Goal: Transaction & Acquisition: Purchase product/service

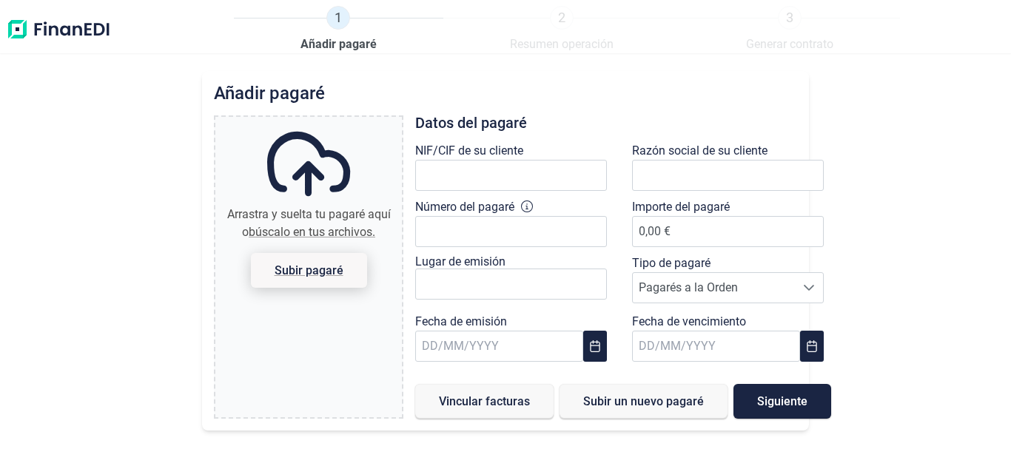
click at [300, 271] on span "Subir pagaré" at bounding box center [309, 270] width 69 height 11
click at [300, 121] on input "Arrastra y suelta tu pagaré aquí o búscalo en tus archivos. Subir pagaré" at bounding box center [308, 119] width 187 height 4
type input "C:\fakepath\IMG_20250911_113140.jpg"
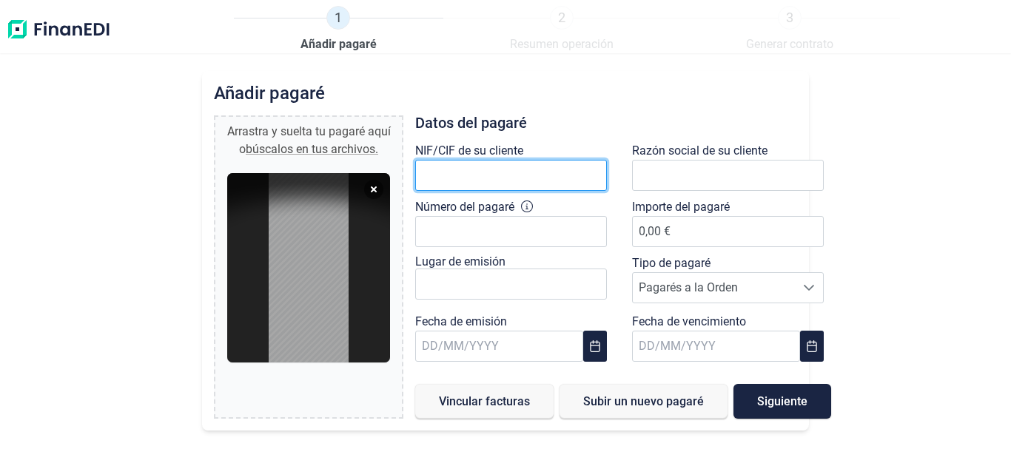
click at [446, 178] on input "text" at bounding box center [511, 175] width 192 height 31
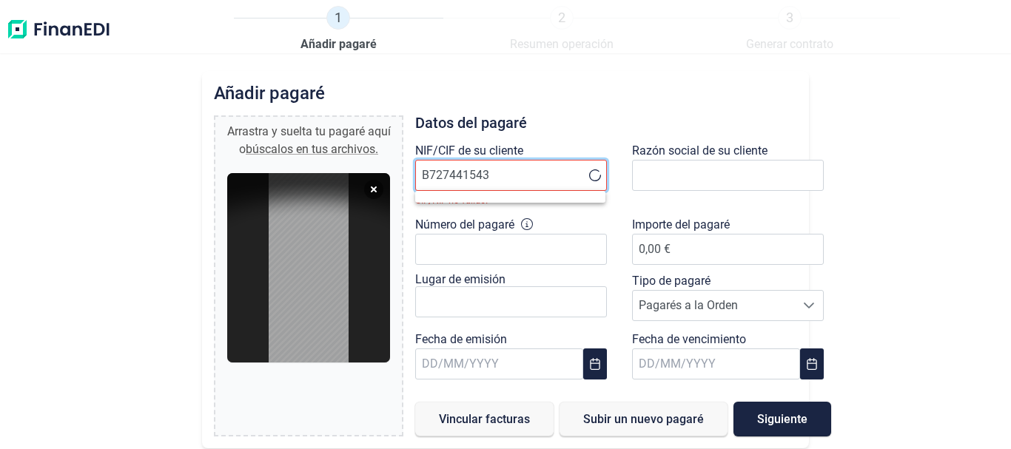
click at [568, 167] on input "B727441543" at bounding box center [511, 175] width 192 height 31
type input "B727441543"
click at [534, 179] on input "B727441543" at bounding box center [511, 175] width 192 height 31
click at [514, 199] on ul at bounding box center [510, 197] width 190 height 12
click at [506, 181] on input "B727441543" at bounding box center [511, 175] width 192 height 31
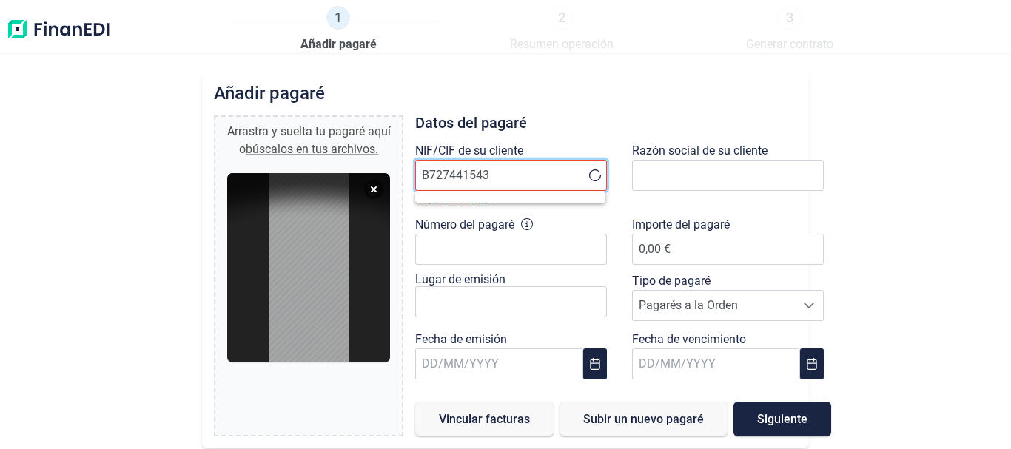
click at [506, 181] on input "B727441543" at bounding box center [511, 175] width 192 height 31
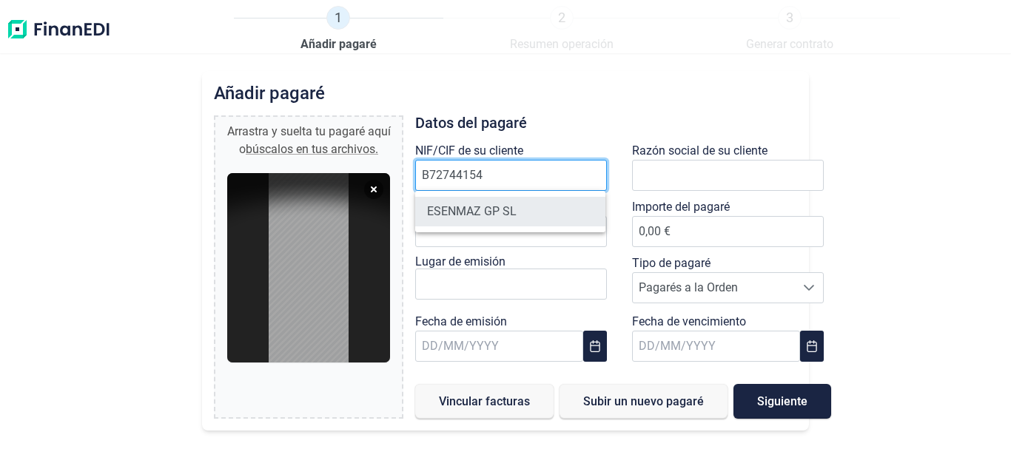
type input "B72744154"
click at [503, 208] on li "ESENMAZ GP SL" at bounding box center [510, 212] width 190 height 30
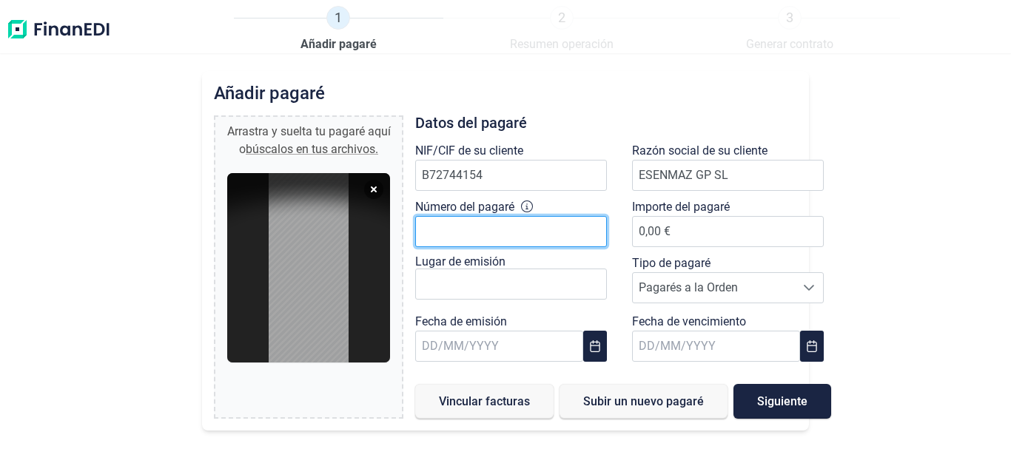
click at [488, 237] on input "Número del pagaré" at bounding box center [511, 231] width 192 height 31
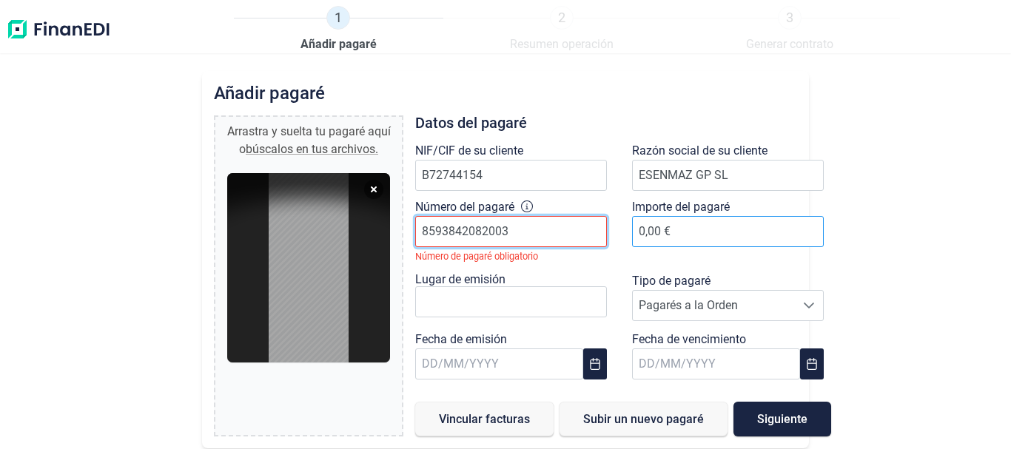
type input "8593842082003"
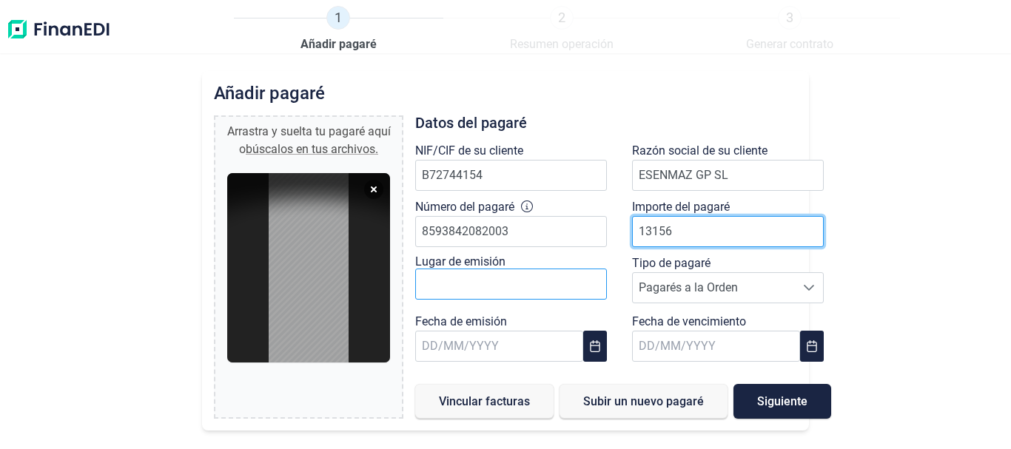
type input "13156"
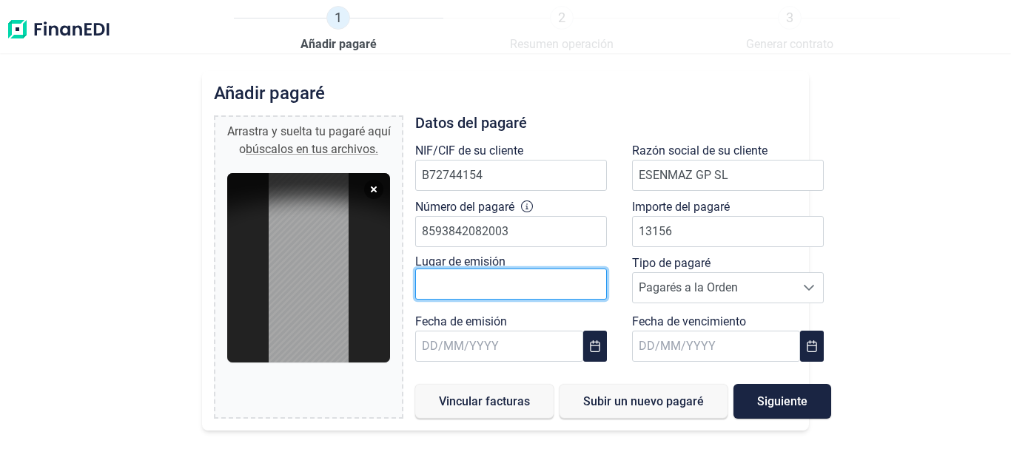
click at [494, 289] on input "text" at bounding box center [511, 284] width 192 height 31
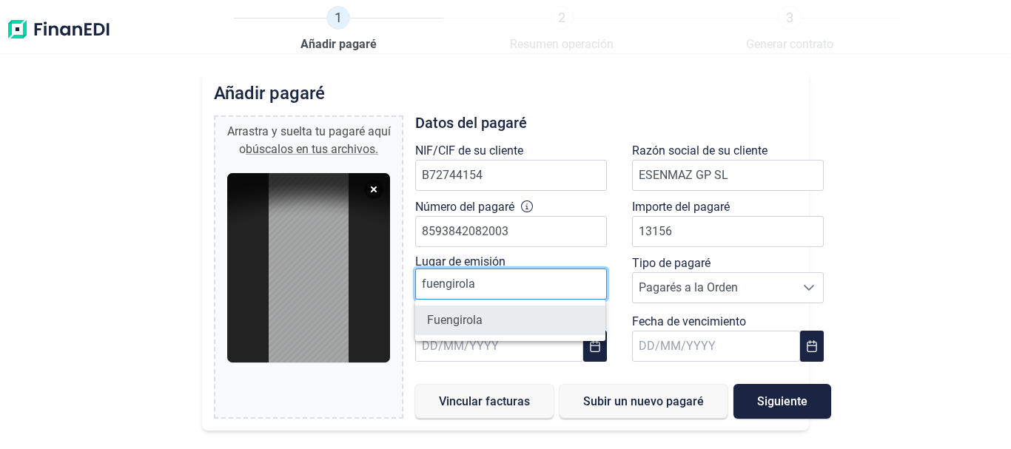
type input "fuengirola"
click at [469, 327] on li "Fuengirola" at bounding box center [510, 321] width 190 height 30
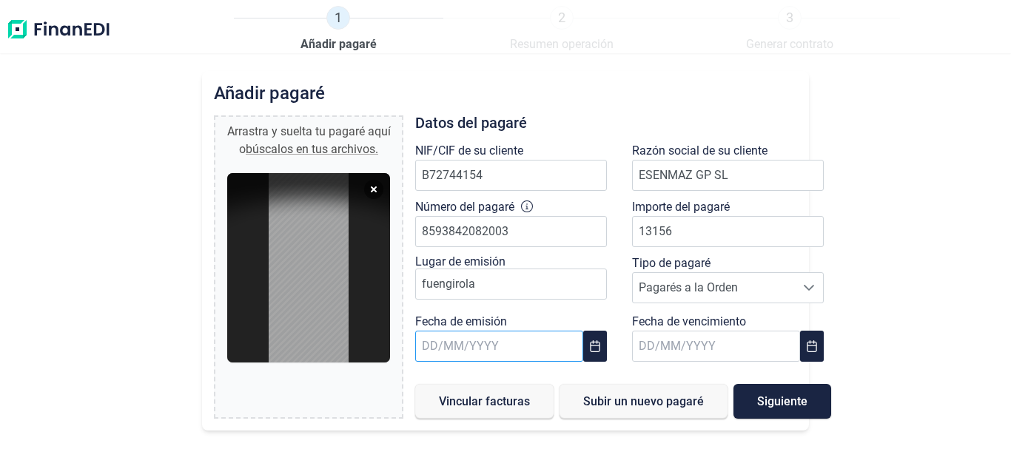
click at [466, 346] on input "text" at bounding box center [498, 346] width 167 height 31
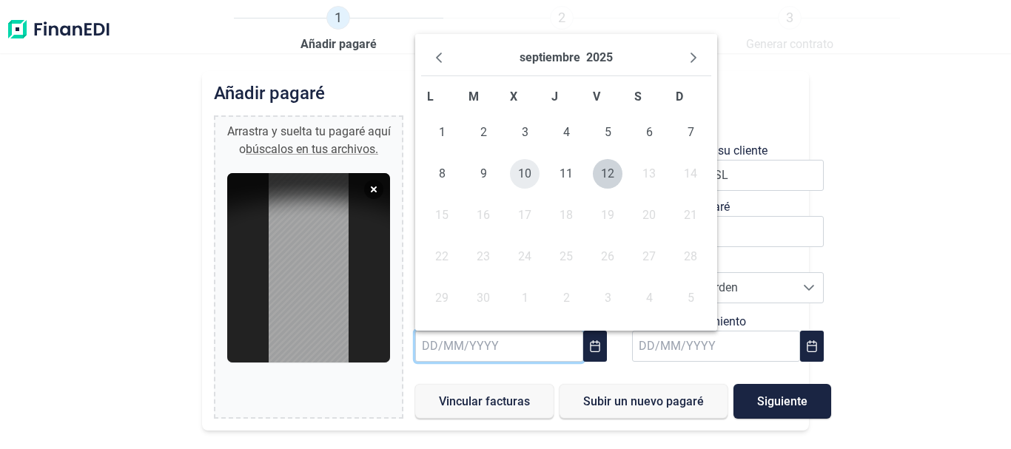
click at [524, 170] on span "10" at bounding box center [525, 174] width 30 height 30
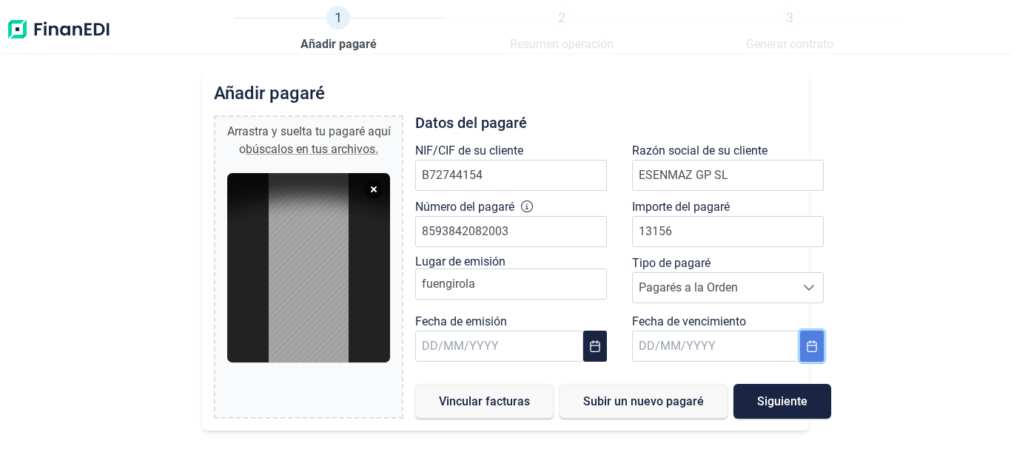
click at [815, 355] on button "Choose Date" at bounding box center [812, 346] width 24 height 31
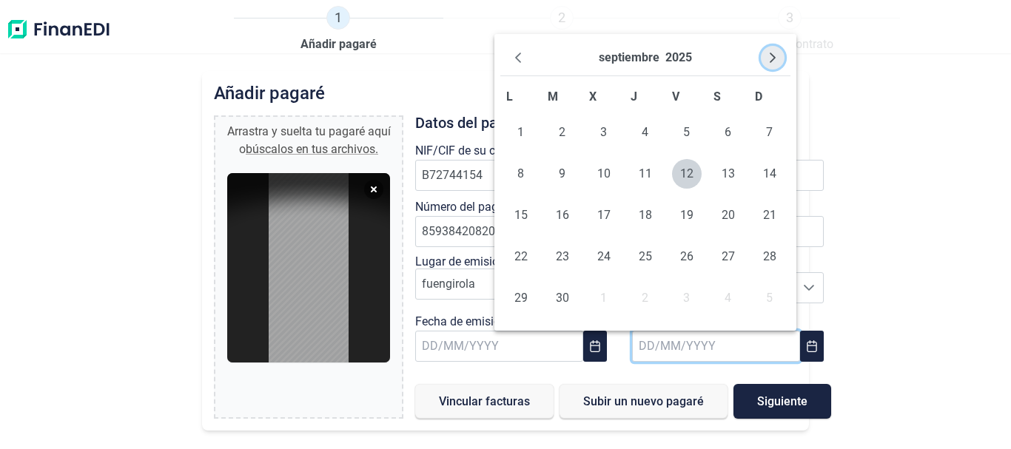
click at [777, 56] on icon "Next Month" at bounding box center [773, 58] width 12 height 12
click at [520, 60] on icon "Previous Month" at bounding box center [518, 58] width 12 height 12
click at [611, 172] on span "10" at bounding box center [604, 174] width 30 height 30
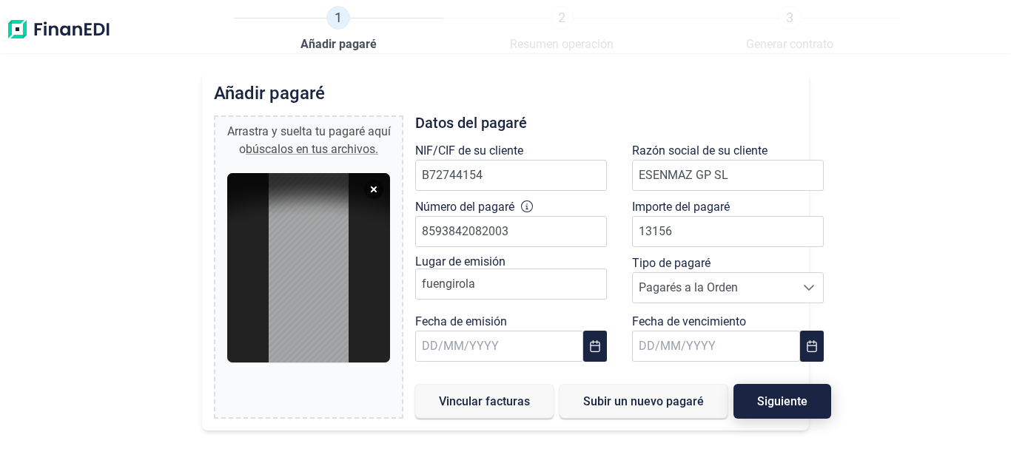
click at [790, 397] on span "Siguiente" at bounding box center [782, 401] width 50 height 11
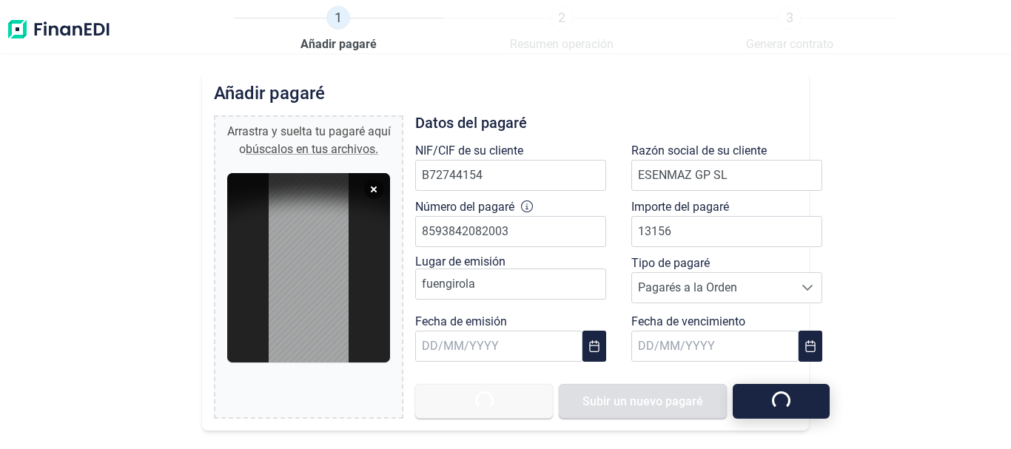
click at [790, 397] on button "button" at bounding box center [781, 401] width 97 height 35
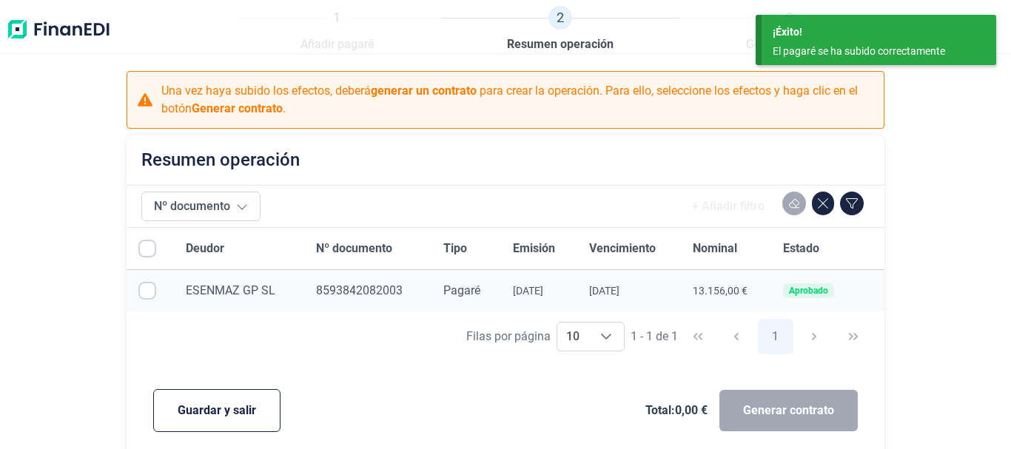
checkbox input "true"
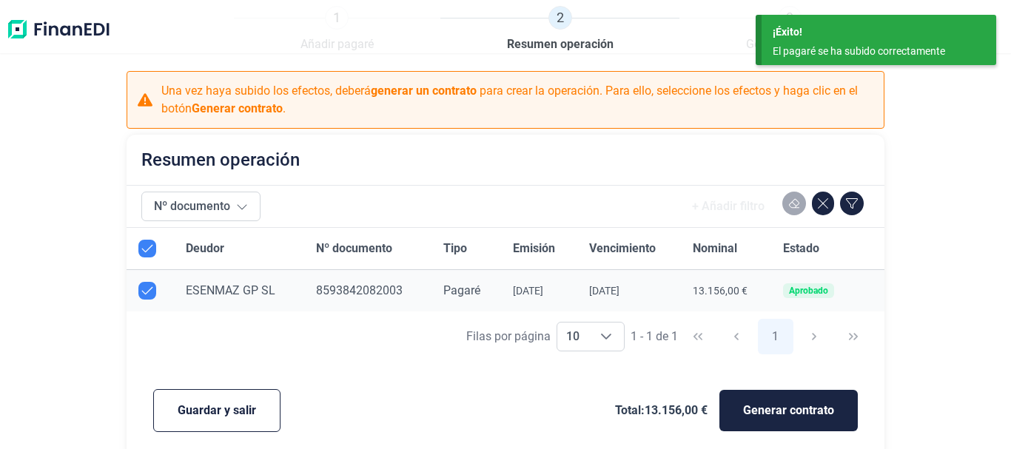
checkbox input "true"
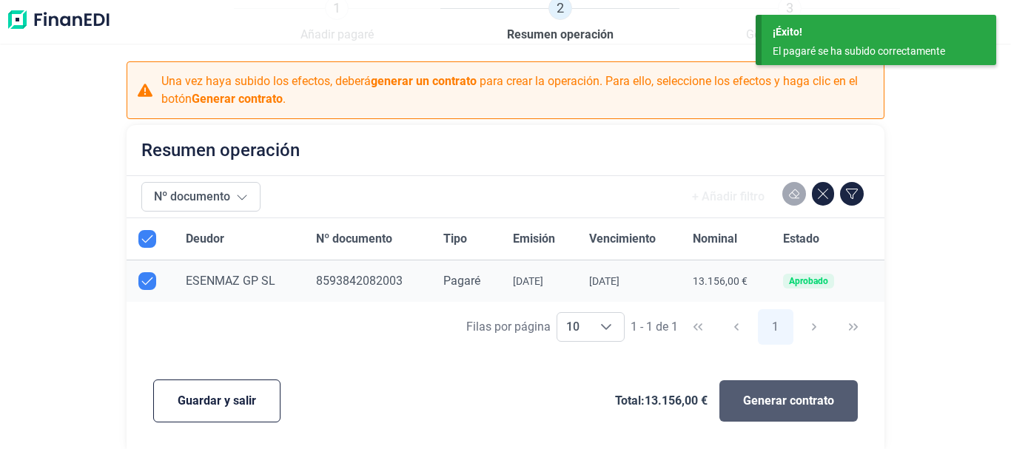
click at [809, 394] on span "Generar contrato" at bounding box center [788, 401] width 91 height 18
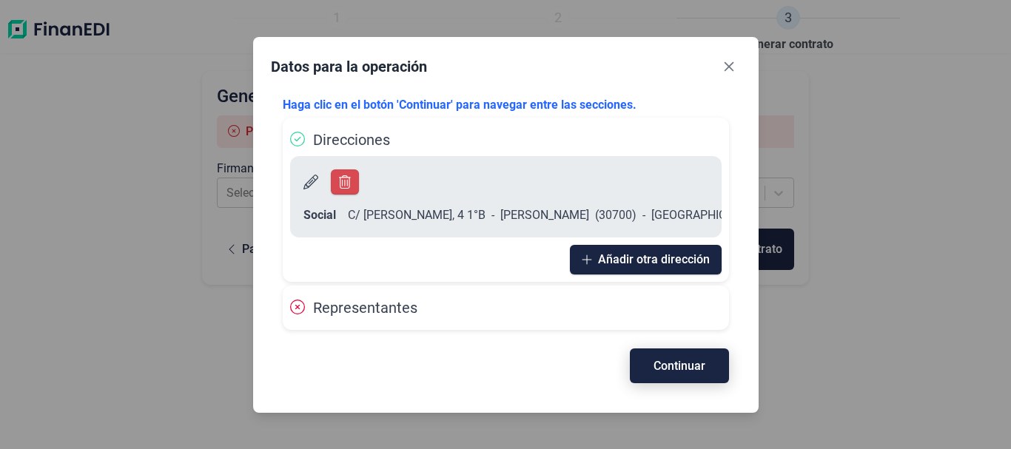
click at [705, 364] on button "Continuar" at bounding box center [679, 366] width 99 height 35
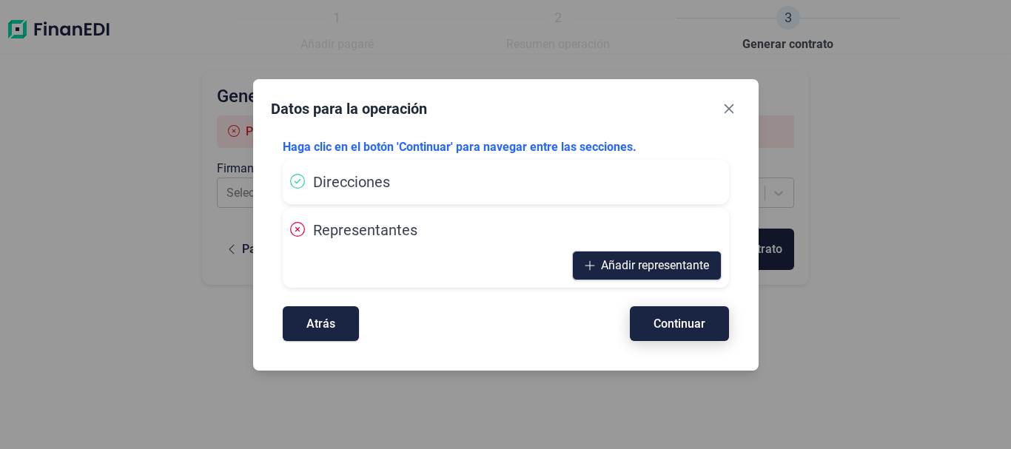
click at [705, 364] on div "Datos para la operación Haga clic en el botón 'Continuar' para navegar entre la…" at bounding box center [506, 225] width 506 height 292
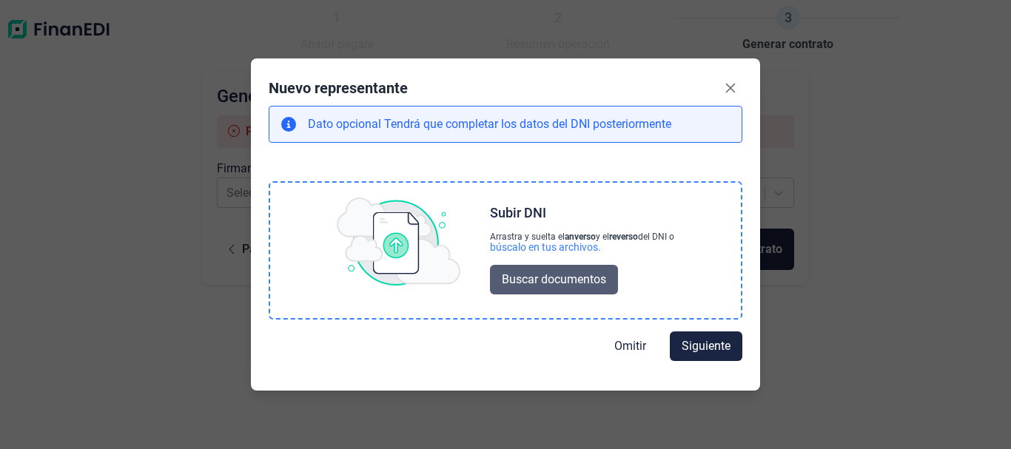
click at [559, 282] on span "Buscar documentos" at bounding box center [554, 280] width 104 height 18
click at [568, 272] on span "Buscar documentos" at bounding box center [554, 280] width 104 height 18
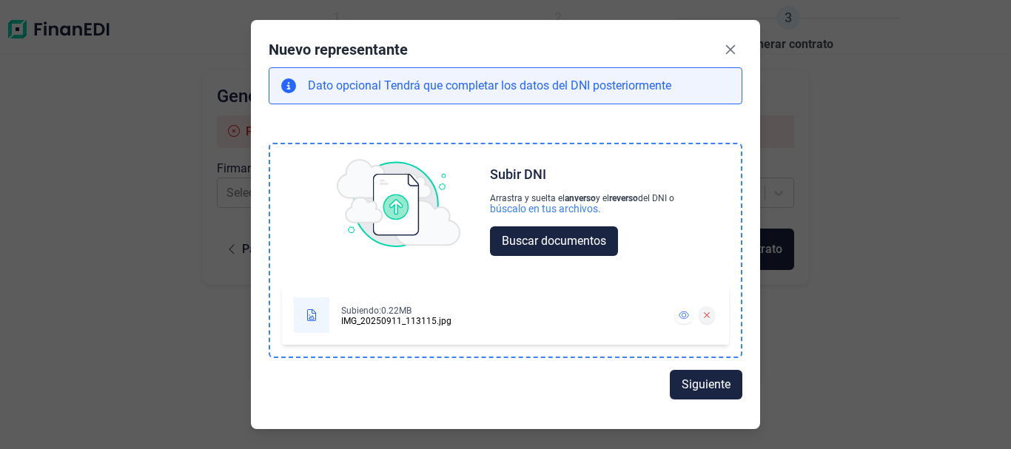
click at [707, 315] on icon at bounding box center [706, 315] width 5 height 5
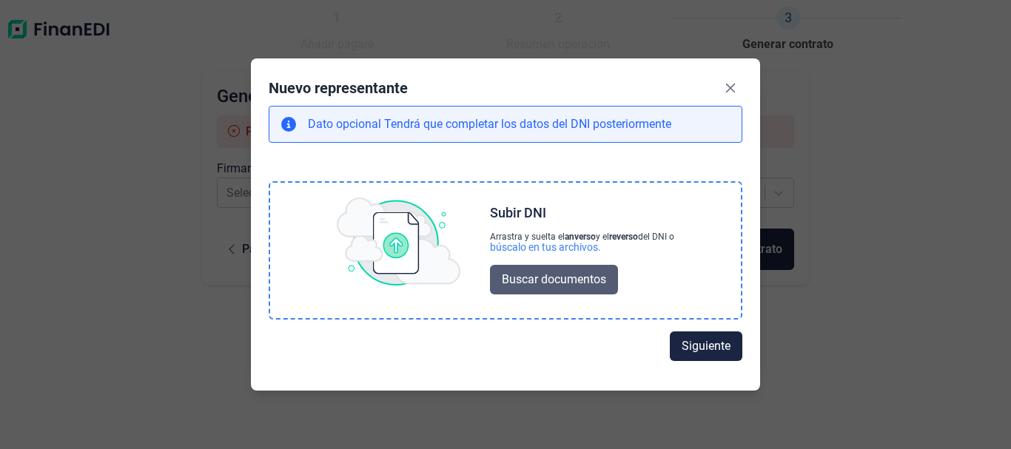
click at [572, 272] on span "Buscar documentos" at bounding box center [554, 280] width 104 height 18
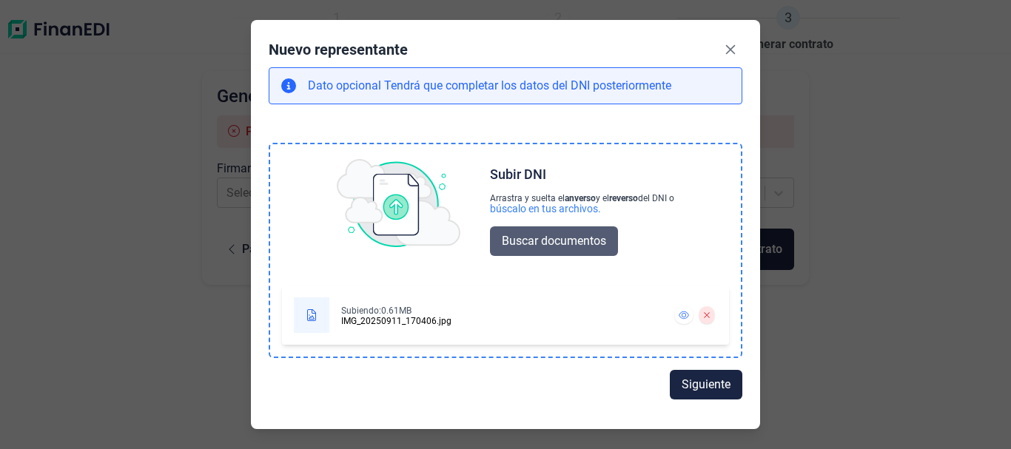
click at [530, 246] on span "Buscar documentos" at bounding box center [554, 241] width 104 height 18
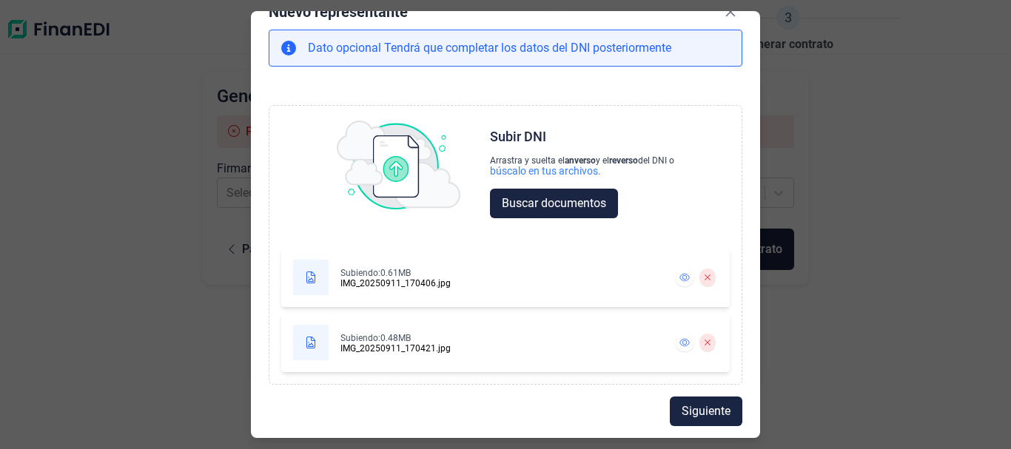
scroll to position [29, 0]
click at [682, 406] on span "Siguiente" at bounding box center [706, 412] width 49 height 18
click at [682, 385] on div "Dato opcional Tendrá que completar los datos del DNI posteriormente Choose Subi…" at bounding box center [506, 207] width 474 height 355
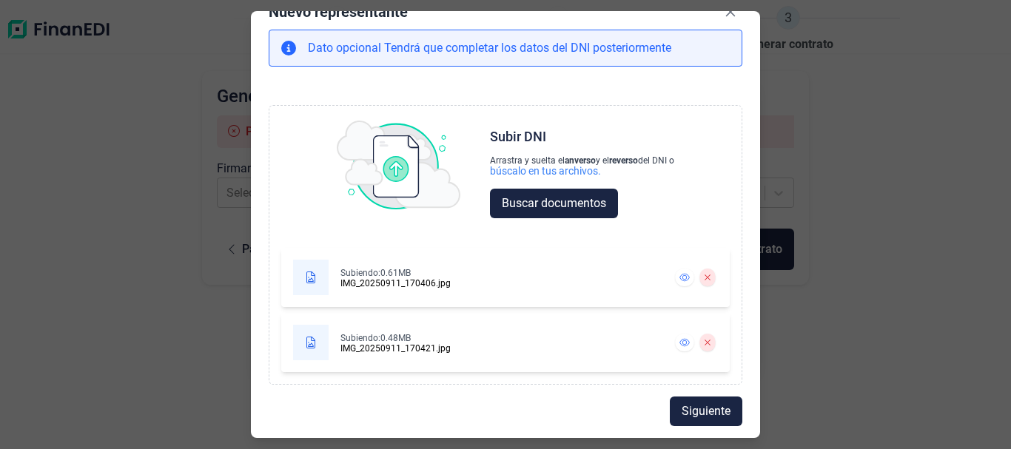
select select "ES"
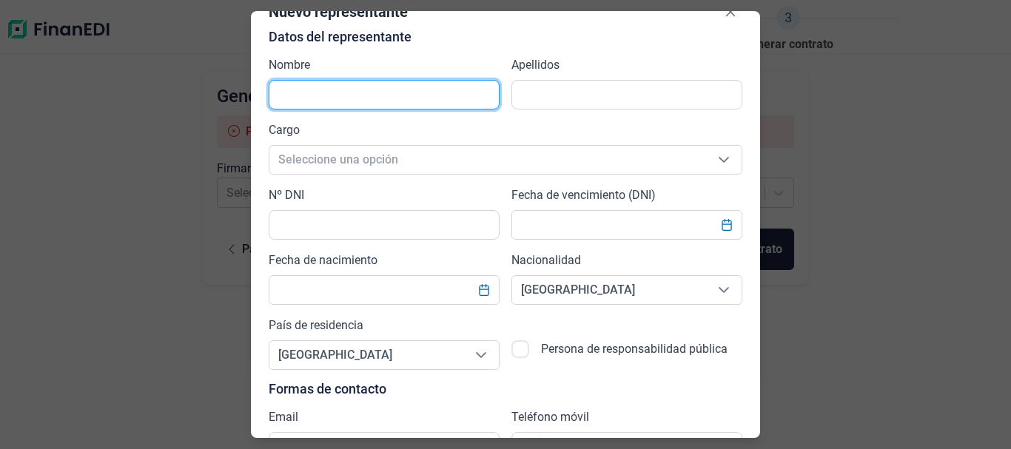
click at [309, 90] on input "text" at bounding box center [384, 95] width 231 height 30
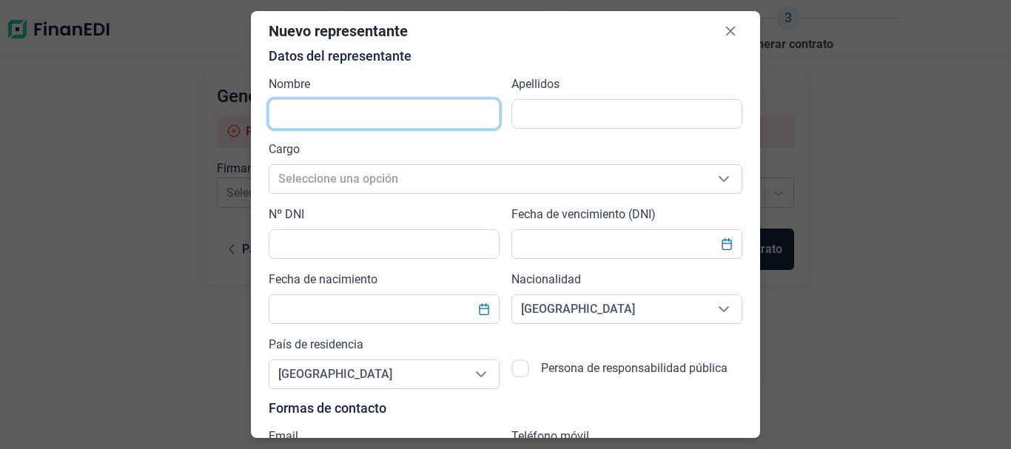
scroll to position [0, 0]
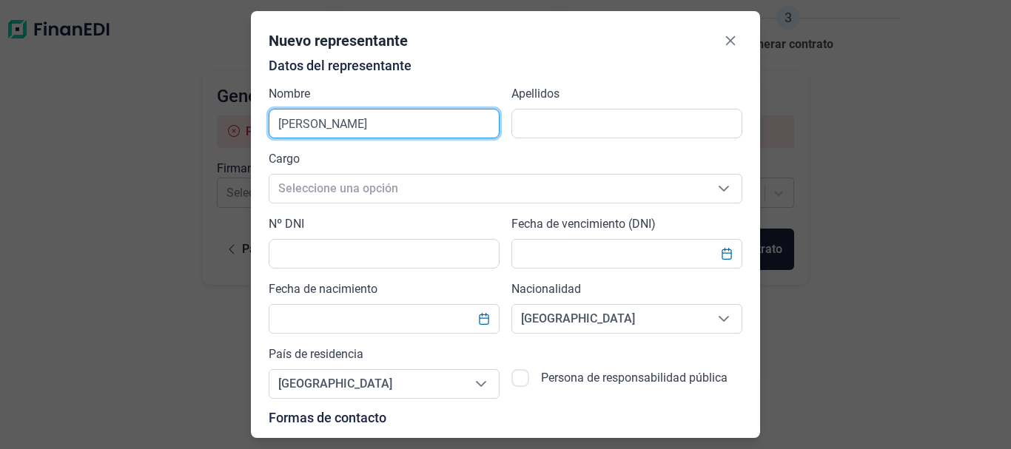
type input "[PERSON_NAME]"
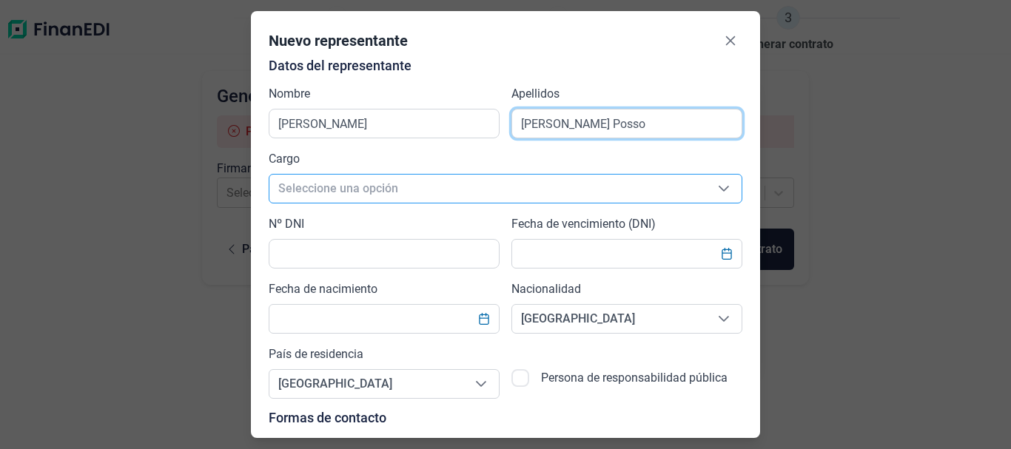
type input "[PERSON_NAME]"
click at [723, 192] on icon "Seleccione una opción" at bounding box center [724, 189] width 12 height 12
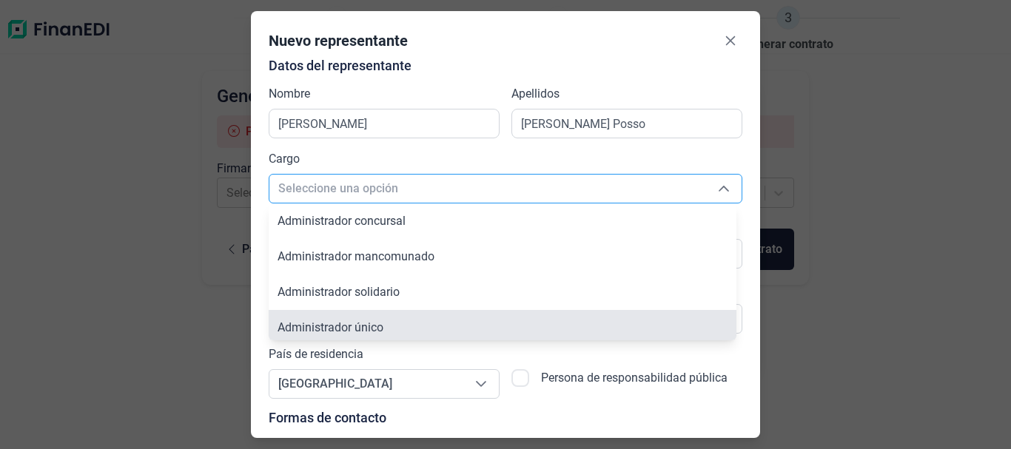
scroll to position [5, 0]
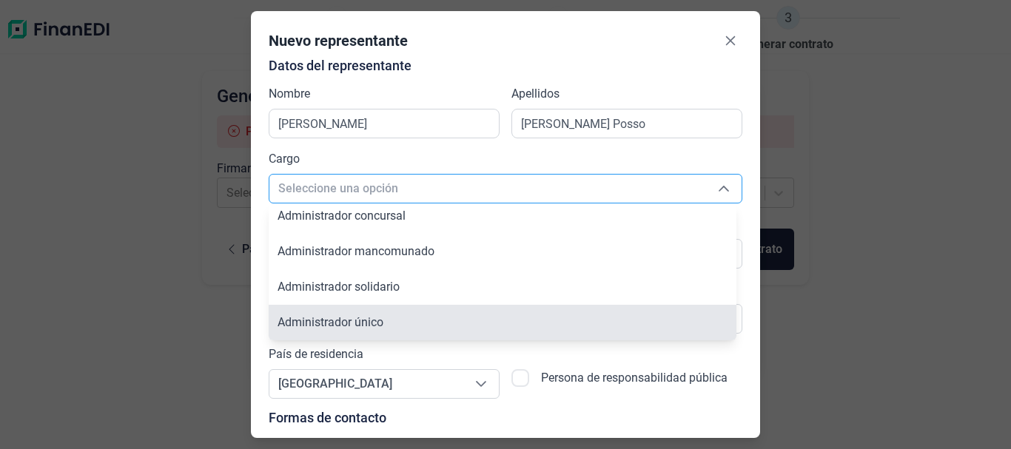
click at [417, 320] on li "Administrador único" at bounding box center [503, 323] width 468 height 36
type input "Administrador único"
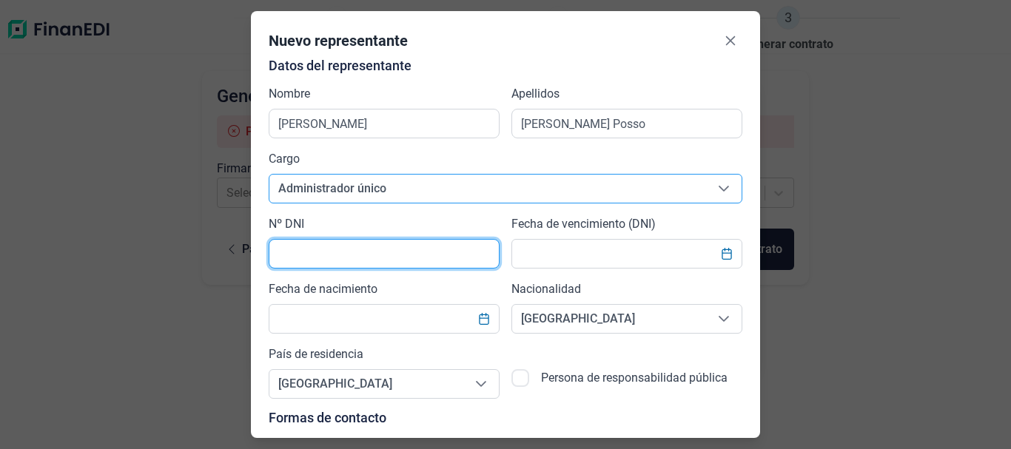
click at [344, 254] on input "text" at bounding box center [384, 254] width 231 height 30
type input "X605683Z"
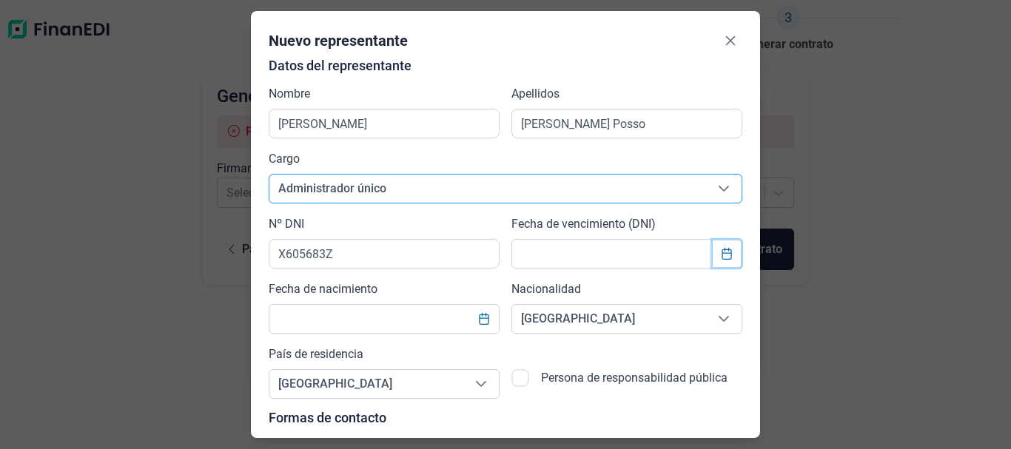
click at [722, 259] on icon "Choose Date" at bounding box center [727, 254] width 10 height 12
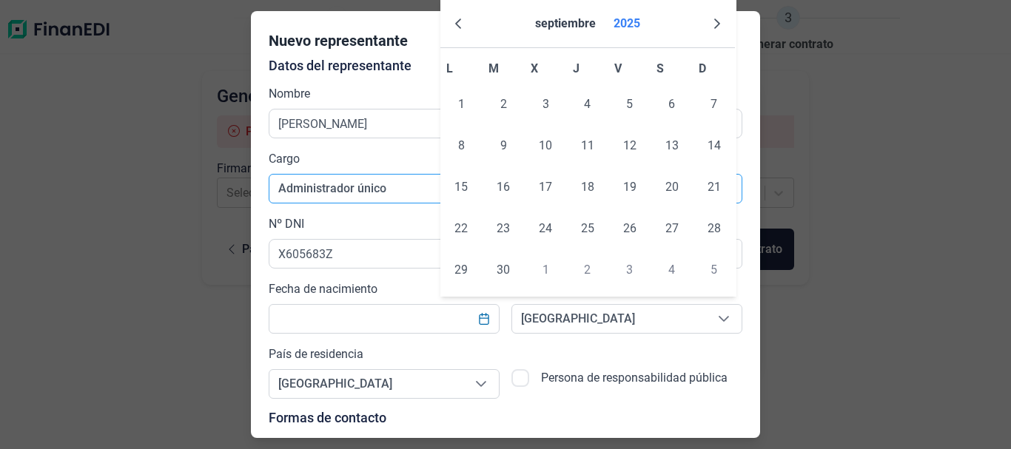
click at [634, 23] on button "2025" at bounding box center [627, 24] width 38 height 36
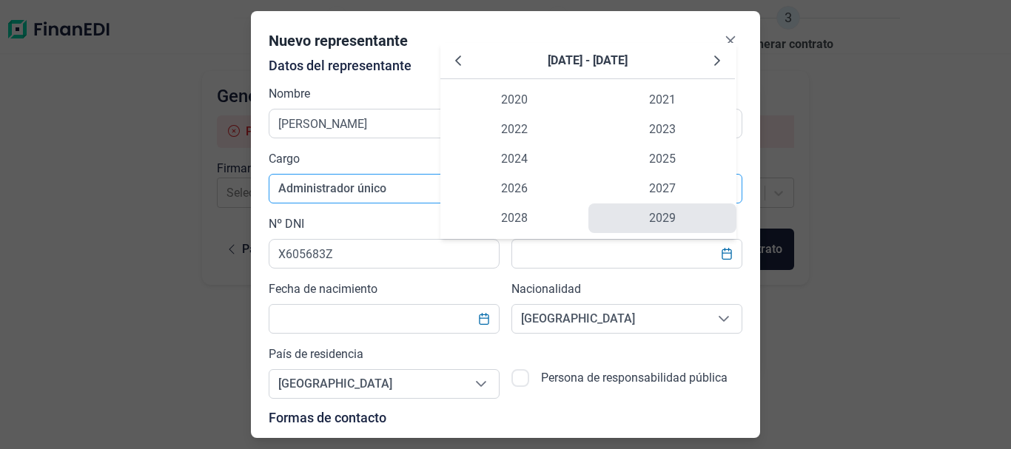
click at [704, 224] on span "2029" at bounding box center [662, 219] width 148 height 30
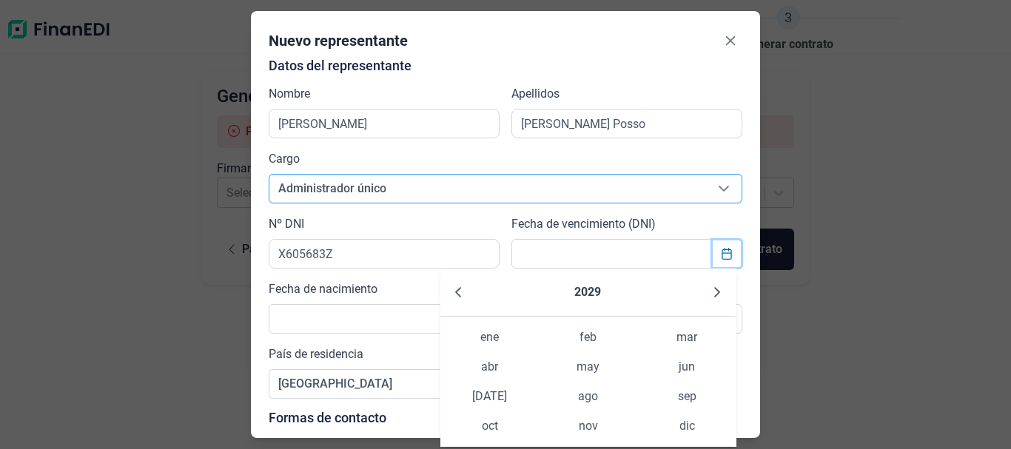
click at [722, 258] on icon "Choose Date" at bounding box center [727, 254] width 12 height 12
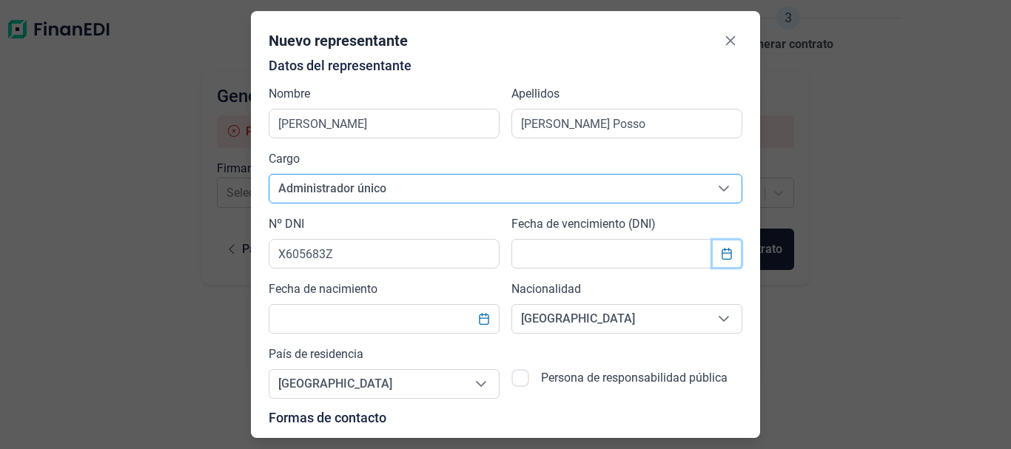
click at [721, 258] on icon "Choose Date" at bounding box center [727, 254] width 12 height 12
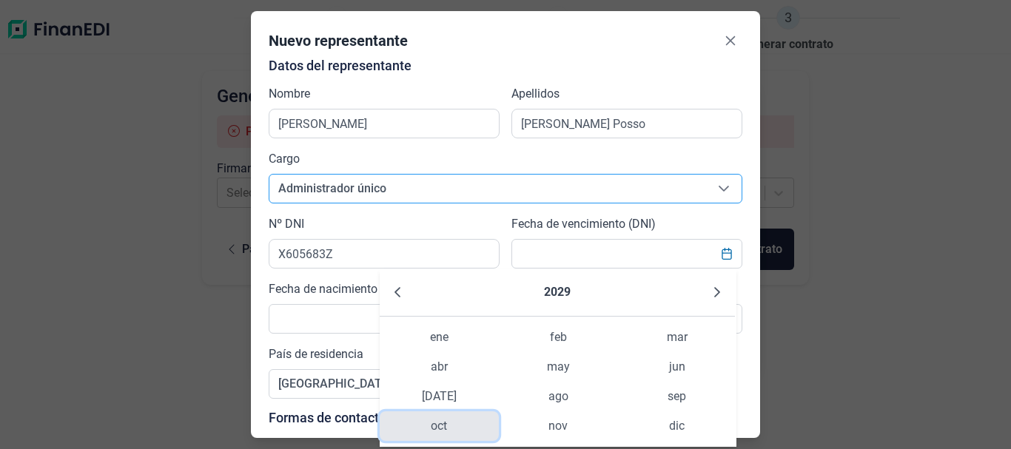
click at [431, 421] on span "oct" at bounding box center [439, 427] width 119 height 30
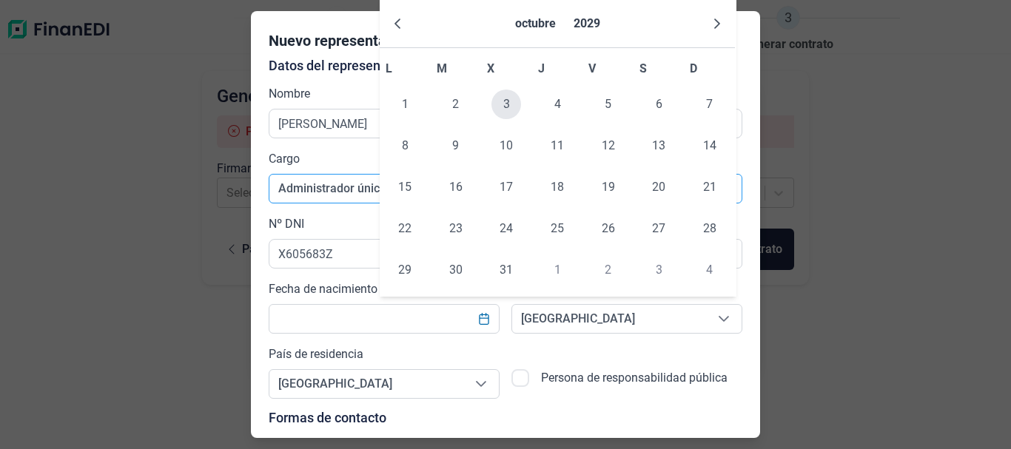
click at [507, 92] on span "3" at bounding box center [506, 105] width 30 height 30
type input "[DATE]"
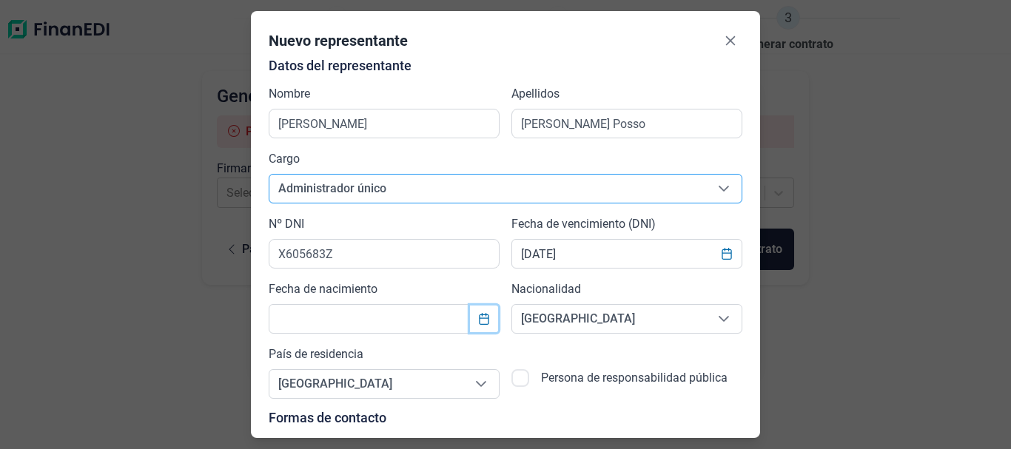
click at [480, 320] on icon "Choose Date" at bounding box center [484, 319] width 12 height 12
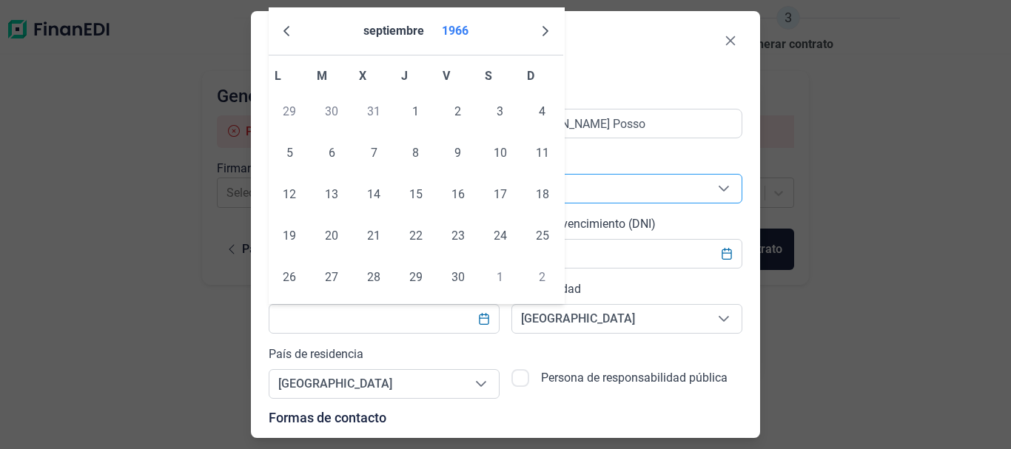
click at [462, 26] on button "1966" at bounding box center [455, 31] width 38 height 36
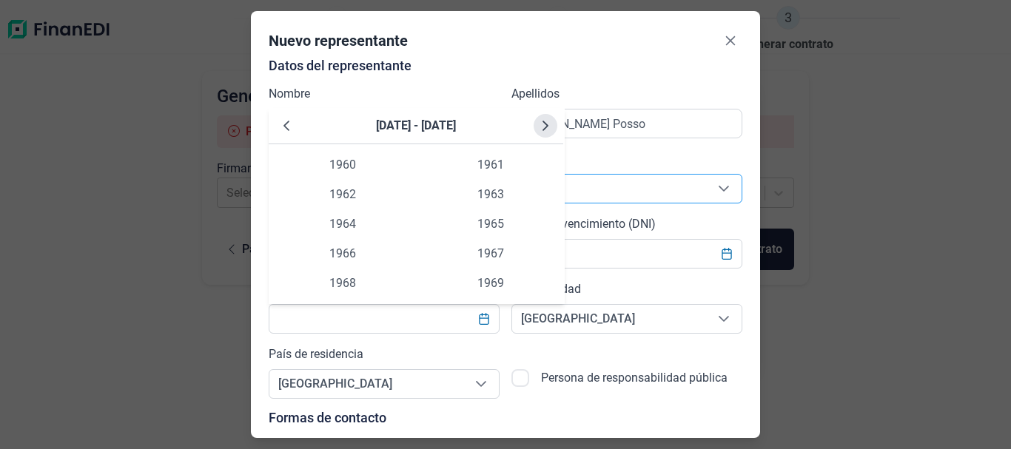
click at [546, 132] on button "Next Decade" at bounding box center [546, 126] width 24 height 24
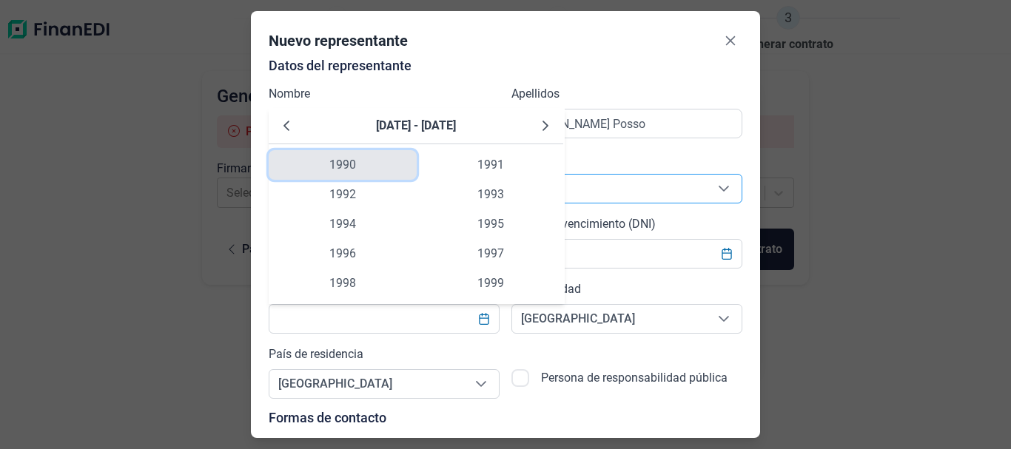
click at [362, 163] on span "1990" at bounding box center [343, 165] width 148 height 30
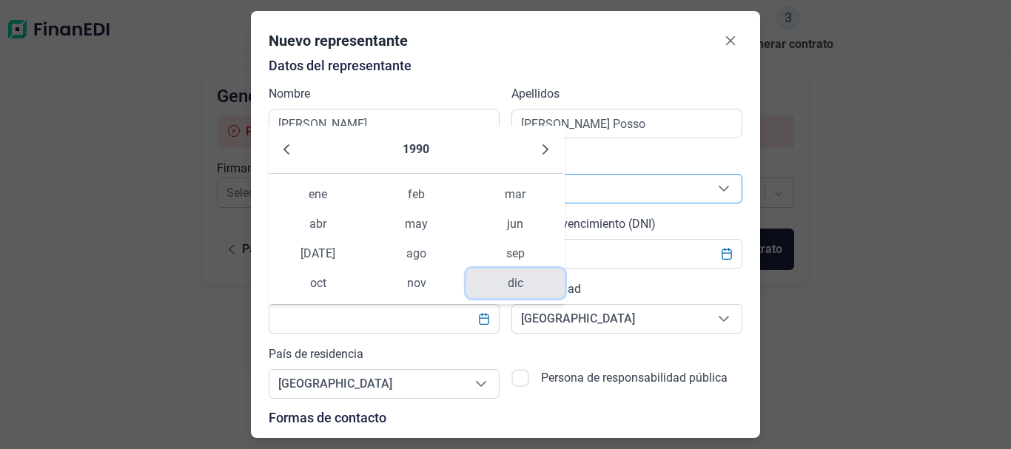
click at [524, 283] on span "dic" at bounding box center [515, 284] width 98 height 30
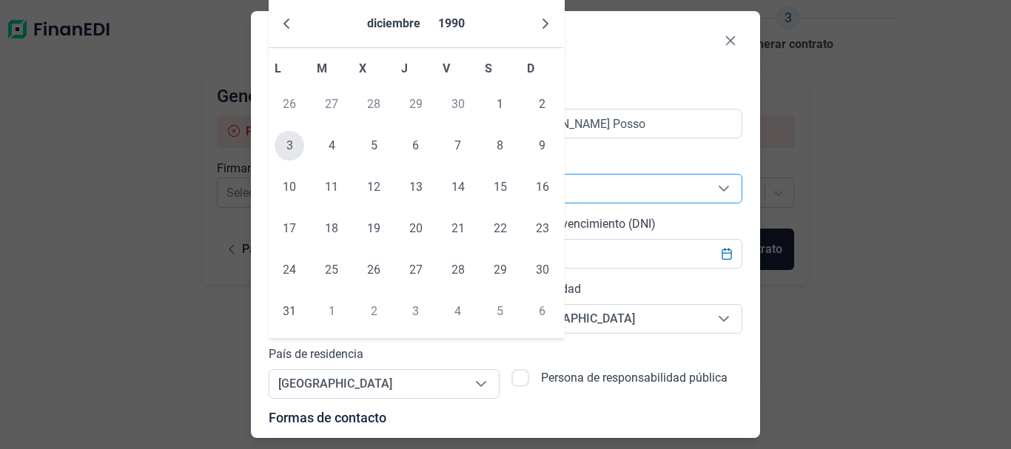
click at [287, 144] on span "3" at bounding box center [290, 146] width 30 height 30
type input "03/12/1990"
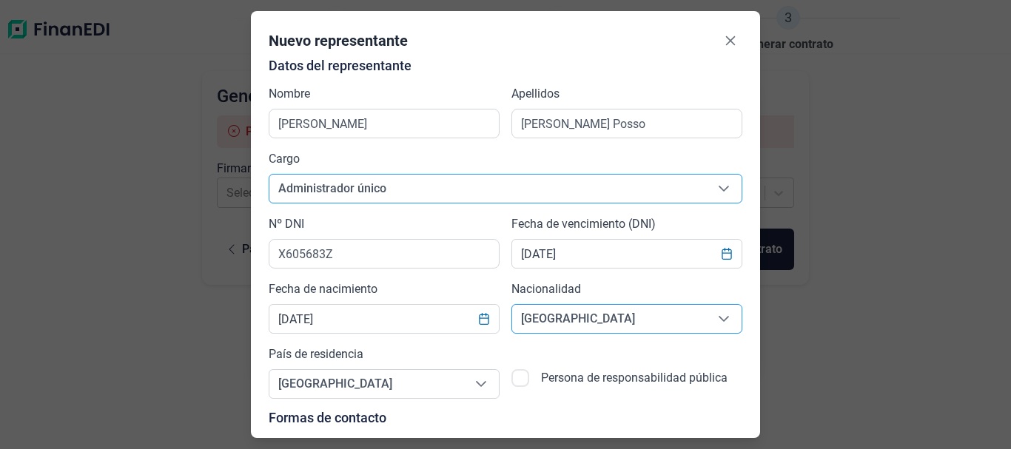
click at [725, 320] on div "Seleccione una opción" at bounding box center [724, 319] width 36 height 28
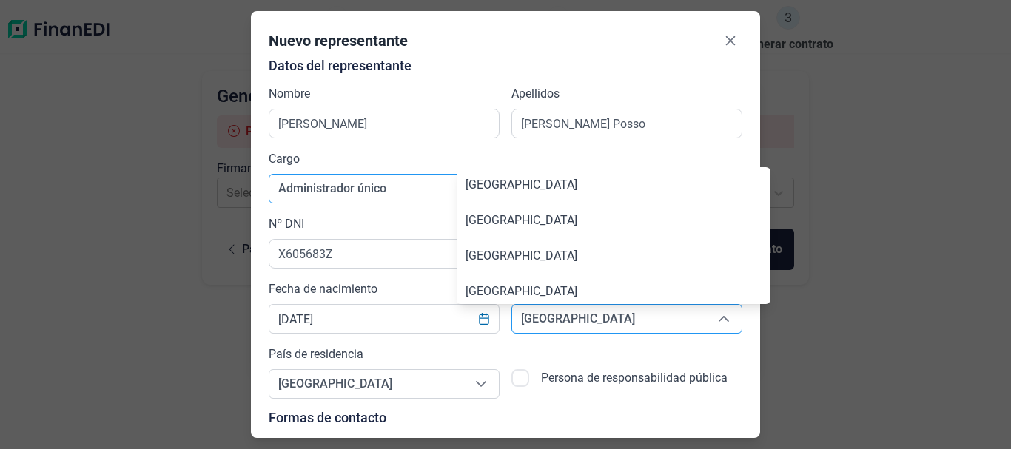
click at [725, 320] on div "Seleccione una opción" at bounding box center [724, 319] width 36 height 28
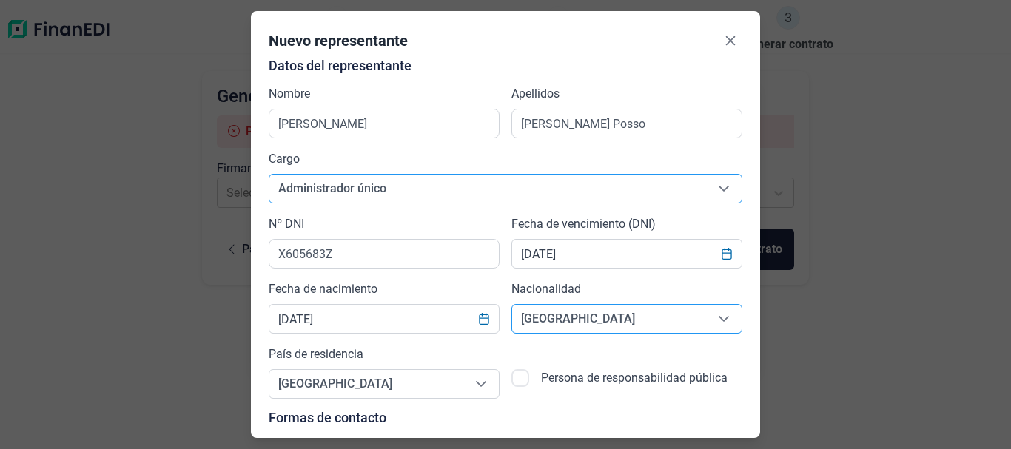
click at [653, 321] on span "[GEOGRAPHIC_DATA]" at bounding box center [609, 319] width 194 height 28
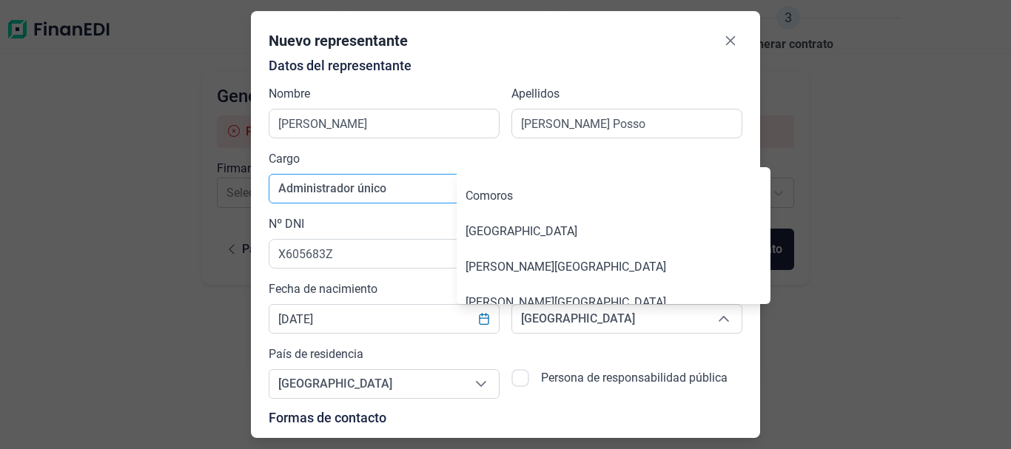
scroll to position [1554, 0]
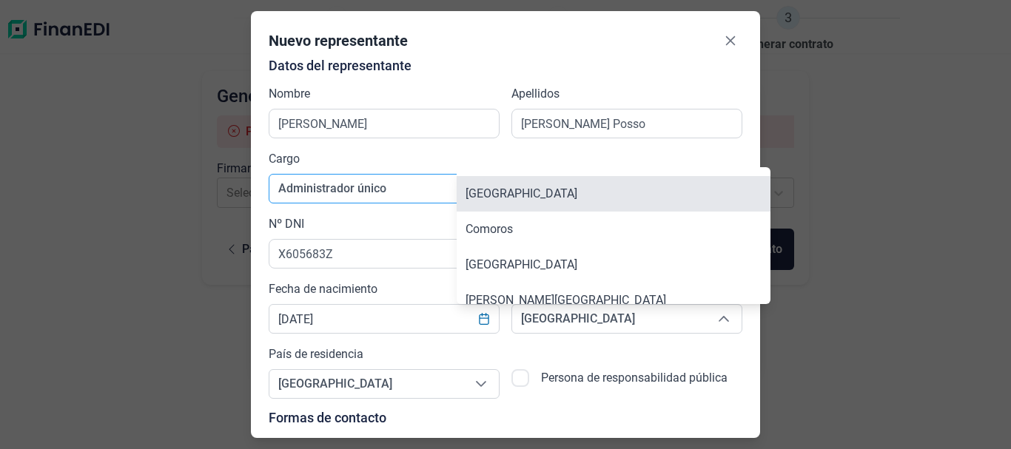
click at [585, 204] on li "[GEOGRAPHIC_DATA]" at bounding box center [614, 194] width 314 height 36
type input "[GEOGRAPHIC_DATA]"
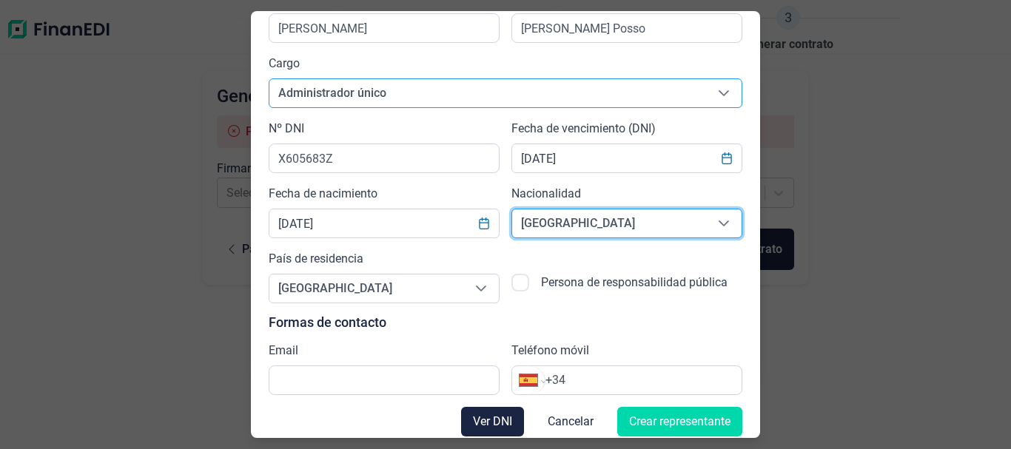
scroll to position [106, 0]
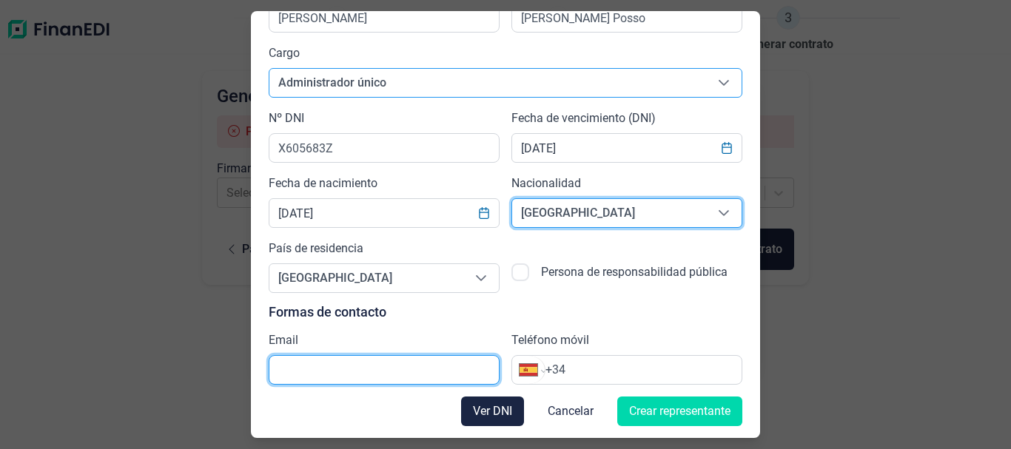
click at [332, 370] on input "text" at bounding box center [384, 370] width 231 height 30
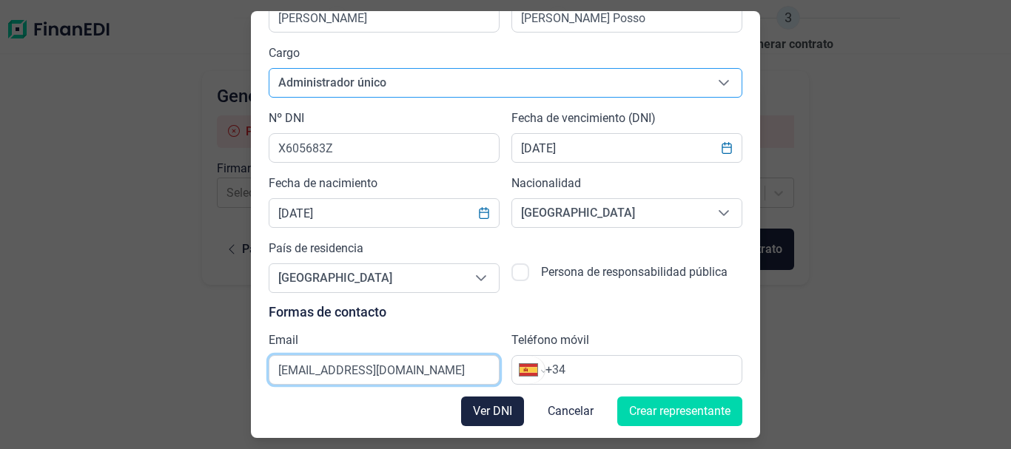
type input "[EMAIL_ADDRESS][DOMAIN_NAME]"
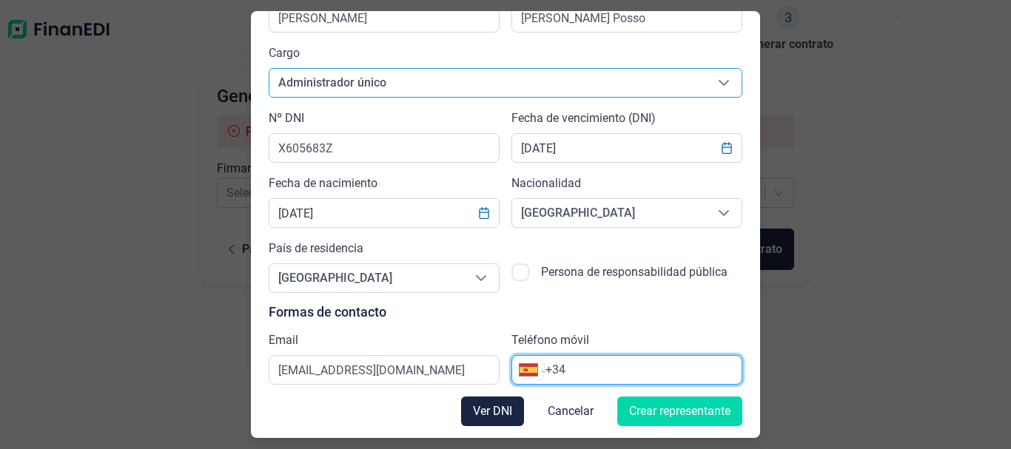
click at [599, 373] on input "+34" at bounding box center [643, 370] width 196 height 18
type input "[PHONE_NUMBER]"
click at [642, 412] on span "Crear representante" at bounding box center [679, 412] width 101 height 18
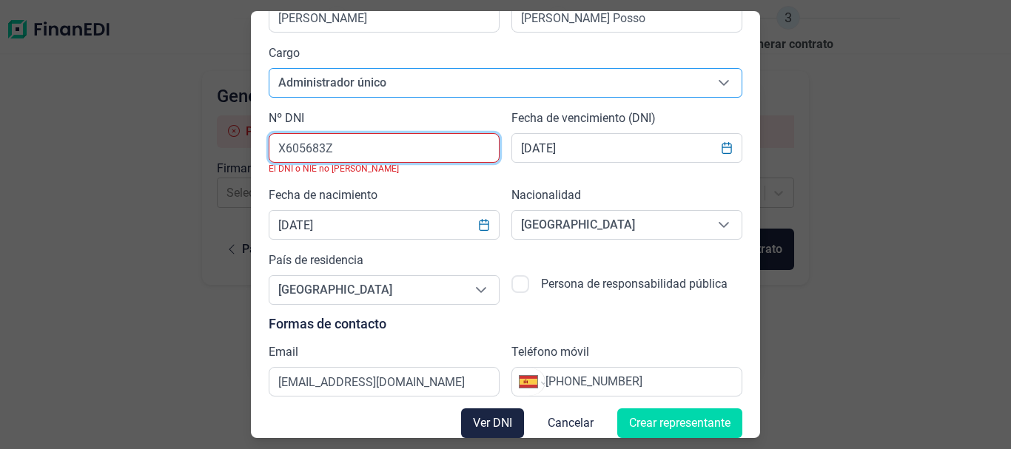
click at [386, 143] on input "X605683Z" at bounding box center [384, 148] width 231 height 30
click at [323, 144] on input "X605683Z" at bounding box center [384, 148] width 231 height 30
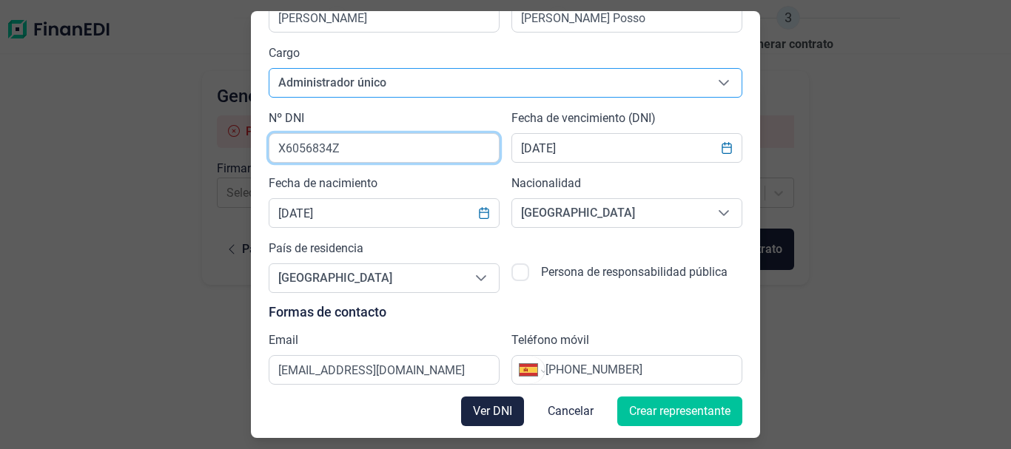
type input "X6056834Z"
click at [658, 410] on span "Crear representante" at bounding box center [679, 412] width 101 height 18
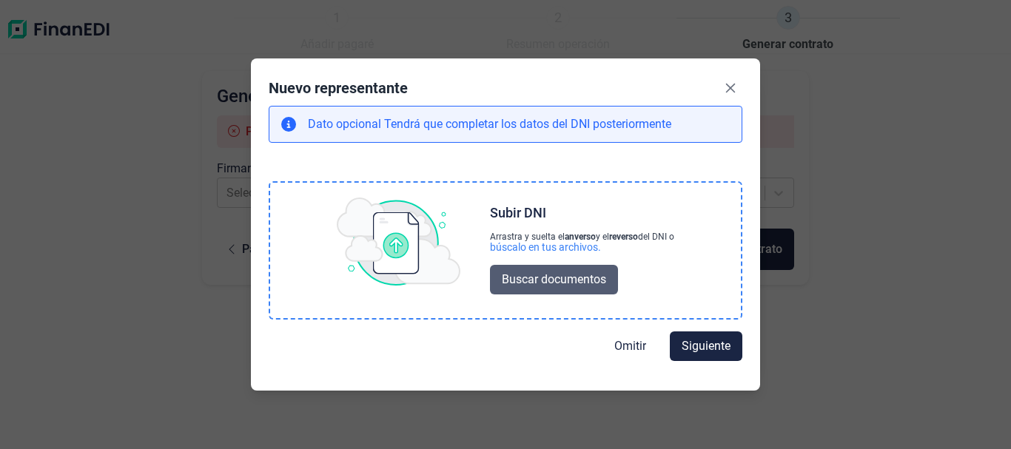
click at [547, 275] on span "Buscar documentos" at bounding box center [554, 280] width 104 height 18
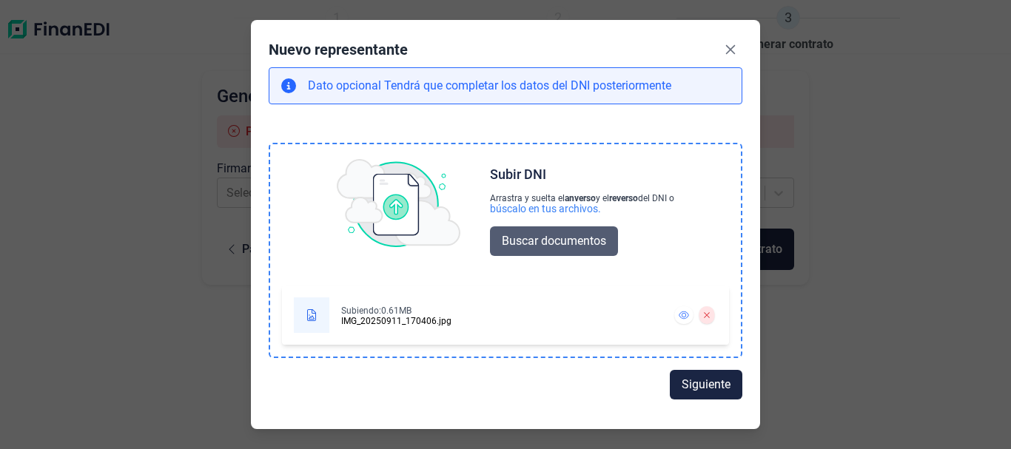
click at [574, 242] on span "Buscar documentos" at bounding box center [554, 241] width 104 height 18
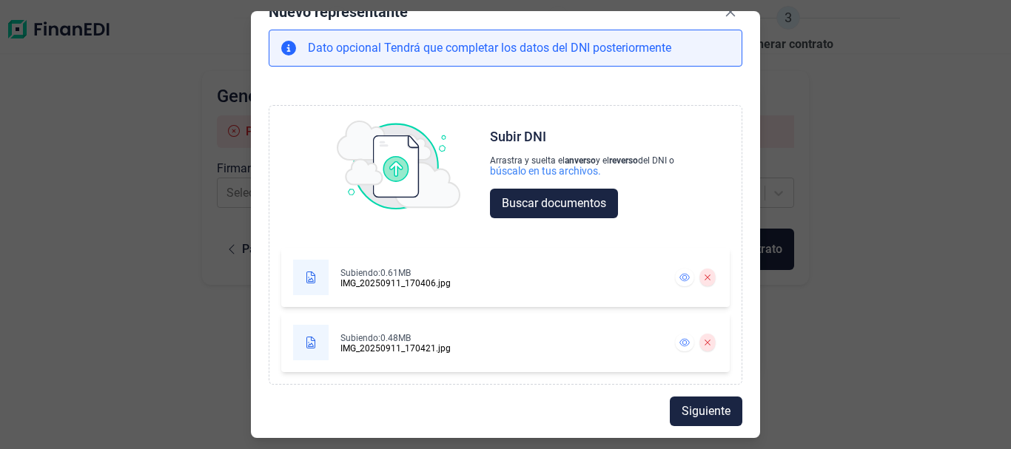
scroll to position [29, 0]
click at [711, 414] on span "Siguiente" at bounding box center [706, 412] width 49 height 18
select select "ES"
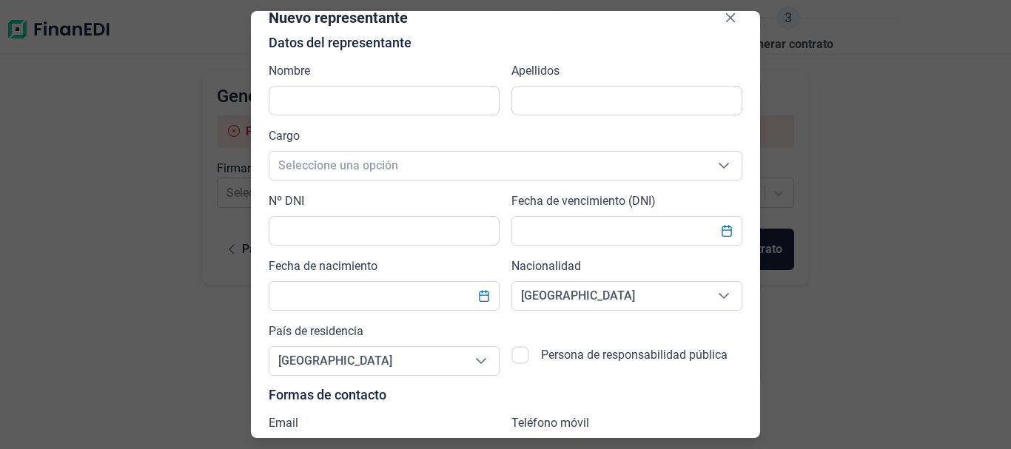
scroll to position [0, 0]
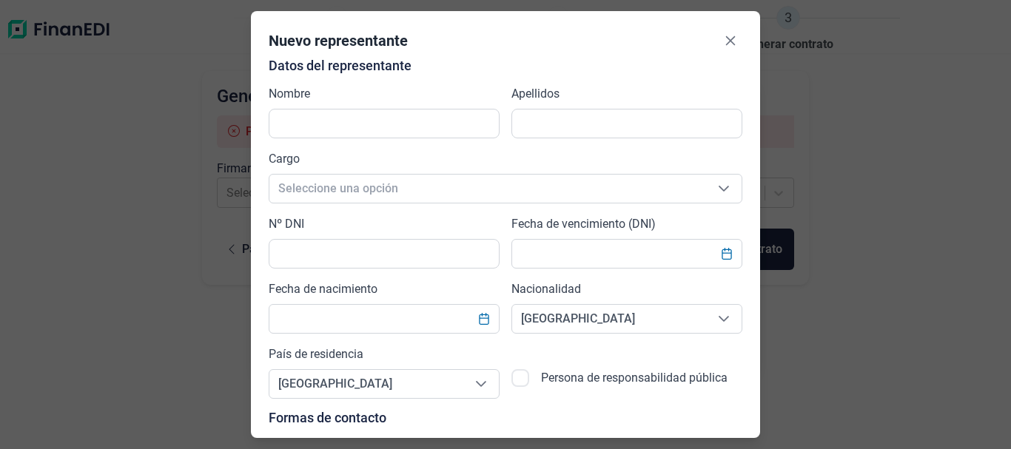
click at [338, 108] on div "Nombre" at bounding box center [384, 111] width 231 height 53
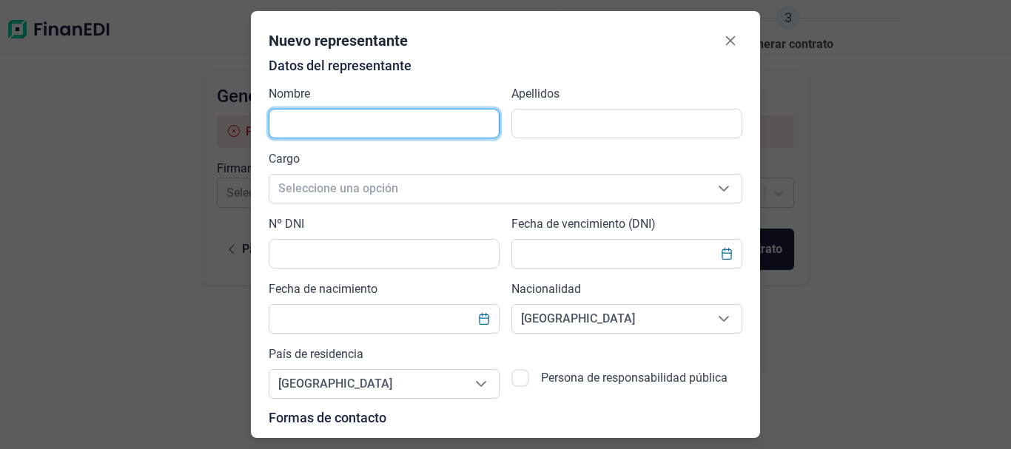
click at [337, 120] on input "text" at bounding box center [384, 124] width 231 height 30
type input "[PERSON_NAME]"
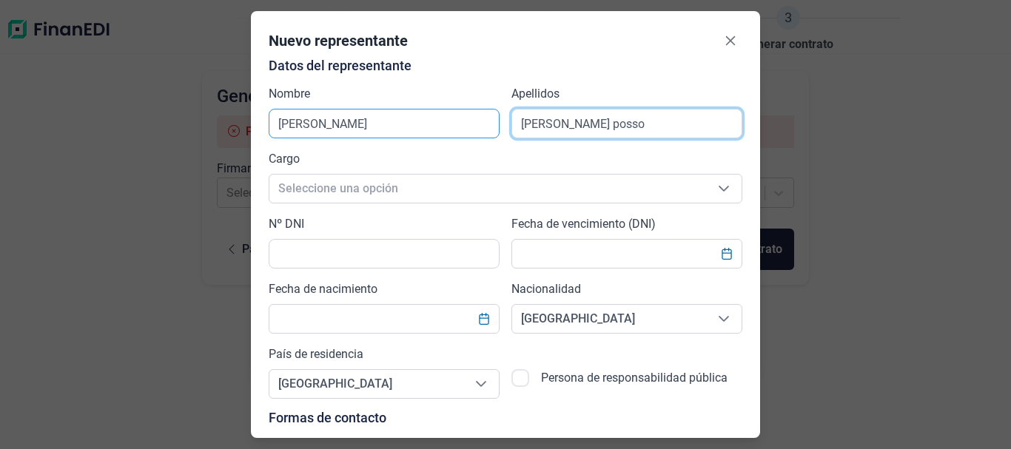
type input "Porras posso"
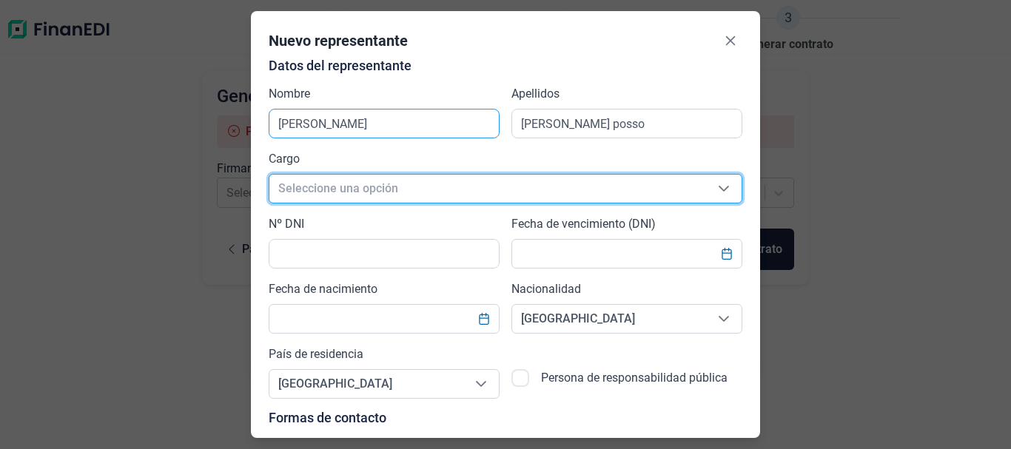
scroll to position [17, 9]
click at [720, 191] on icon "Seleccione una opción" at bounding box center [724, 189] width 12 height 12
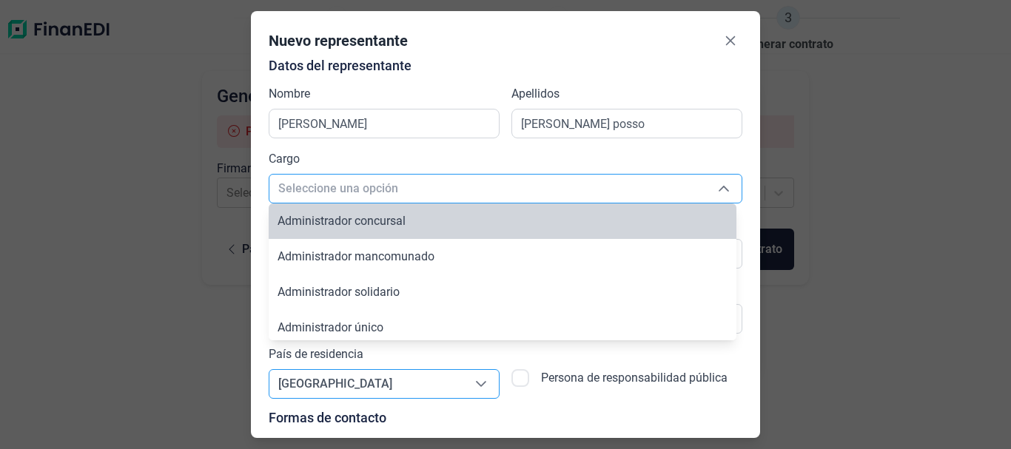
scroll to position [5, 0]
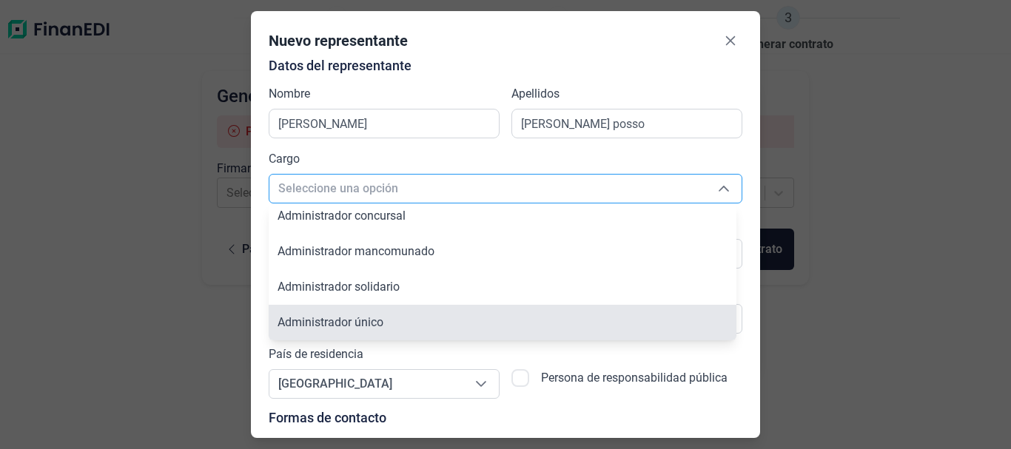
click at [508, 315] on li "Administrador único" at bounding box center [503, 323] width 468 height 36
type input "Administrador único"
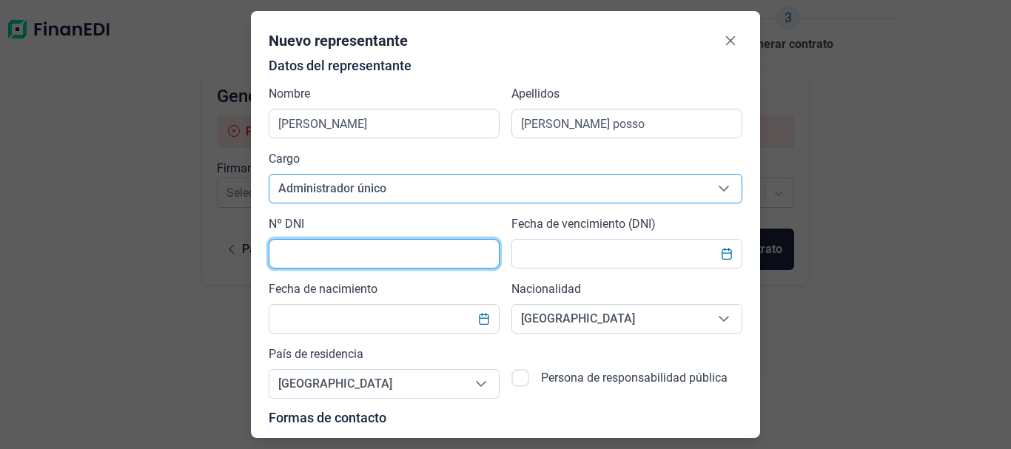
click at [340, 255] on input "text" at bounding box center [384, 254] width 231 height 30
type input "X6056834X"
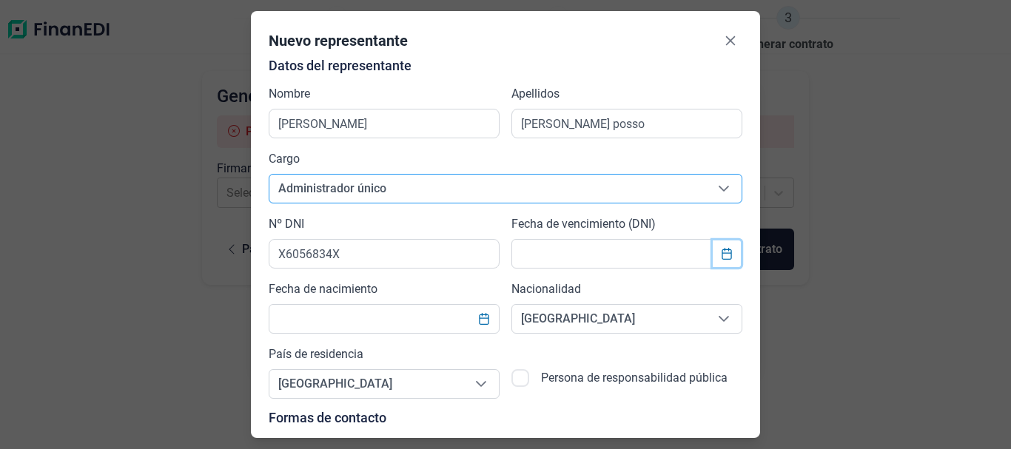
click at [721, 256] on icon "Choose Date" at bounding box center [727, 254] width 12 height 12
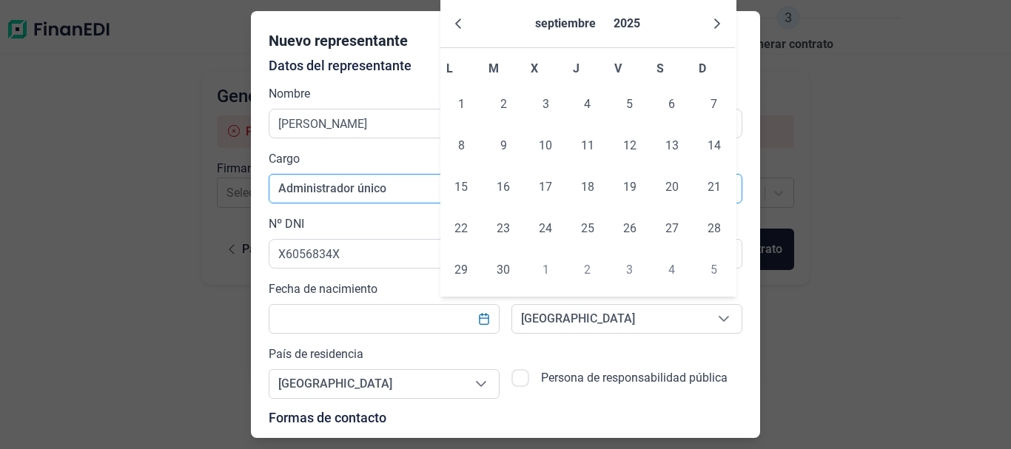
click at [633, 365] on div "Persona de responsabilidad pública" at bounding box center [626, 372] width 231 height 53
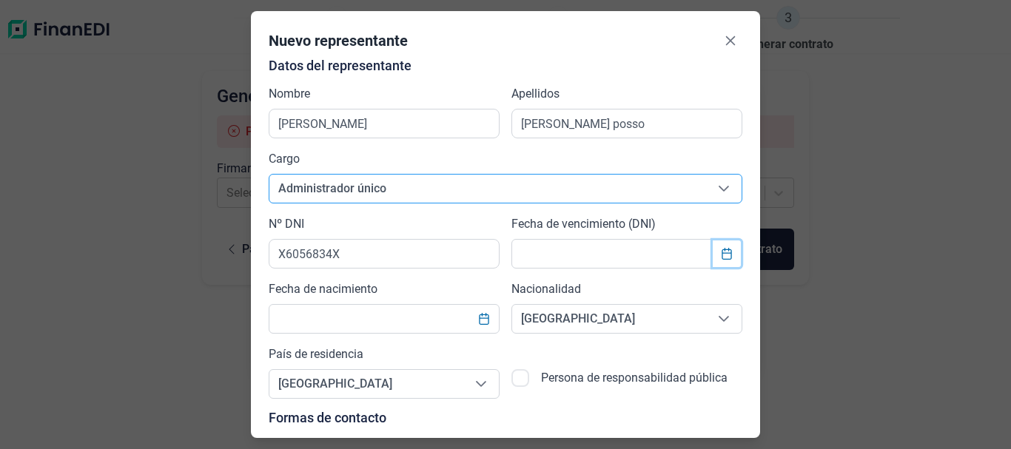
click at [726, 255] on icon "Choose Date" at bounding box center [727, 254] width 12 height 12
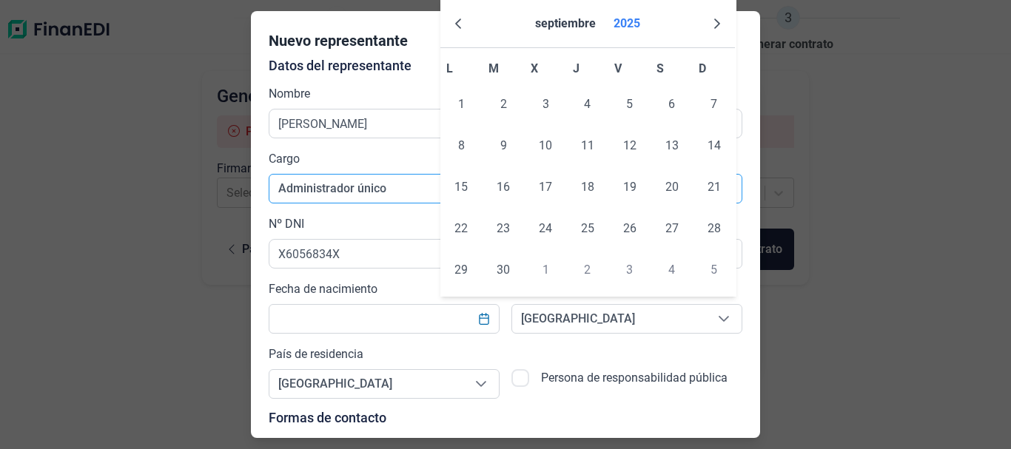
click at [626, 24] on button "2025" at bounding box center [627, 24] width 38 height 36
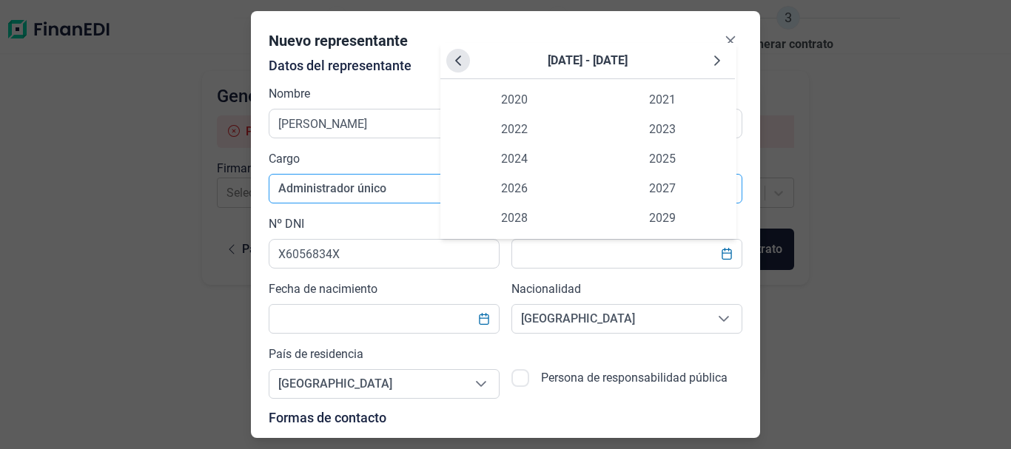
click at [460, 61] on icon "Previous Decade" at bounding box center [458, 61] width 12 height 12
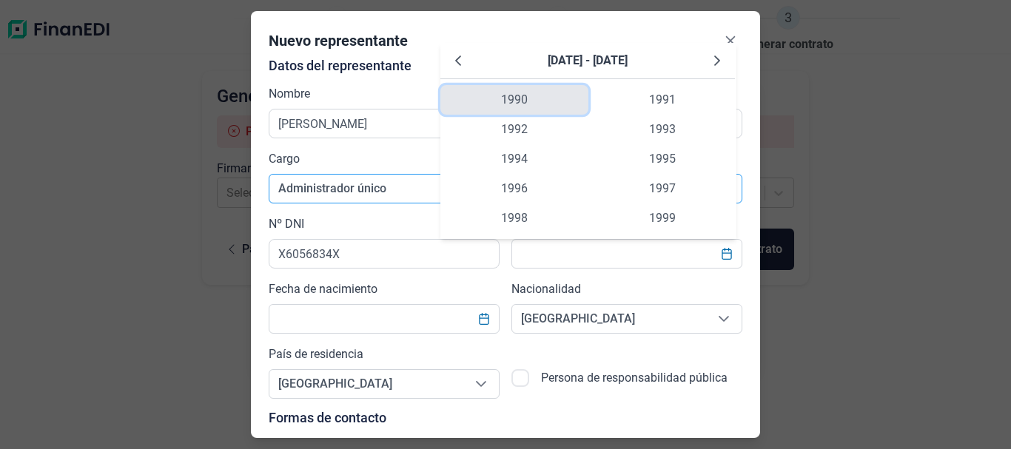
click at [517, 104] on span "1990" at bounding box center [514, 100] width 148 height 30
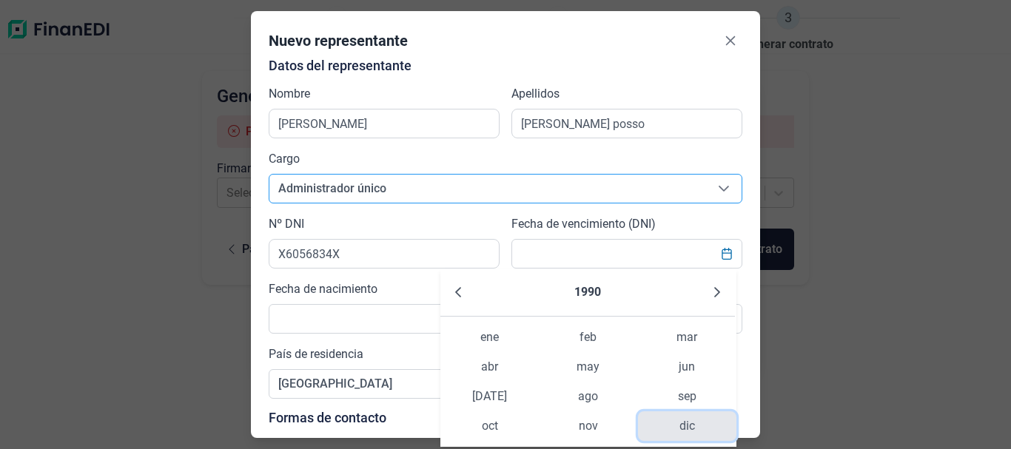
click at [693, 432] on span "dic" at bounding box center [687, 427] width 98 height 30
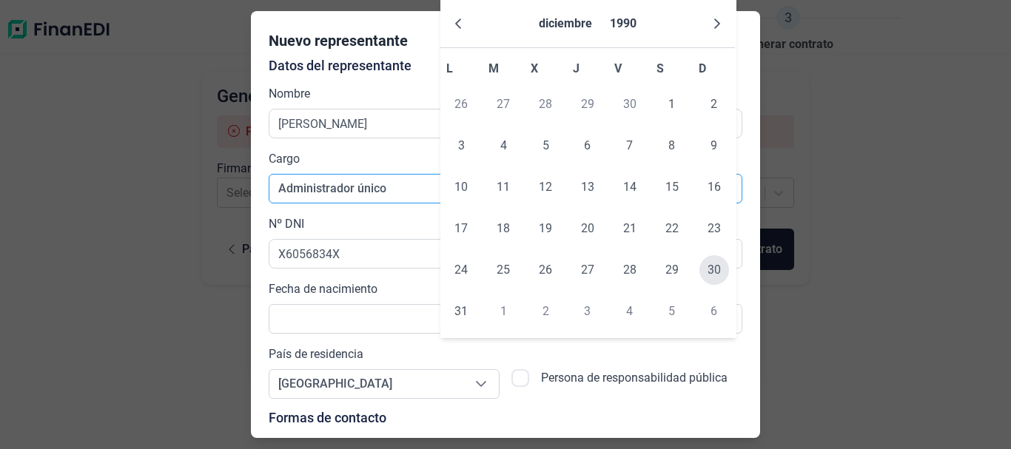
click at [716, 269] on span "30" at bounding box center [714, 270] width 30 height 30
type input "[DATE]"
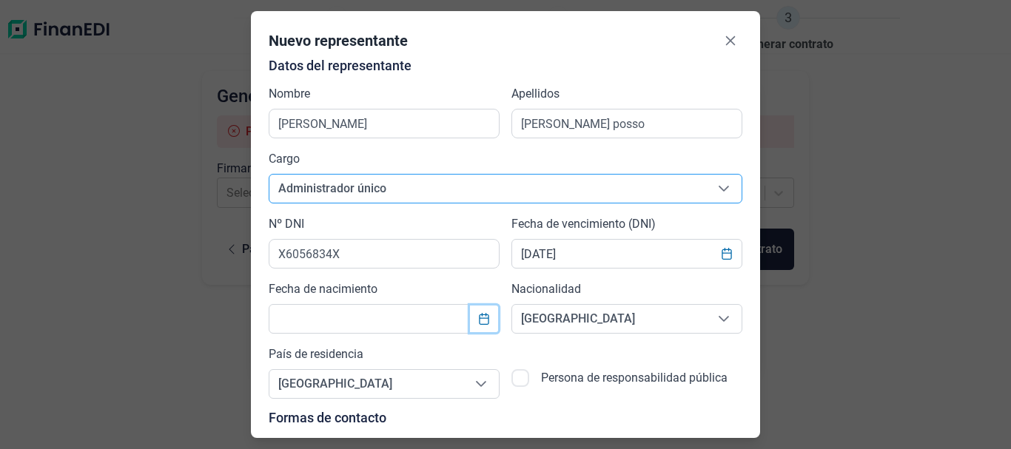
click at [483, 315] on icon "Choose Date" at bounding box center [484, 319] width 10 height 12
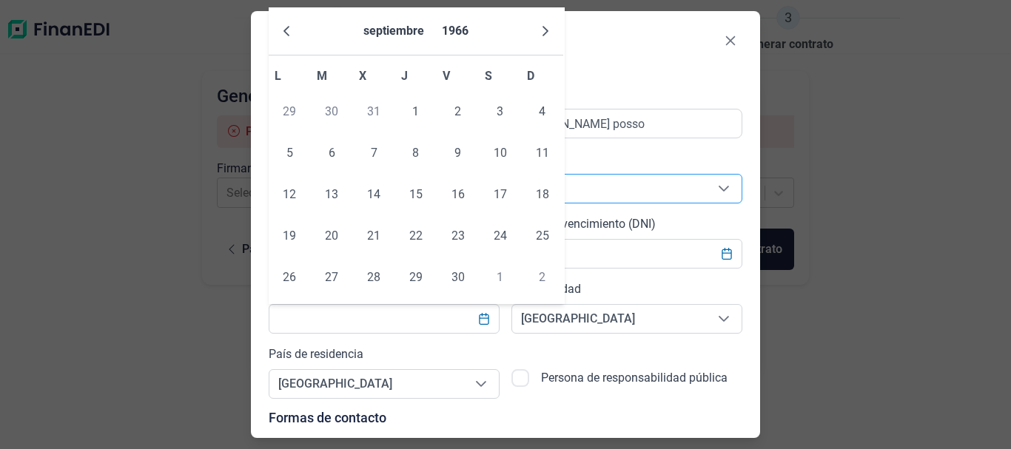
click at [523, 385] on input "checkbox" at bounding box center [520, 378] width 18 height 18
checkbox input "true"
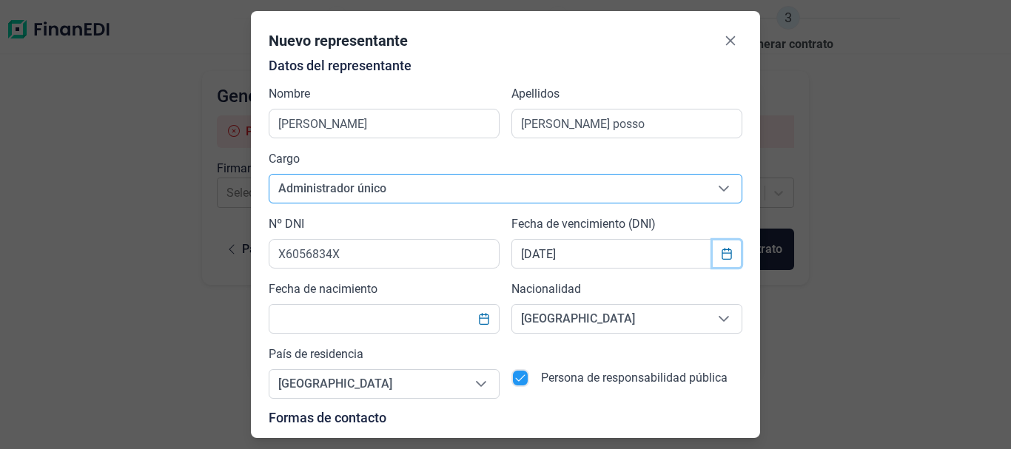
click at [722, 254] on icon "Choose Date" at bounding box center [727, 254] width 12 height 12
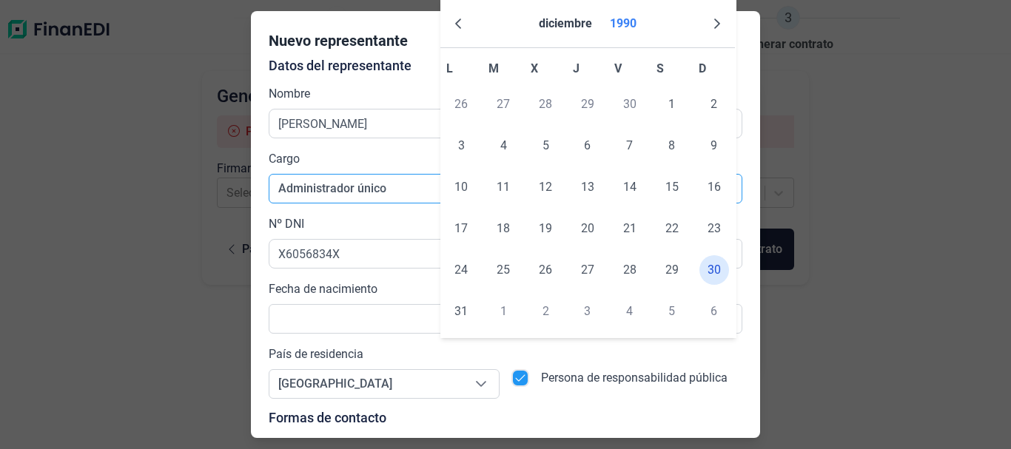
click at [617, 26] on button "1990" at bounding box center [623, 24] width 38 height 36
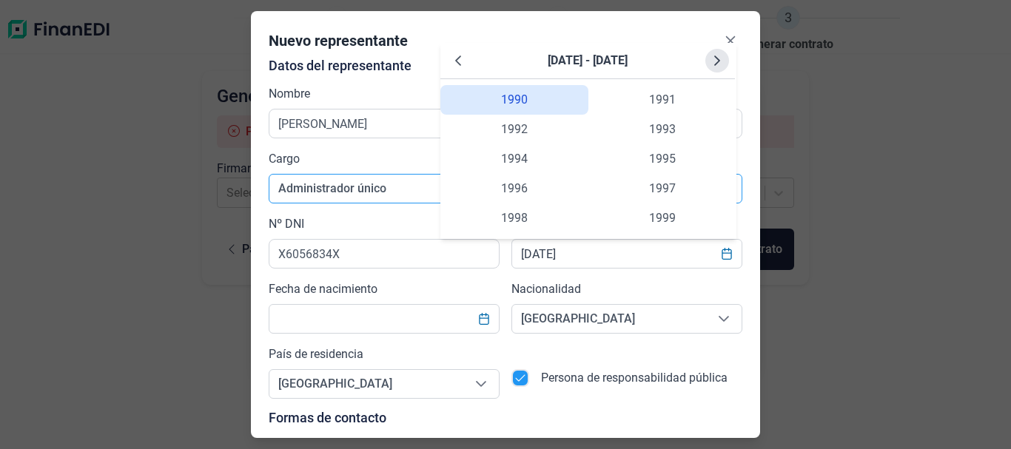
click at [716, 67] on icon "Next Decade" at bounding box center [717, 61] width 12 height 12
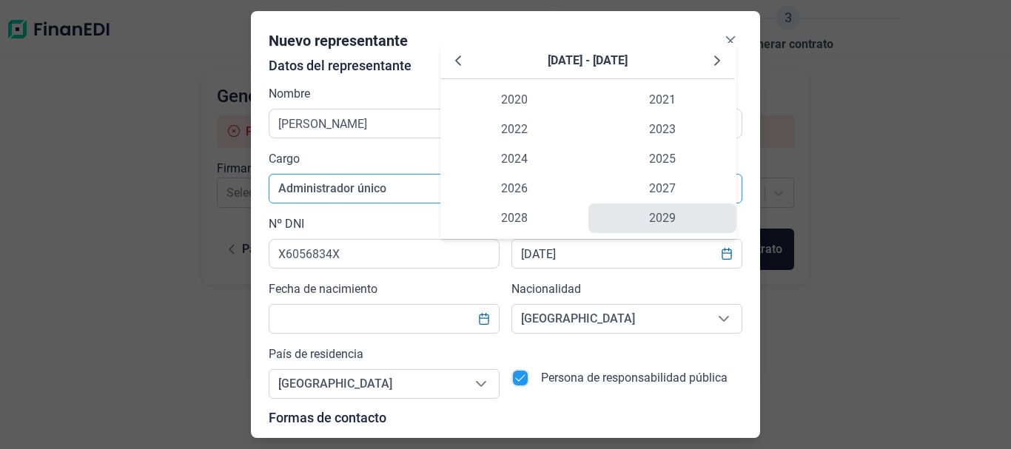
click at [659, 215] on span "2029" at bounding box center [662, 219] width 148 height 30
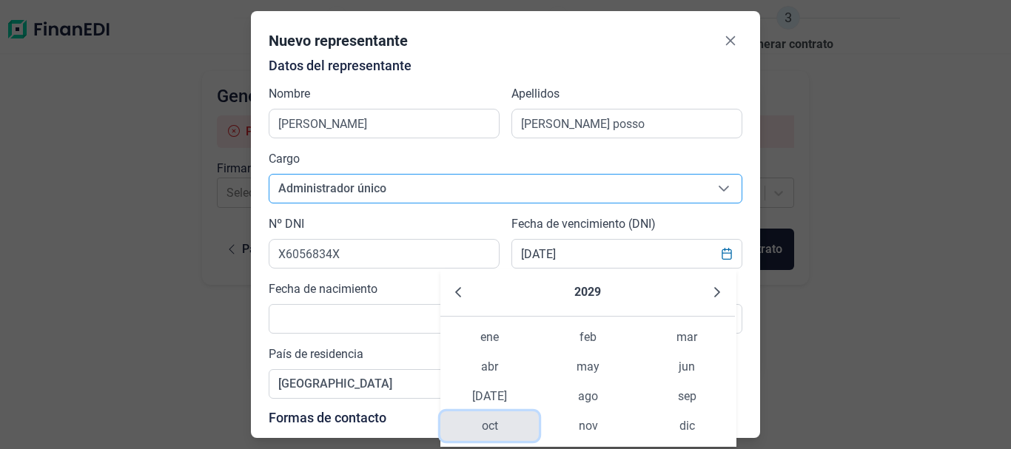
click at [486, 423] on span "oct" at bounding box center [489, 427] width 98 height 30
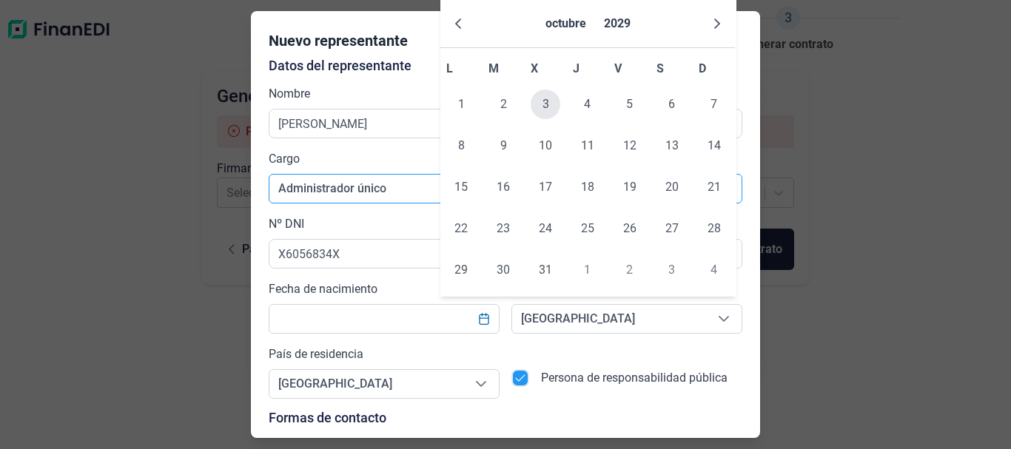
click at [542, 109] on span "3" at bounding box center [546, 105] width 30 height 30
type input "[DATE]"
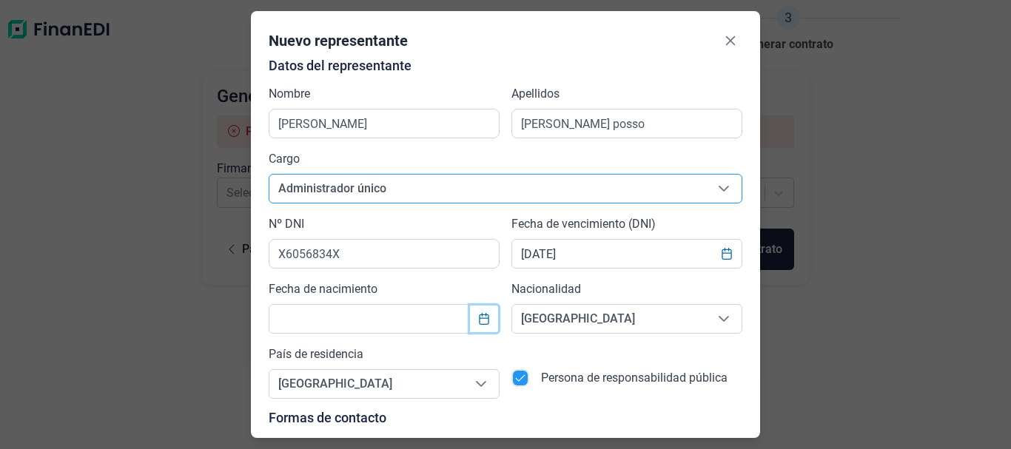
click at [487, 320] on icon "Choose Date" at bounding box center [484, 319] width 12 height 12
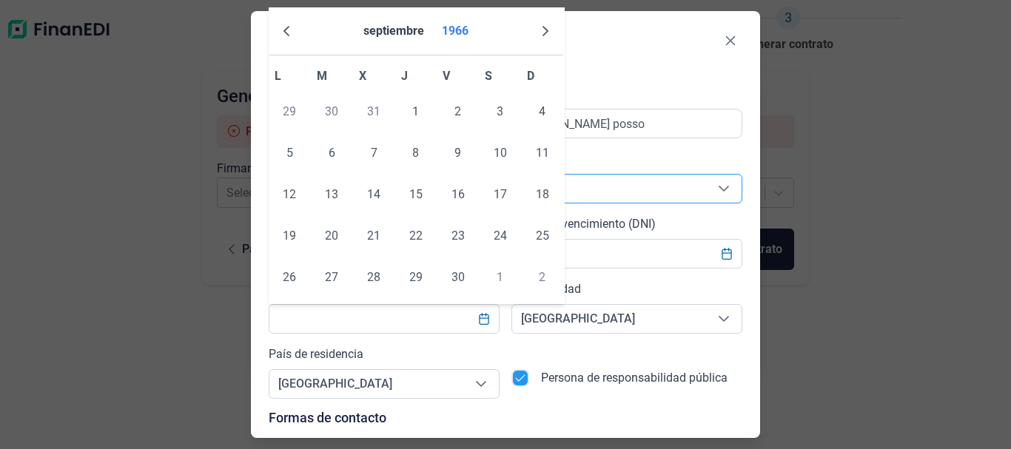
click at [466, 24] on button "1966" at bounding box center [455, 31] width 38 height 36
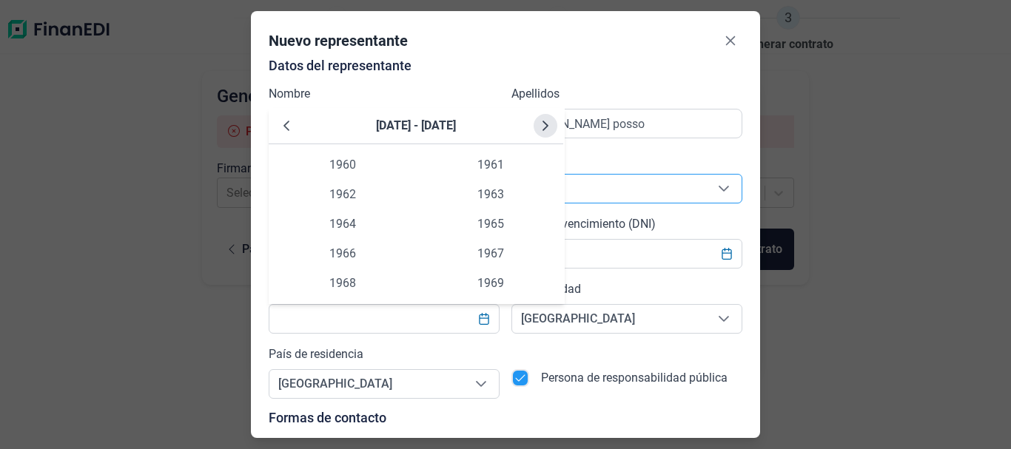
click at [541, 129] on icon "Next Decade" at bounding box center [546, 126] width 12 height 12
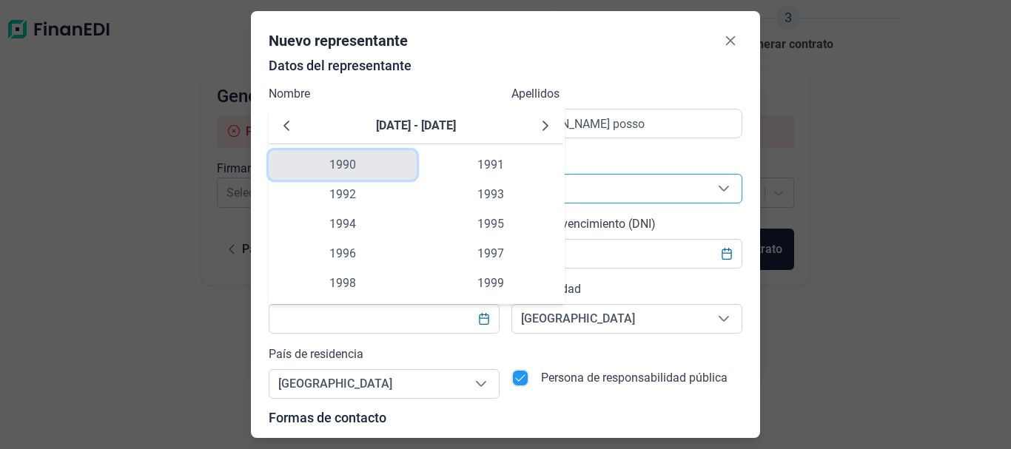
click at [338, 159] on span "1990" at bounding box center [343, 165] width 148 height 30
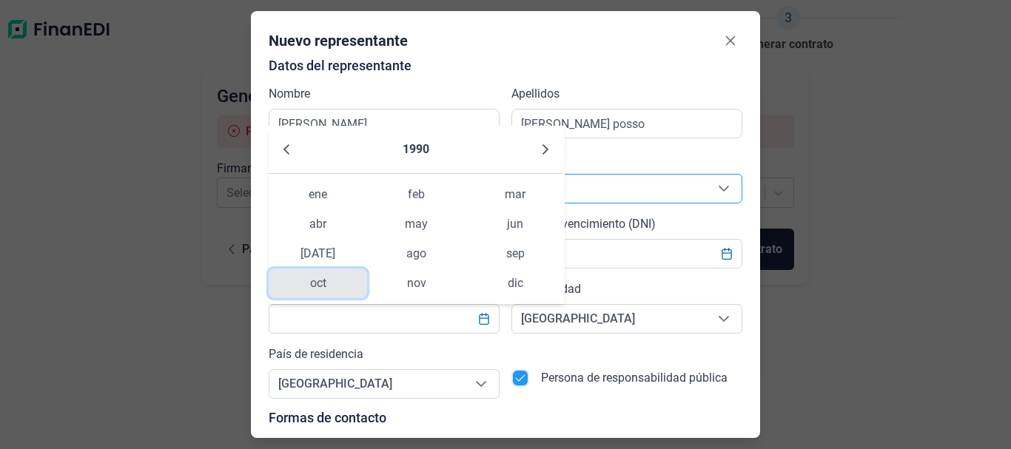
click at [323, 280] on span "oct" at bounding box center [318, 284] width 98 height 30
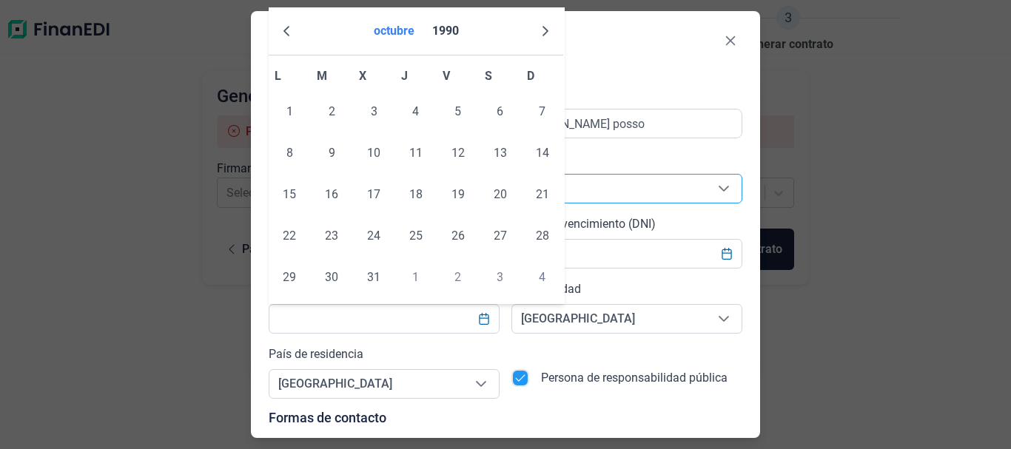
click at [389, 33] on button "octubre" at bounding box center [394, 31] width 53 height 36
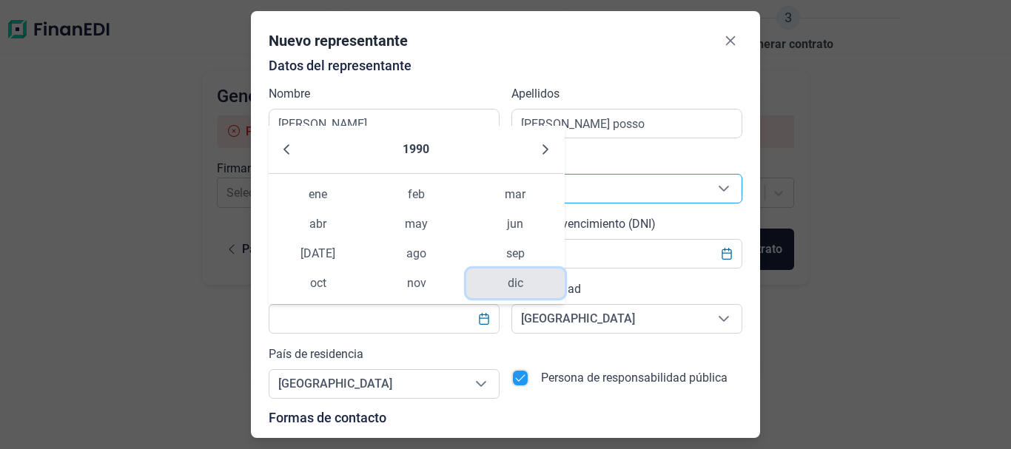
click at [516, 286] on span "dic" at bounding box center [515, 284] width 98 height 30
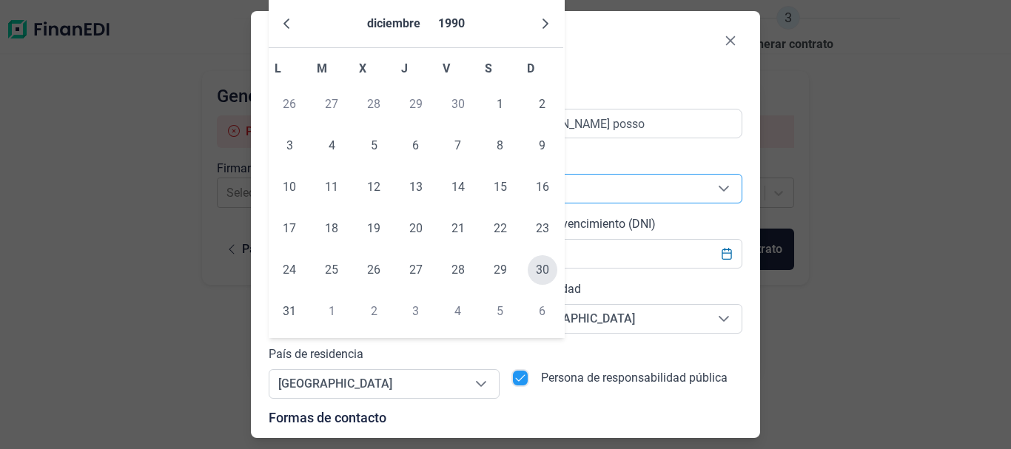
click at [539, 269] on span "30" at bounding box center [543, 270] width 30 height 30
type input "[DATE]"
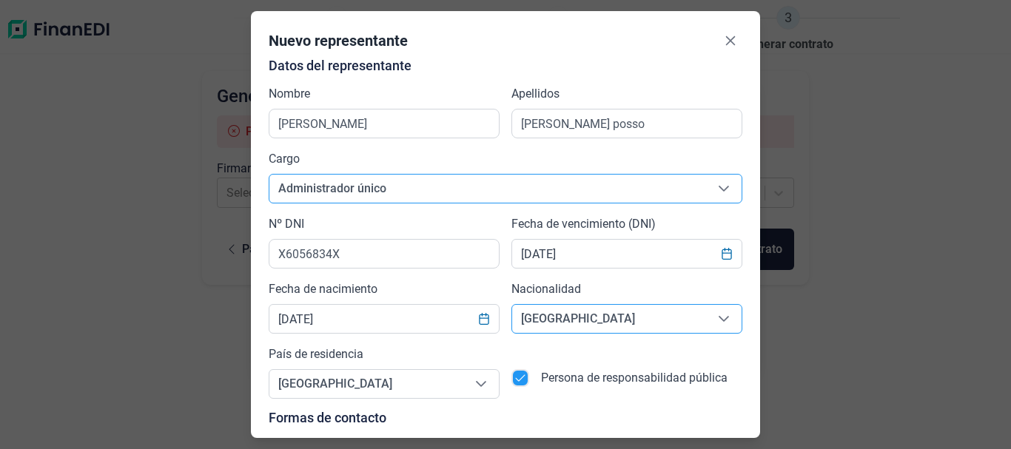
click at [718, 319] on icon "Seleccione una opción" at bounding box center [724, 319] width 12 height 12
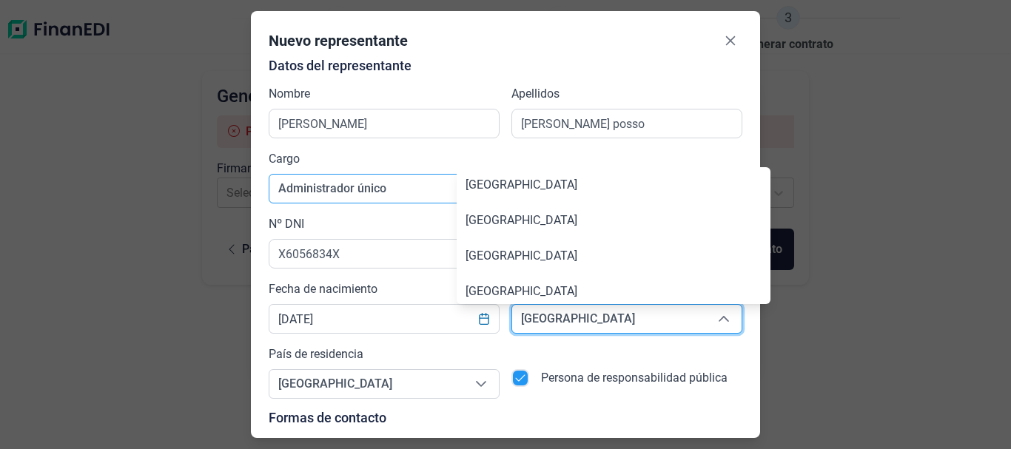
click at [685, 318] on span "[GEOGRAPHIC_DATA]" at bounding box center [609, 319] width 194 height 28
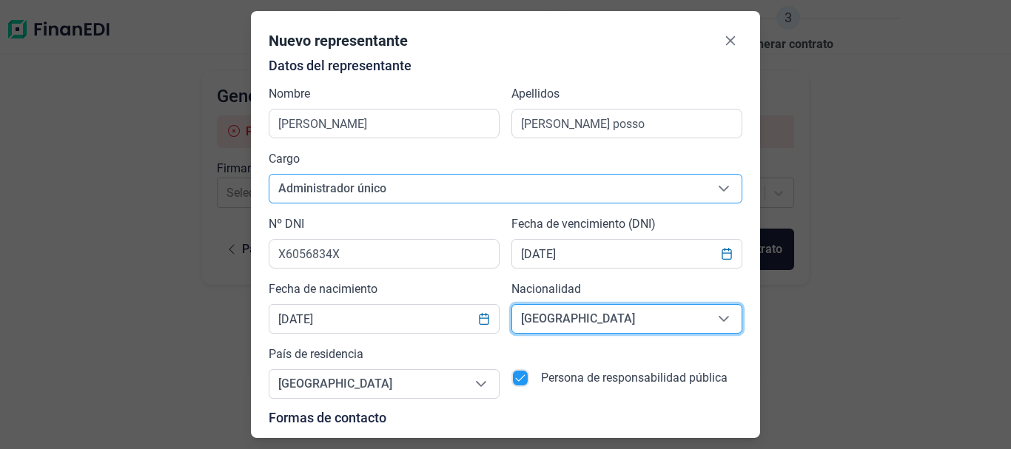
click at [685, 318] on span "[GEOGRAPHIC_DATA]" at bounding box center [609, 319] width 194 height 28
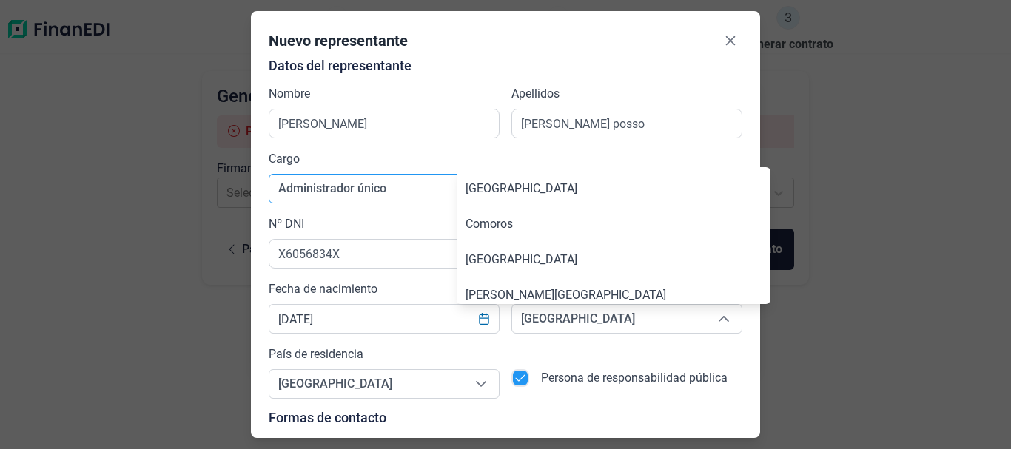
scroll to position [1559, 0]
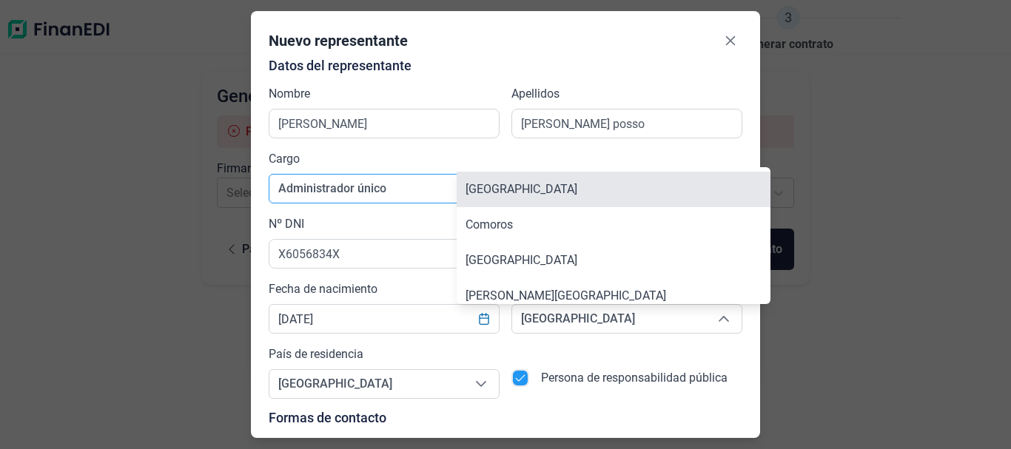
click at [545, 197] on li "[GEOGRAPHIC_DATA]" at bounding box center [614, 190] width 314 height 36
type input "[GEOGRAPHIC_DATA]"
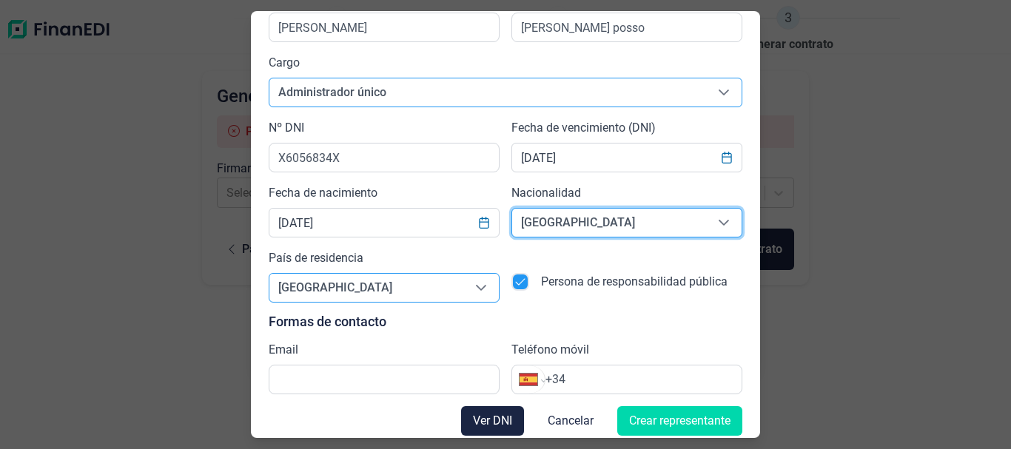
scroll to position [106, 0]
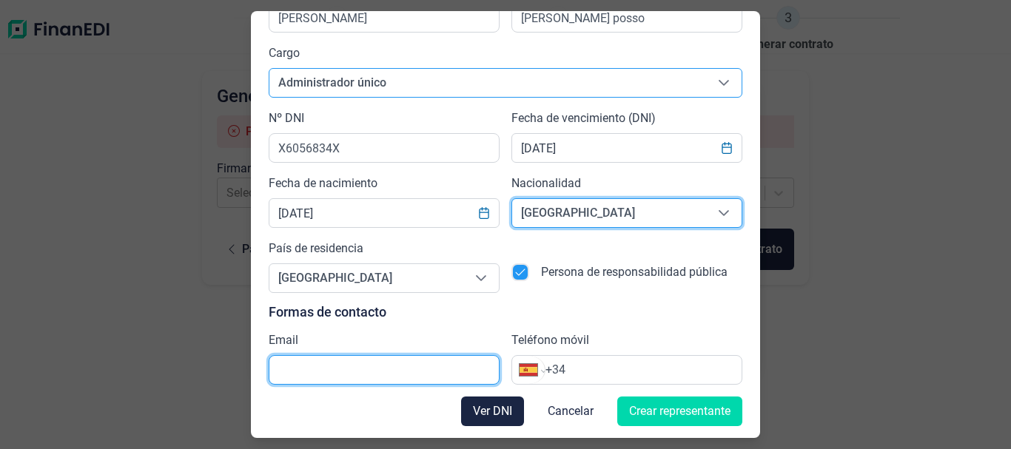
click at [449, 373] on input "text" at bounding box center [384, 370] width 231 height 30
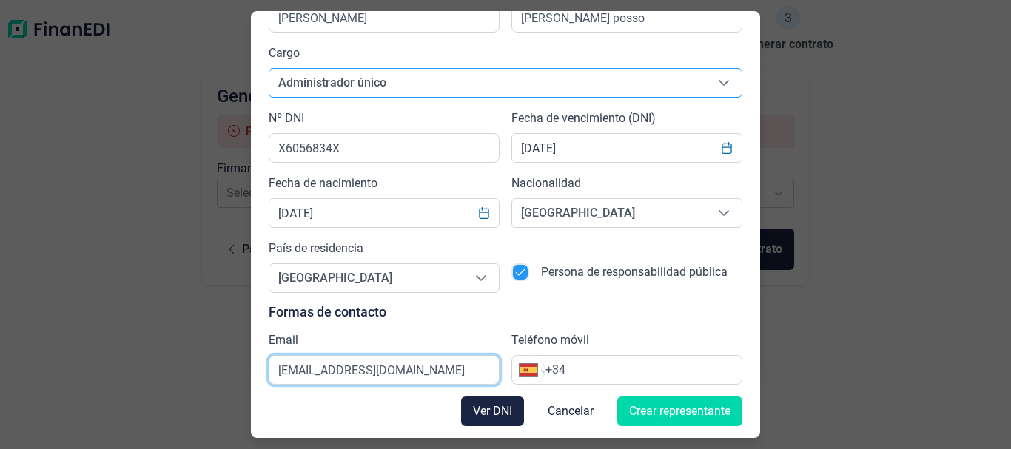
type input "[EMAIL_ADDRESS][DOMAIN_NAME]"
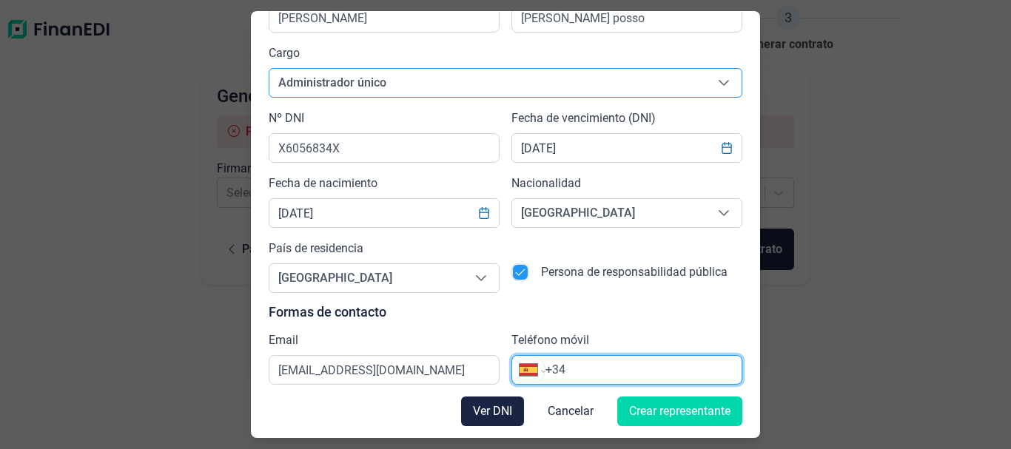
click at [572, 377] on input "+34" at bounding box center [643, 370] width 196 height 18
type input "[PHONE_NUMBER]"
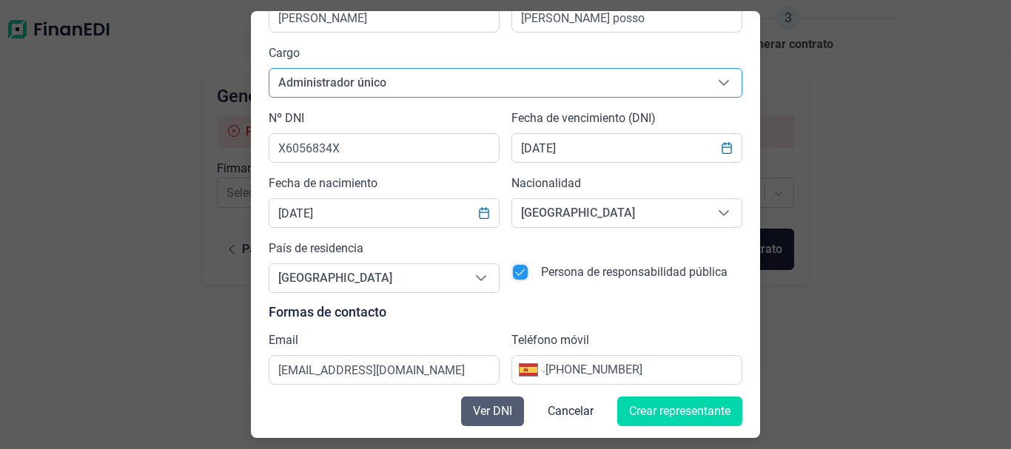
click at [480, 421] on button "Ver DNI" at bounding box center [492, 412] width 63 height 30
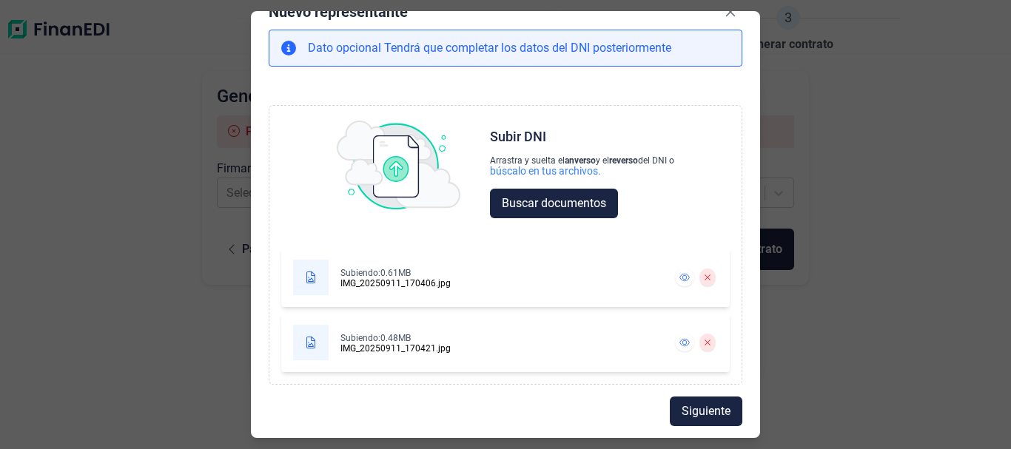
scroll to position [0, 0]
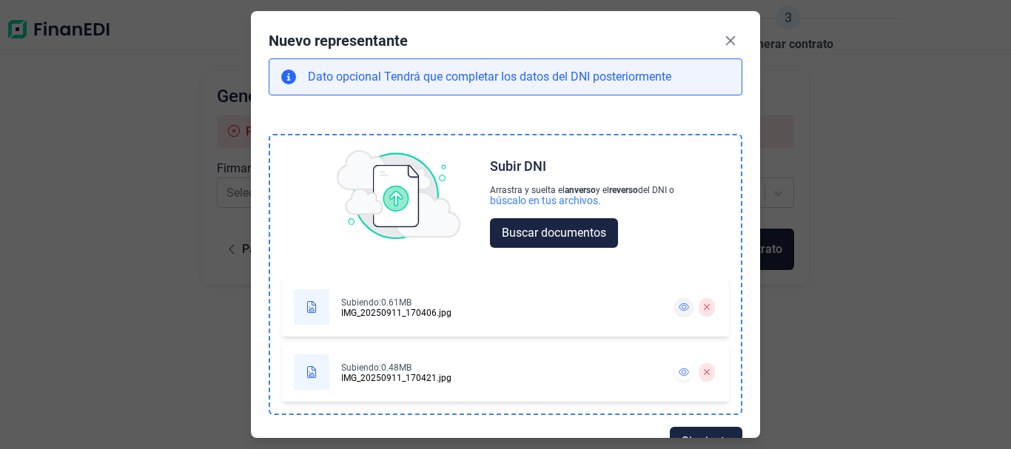
click at [679, 311] on icon at bounding box center [684, 307] width 10 height 8
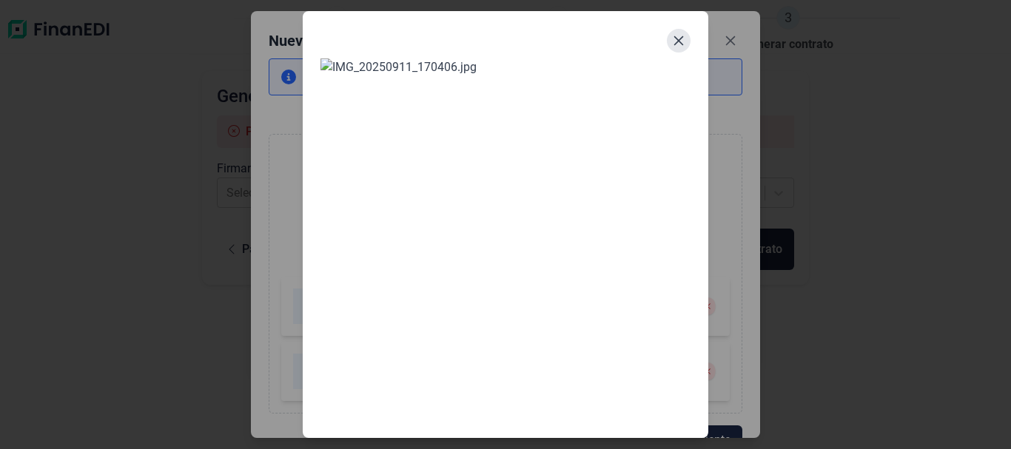
click at [679, 38] on icon "Close" at bounding box center [679, 41] width 12 height 12
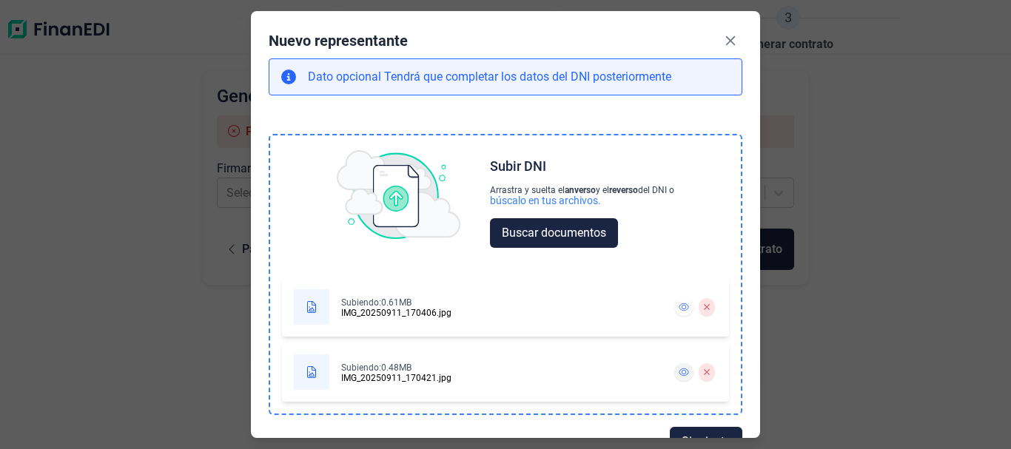
click at [679, 375] on icon at bounding box center [684, 372] width 10 height 9
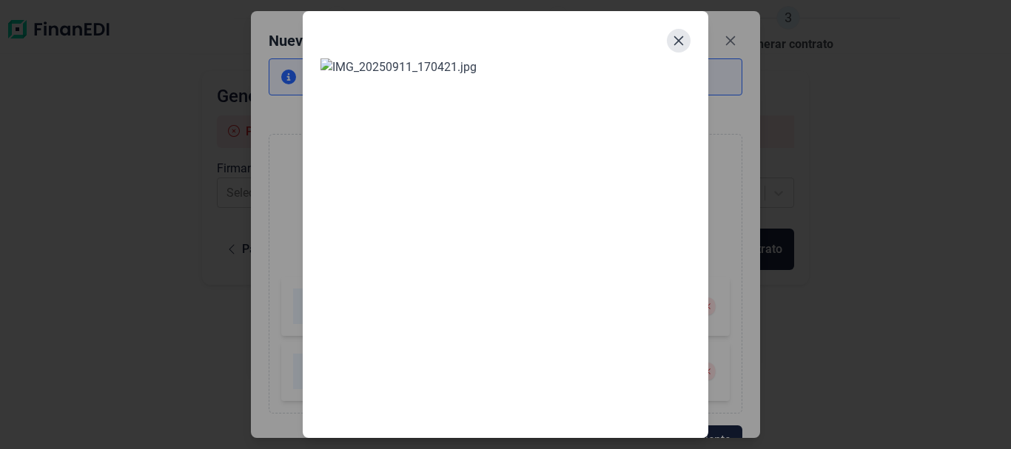
click at [673, 35] on icon "Close" at bounding box center [679, 41] width 12 height 12
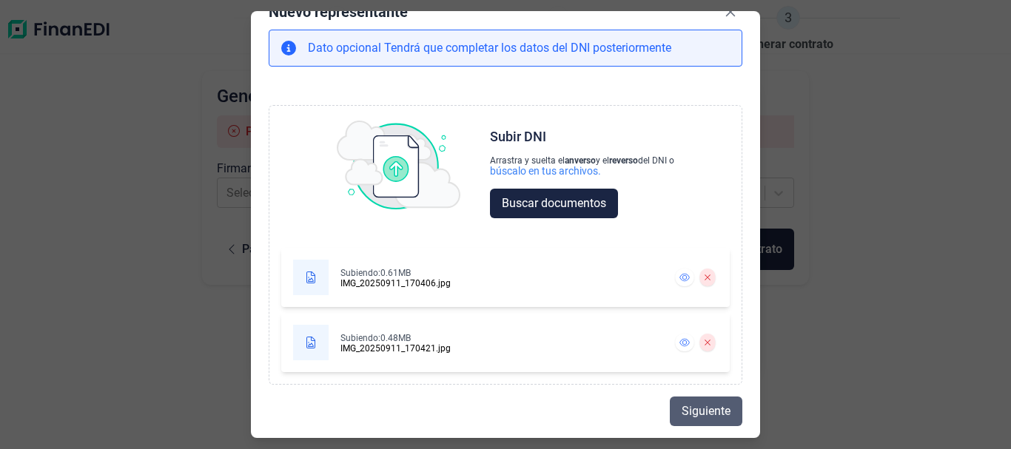
scroll to position [29, 0]
click at [693, 412] on span "Siguiente" at bounding box center [706, 412] width 49 height 18
select select "ES"
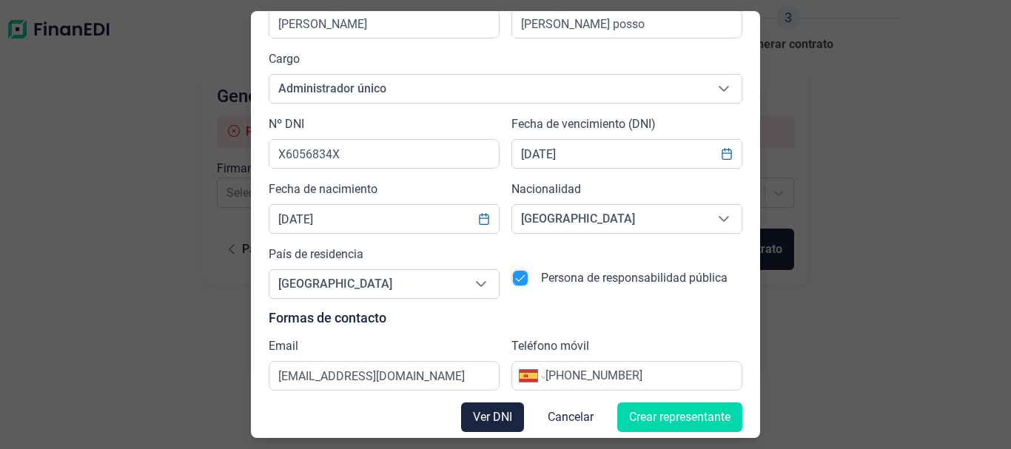
scroll to position [106, 0]
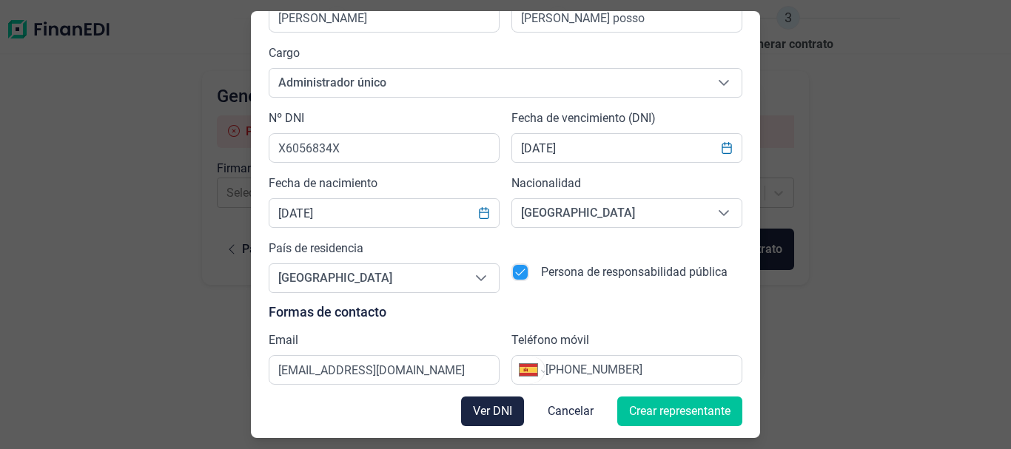
click at [694, 409] on span "Crear representante" at bounding box center [679, 412] width 101 height 18
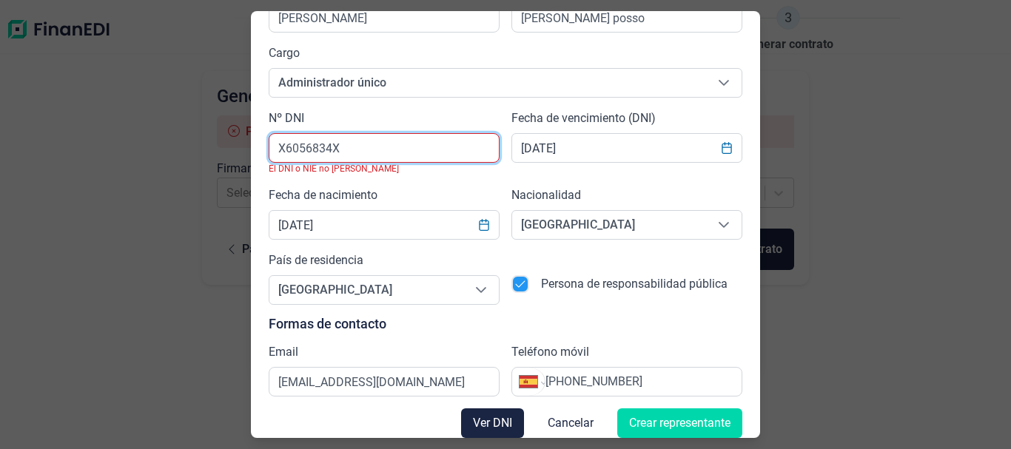
click at [350, 147] on input "X6056834X" at bounding box center [384, 148] width 231 height 30
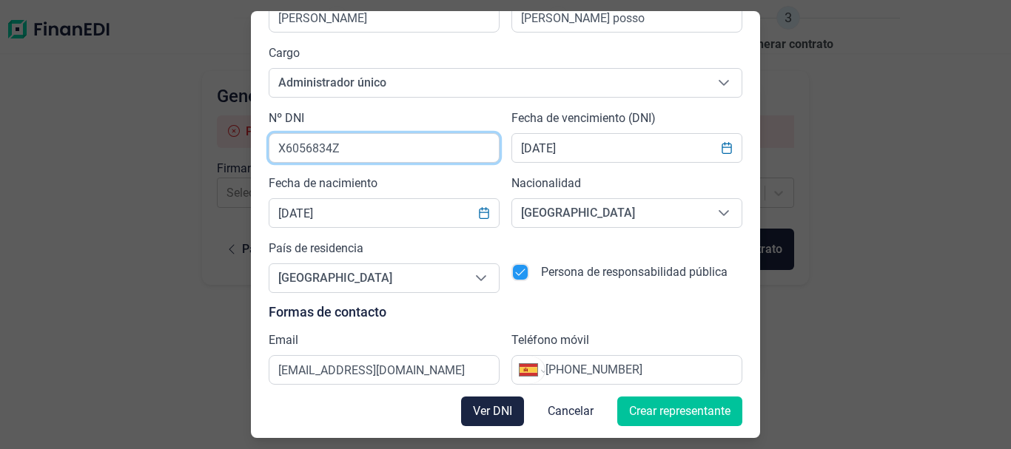
type input "X6056834Z"
click at [674, 421] on button "Crear representante" at bounding box center [679, 412] width 125 height 30
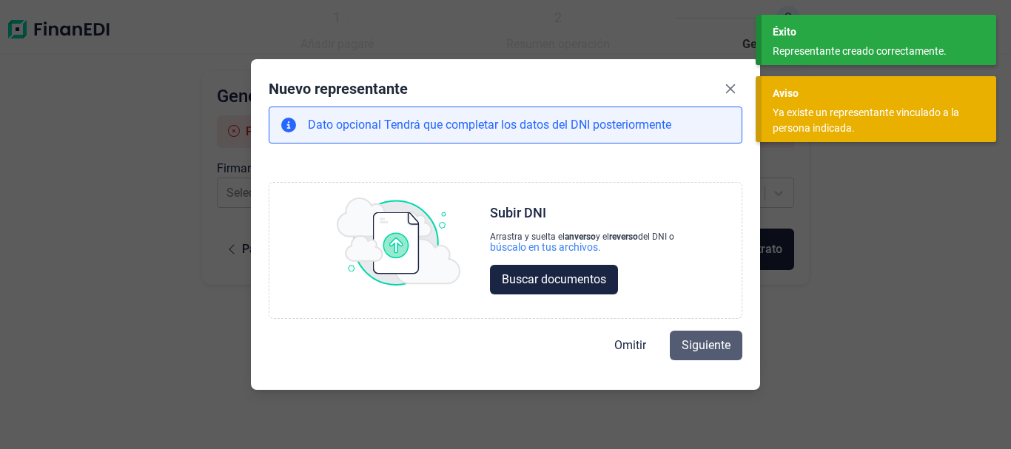
click at [725, 352] on span "Siguiente" at bounding box center [706, 346] width 49 height 18
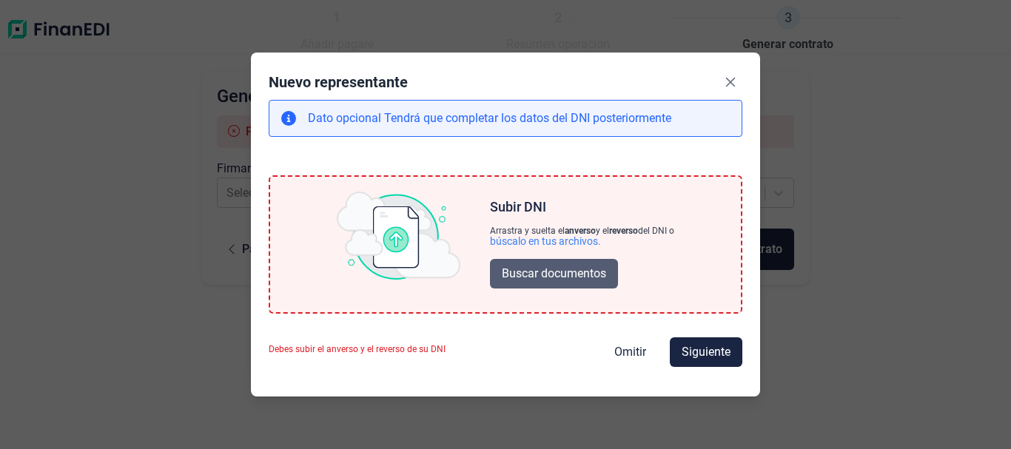
click at [520, 274] on span "Buscar documentos" at bounding box center [554, 274] width 104 height 18
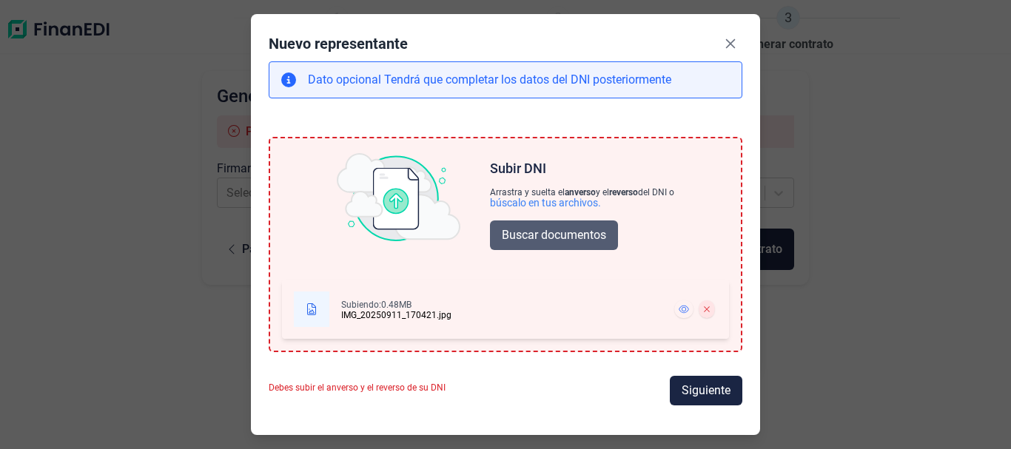
click at [520, 230] on span "Buscar documentos" at bounding box center [554, 235] width 104 height 18
click at [523, 236] on span "Buscar documentos" at bounding box center [554, 235] width 104 height 18
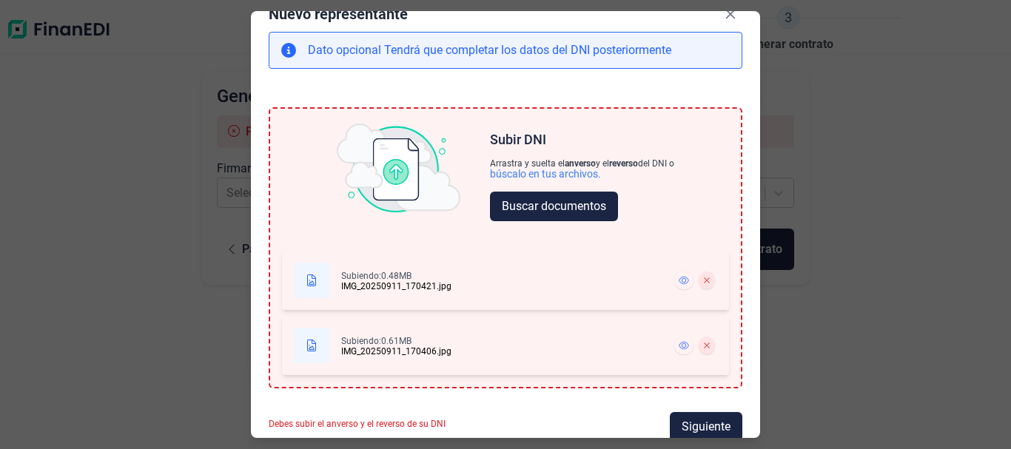
scroll to position [42, 0]
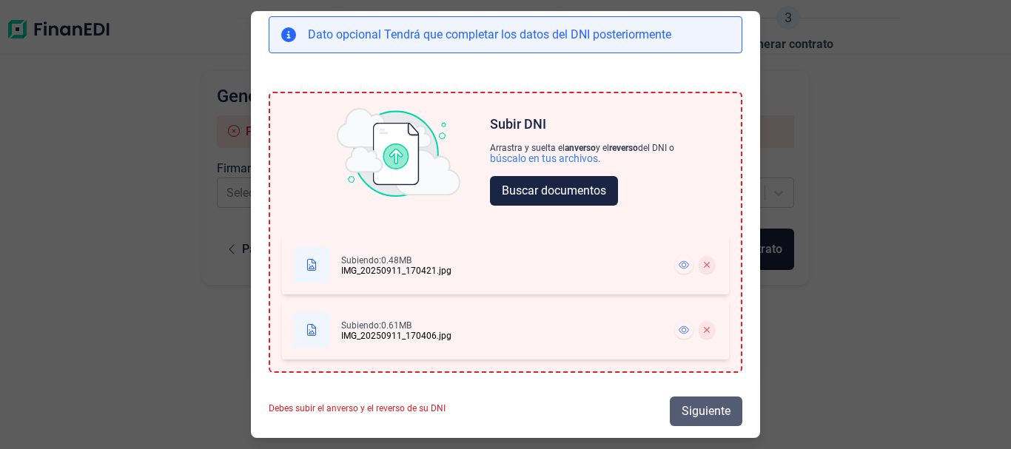
click at [686, 404] on span "Siguiente" at bounding box center [706, 412] width 49 height 18
select select "ES"
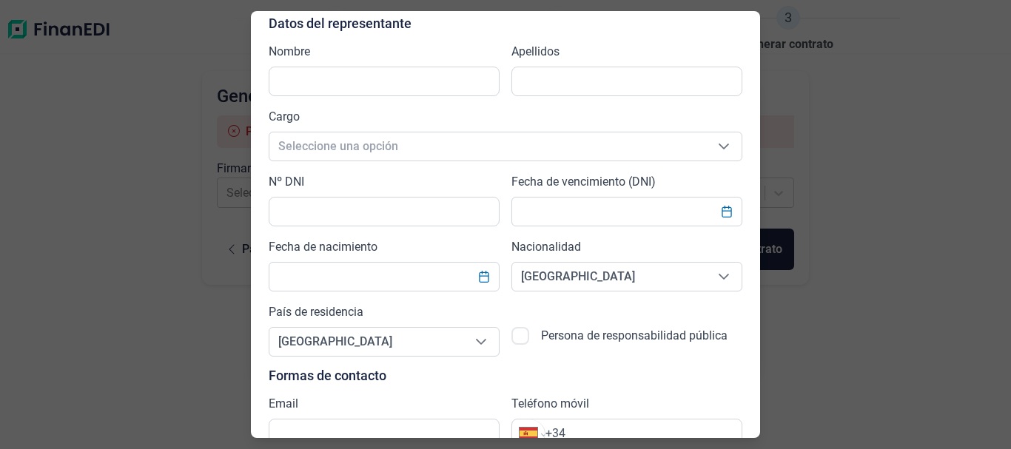
scroll to position [106, 0]
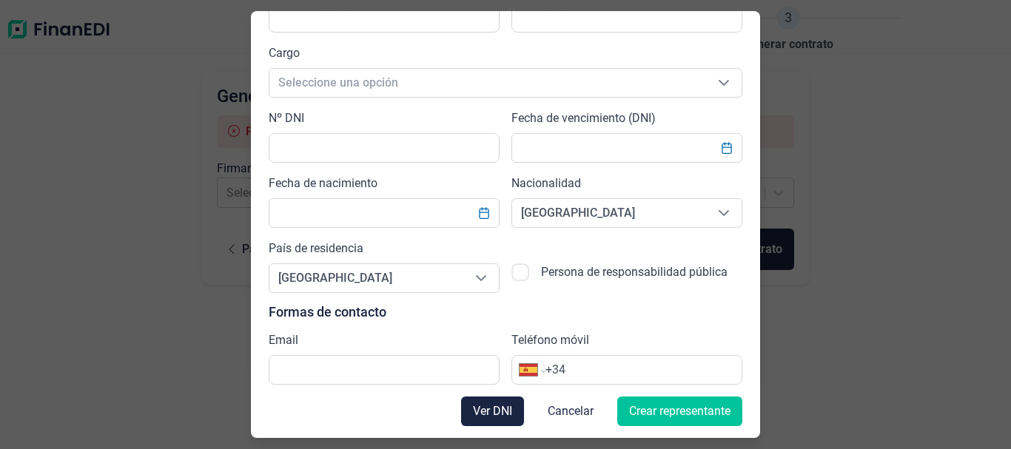
click at [662, 419] on span "Crear representante" at bounding box center [679, 412] width 101 height 18
click at [662, 379] on input "+34" at bounding box center [643, 370] width 196 height 18
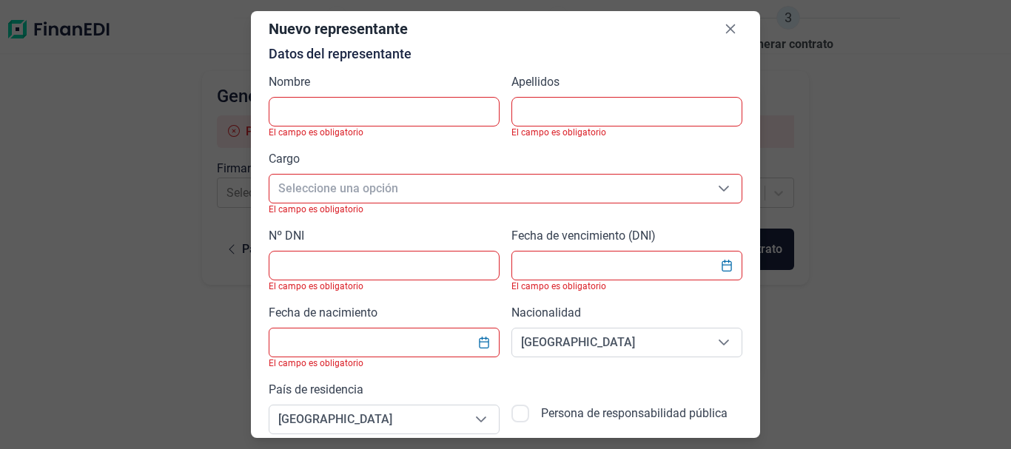
scroll to position [0, 0]
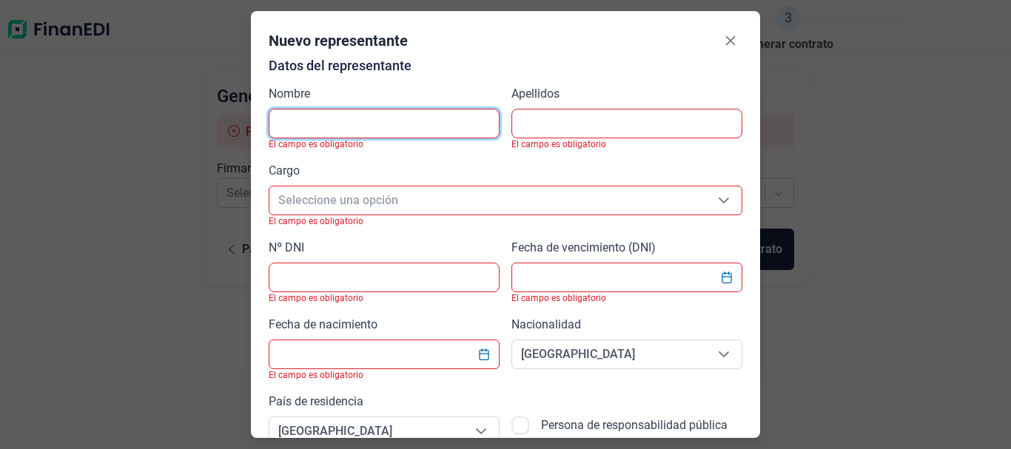
click at [345, 124] on input "text" at bounding box center [384, 124] width 231 height 30
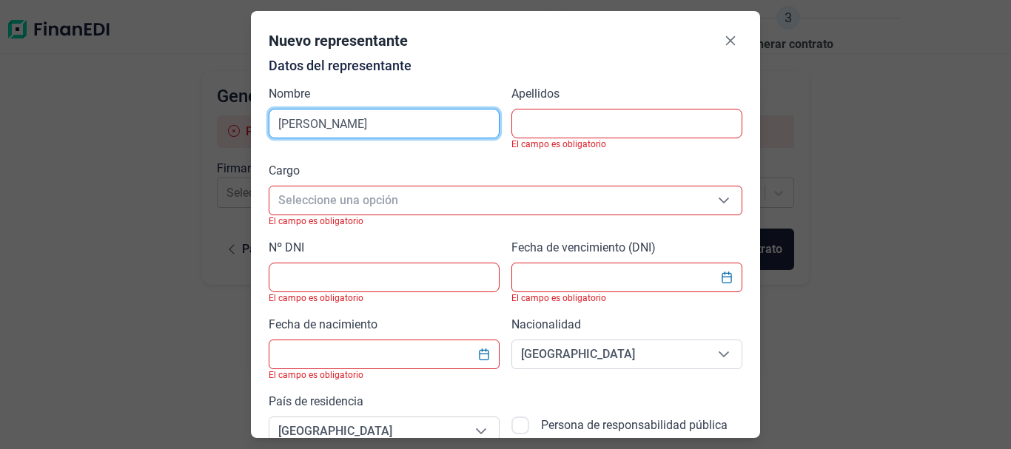
type input "[PERSON_NAME]"
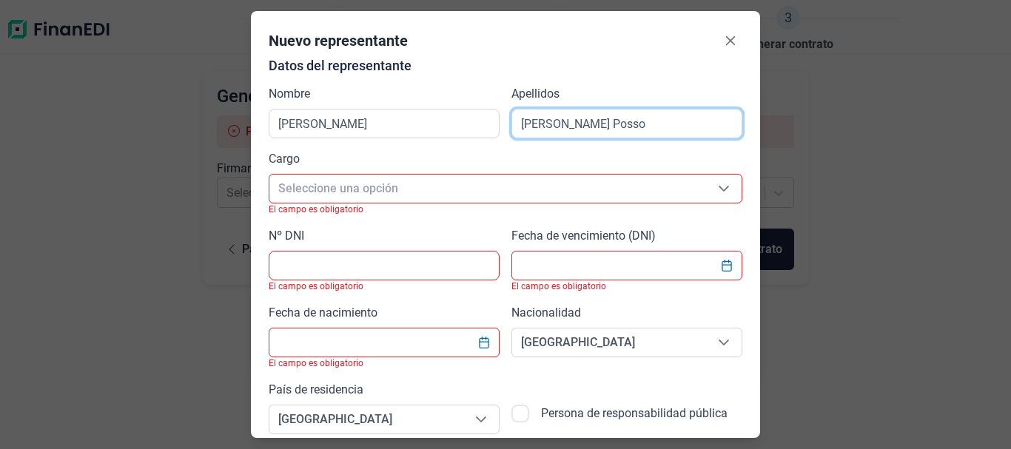
type input "porras Posso"
click at [719, 183] on icon "Seleccione una opción" at bounding box center [724, 189] width 12 height 12
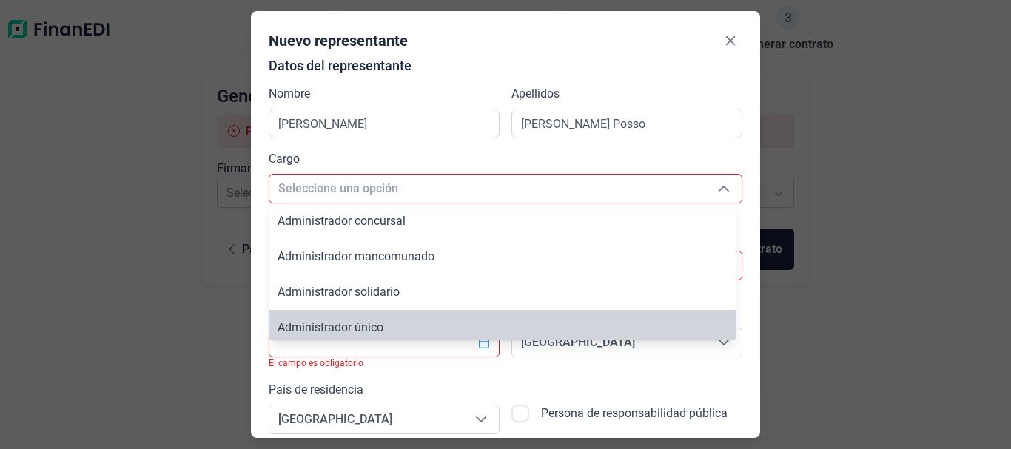
scroll to position [5, 0]
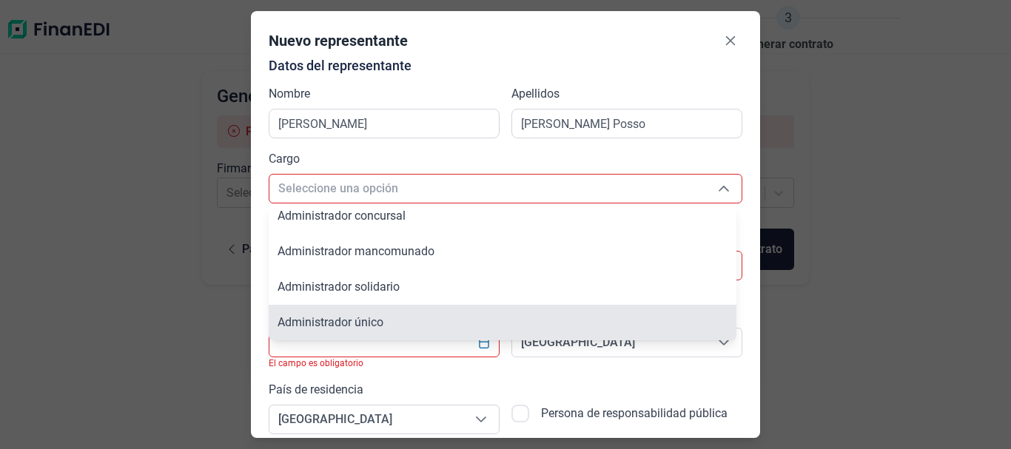
click at [400, 318] on li "Administrador único" at bounding box center [503, 323] width 468 height 36
type input "Administrador único"
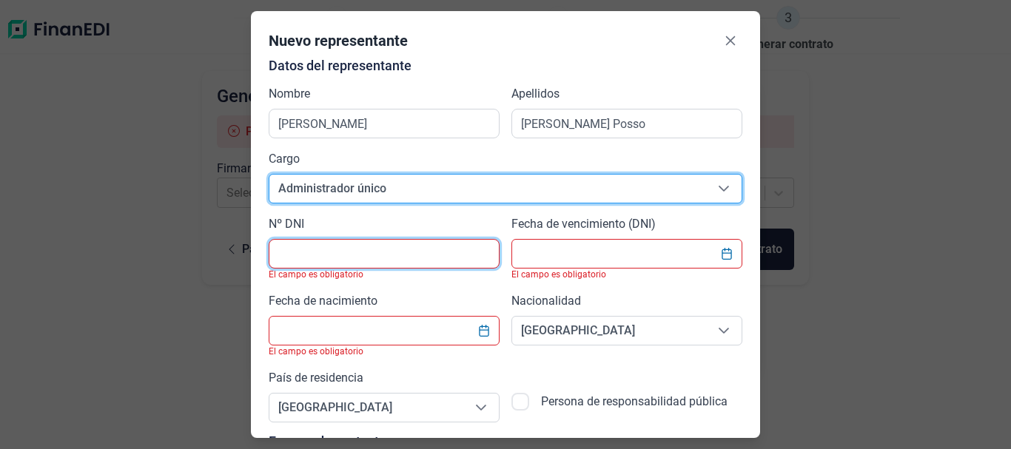
click at [323, 262] on input "text" at bounding box center [384, 254] width 231 height 30
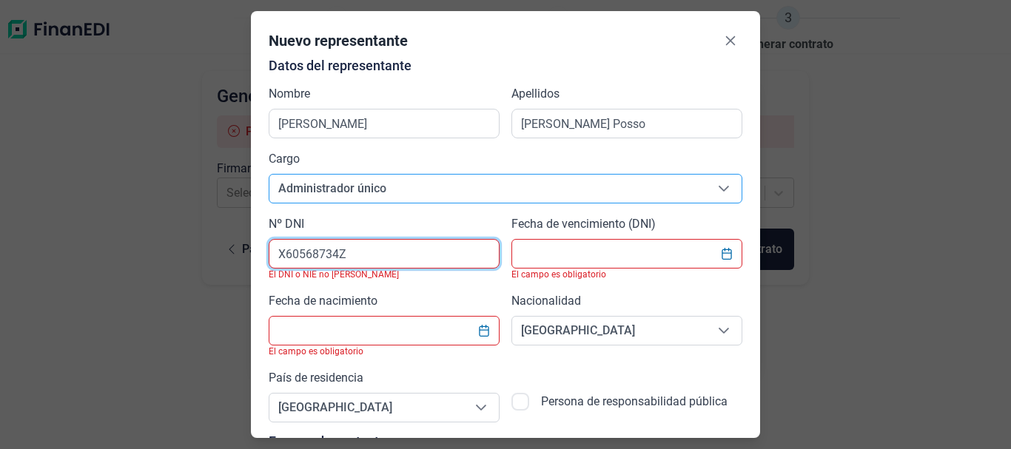
click at [326, 252] on input "X60568734Z" at bounding box center [384, 254] width 231 height 30
type input "X6056834Z"
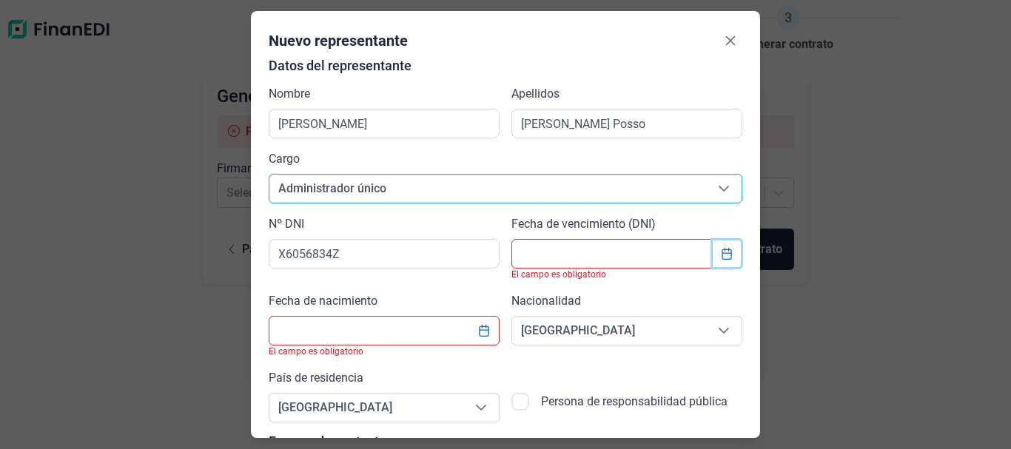
click at [721, 256] on icon "Choose Date" at bounding box center [727, 254] width 12 height 12
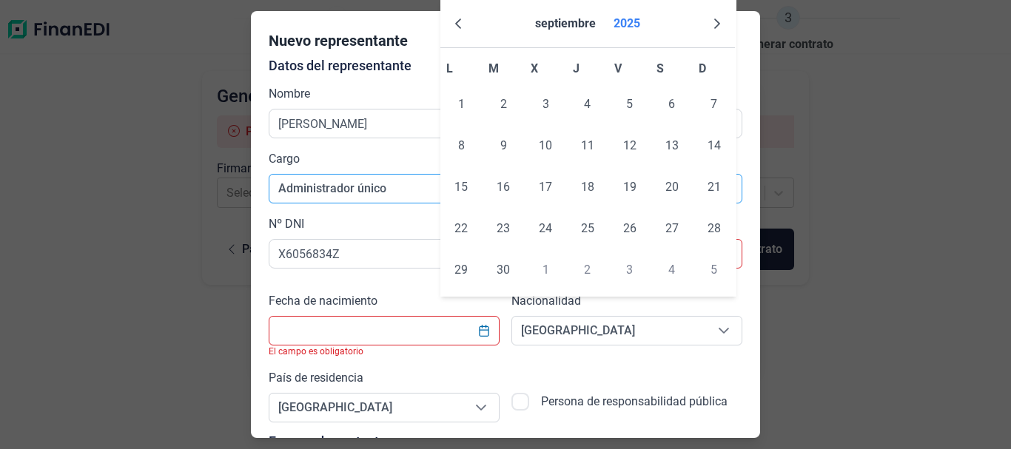
click at [633, 13] on button "2025" at bounding box center [627, 24] width 38 height 36
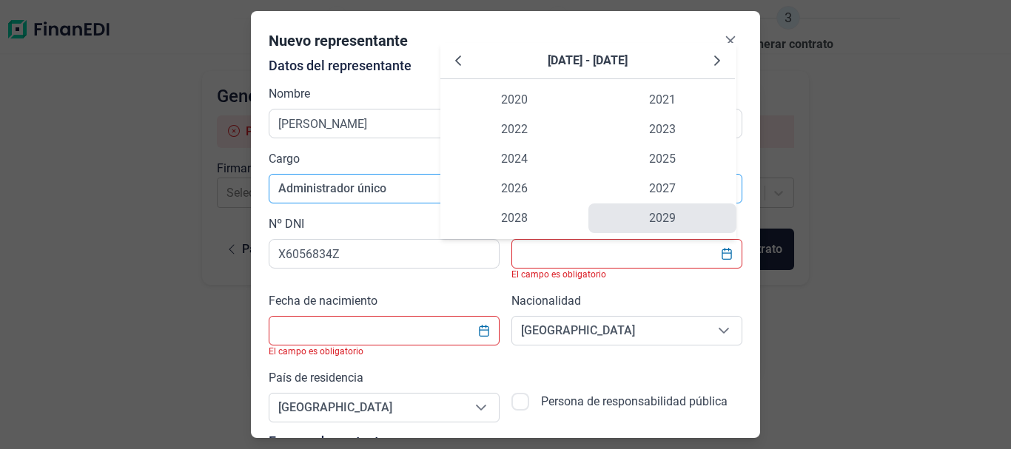
click at [681, 210] on span "2029" at bounding box center [662, 219] width 148 height 30
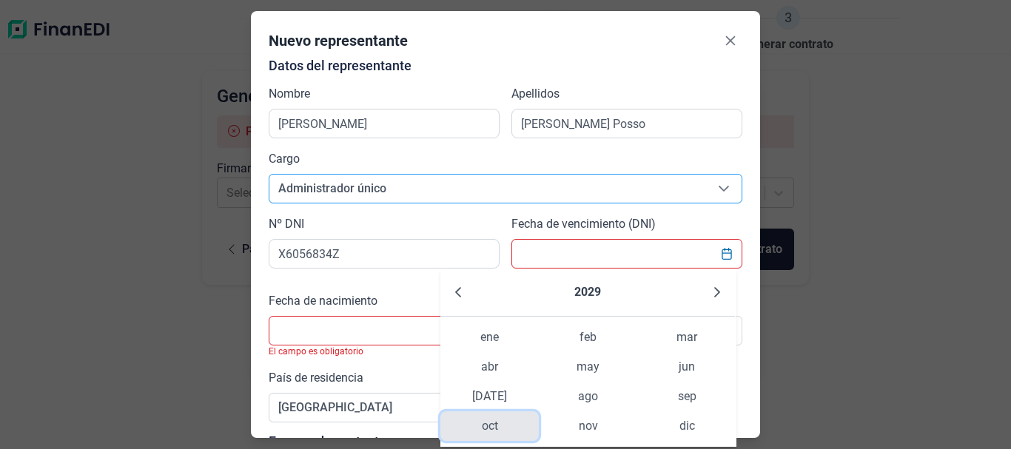
click at [490, 429] on span "oct" at bounding box center [489, 427] width 98 height 30
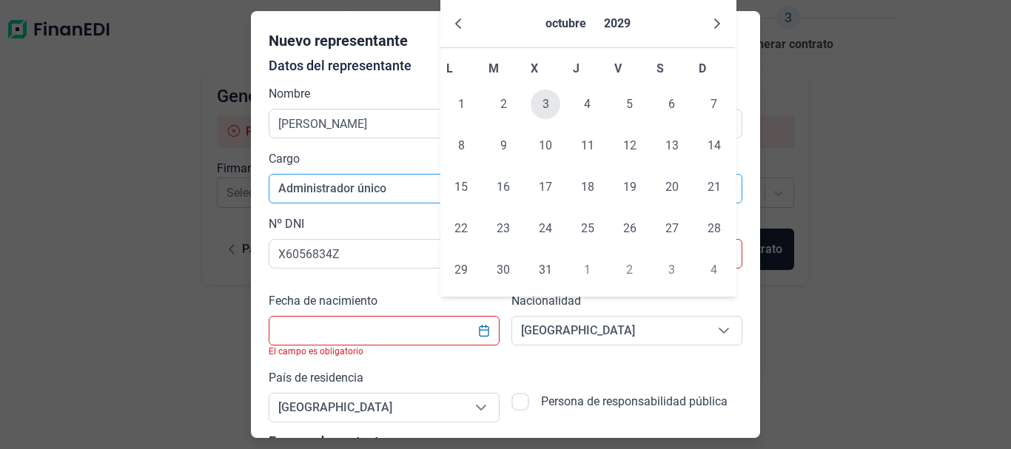
click at [545, 103] on span "3" at bounding box center [546, 105] width 30 height 30
type input "[DATE]"
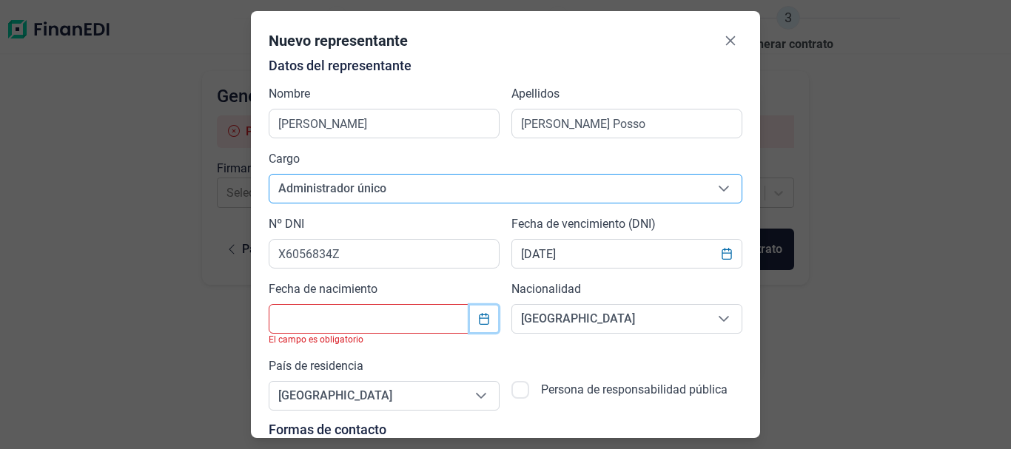
click at [492, 320] on button "Choose Date" at bounding box center [484, 319] width 28 height 27
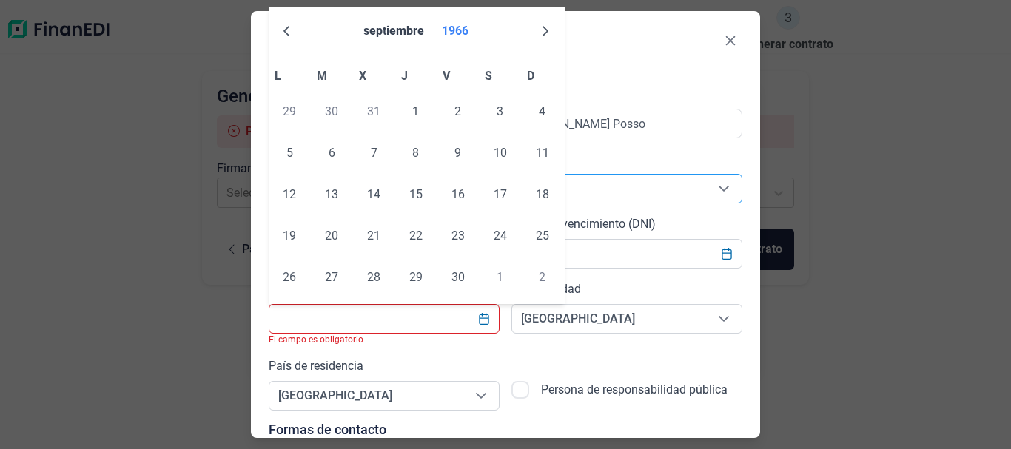
click at [455, 32] on button "1966" at bounding box center [455, 31] width 38 height 36
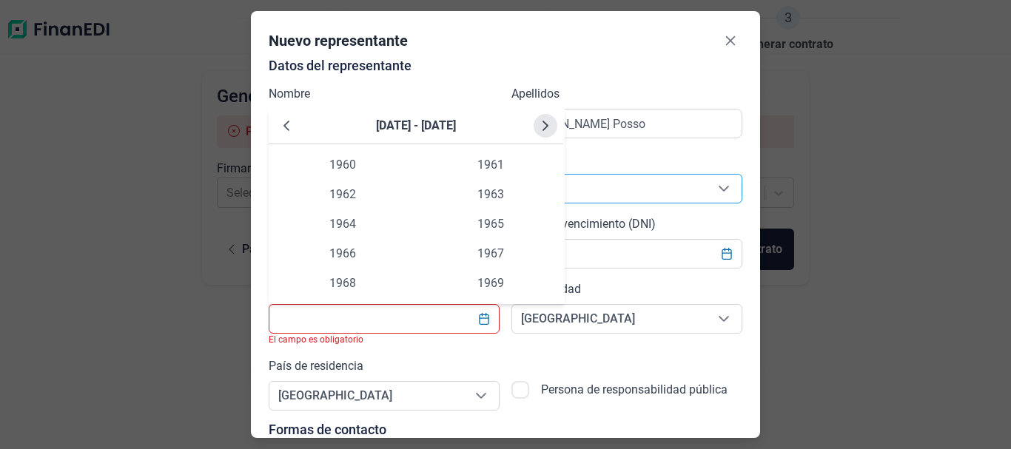
click at [545, 123] on icon "Next Decade" at bounding box center [546, 126] width 6 height 10
click at [544, 123] on icon "Next Decade" at bounding box center [546, 126] width 6 height 10
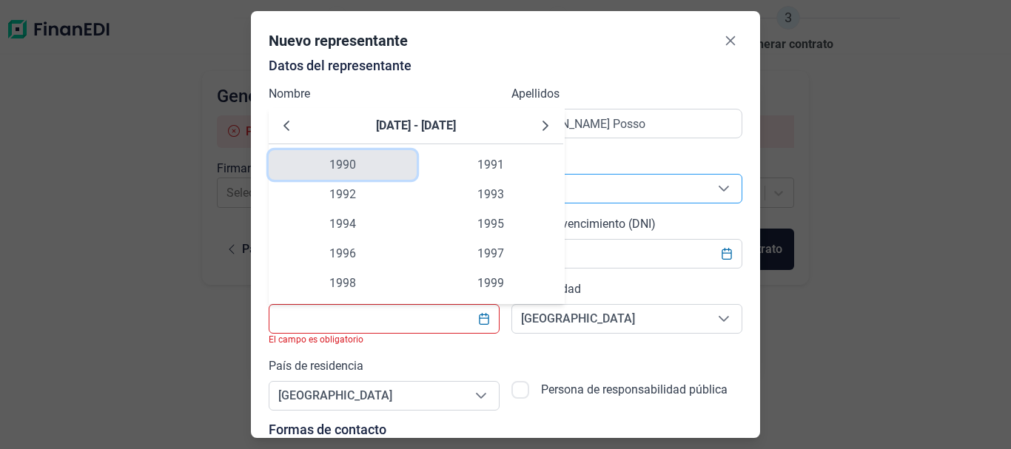
click at [362, 159] on span "1990" at bounding box center [343, 165] width 148 height 30
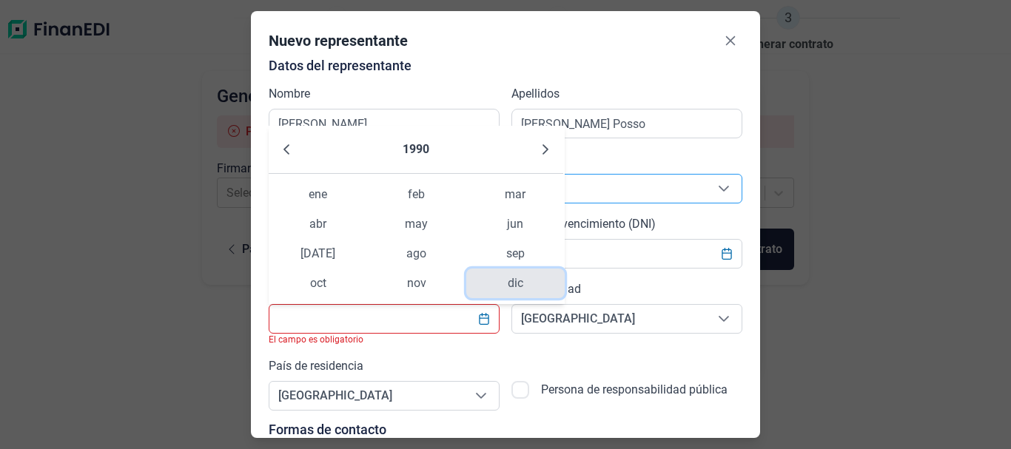
click at [518, 288] on span "dic" at bounding box center [515, 284] width 98 height 30
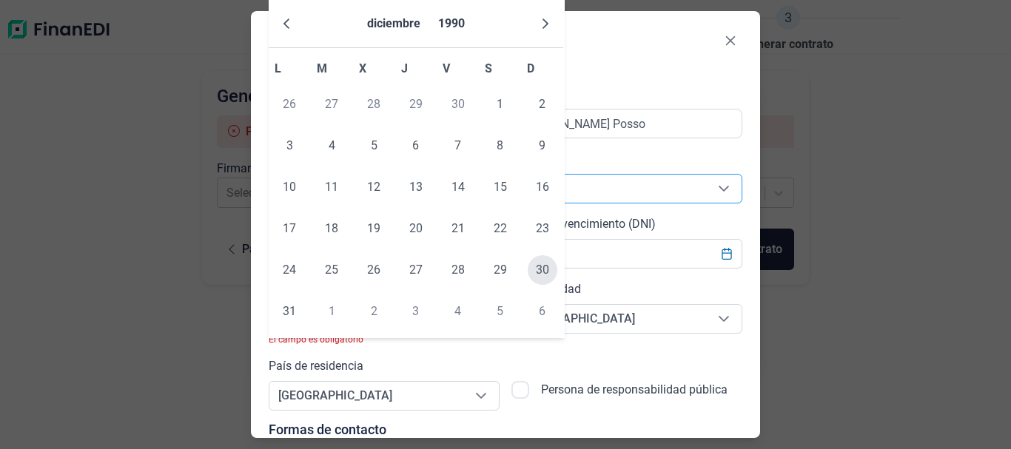
click at [536, 269] on span "30" at bounding box center [543, 270] width 30 height 30
type input "[DATE]"
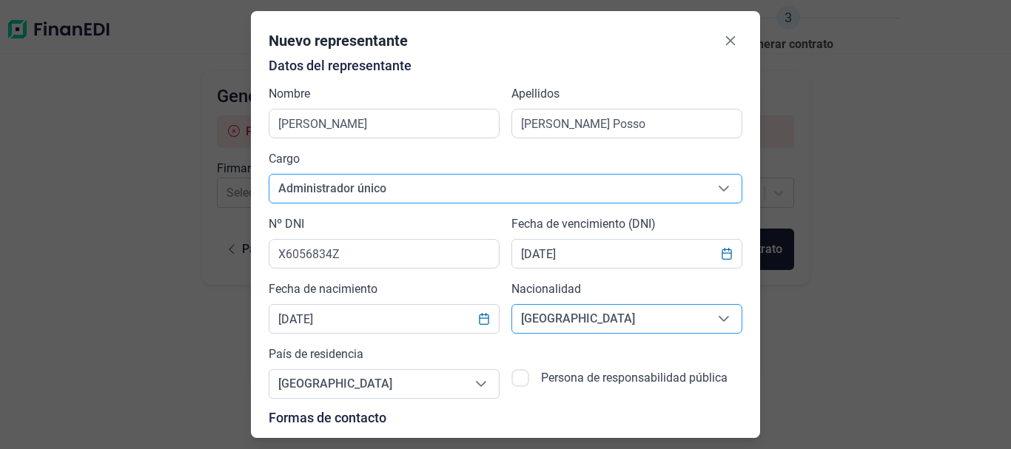
click at [721, 315] on icon "Seleccione una opción" at bounding box center [724, 319] width 12 height 12
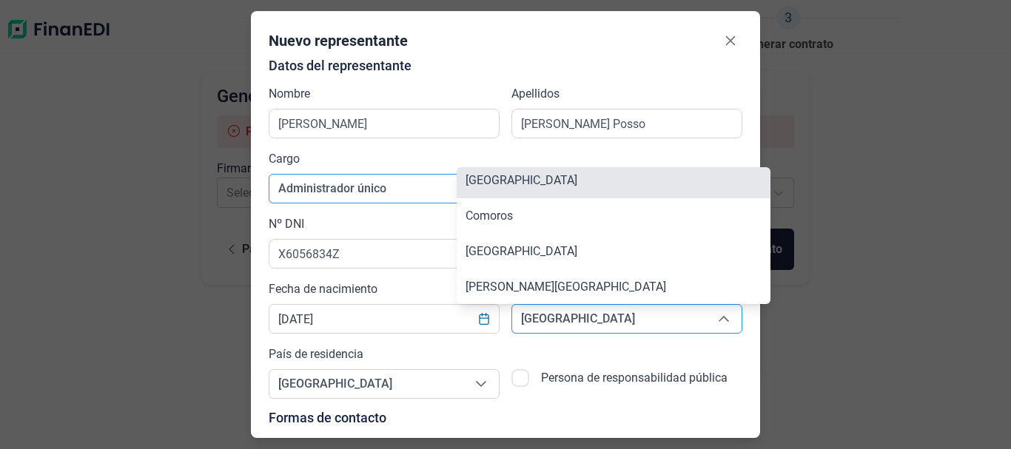
scroll to position [1563, 0]
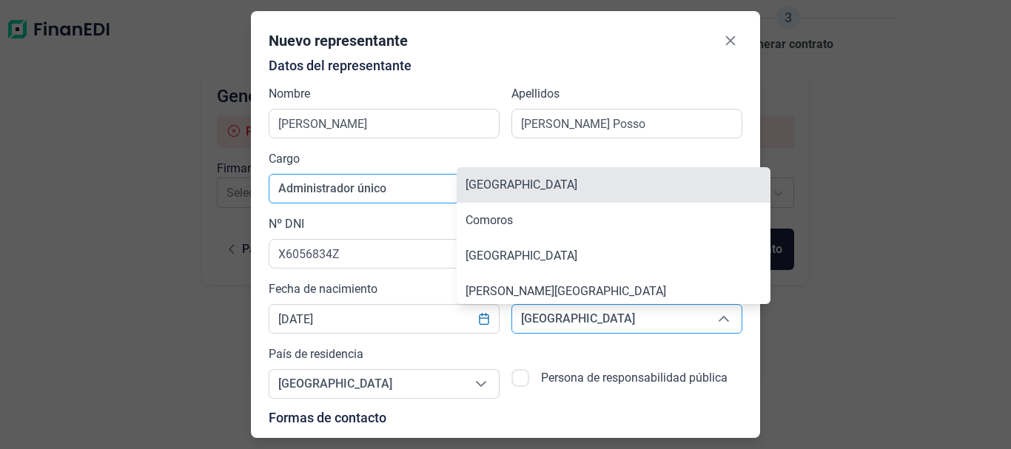
click at [541, 184] on li "[GEOGRAPHIC_DATA]" at bounding box center [614, 185] width 314 height 36
type input "[GEOGRAPHIC_DATA]"
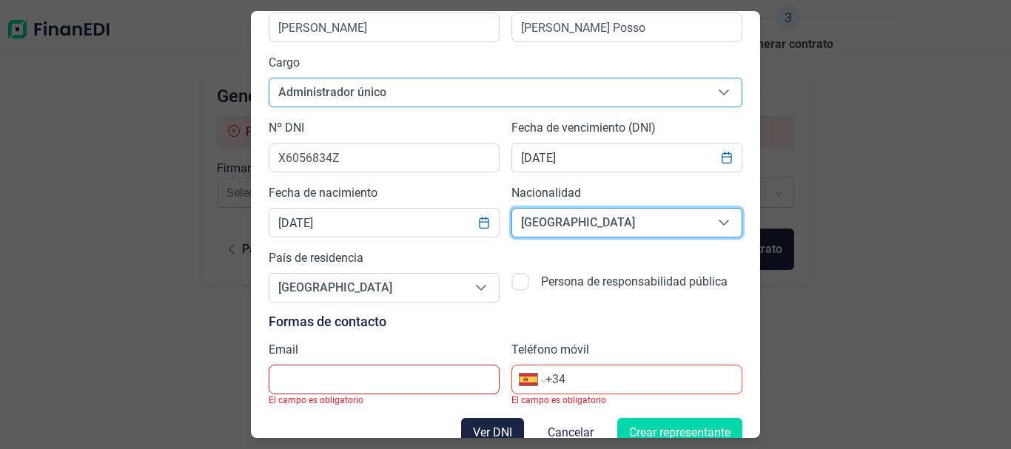
scroll to position [118, 0]
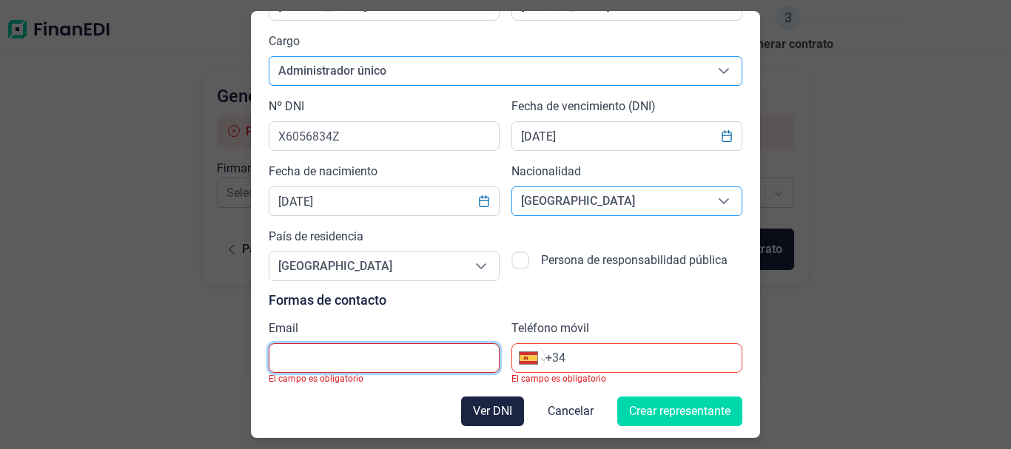
click at [323, 366] on input "text" at bounding box center [384, 358] width 231 height 30
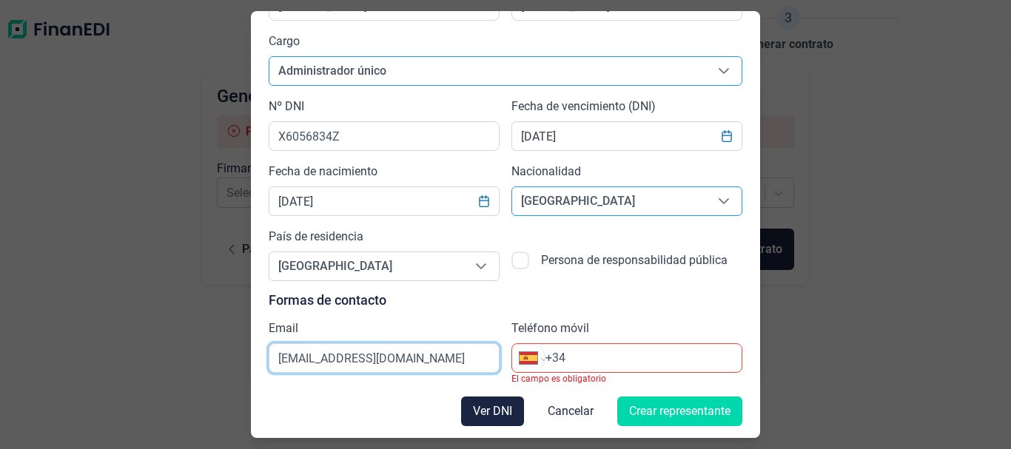
type input "[EMAIL_ADDRESS][DOMAIN_NAME]"
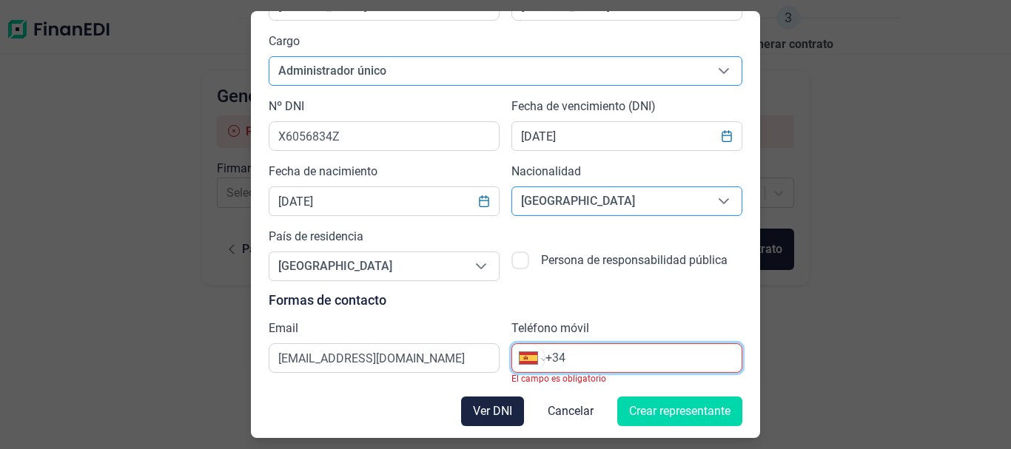
click at [598, 358] on input "+34" at bounding box center [643, 358] width 196 height 18
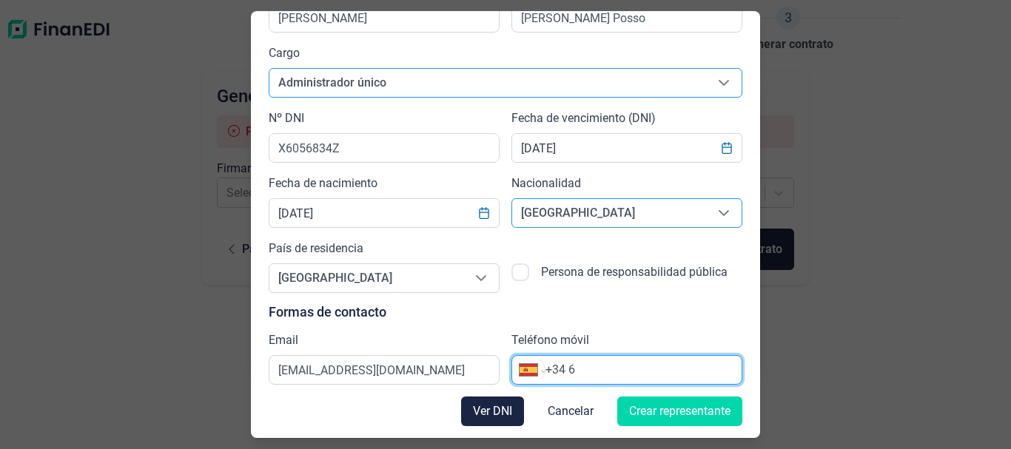
scroll to position [106, 0]
type input "[PHONE_NUMBER]"
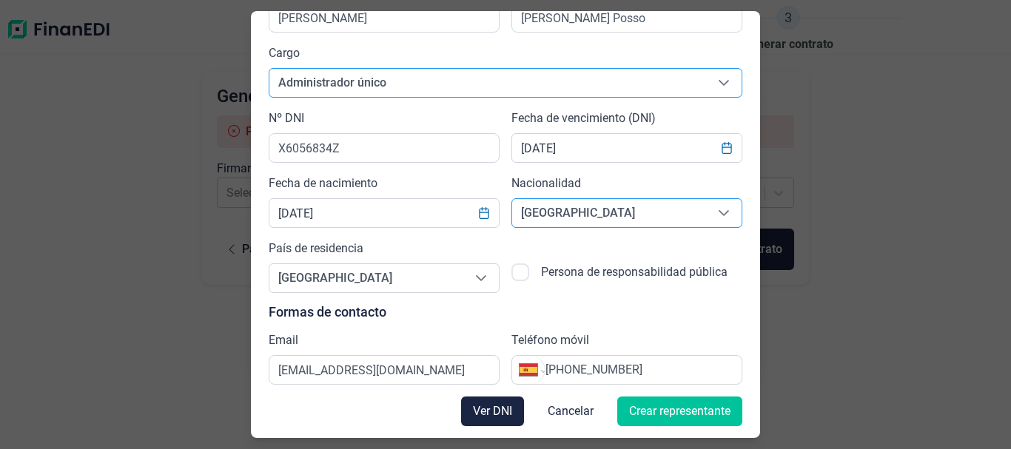
click at [671, 413] on span "Crear representante" at bounding box center [679, 412] width 101 height 18
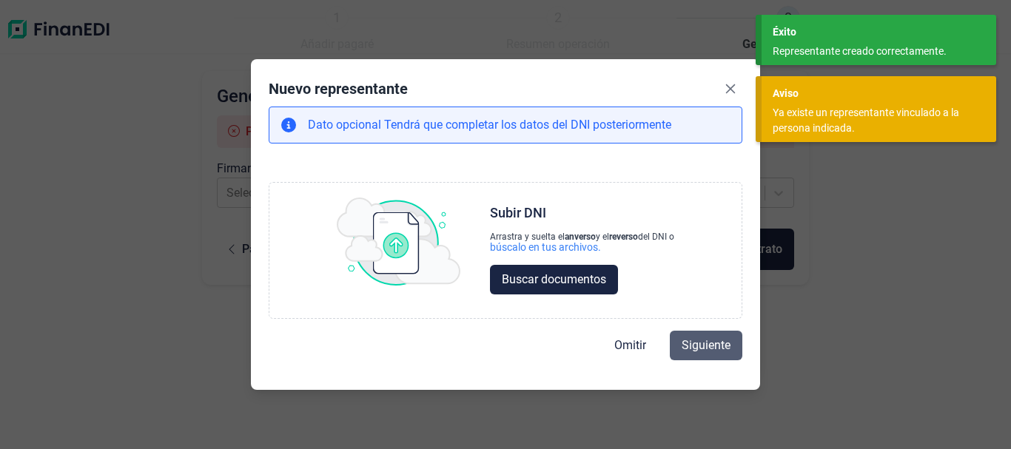
click at [716, 340] on span "Siguiente" at bounding box center [706, 346] width 49 height 18
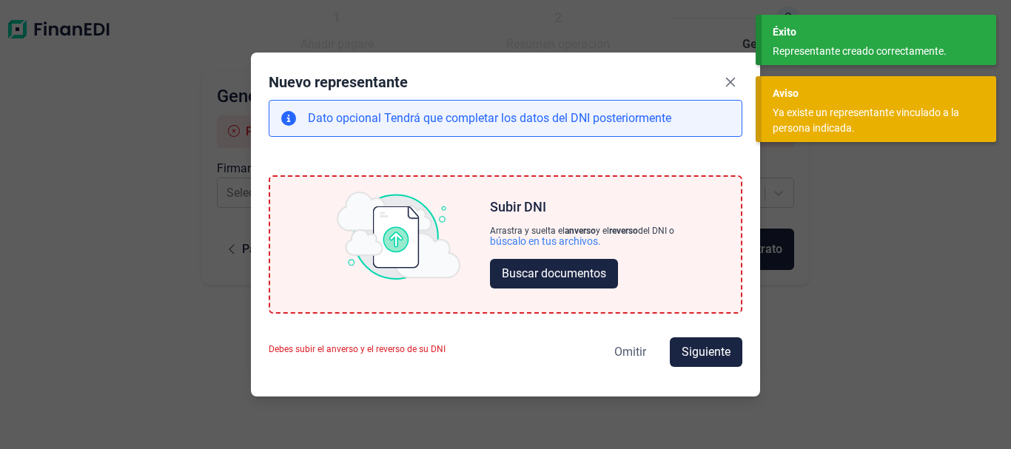
click at [628, 346] on span "Omitir" at bounding box center [630, 352] width 32 height 18
select select "ES"
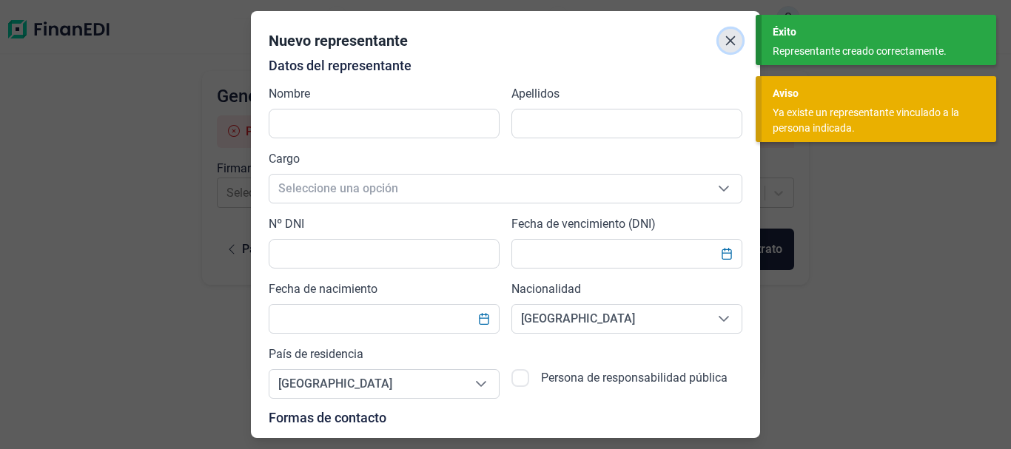
click at [725, 42] on icon "Close" at bounding box center [731, 41] width 12 height 12
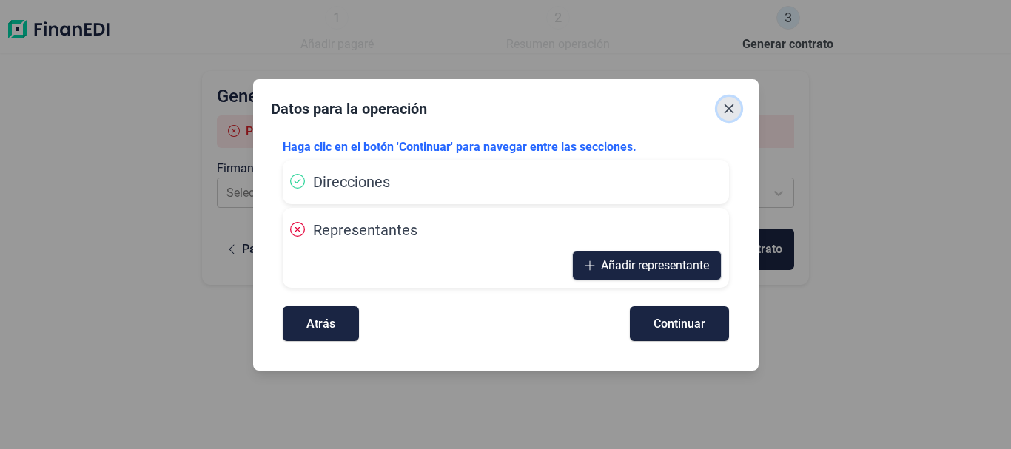
click at [731, 104] on icon "Close" at bounding box center [729, 109] width 12 height 12
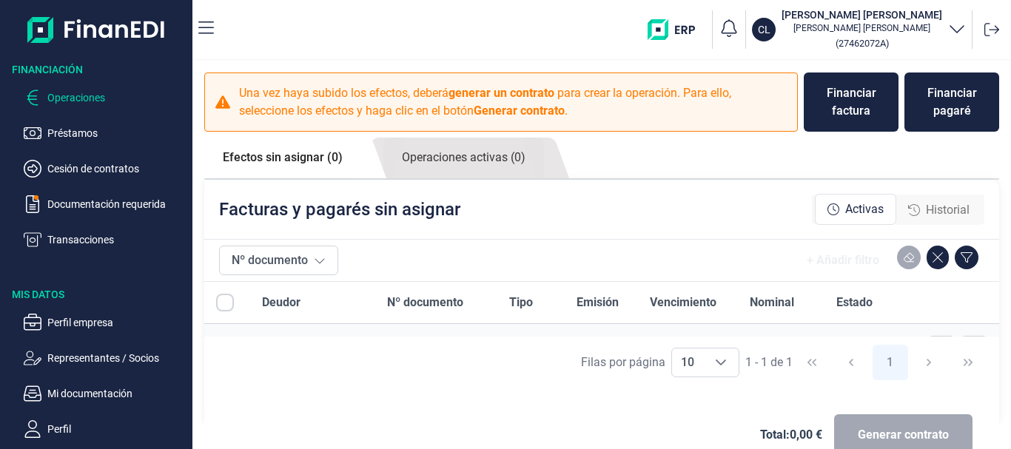
checkbox input "true"
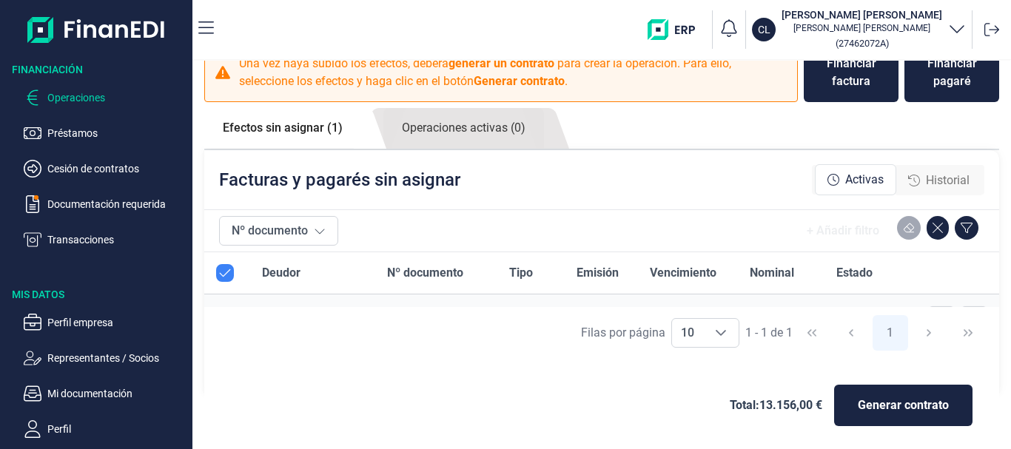
scroll to position [33, 0]
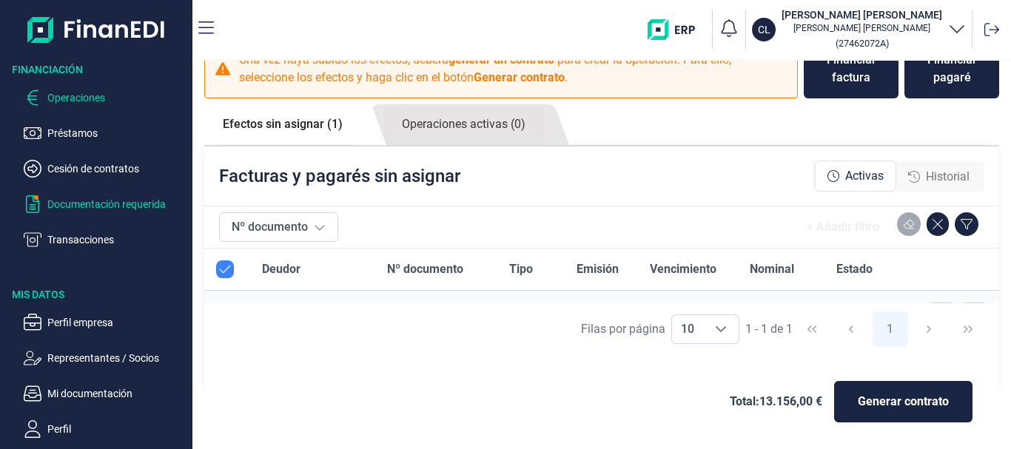
click at [92, 203] on p "Documentación requerida" at bounding box center [116, 204] width 139 height 18
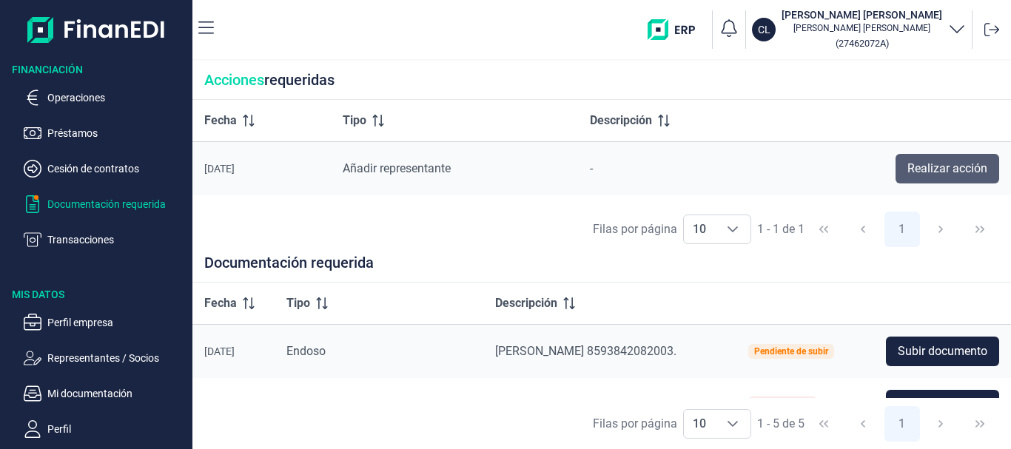
click at [936, 155] on button "Realizar acción" at bounding box center [948, 169] width 104 height 30
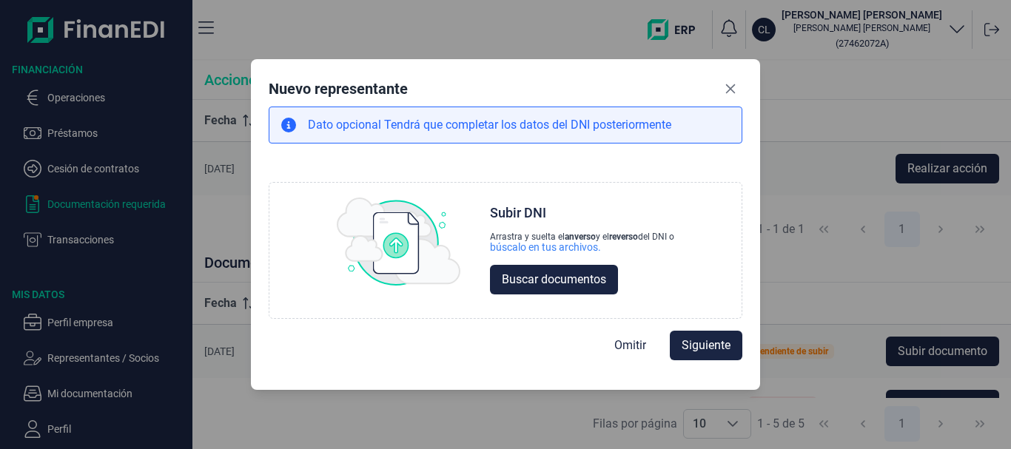
click at [936, 156] on div "Nuevo representante Dato opcional Tendrá que completar los datos del DNI poster…" at bounding box center [505, 224] width 1011 height 449
click at [725, 347] on span "Siguiente" at bounding box center [706, 346] width 49 height 18
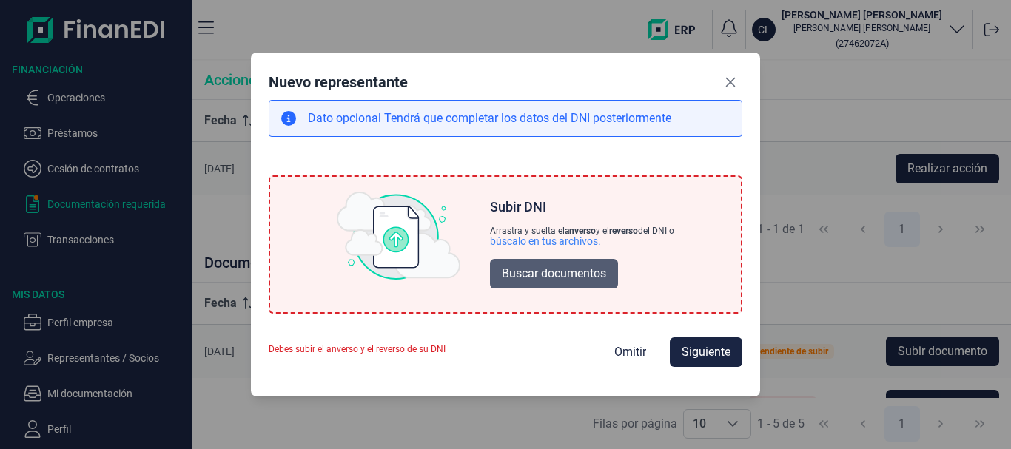
click at [527, 281] on span "Buscar documentos" at bounding box center [554, 274] width 104 height 18
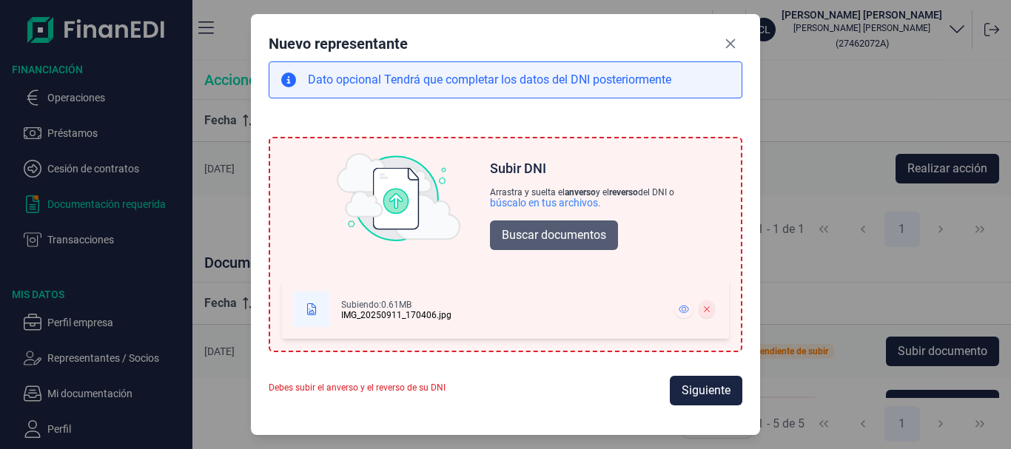
click at [516, 240] on span "Buscar documentos" at bounding box center [554, 235] width 104 height 18
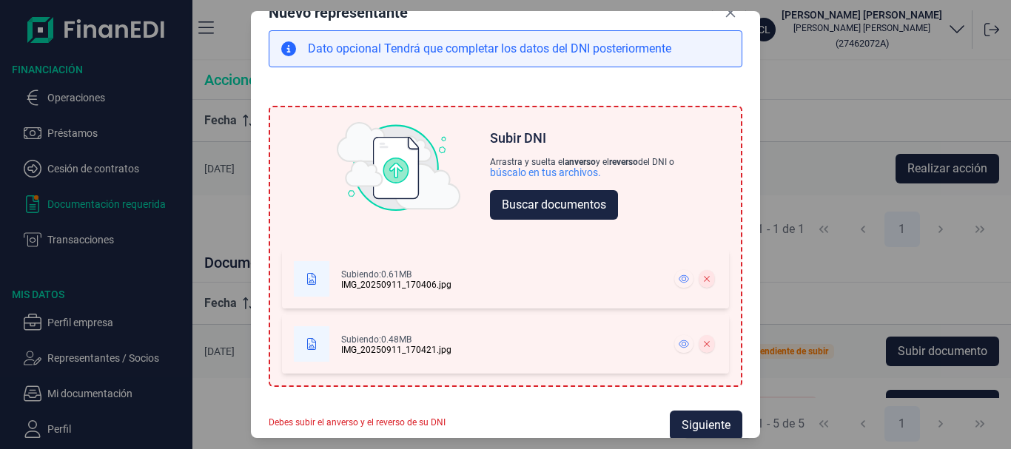
scroll to position [42, 0]
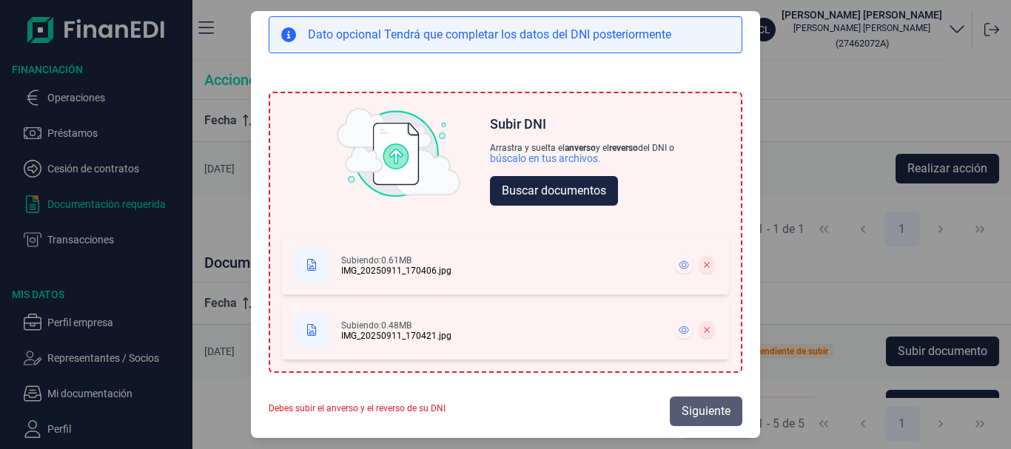
click at [709, 412] on span "Siguiente" at bounding box center [706, 412] width 49 height 18
select select "ES"
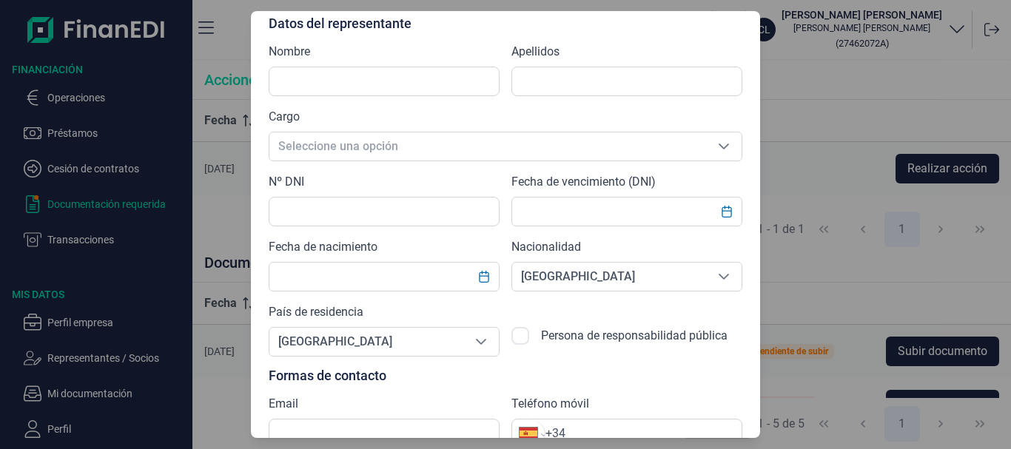
scroll to position [106, 0]
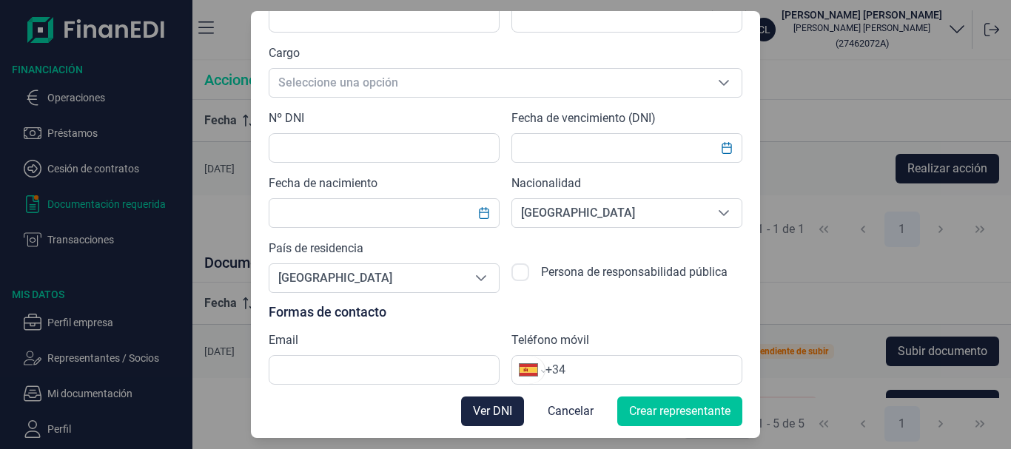
click at [679, 420] on span "Crear representante" at bounding box center [679, 412] width 101 height 18
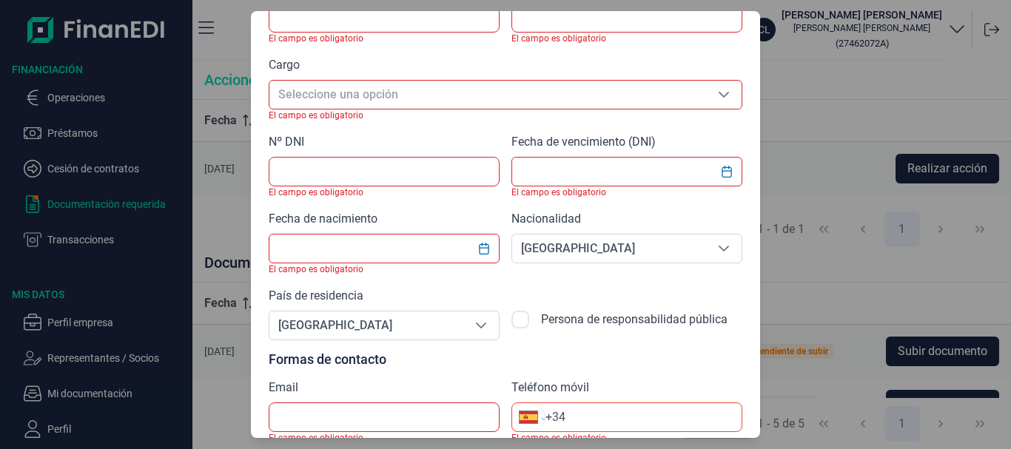
click at [868, 170] on div "Nuevo representante Datos del representante Nombre El campo es obligatorio Apel…" at bounding box center [505, 224] width 1011 height 449
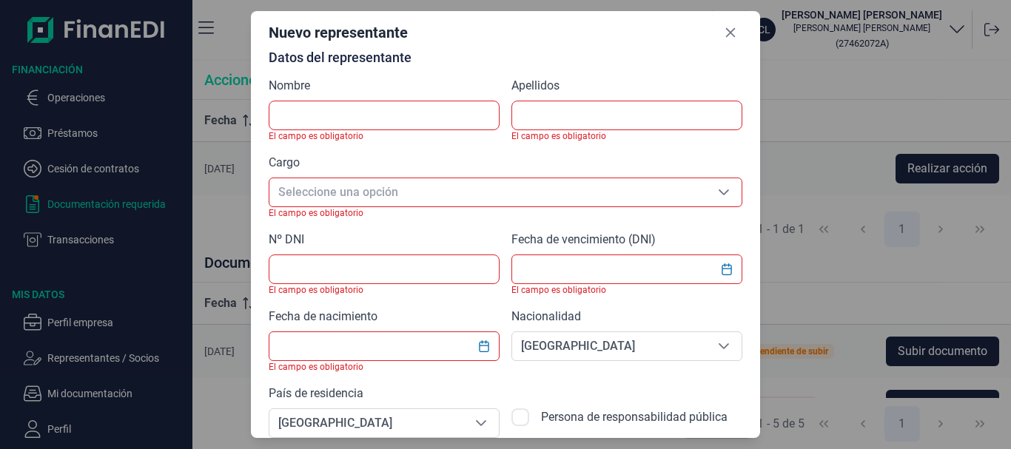
scroll to position [0, 0]
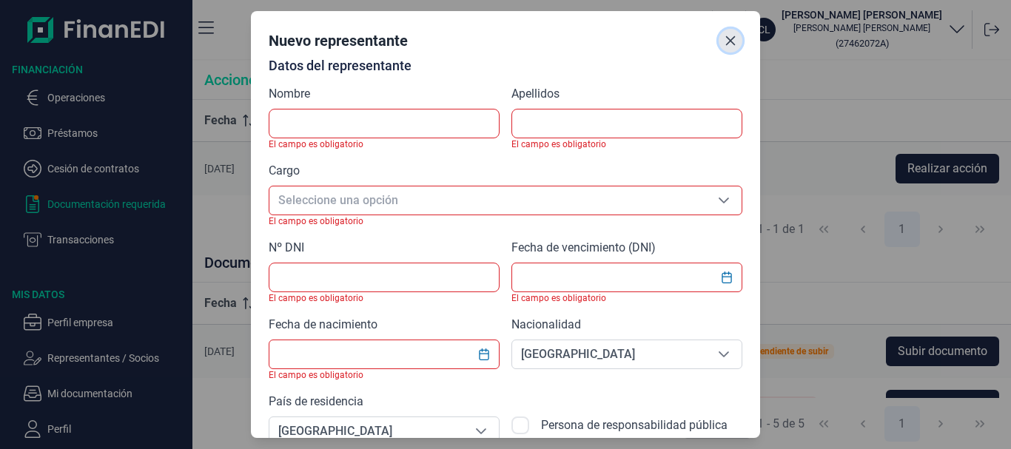
click at [725, 38] on icon "Close" at bounding box center [731, 41] width 12 height 12
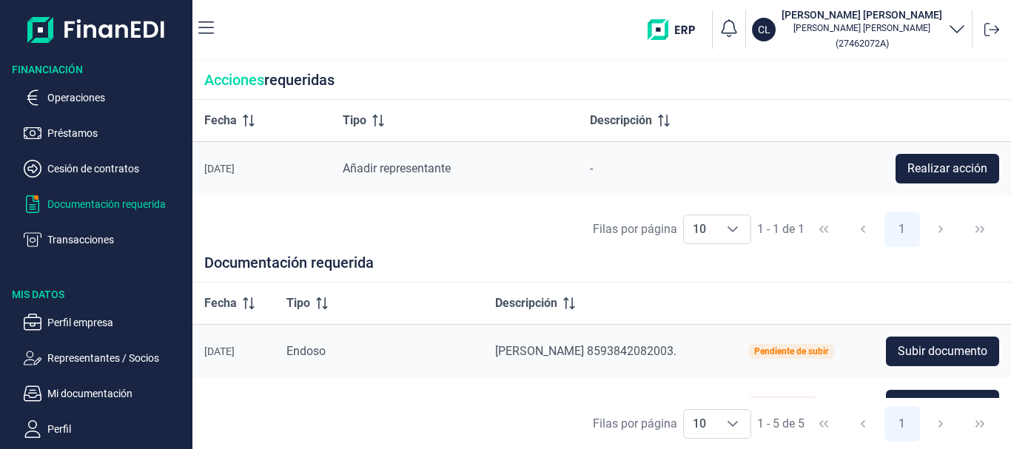
click at [326, 302] on icon at bounding box center [322, 304] width 12 height 12
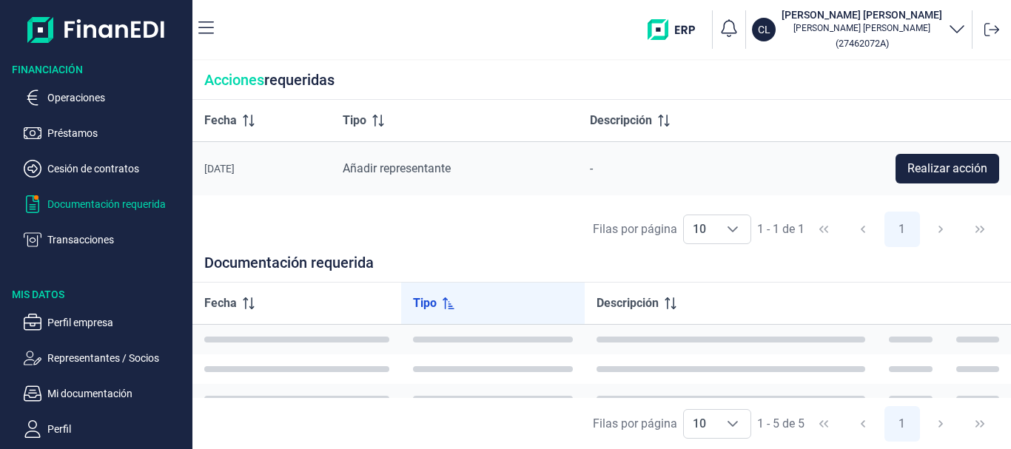
click at [326, 302] on div "Fecha" at bounding box center [296, 304] width 185 height 18
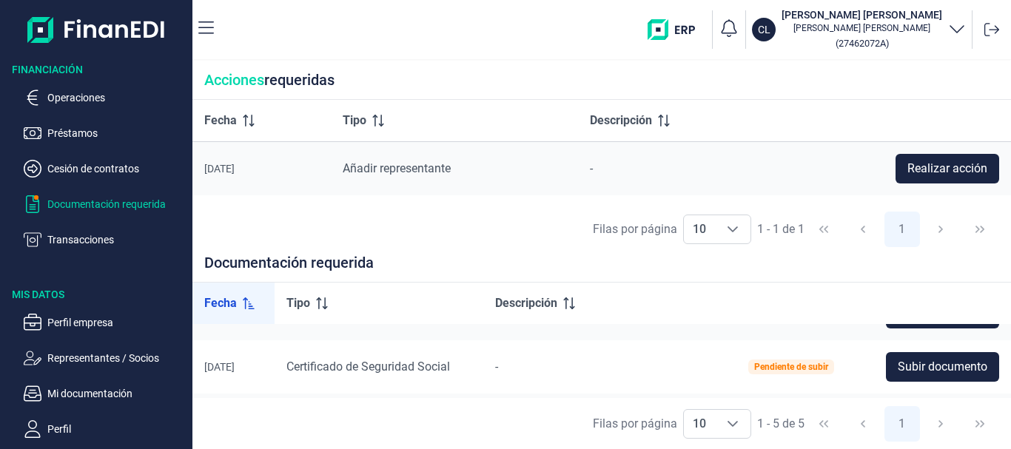
scroll to position [16, 0]
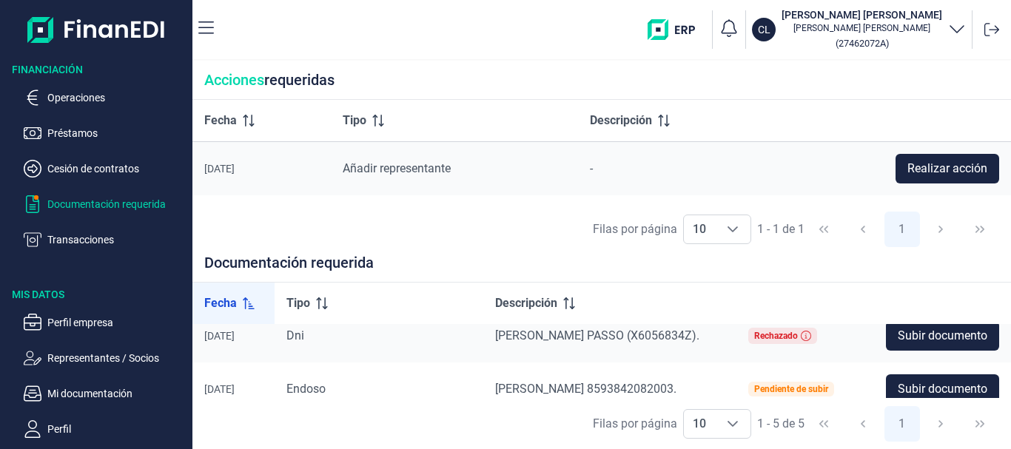
click at [326, 302] on icon at bounding box center [322, 304] width 12 height 12
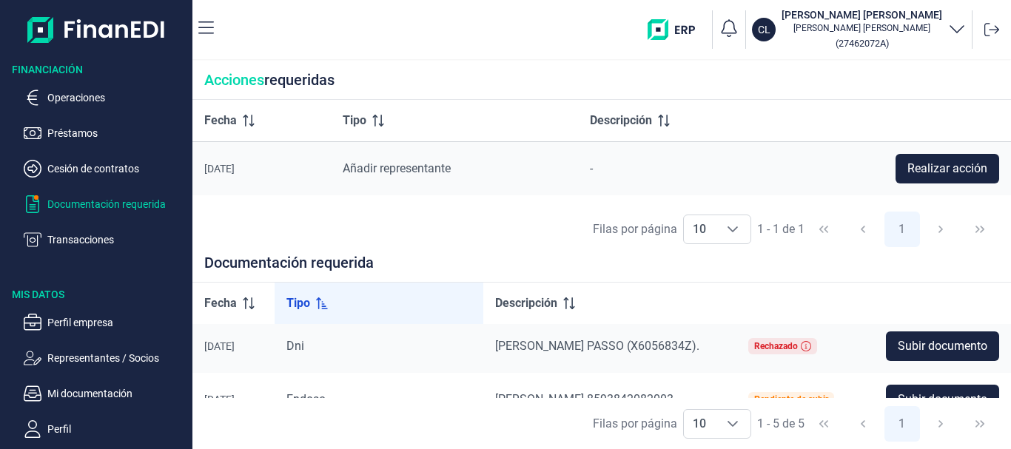
scroll to position [4, 0]
click at [952, 351] on span "Subir documento" at bounding box center [943, 347] width 90 height 18
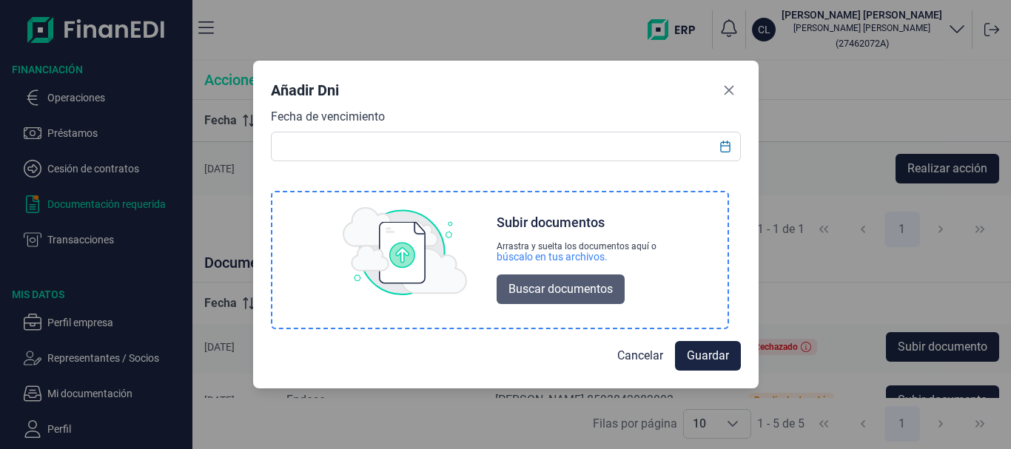
click at [562, 288] on span "Buscar documentos" at bounding box center [560, 290] width 104 height 18
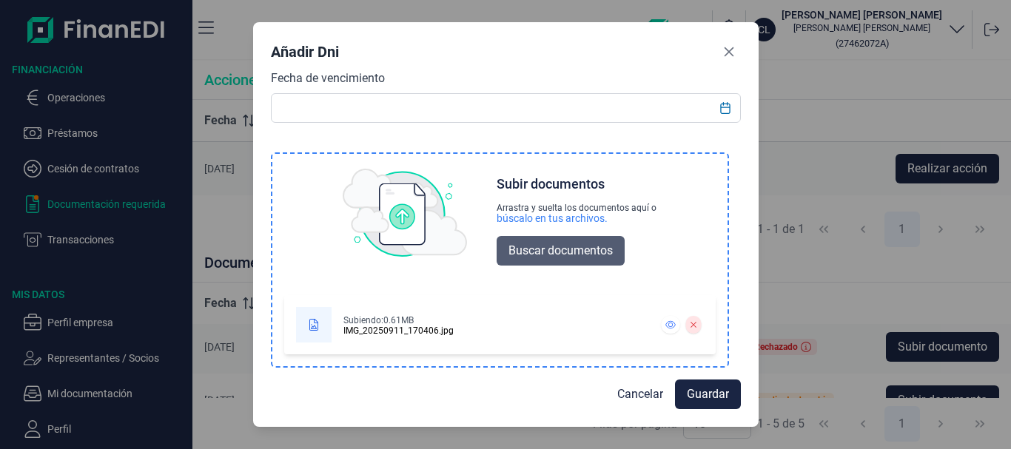
click at [537, 243] on span "Buscar documentos" at bounding box center [560, 251] width 104 height 18
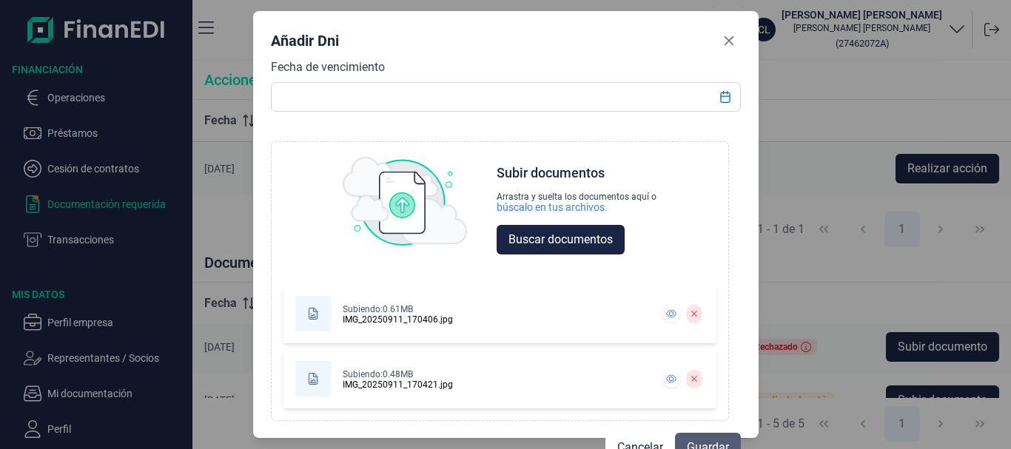
click at [703, 439] on span "Guardar" at bounding box center [708, 448] width 42 height 18
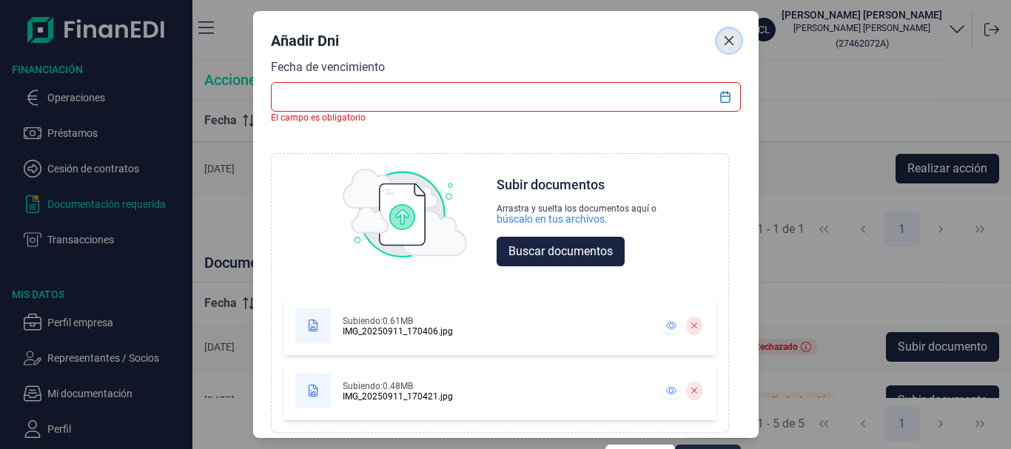
click at [731, 36] on icon "Close" at bounding box center [729, 41] width 12 height 12
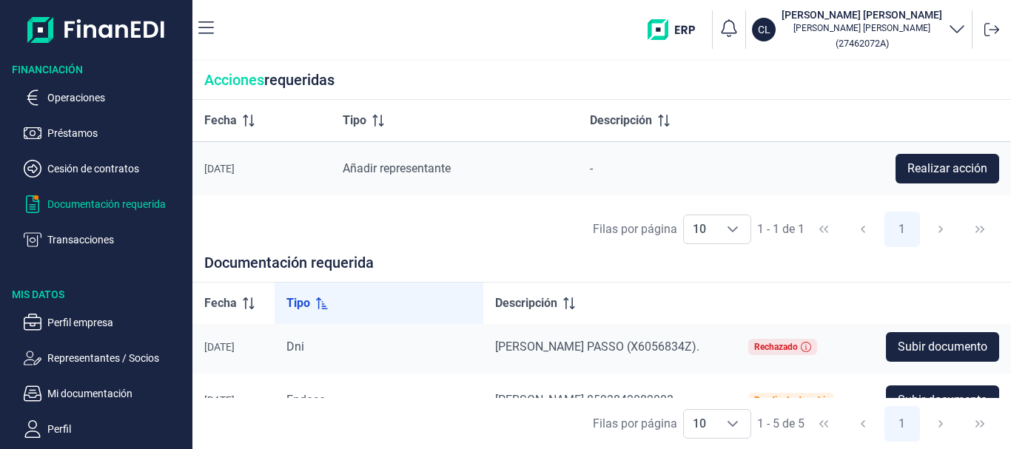
click at [506, 264] on div "Documentación requerida" at bounding box center [601, 268] width 819 height 27
click at [144, 207] on p "Documentación requerida" at bounding box center [116, 204] width 139 height 18
click at [569, 224] on div "Filas por página 10 10 10 1 - 1 de 1 1" at bounding box center [601, 229] width 819 height 51
click at [844, 41] on small "( 27462072A )" at bounding box center [862, 43] width 53 height 11
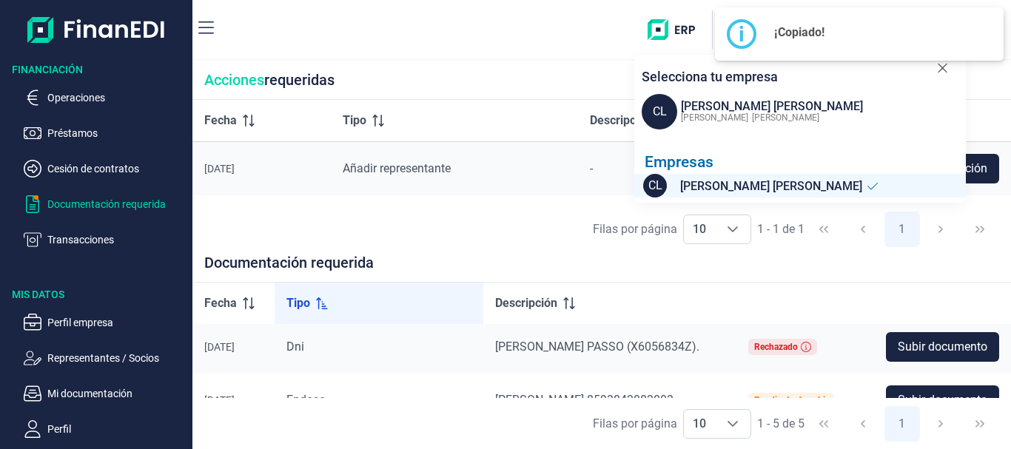
click at [844, 41] on div "× i ¡Copiado! OK No Cancel" at bounding box center [859, 33] width 289 height 53
click at [839, 100] on div "CLAUDIO JOSE MARTÍNEZ GONZÁLEZ" at bounding box center [772, 107] width 182 height 18
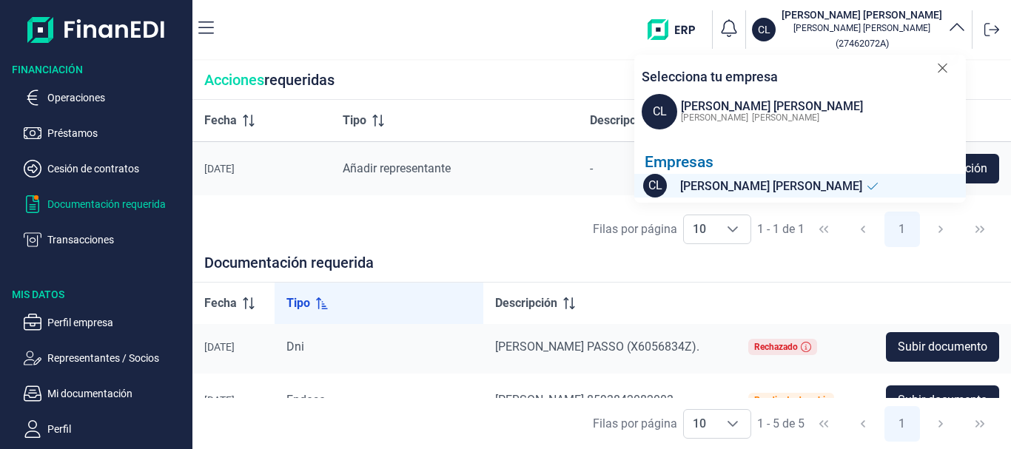
click at [839, 100] on div "CLAUDIO JOSE MARTÍNEZ GONZÁLEZ" at bounding box center [772, 107] width 182 height 18
click at [940, 66] on icon at bounding box center [942, 68] width 9 height 9
click at [940, 66] on div "Acciones requeridas" at bounding box center [601, 80] width 819 height 39
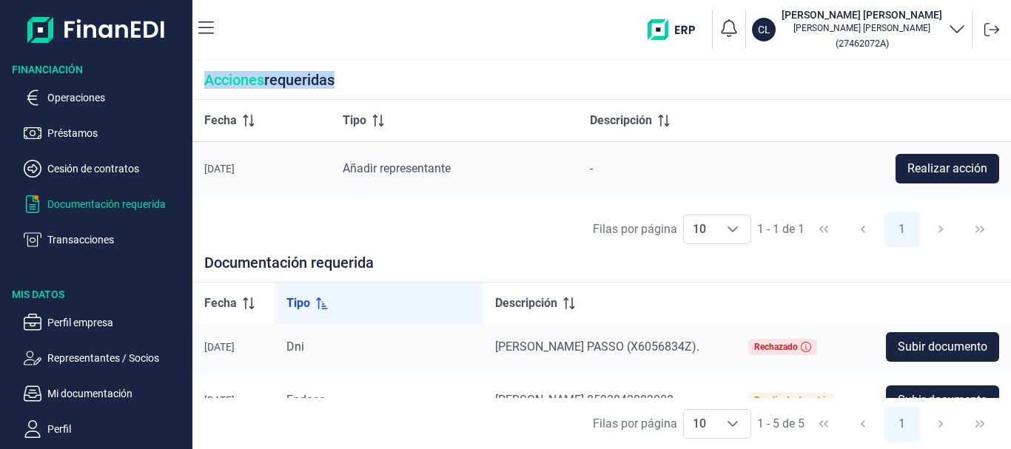
click at [940, 66] on div "Acciones requeridas" at bounding box center [601, 80] width 819 height 39
click at [958, 29] on icon "button" at bounding box center [957, 28] width 18 height 18
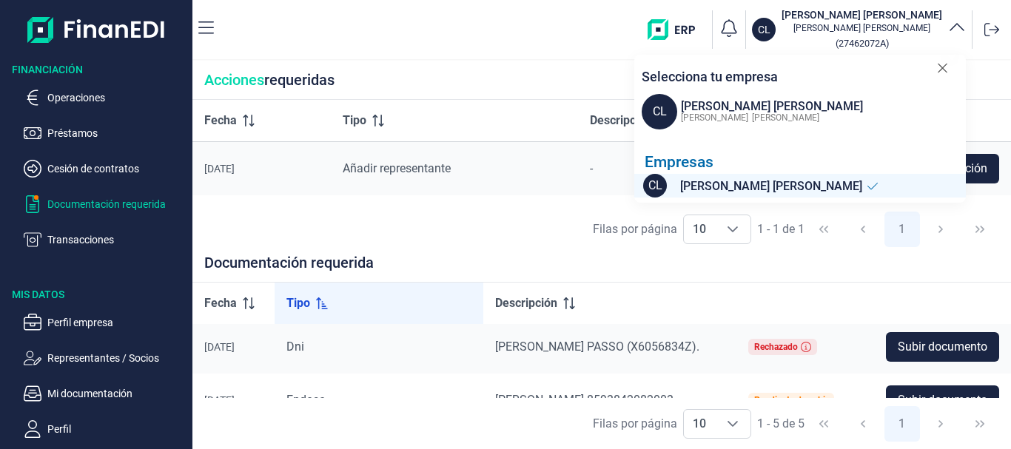
click at [657, 110] on span "CL" at bounding box center [660, 112] width 36 height 36
click at [657, 109] on span "CL" at bounding box center [660, 112] width 36 height 36
click at [760, 193] on span "CLAUDIO JOSE MARTÍNEZ GONZÁLEZ" at bounding box center [771, 187] width 182 height 19
click at [761, 192] on span "CLAUDIO JOSE MARTÍNEZ GONZÁLEZ" at bounding box center [771, 187] width 182 height 19
drag, startPoint x: 426, startPoint y: 164, endPoint x: 439, endPoint y: 167, distance: 12.9
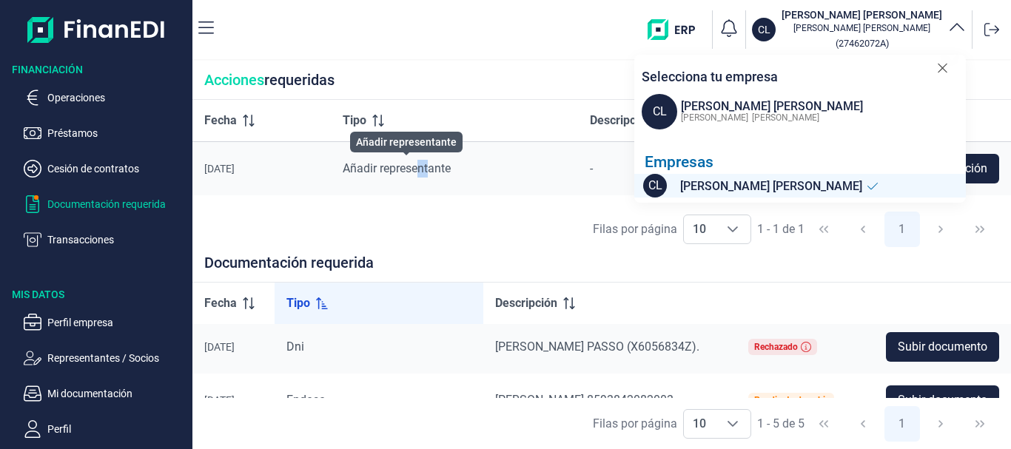
click at [439, 167] on span "Añadir representante" at bounding box center [397, 168] width 108 height 14
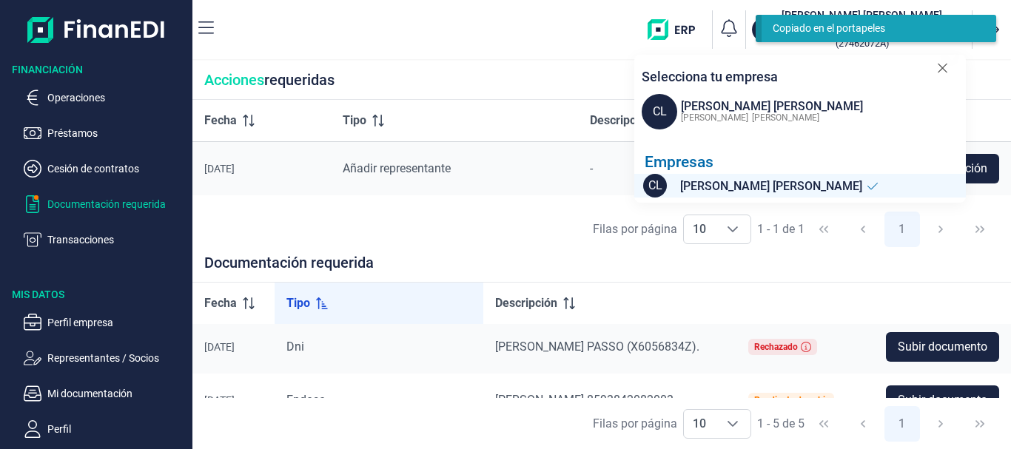
click at [879, 184] on icon at bounding box center [873, 187] width 12 height 12
click at [799, 91] on div "Selecciona tu empresa CL CLAUDIO JOSE MARTÍNEZ GONZÁLEZ Claudio Jose Martinez G…" at bounding box center [800, 126] width 332 height 143
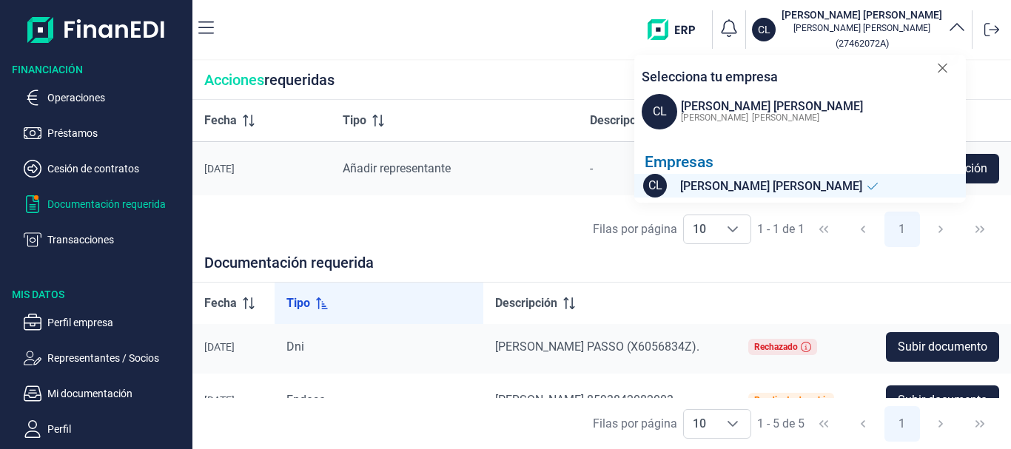
click at [115, 214] on ul "Operaciones Préstamos Cesión de contratos Documentación requerida Transacciones" at bounding box center [96, 163] width 192 height 172
drag, startPoint x: 114, startPoint y: 207, endPoint x: 43, endPoint y: 205, distance: 71.1
click at [113, 206] on p "Documentación requerida" at bounding box center [116, 204] width 139 height 18
click at [35, 205] on icon "button" at bounding box center [32, 204] width 13 height 18
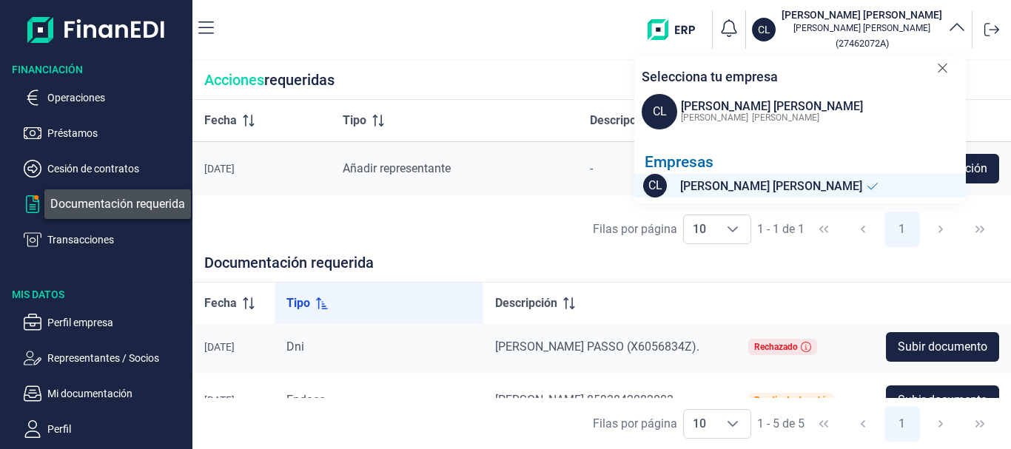
click at [35, 205] on icon "button" at bounding box center [32, 204] width 13 height 18
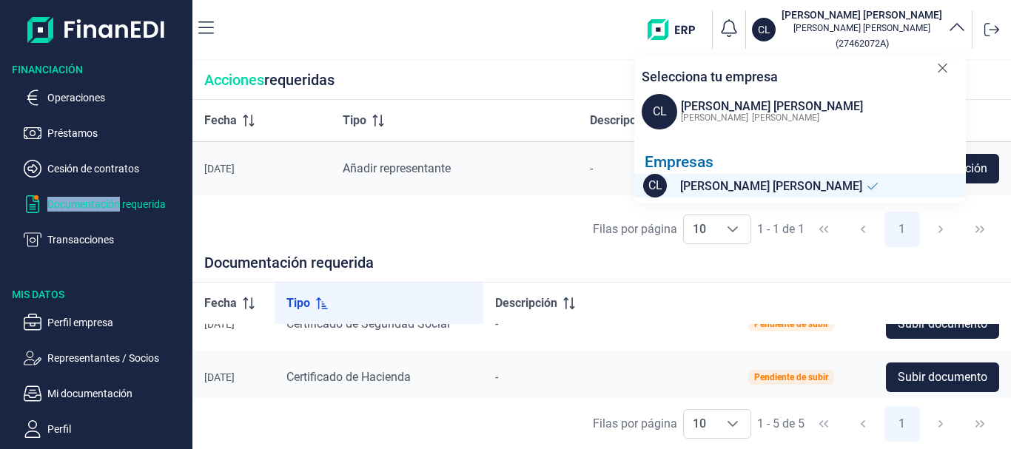
scroll to position [192, 0]
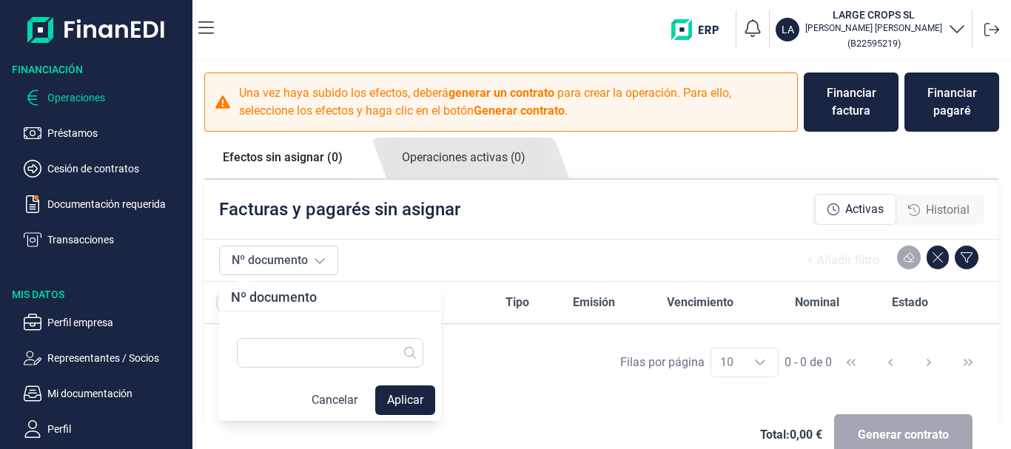
click at [316, 262] on icon at bounding box center [320, 261] width 12 height 12
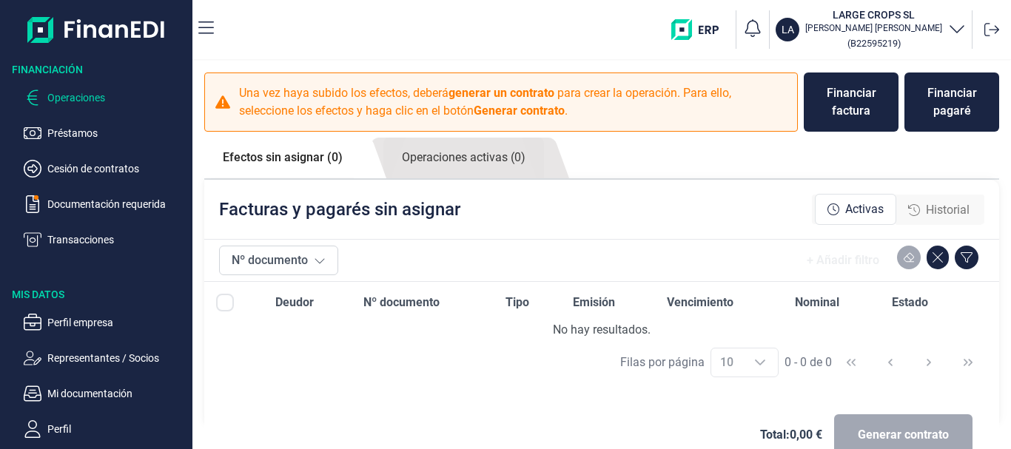
scroll to position [29, 0]
click at [321, 261] on icon at bounding box center [320, 261] width 12 height 12
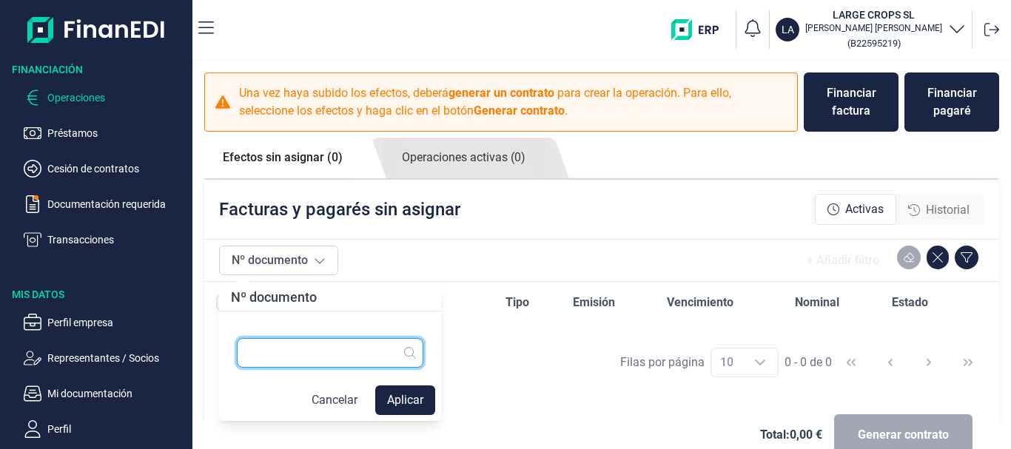
click at [317, 353] on input "text" at bounding box center [330, 353] width 187 height 30
click at [309, 300] on div "Nº documento" at bounding box center [274, 297] width 110 height 27
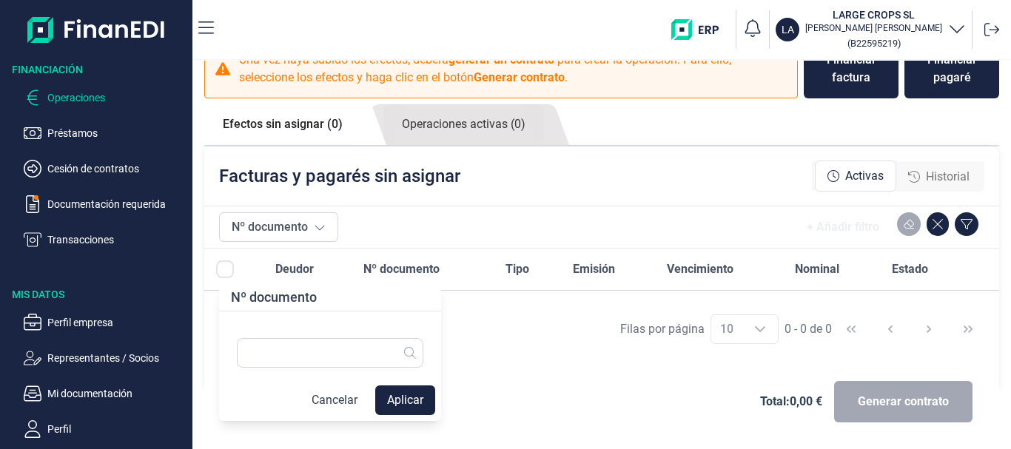
click at [292, 301] on div "Nº documento" at bounding box center [274, 297] width 110 height 27
click at [425, 301] on div "Nº documento" at bounding box center [330, 297] width 222 height 27
click at [414, 356] on icon at bounding box center [410, 353] width 12 height 12
click at [320, 224] on icon at bounding box center [320, 227] width 12 height 12
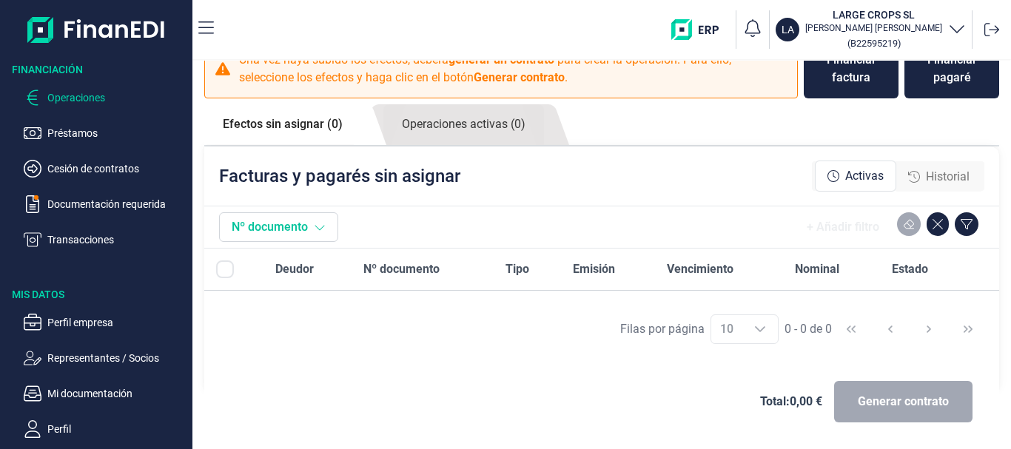
click at [320, 224] on icon at bounding box center [320, 227] width 12 height 12
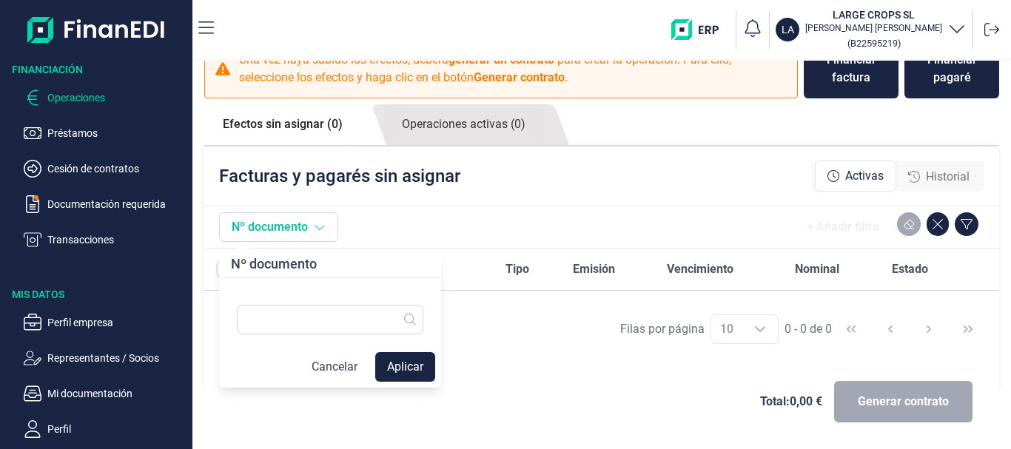
click at [317, 228] on icon at bounding box center [320, 227] width 12 height 12
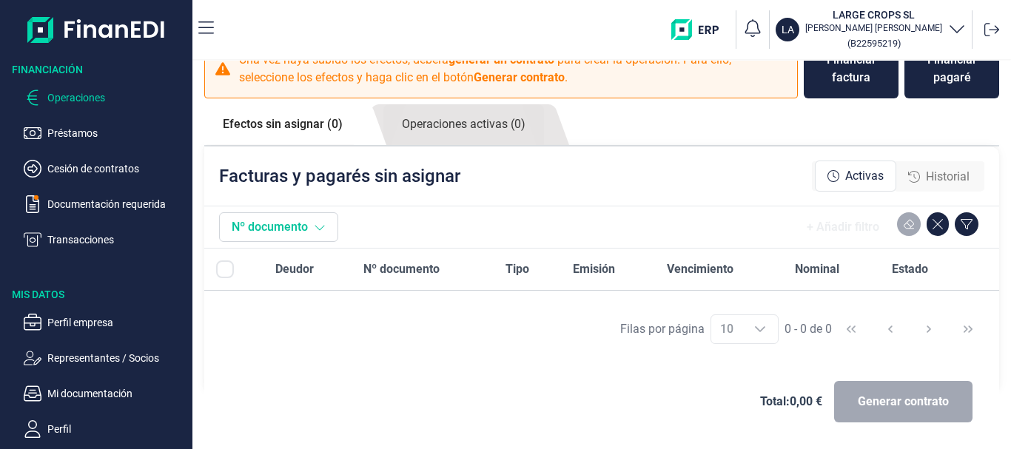
click at [317, 228] on icon at bounding box center [320, 227] width 12 height 12
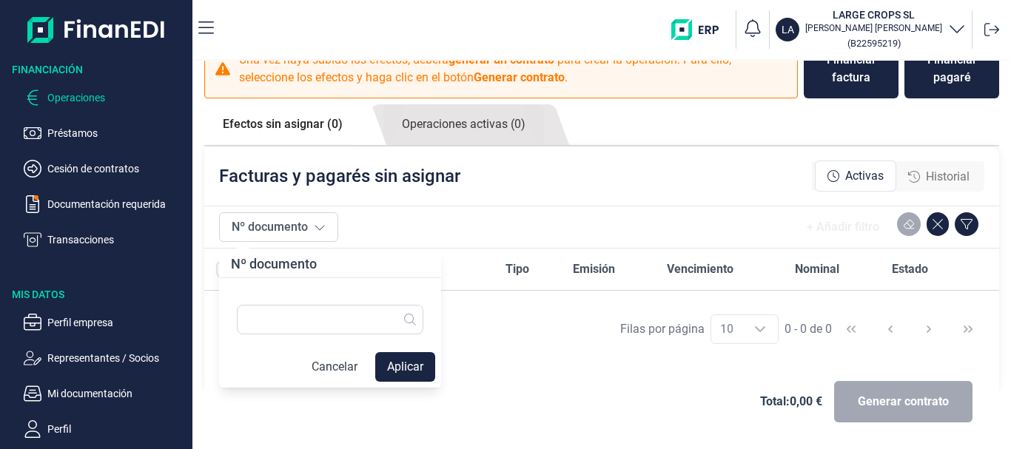
click at [411, 318] on icon at bounding box center [410, 320] width 12 height 12
click at [386, 292] on div at bounding box center [330, 312] width 222 height 56
click at [511, 269] on span "Tipo" at bounding box center [518, 270] width 24 height 18
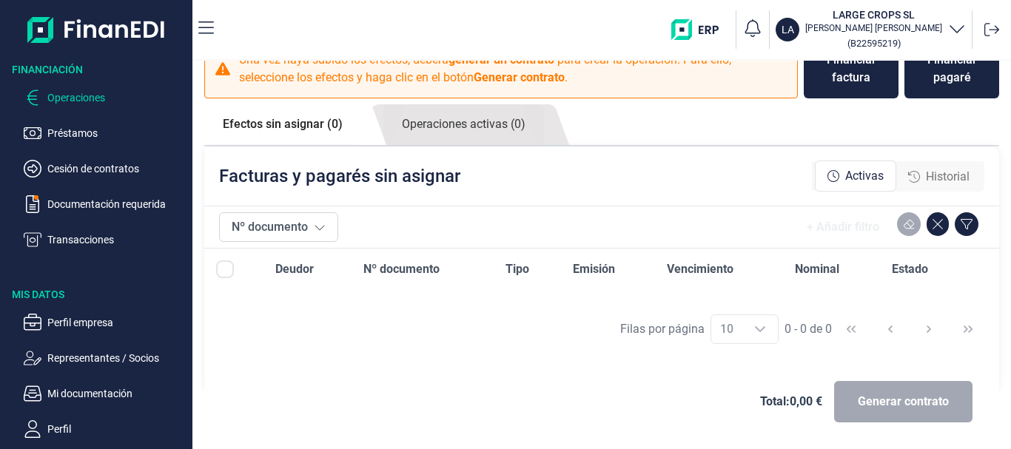
scroll to position [0, 0]
click at [960, 77] on div "Financiar pagaré" at bounding box center [951, 69] width 71 height 36
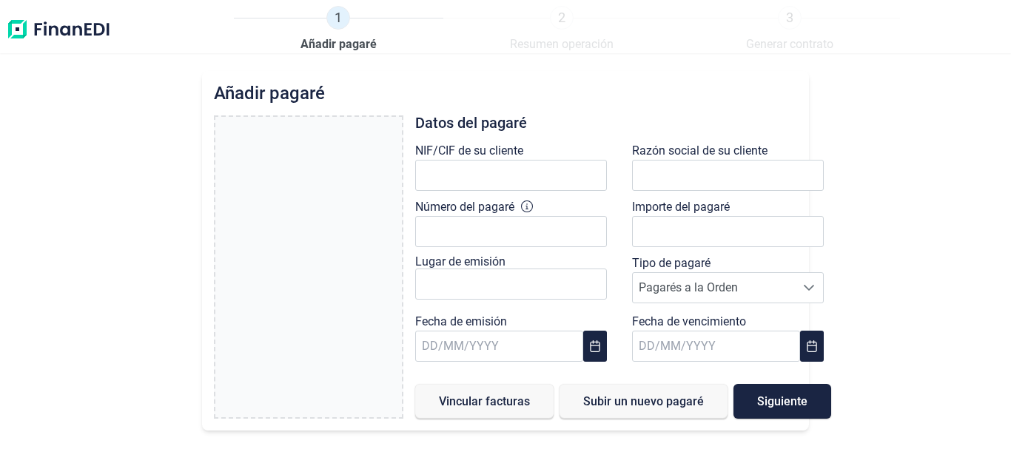
type input "0,00 €"
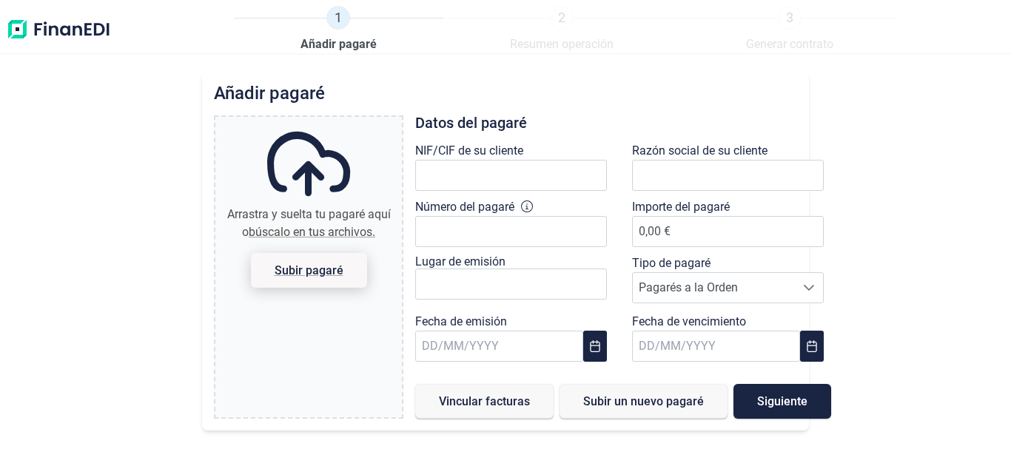
click at [309, 275] on span "Subir pagaré" at bounding box center [309, 270] width 69 height 11
click at [309, 121] on input "Arrastra y suelta tu pagaré aquí o búscalo en tus archivos. Subir pagaré" at bounding box center [308, 119] width 187 height 4
click at [309, 275] on span "Subir pagaré" at bounding box center [309, 270] width 69 height 11
click at [309, 121] on input "Arrastra y suelta tu pagaré aquí o búscalo en tus archivos. Subir pagaré" at bounding box center [308, 119] width 187 height 4
type input "C:\fakepath\IMG_20250911_113140.jpg"
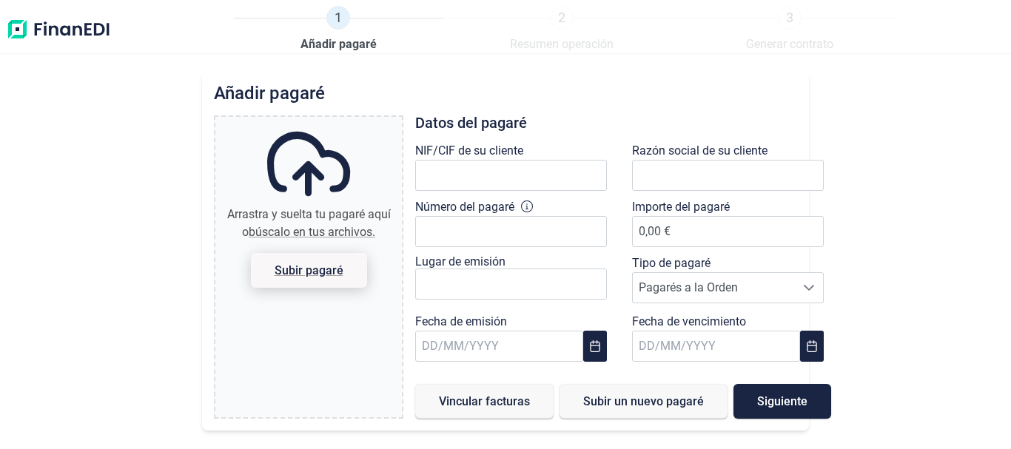
click at [142, 93] on div "Añadir pagaré Arrastra y suelta tu pagaré aquí o búscalo en tus archivos. Subir…" at bounding box center [505, 260] width 1011 height 378
drag, startPoint x: 309, startPoint y: 275, endPoint x: 142, endPoint y: 93, distance: 247.2
click at [142, 93] on div "Añadir pagaré Arrastra y suelta tu pagaré aquí o búscalo en tus archivos. Subir…" at bounding box center [505, 260] width 1011 height 378
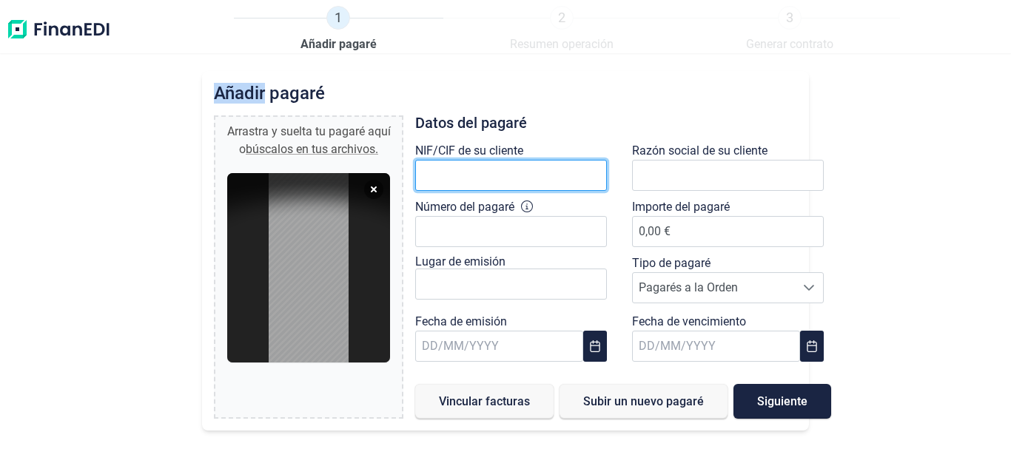
click at [458, 178] on input "text" at bounding box center [511, 175] width 192 height 31
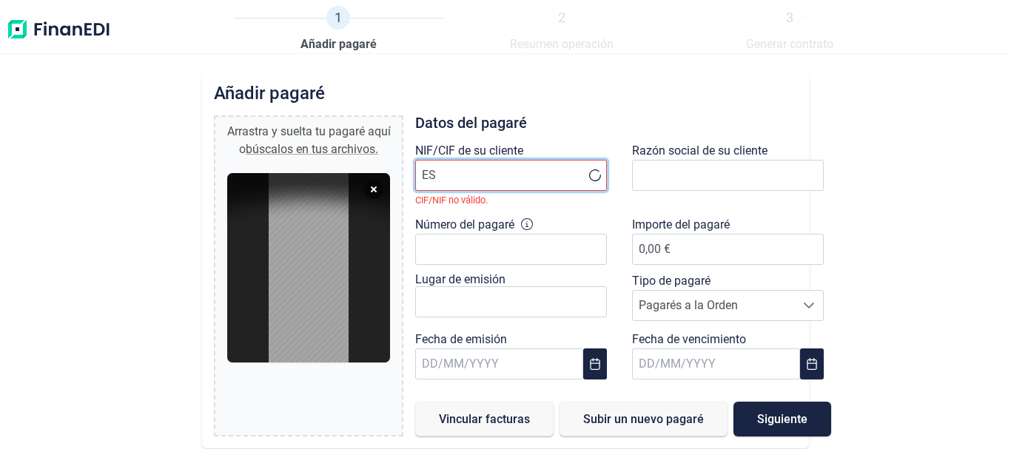
type input "E"
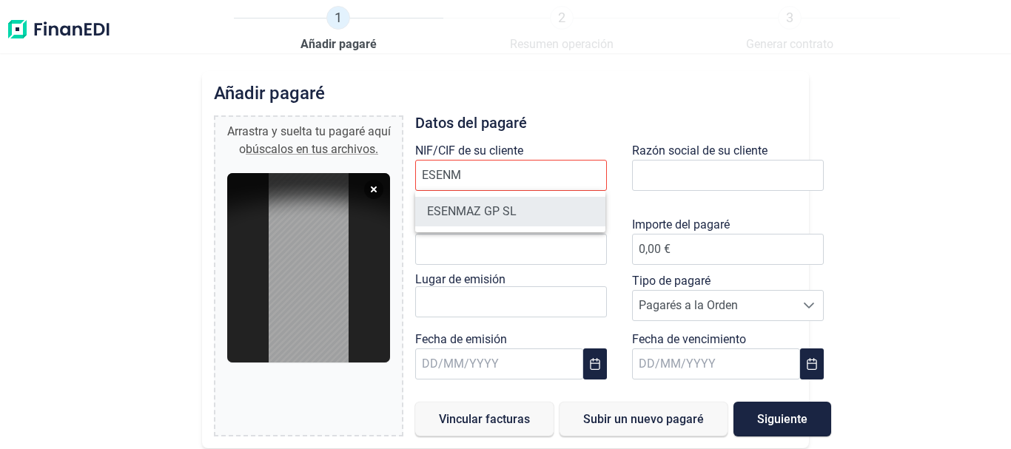
click at [486, 209] on li "ESENMAZ GP SL" at bounding box center [510, 212] width 190 height 30
type input "B72744154"
type input "ESENMAZ GP SL"
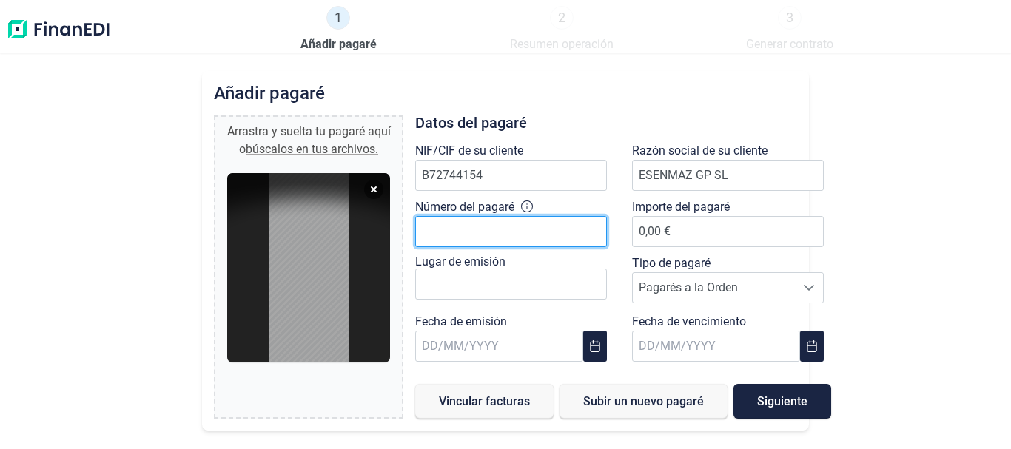
click at [487, 231] on input "Número del pagaré" at bounding box center [511, 231] width 192 height 31
drag, startPoint x: 487, startPoint y: 231, endPoint x: 507, endPoint y: 272, distance: 46.0
click at [507, 272] on div "NIF/CIF de su cliente B72744154 Razón social de su cliente ESENMAZ GP SL Número…" at bounding box center [623, 255] width 434 height 227
type input "8593842082003"
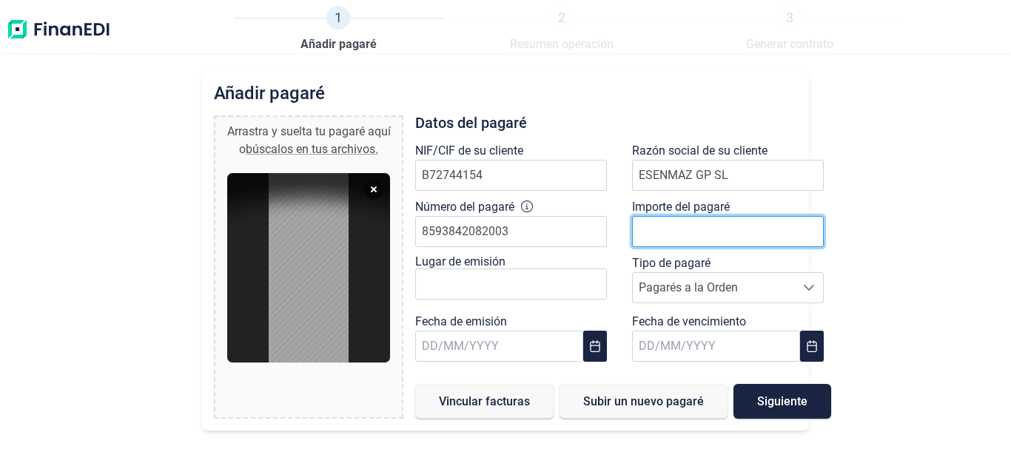
click at [711, 232] on input "number" at bounding box center [728, 231] width 192 height 31
click at [683, 232] on input "number" at bounding box center [728, 231] width 192 height 31
drag, startPoint x: 726, startPoint y: 242, endPoint x: 730, endPoint y: 272, distance: 29.8
click at [730, 272] on div "Tipo de pagaré Pagarés a la Orden Pagarés a la Orden Pagarés a la Orden" at bounding box center [731, 283] width 199 height 56
click at [754, 235] on input "number" at bounding box center [728, 231] width 192 height 31
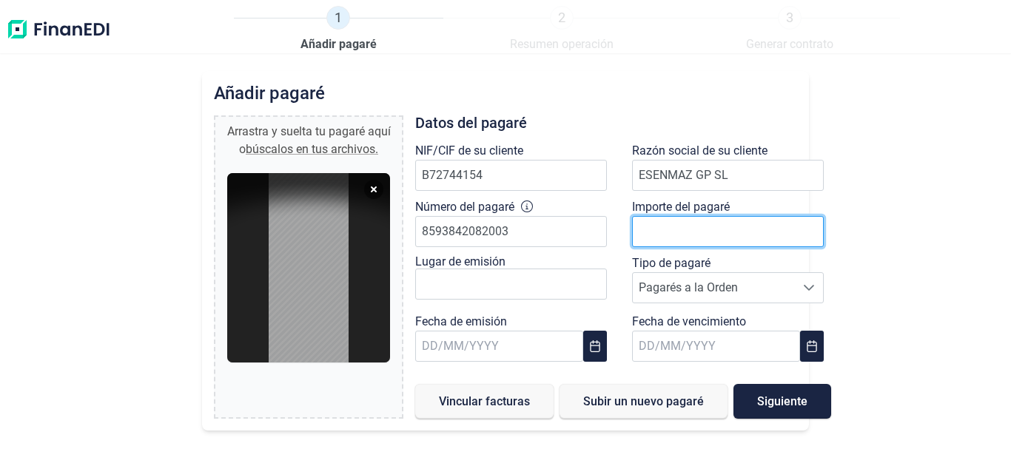
click at [676, 236] on input "number" at bounding box center [728, 231] width 192 height 31
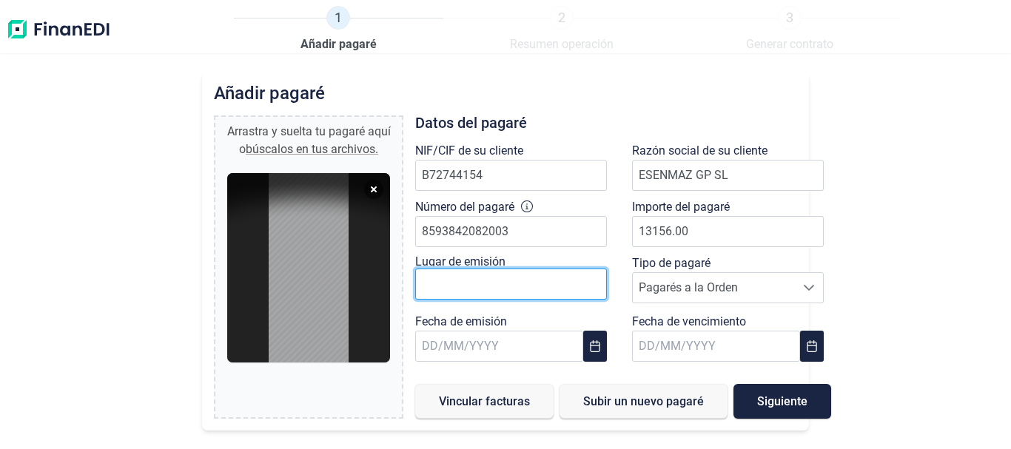
type input "13.156,00 €"
click at [525, 289] on input "text" at bounding box center [511, 284] width 192 height 31
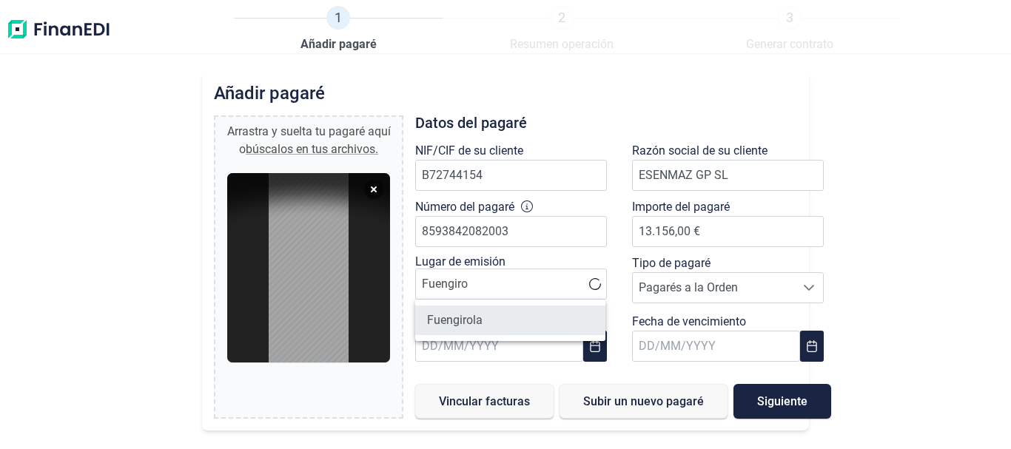
click at [461, 321] on li "Fuengirola" at bounding box center [510, 321] width 190 height 30
type input "Fuengirola"
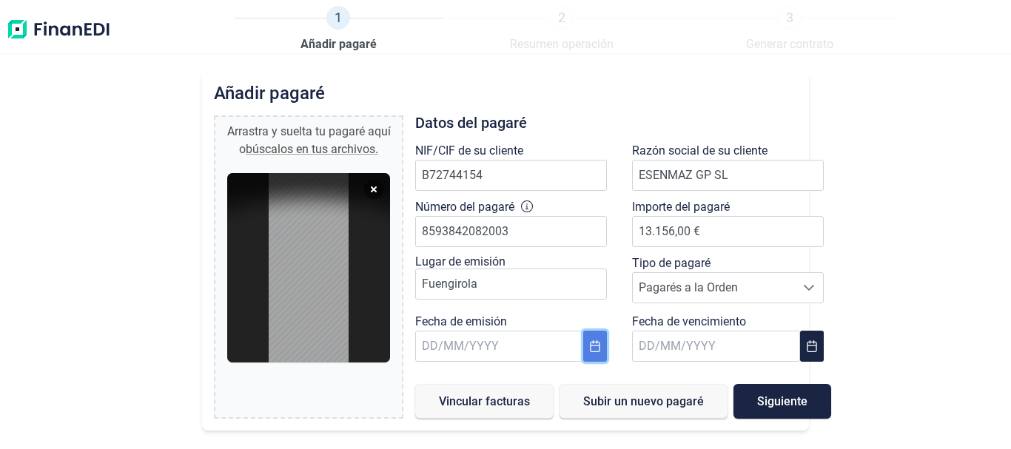
click at [589, 349] on icon "Choose Date" at bounding box center [595, 346] width 12 height 12
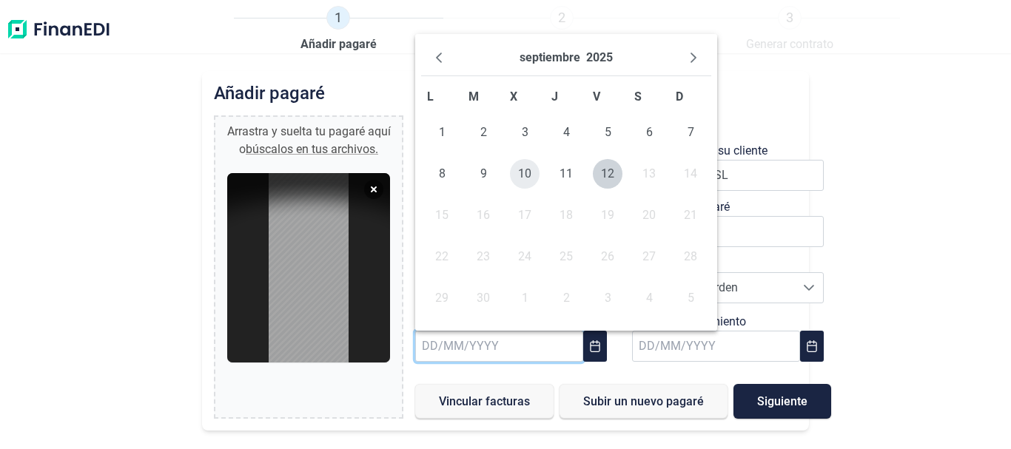
click at [524, 167] on span "10" at bounding box center [525, 174] width 30 height 30
type input "[DATE]"
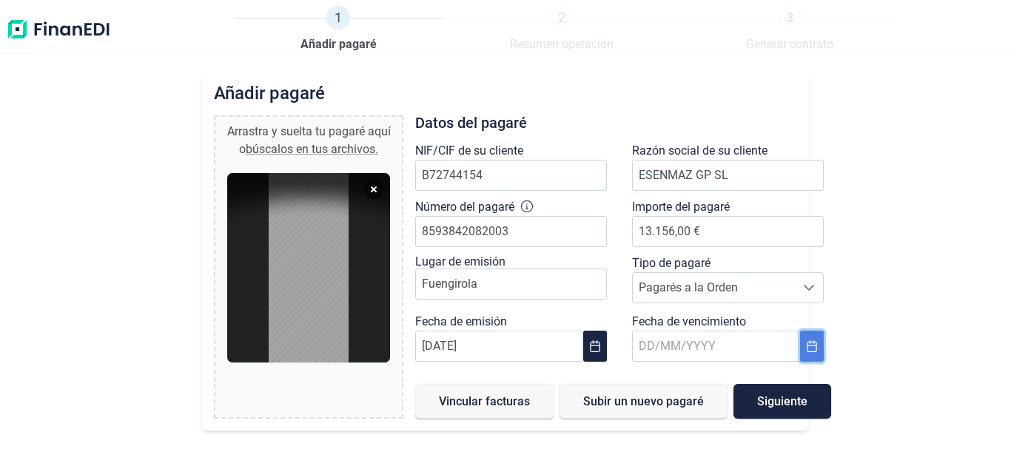
click at [813, 343] on icon "Choose Date" at bounding box center [812, 346] width 12 height 12
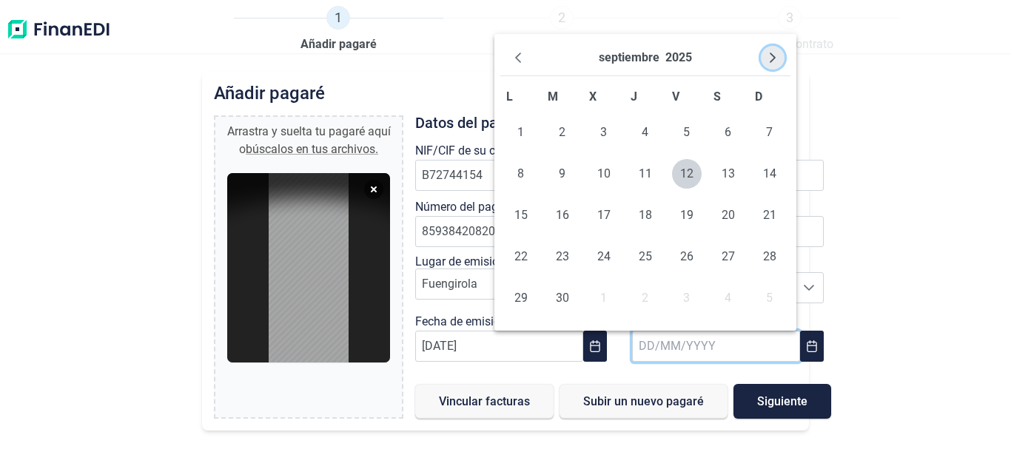
click at [776, 57] on icon "Next Month" at bounding box center [773, 58] width 12 height 12
click at [604, 174] on span "10" at bounding box center [604, 174] width 30 height 30
type input "[DATE]"
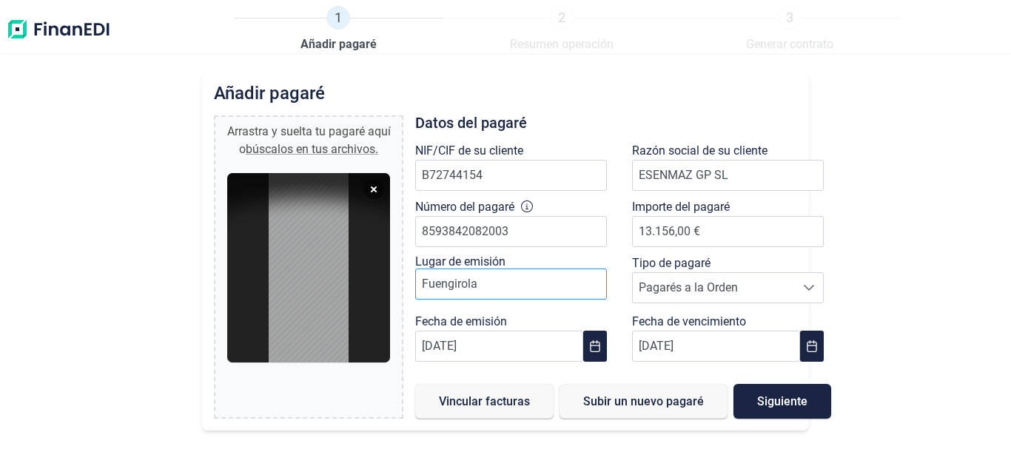
drag, startPoint x: 527, startPoint y: 343, endPoint x: 555, endPoint y: 270, distance: 78.5
click at [554, 273] on div "Datos del pagaré NIF/CIF de su cliente B72744154 Razón social de su cliente ESE…" at bounding box center [623, 266] width 416 height 303
click at [763, 392] on button "Siguiente" at bounding box center [782, 401] width 98 height 35
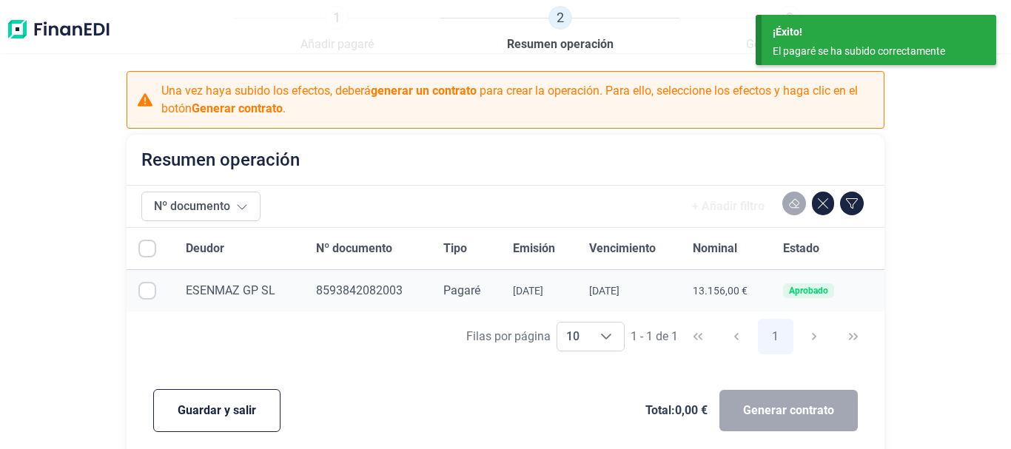
checkbox input "true"
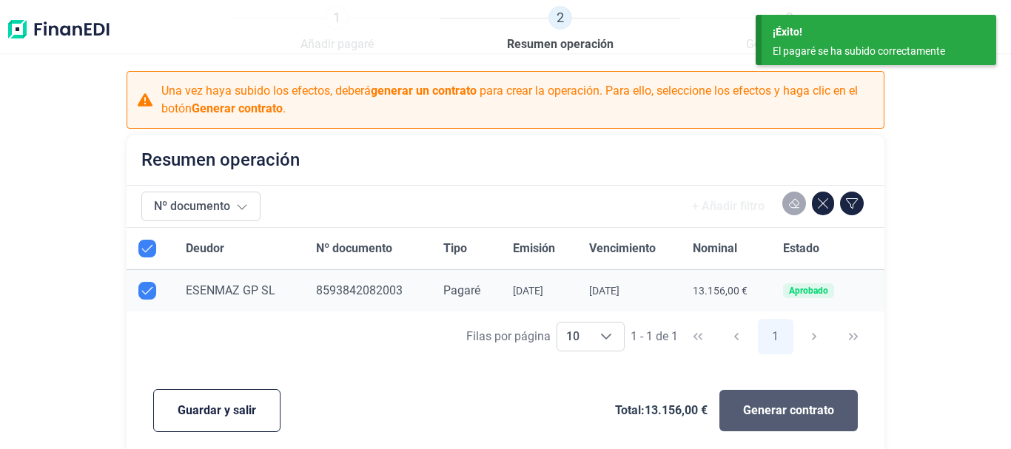
click at [766, 408] on span "Generar contrato" at bounding box center [788, 411] width 91 height 18
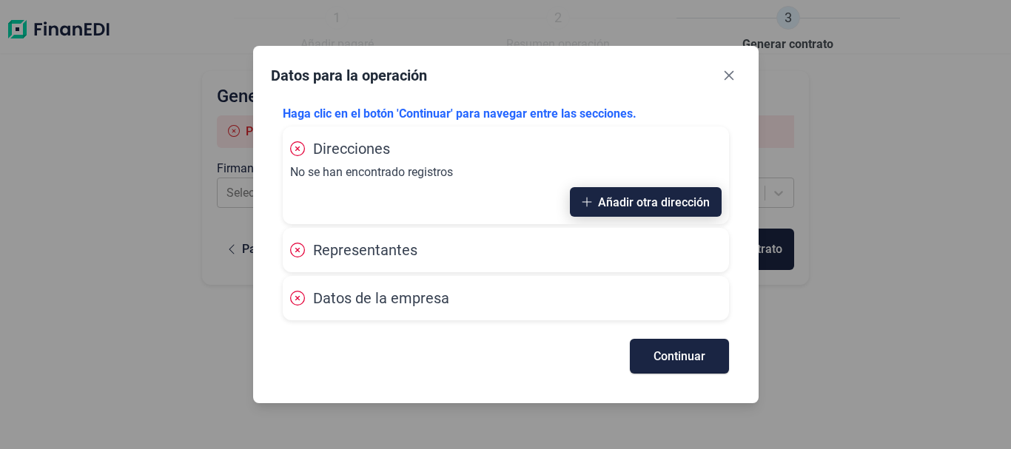
click at [594, 199] on button "Añadir otra dirección" at bounding box center [646, 202] width 152 height 30
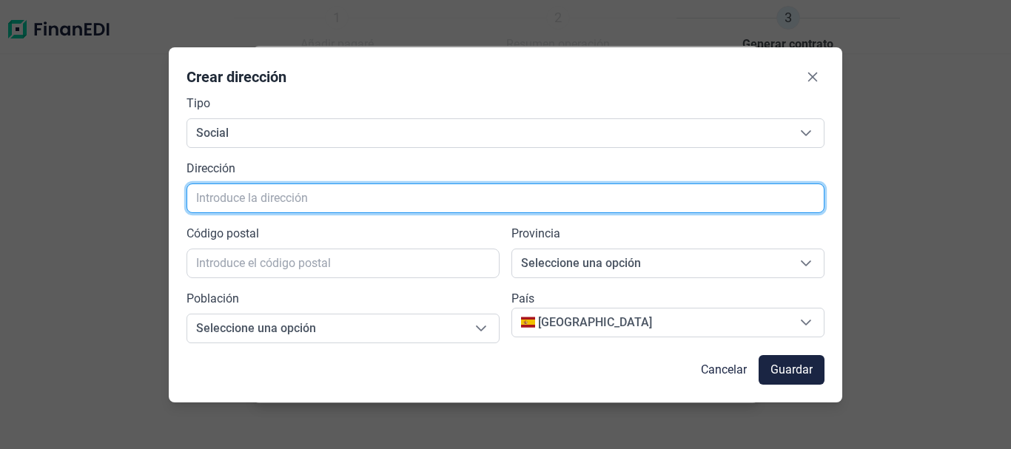
click at [400, 194] on input "text" at bounding box center [506, 199] width 639 height 30
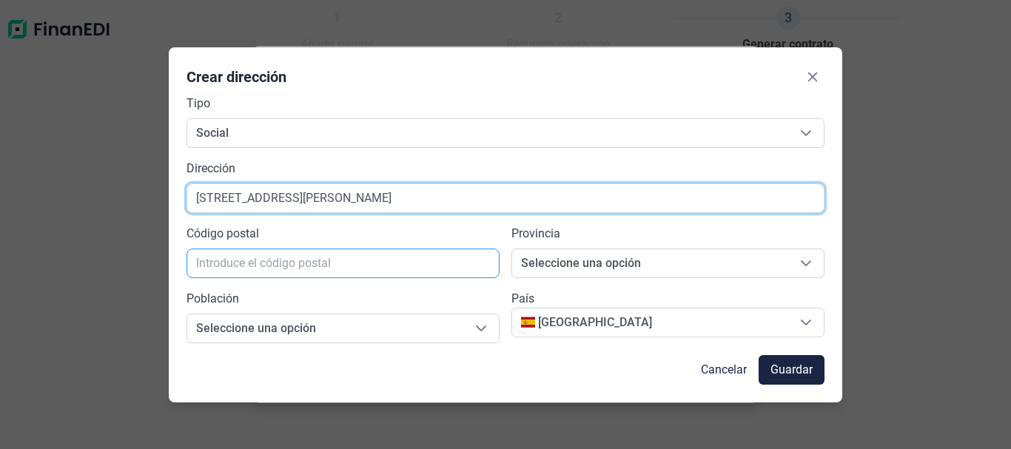
type input "[STREET_ADDRESS][PERSON_NAME]"
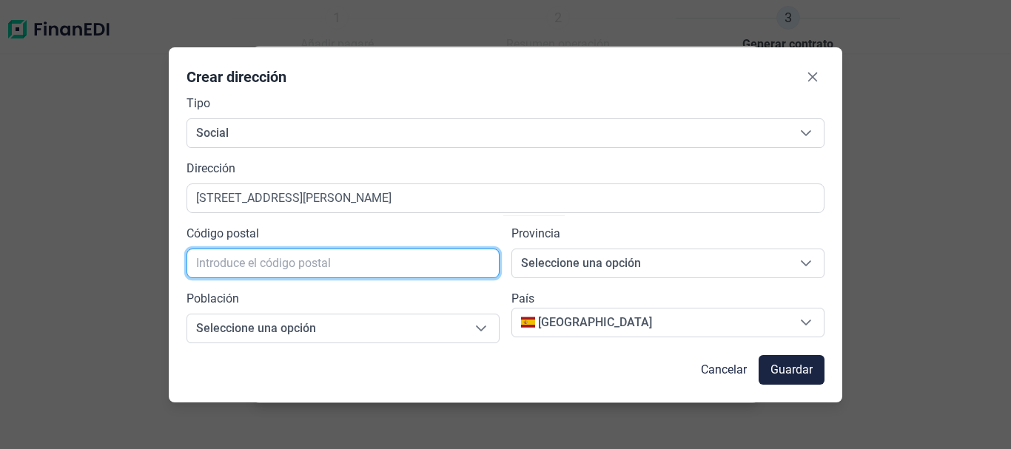
click at [349, 261] on input "text" at bounding box center [343, 264] width 313 height 30
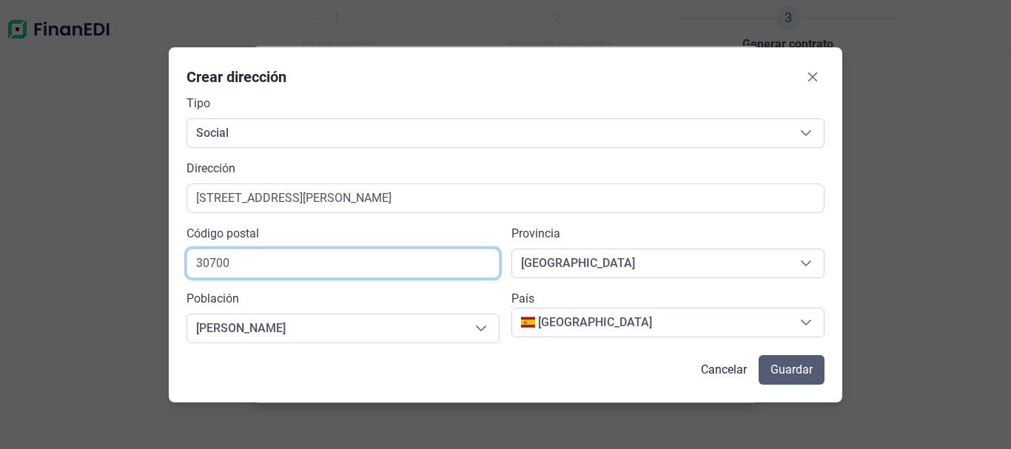
type input "30700"
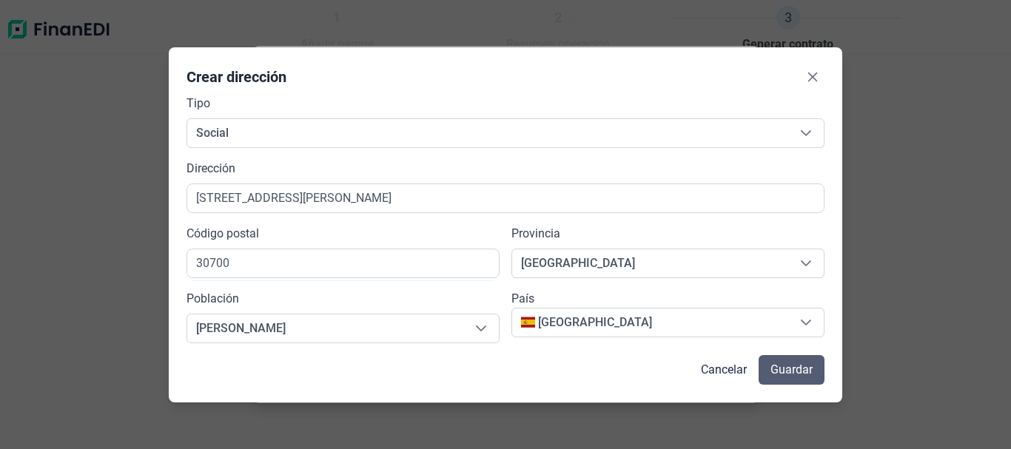
click at [790, 365] on span "Guardar" at bounding box center [791, 370] width 42 height 18
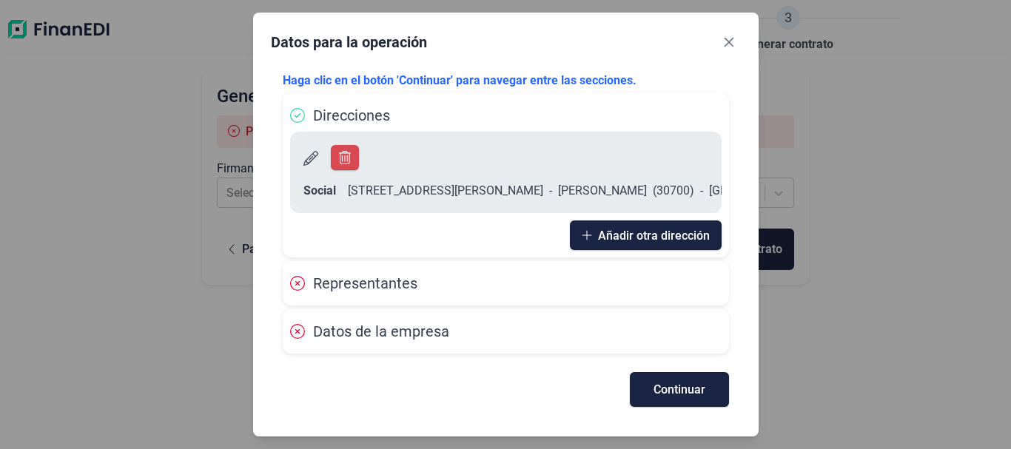
click at [485, 289] on div "Representantes" at bounding box center [506, 283] width 432 height 22
click at [689, 384] on span "Continuar" at bounding box center [680, 389] width 52 height 11
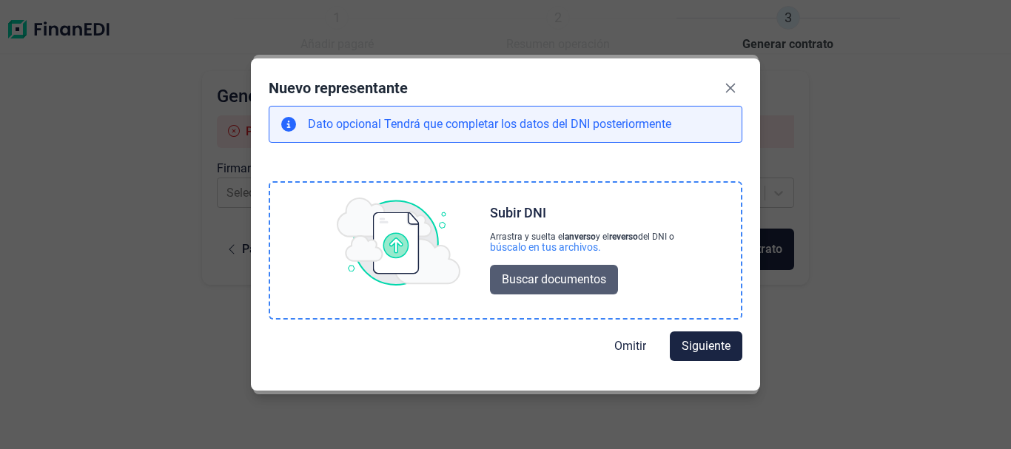
click at [523, 275] on span "Buscar documentos" at bounding box center [554, 280] width 104 height 18
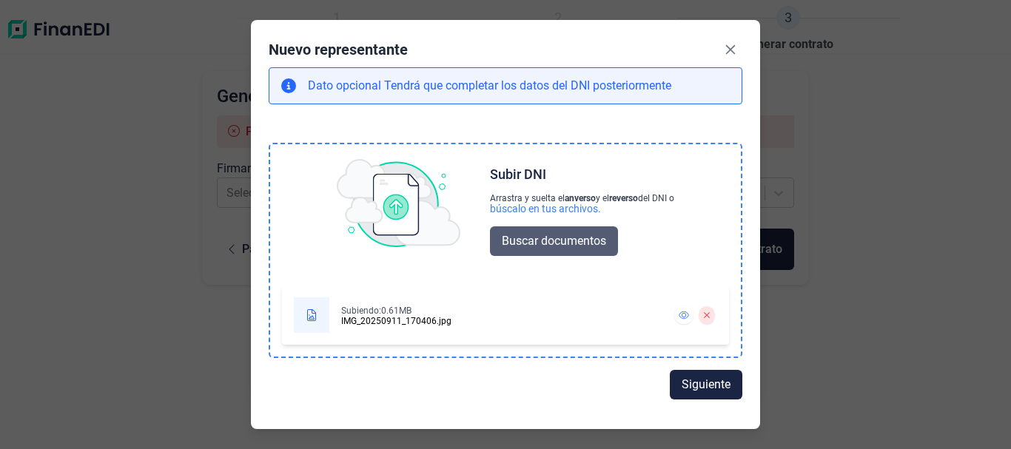
click at [533, 244] on span "Buscar documentos" at bounding box center [554, 241] width 104 height 18
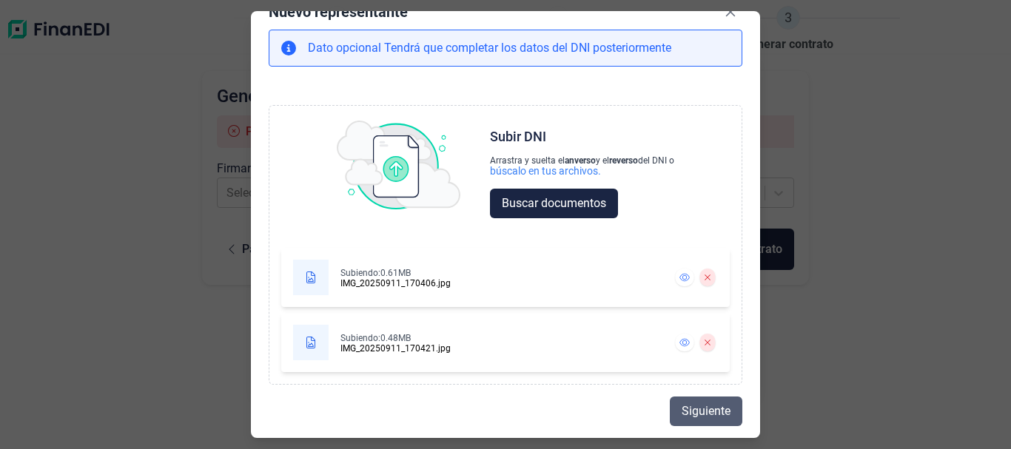
scroll to position [29, 0]
click at [712, 409] on span "Siguiente" at bounding box center [706, 412] width 49 height 18
select select "ES"
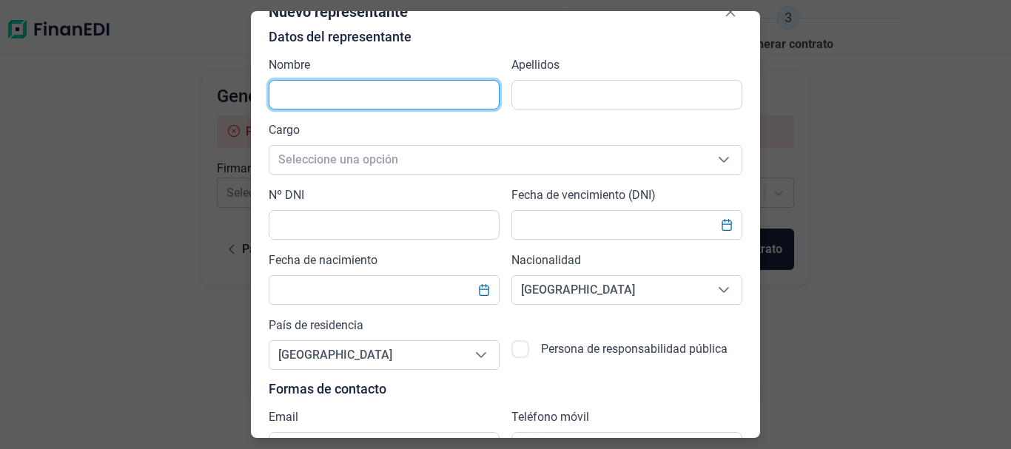
click at [349, 100] on input "text" at bounding box center [384, 95] width 231 height 30
type input "[PERSON_NAME]"
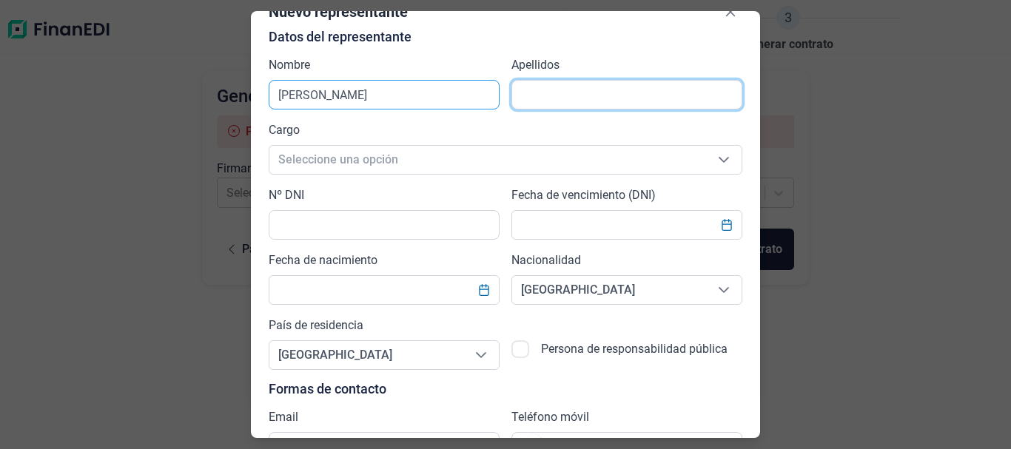
type input "O"
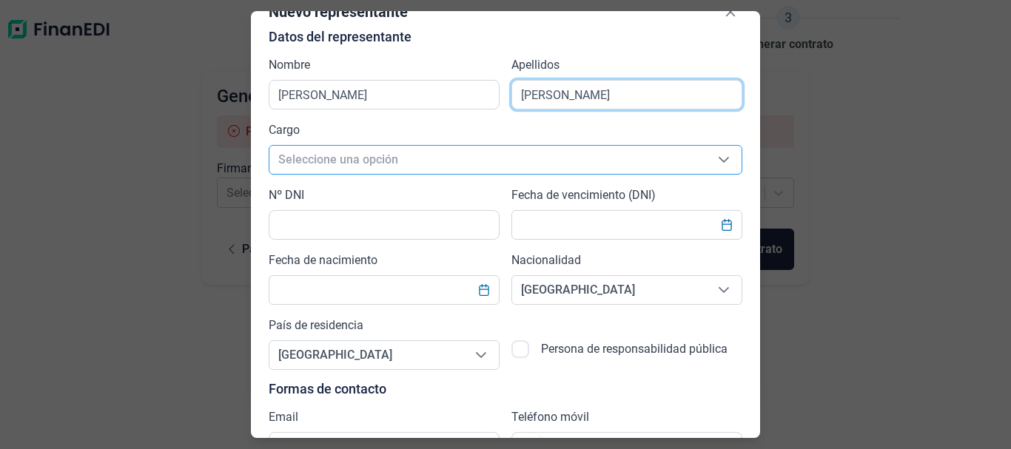
type input "[PERSON_NAME]"
click at [718, 160] on icon "Seleccione una opción" at bounding box center [724, 160] width 12 height 12
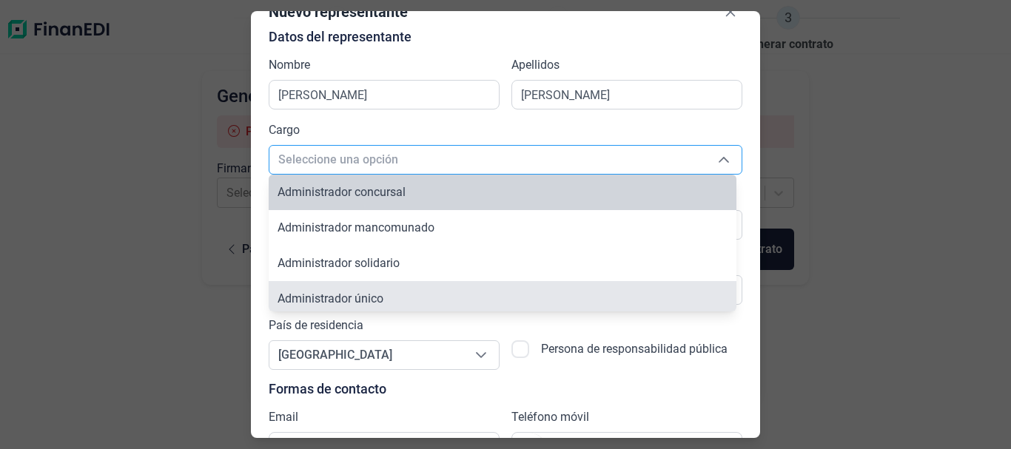
scroll to position [5, 0]
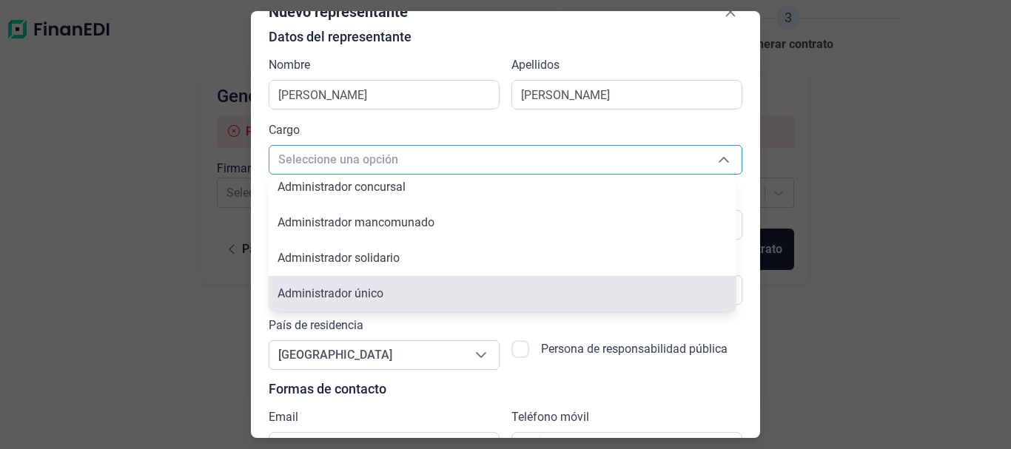
click at [328, 300] on span "Administrador único" at bounding box center [331, 293] width 106 height 14
type input "Administrador único"
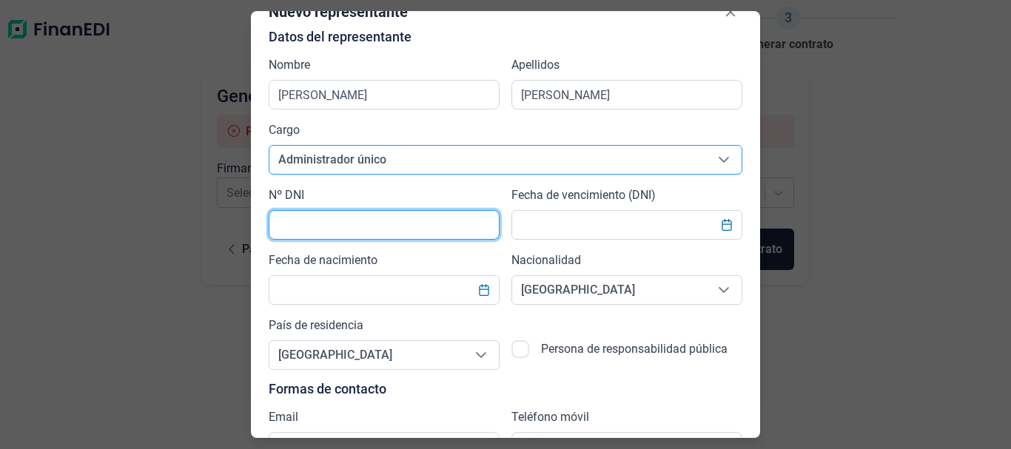
click at [339, 213] on input "text" at bounding box center [384, 225] width 231 height 30
type input "X6056834Z"
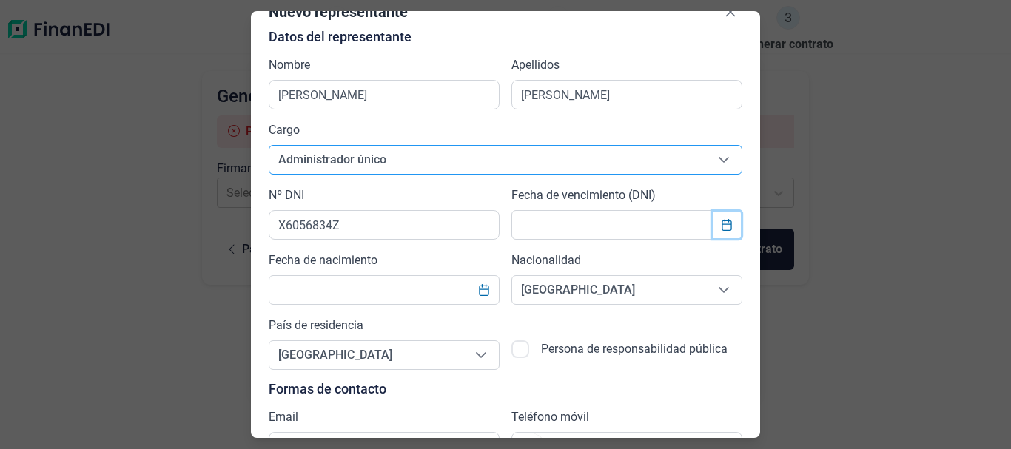
click at [721, 225] on icon "Choose Date" at bounding box center [727, 225] width 12 height 12
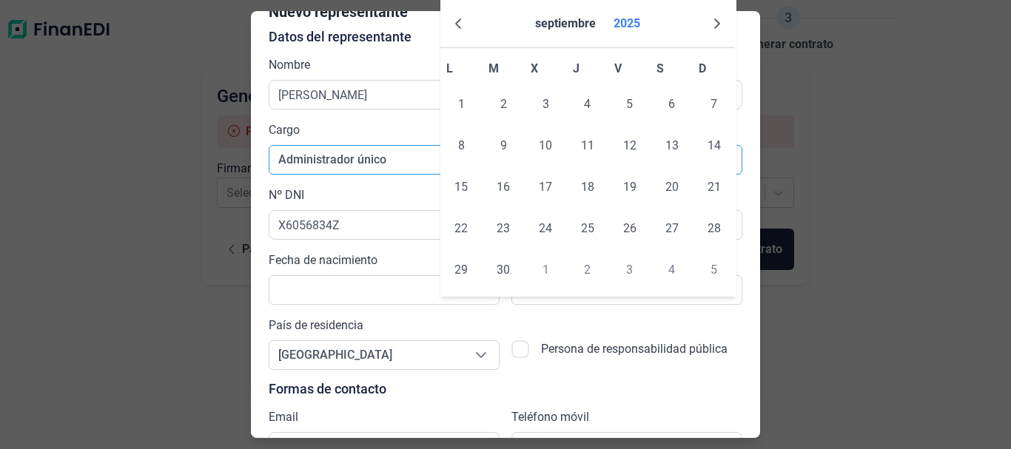
click at [621, 25] on button "2025" at bounding box center [627, 24] width 38 height 36
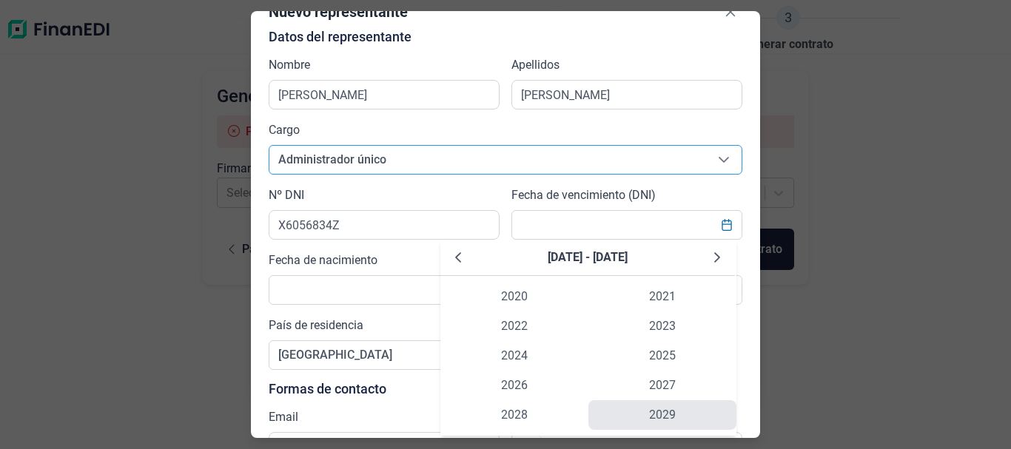
click at [666, 405] on span "2029" at bounding box center [662, 415] width 148 height 30
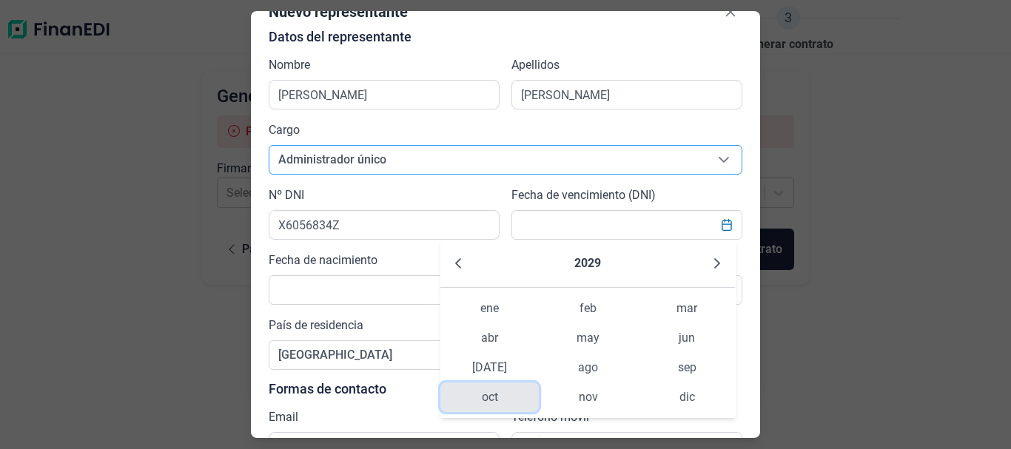
click at [491, 400] on span "oct" at bounding box center [489, 398] width 98 height 30
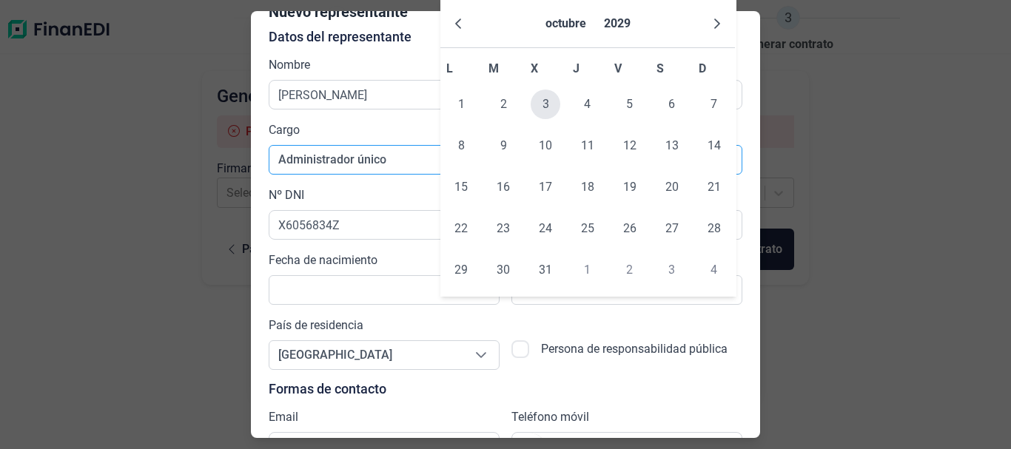
click at [545, 101] on span "3" at bounding box center [546, 105] width 30 height 30
type input "[DATE]"
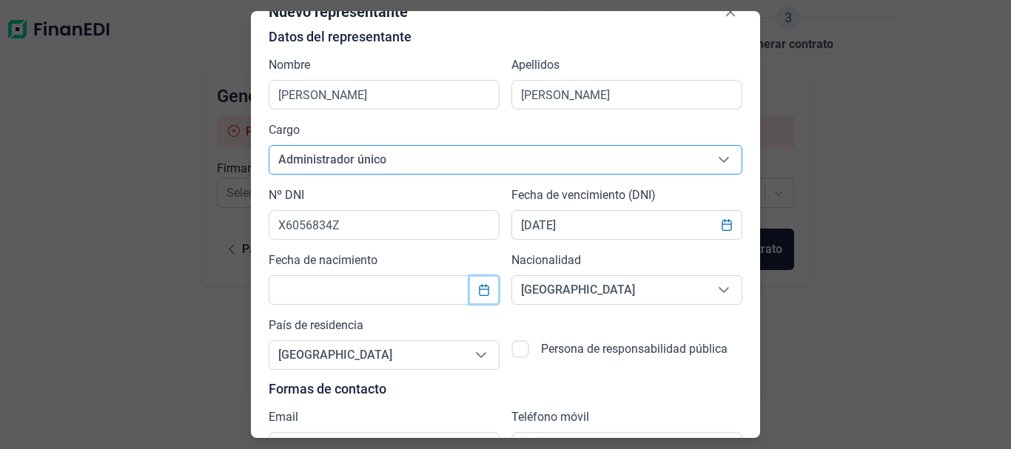
click at [487, 295] on icon "Choose Date" at bounding box center [484, 290] width 12 height 12
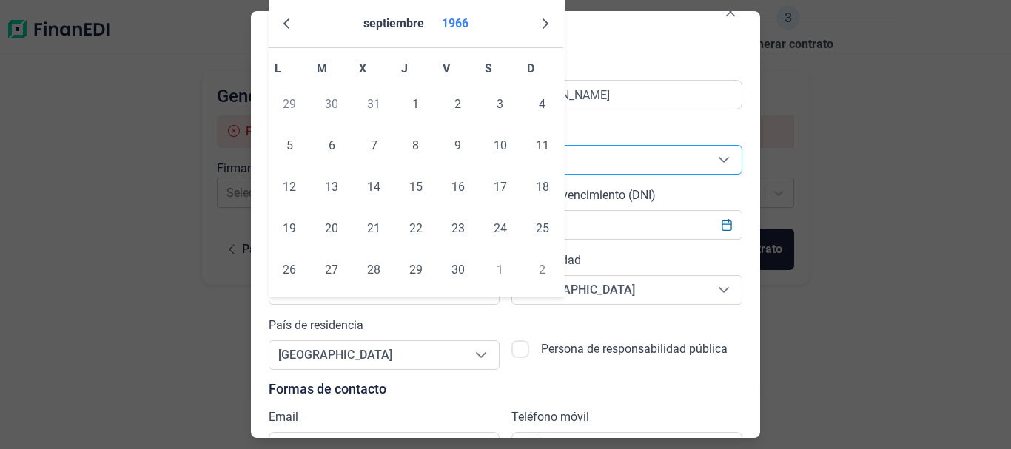
click at [457, 19] on button "1966" at bounding box center [455, 24] width 38 height 36
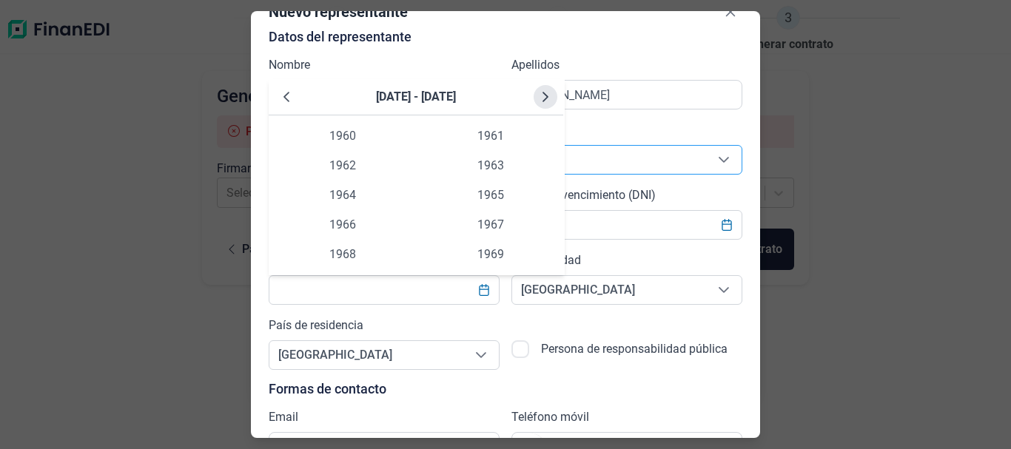
click at [544, 93] on icon "Next Decade" at bounding box center [546, 97] width 6 height 10
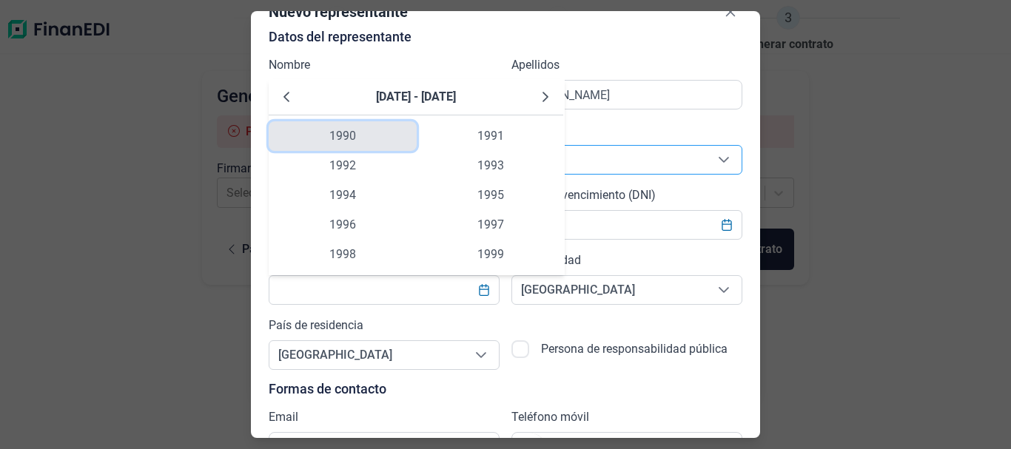
click at [347, 125] on span "1990" at bounding box center [343, 136] width 148 height 30
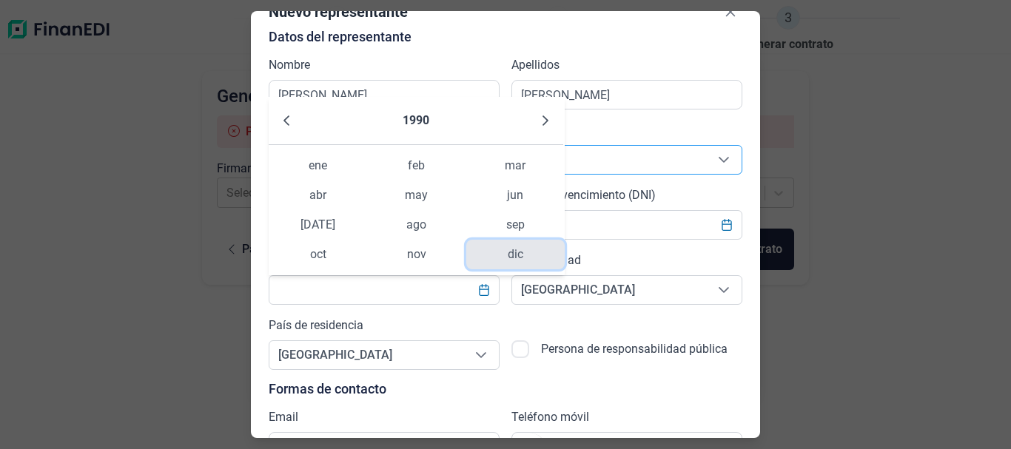
click at [519, 254] on span "dic" at bounding box center [515, 255] width 98 height 30
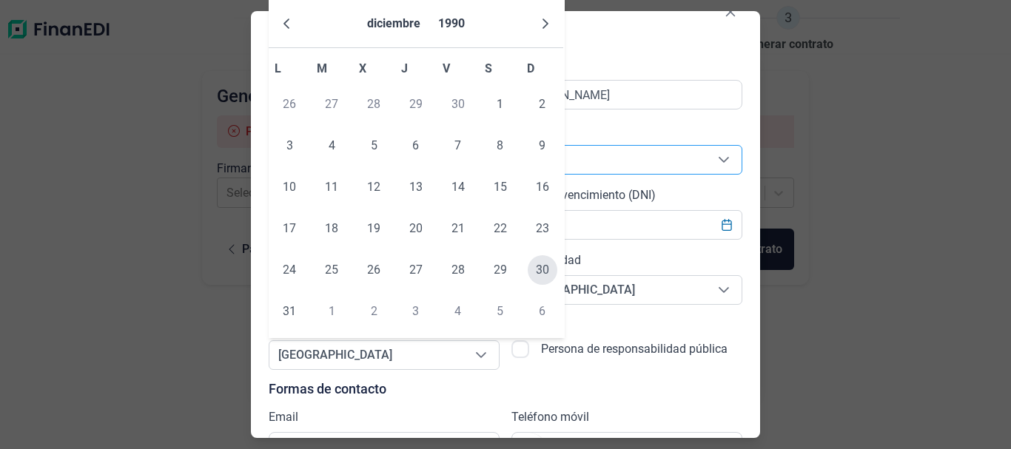
click at [535, 270] on span "30" at bounding box center [543, 270] width 30 height 30
type input "[DATE]"
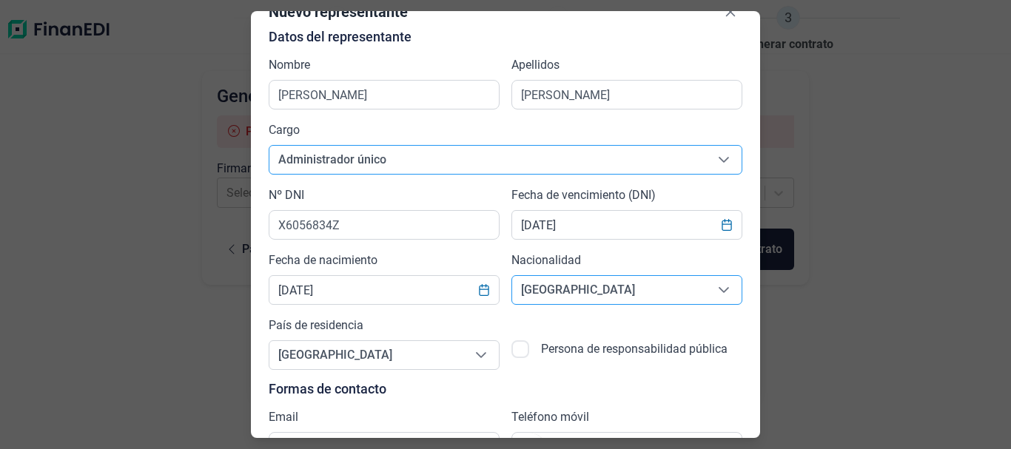
click at [718, 292] on icon "Seleccione una opción" at bounding box center [724, 290] width 12 height 12
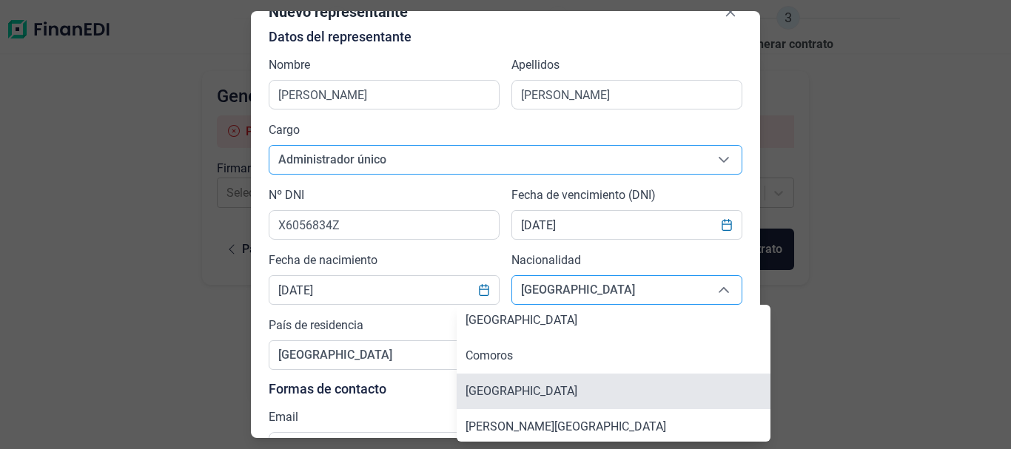
scroll to position [1549, 0]
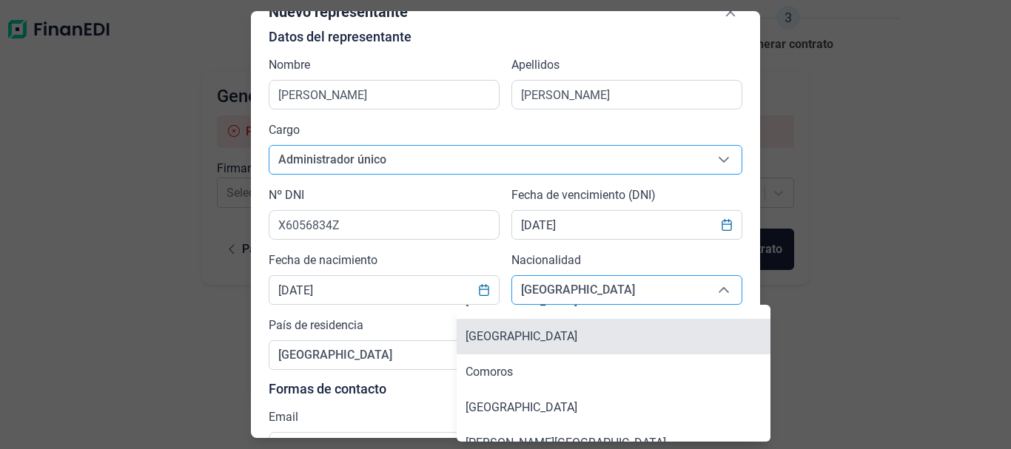
click at [580, 335] on li "[GEOGRAPHIC_DATA]" at bounding box center [614, 337] width 314 height 36
type input "[GEOGRAPHIC_DATA]"
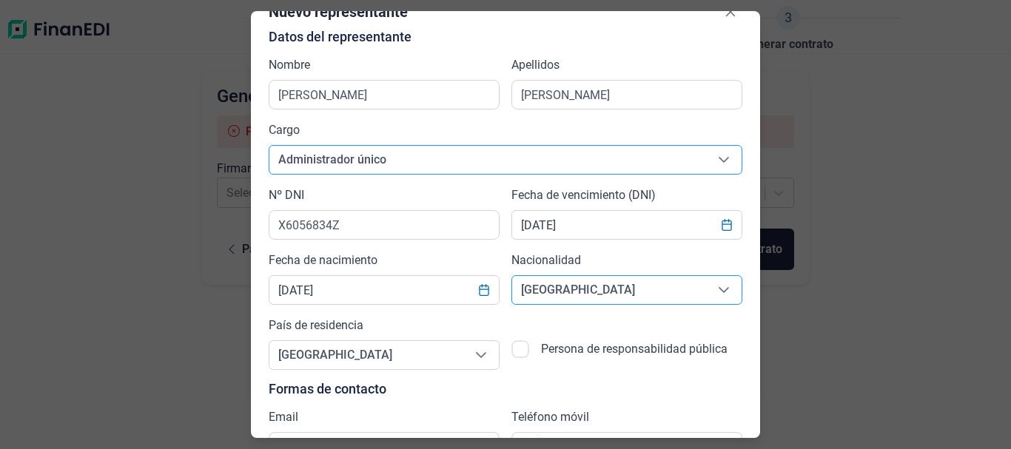
click at [348, 411] on div "Email" at bounding box center [384, 435] width 231 height 53
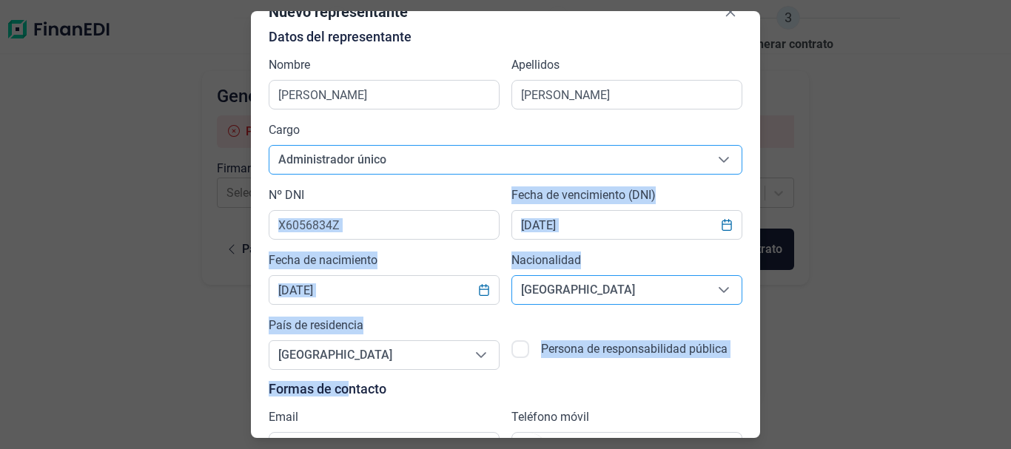
drag, startPoint x: 374, startPoint y: 278, endPoint x: 376, endPoint y: 330, distance: 51.9
click at [376, 330] on div "Datos del representante Nombre [PERSON_NAME] [PERSON_NAME] Cargo Administrador …" at bounding box center [506, 246] width 474 height 432
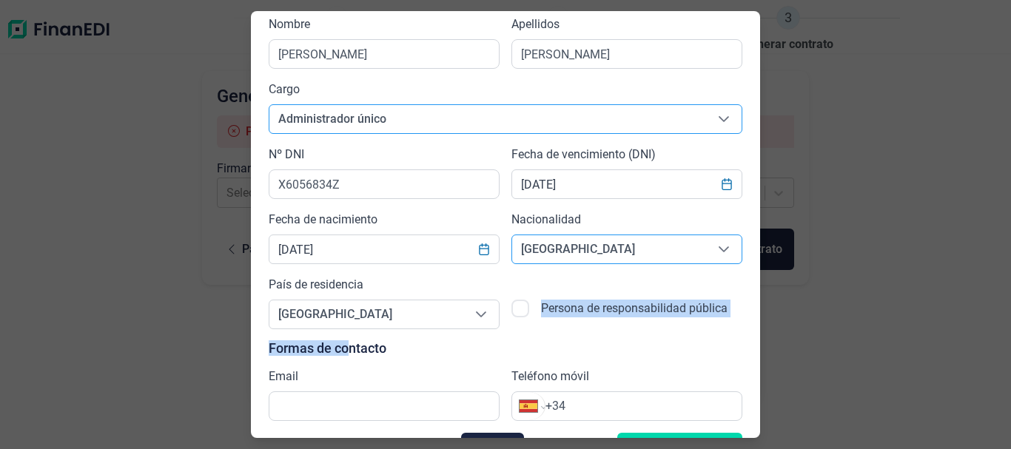
scroll to position [106, 0]
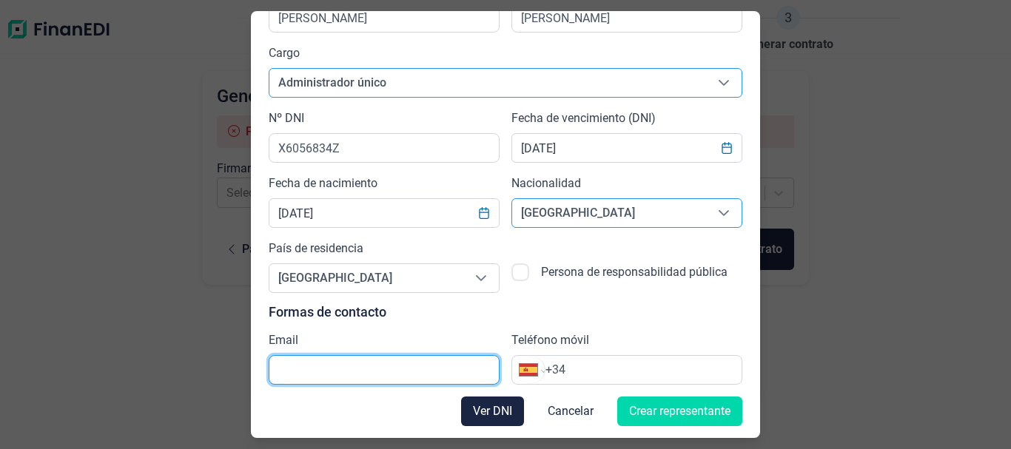
click at [324, 370] on input "text" at bounding box center [384, 370] width 231 height 30
type input "[EMAIL_ADDRESS][DOMAIN_NAME]"
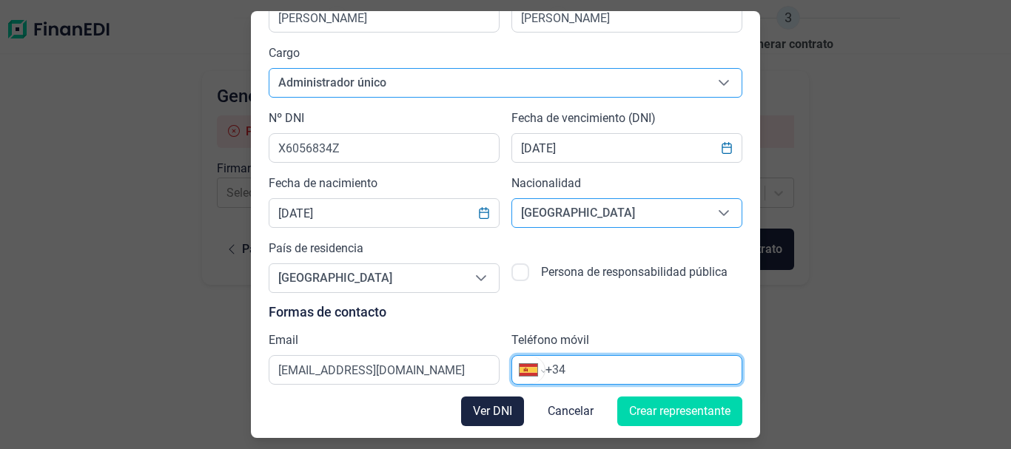
click at [585, 363] on input "+34" at bounding box center [643, 370] width 196 height 18
type input "[PHONE_NUMBER]"
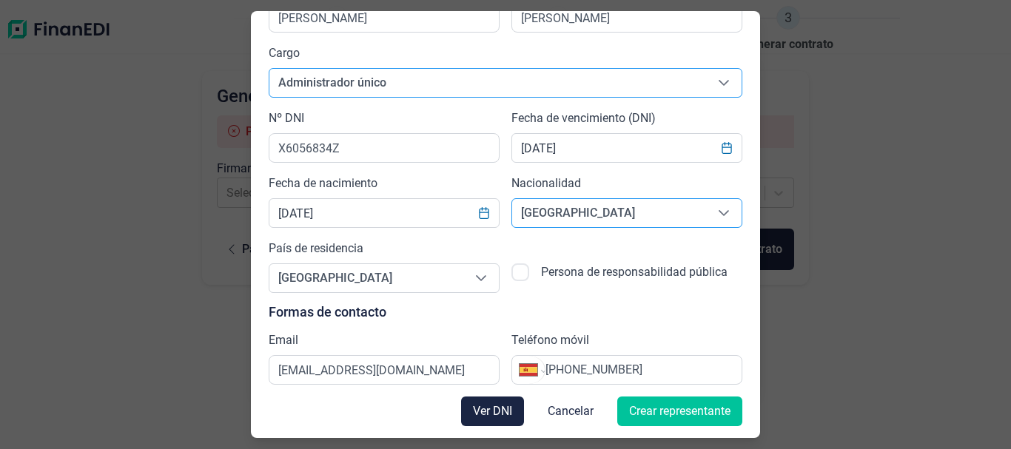
click at [688, 417] on span "Crear representante" at bounding box center [679, 412] width 101 height 18
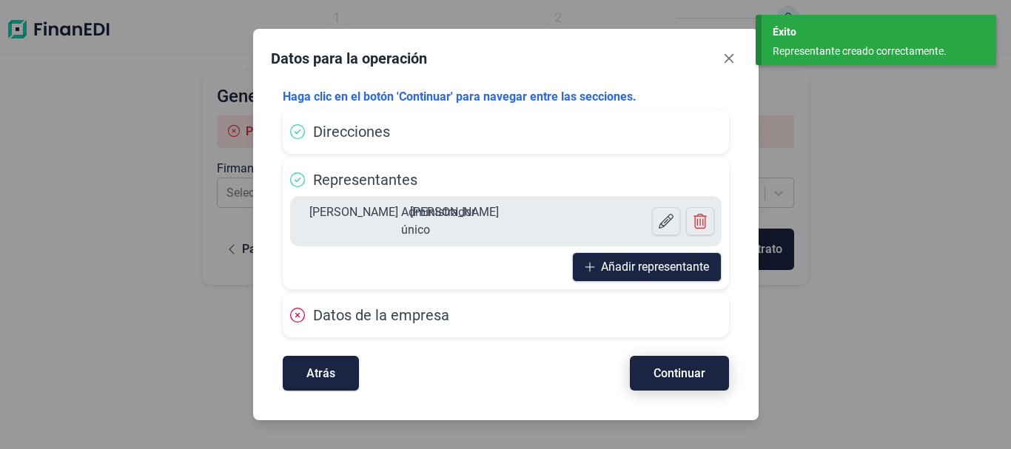
click at [672, 368] on span "Continuar" at bounding box center [680, 373] width 52 height 11
select select "ES"
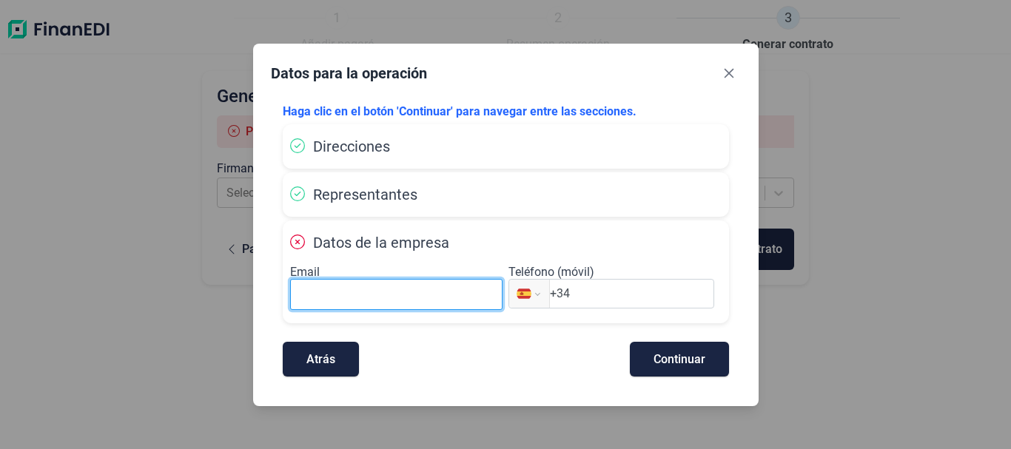
click at [344, 292] on input at bounding box center [396, 294] width 213 height 31
type input "l"
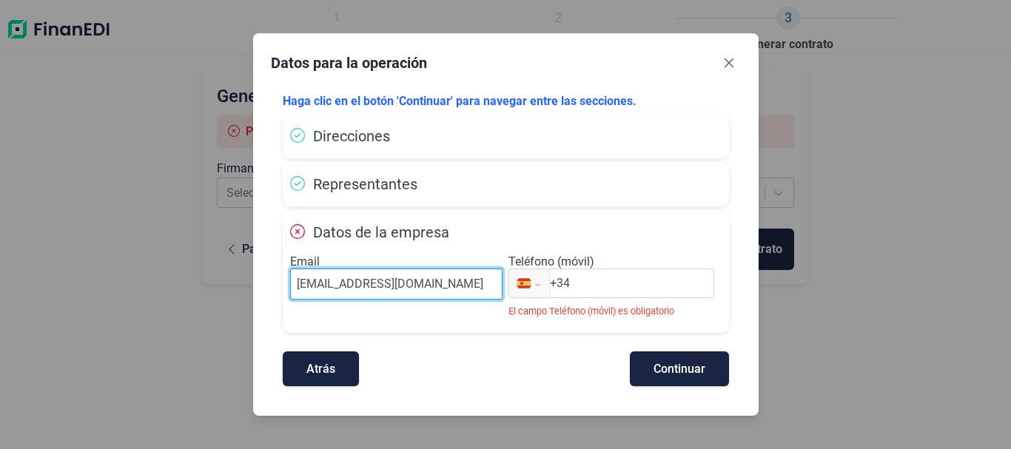
type input "[EMAIL_ADDRESS][DOMAIN_NAME]"
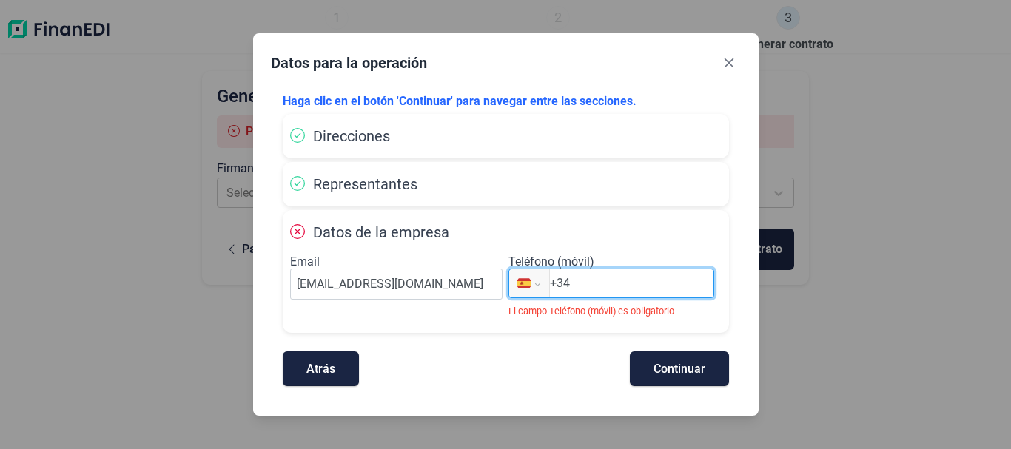
click at [615, 278] on input "+34" at bounding box center [632, 284] width 164 height 18
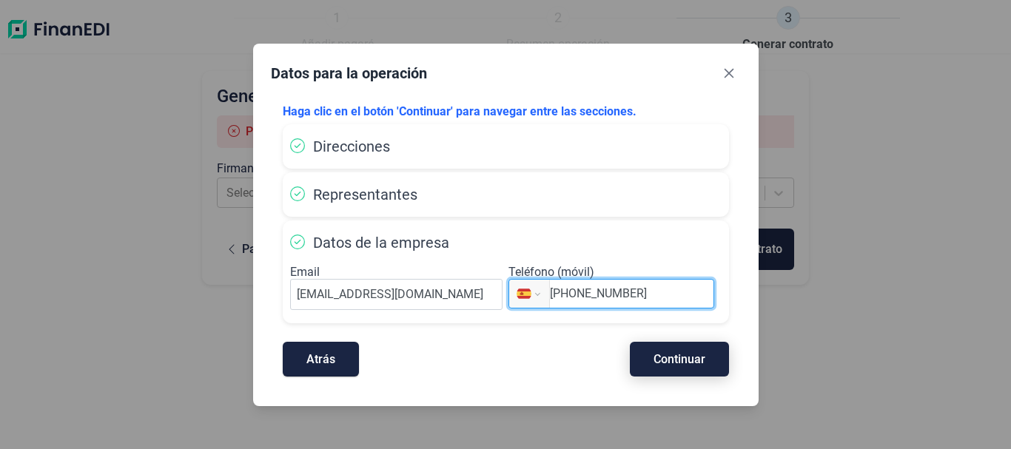
type input "[PHONE_NUMBER]"
click at [670, 365] on span "Continuar" at bounding box center [680, 359] width 52 height 11
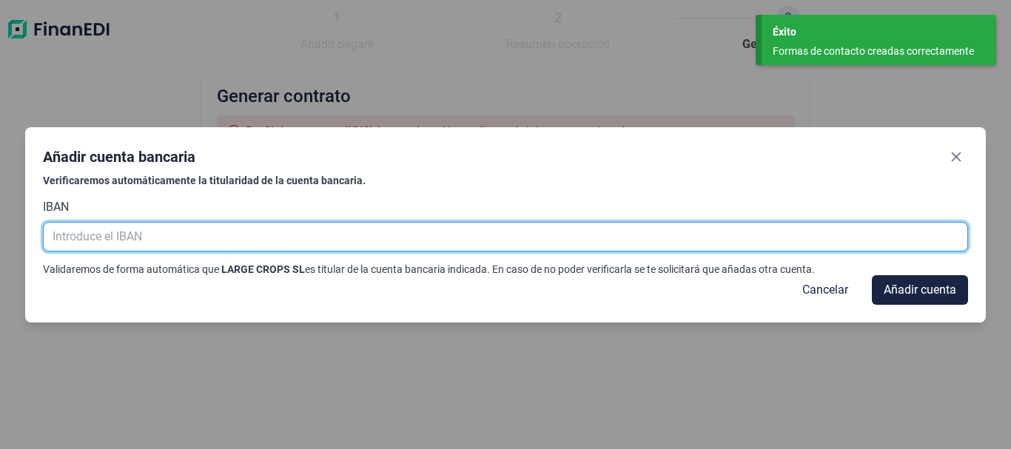
click at [158, 233] on input "text" at bounding box center [505, 237] width 925 height 30
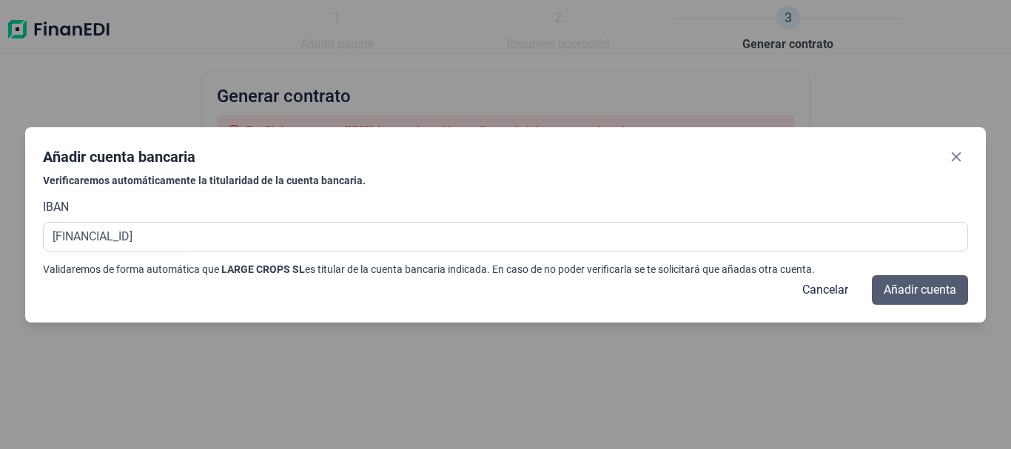
type input "[FINANCIAL_ID]"
click at [924, 287] on span "Añadir cuenta" at bounding box center [920, 290] width 73 height 18
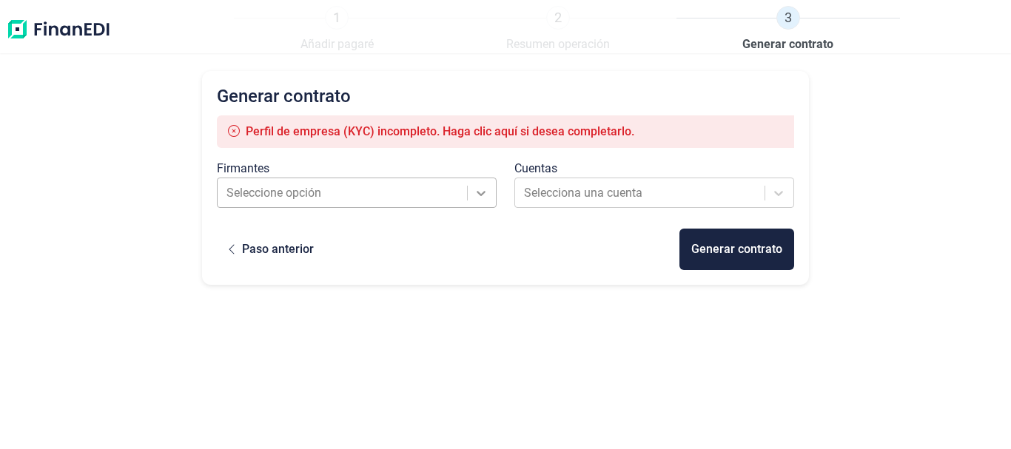
click at [494, 195] on div at bounding box center [481, 193] width 27 height 27
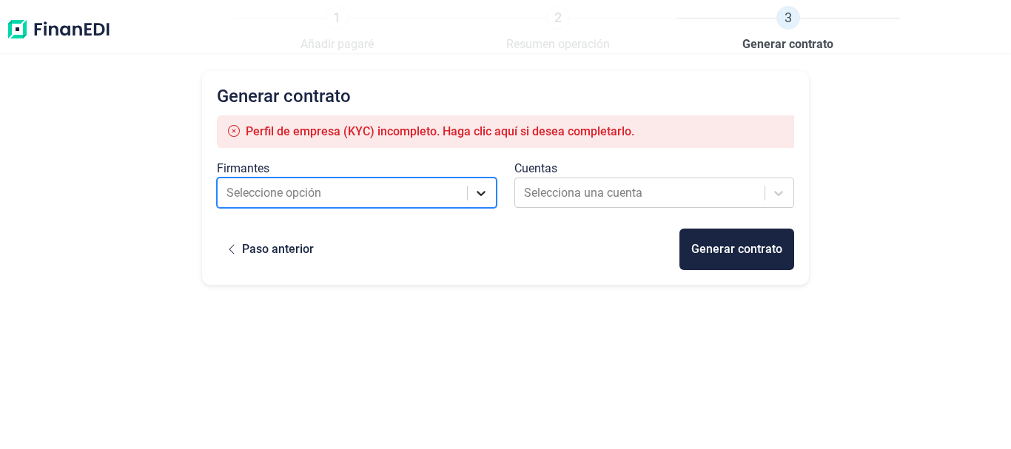
drag, startPoint x: 494, startPoint y: 195, endPoint x: 480, endPoint y: 195, distance: 14.1
click at [480, 195] on div at bounding box center [481, 193] width 27 height 27
click at [480, 195] on icon at bounding box center [481, 193] width 9 height 5
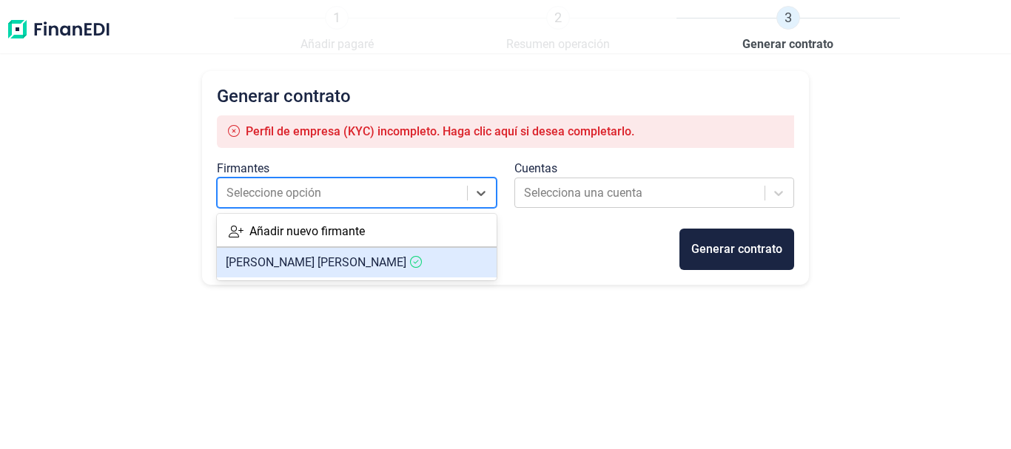
click at [310, 263] on span "[PERSON_NAME]" at bounding box center [316, 262] width 181 height 14
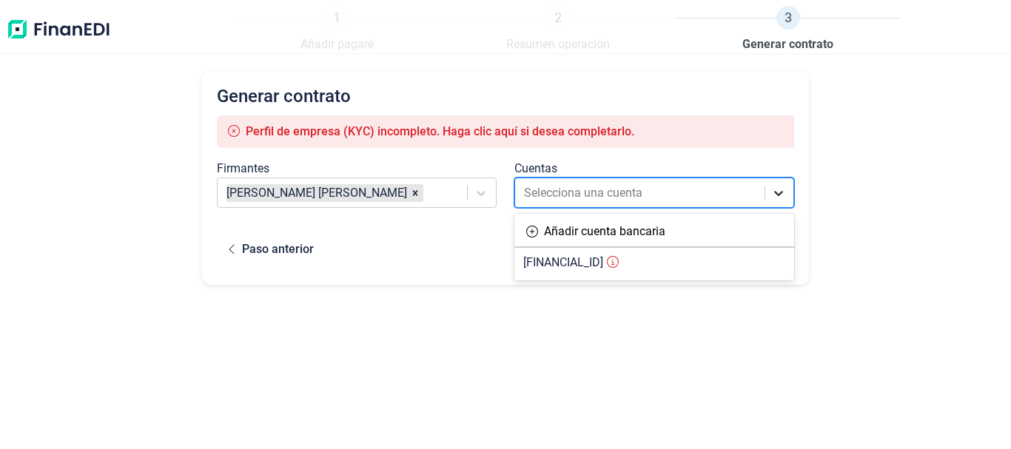
click at [778, 196] on icon at bounding box center [778, 193] width 15 height 15
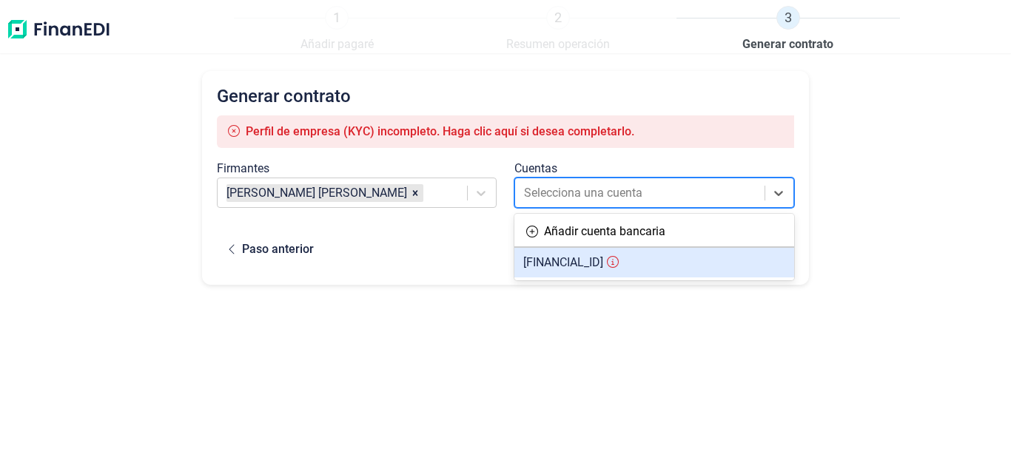
click at [603, 269] on span "[FINANCIAL_ID]" at bounding box center [563, 262] width 80 height 14
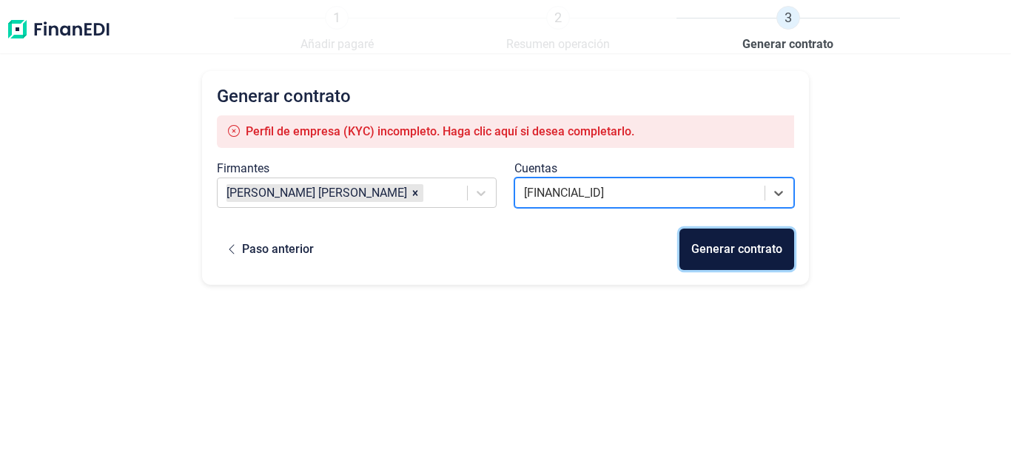
click at [768, 255] on div "Generar contrato" at bounding box center [736, 250] width 91 height 18
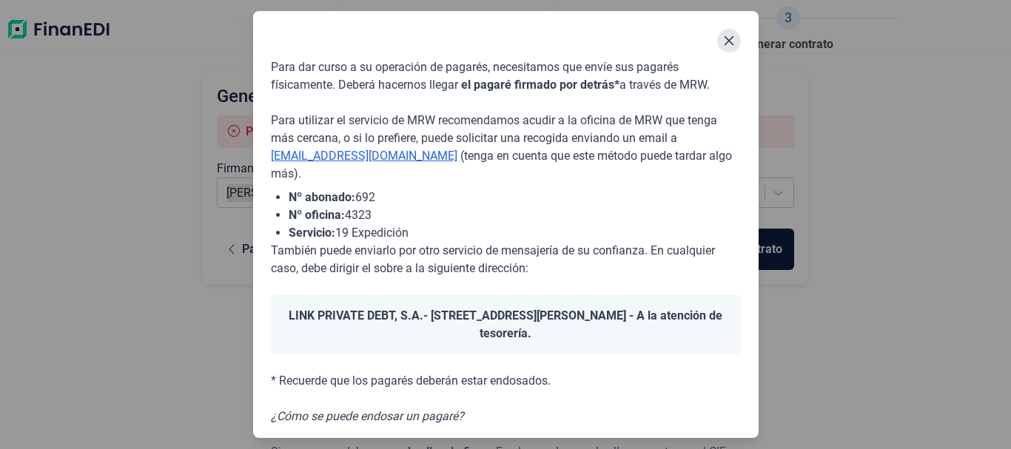
click at [725, 44] on icon "Close" at bounding box center [729, 41] width 10 height 10
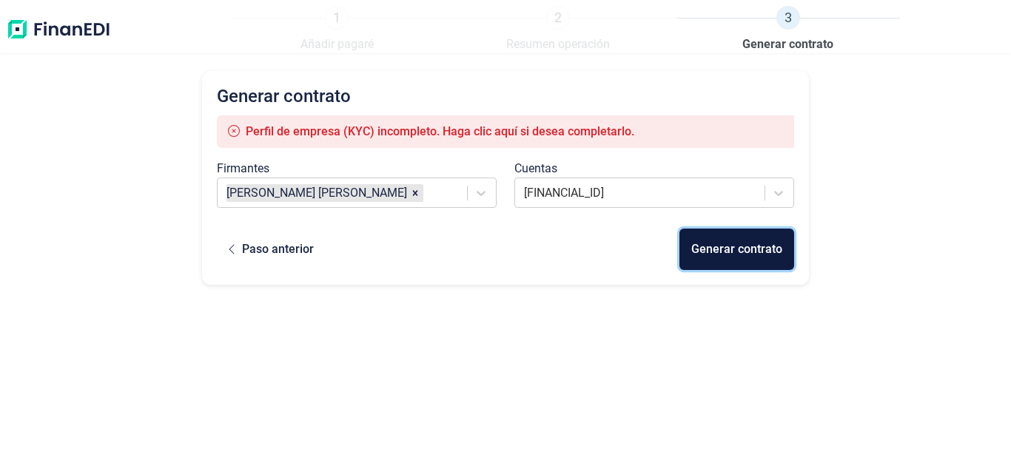
click at [731, 246] on div "Generar contrato" at bounding box center [736, 250] width 91 height 18
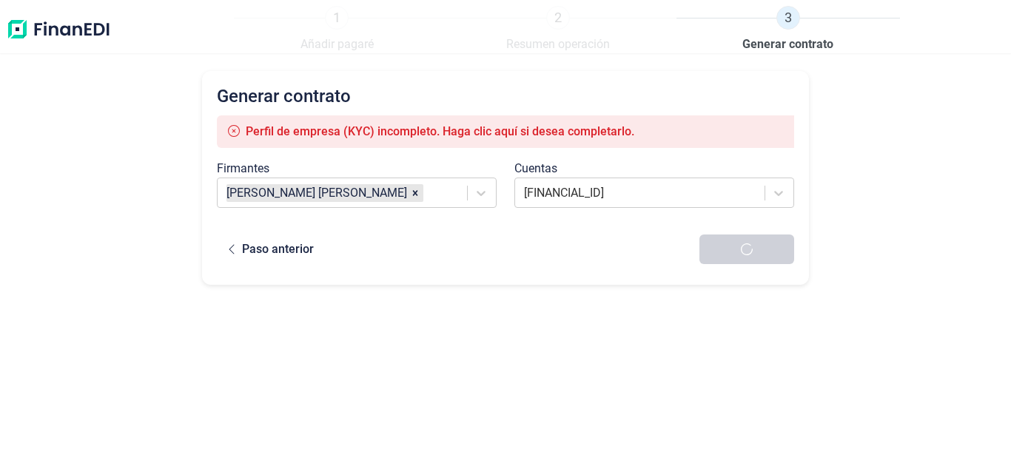
click at [731, 246] on div at bounding box center [746, 250] width 95 height 30
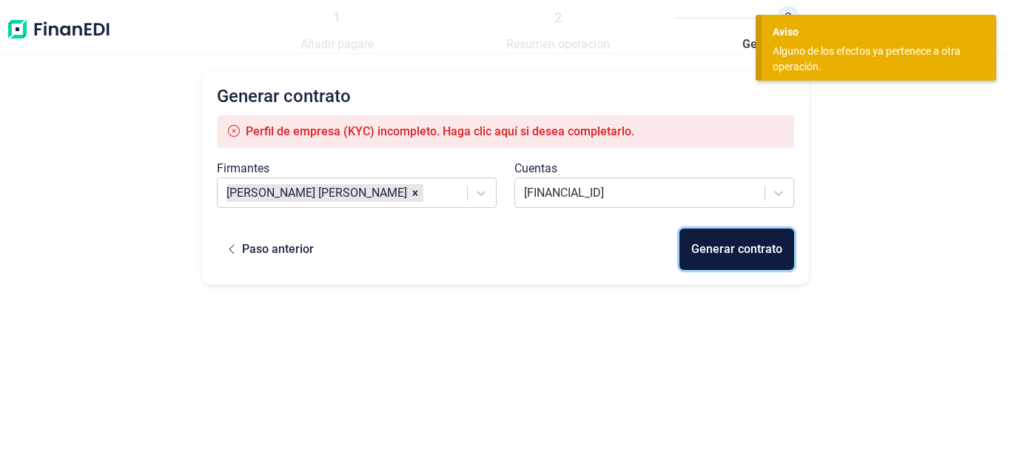
click at [730, 247] on div "Generar contrato" at bounding box center [736, 250] width 91 height 18
click at [729, 246] on div "Generar contrato" at bounding box center [736, 250] width 91 height 18
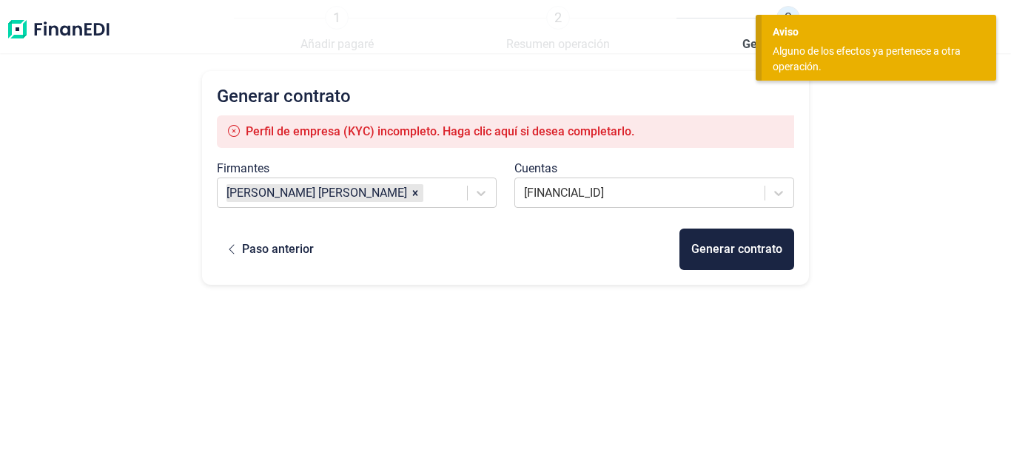
click at [729, 246] on div "Generar contrato" at bounding box center [736, 249] width 115 height 41
click at [511, 127] on span "Perfil de empresa (KYC) incompleto. Haga clic aquí si desea completarlo." at bounding box center [440, 131] width 389 height 14
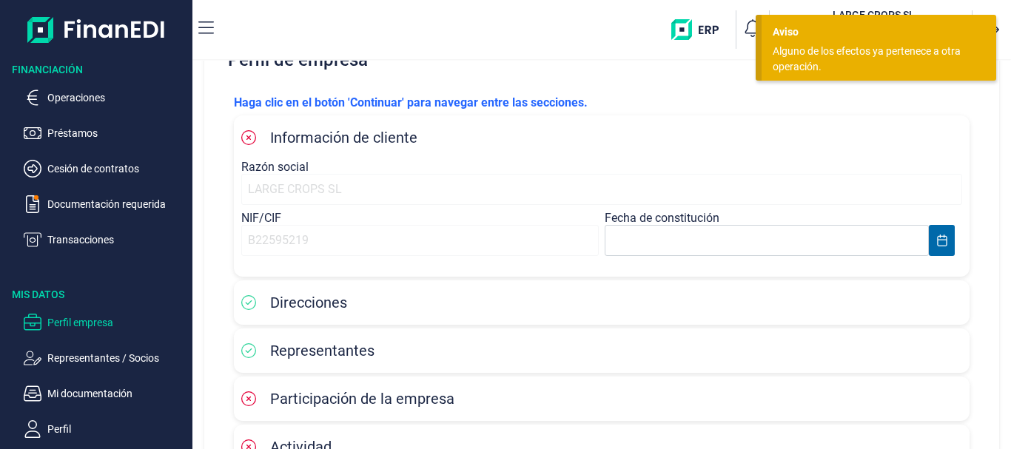
scroll to position [74, 0]
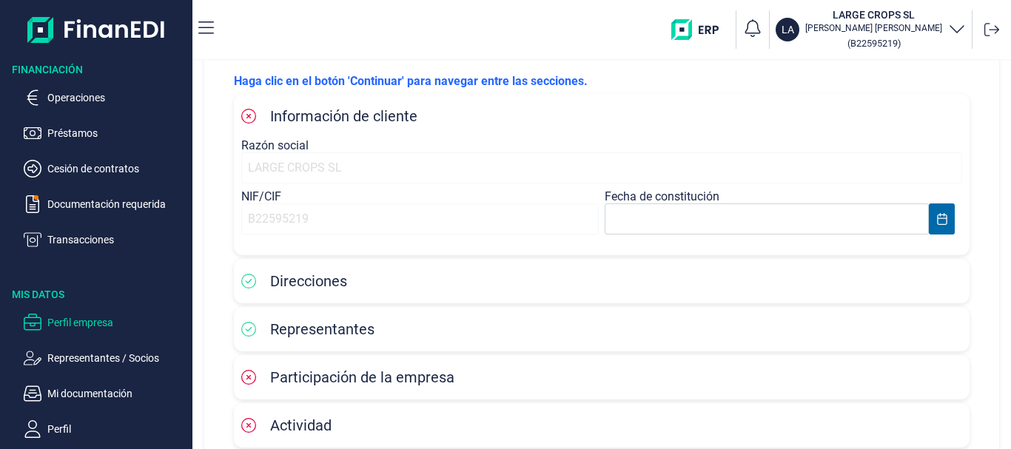
click at [349, 163] on div "LARGE CROPS SL" at bounding box center [601, 167] width 721 height 31
click at [398, 165] on div "LARGE CROPS SL" at bounding box center [601, 167] width 721 height 31
click at [400, 165] on div "LARGE CROPS SL" at bounding box center [601, 167] width 721 height 31
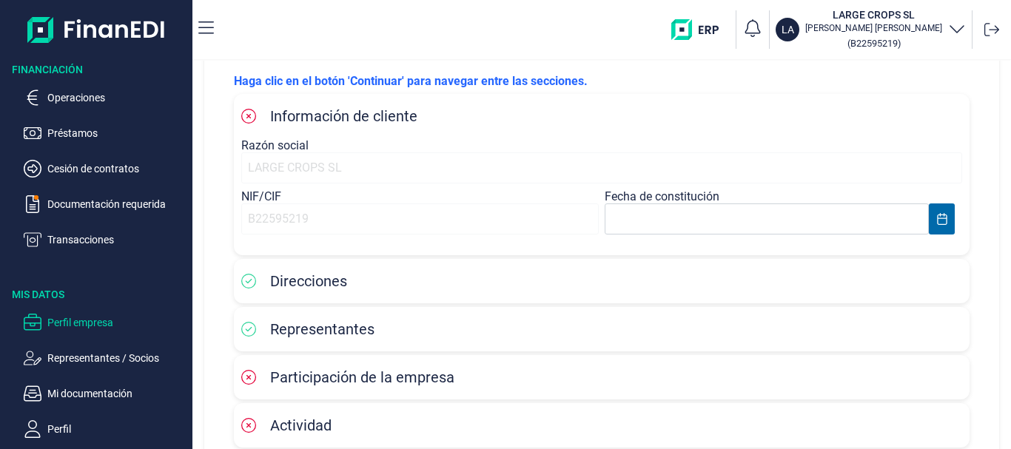
click at [400, 165] on div "LARGE CROPS SL" at bounding box center [601, 167] width 721 height 31
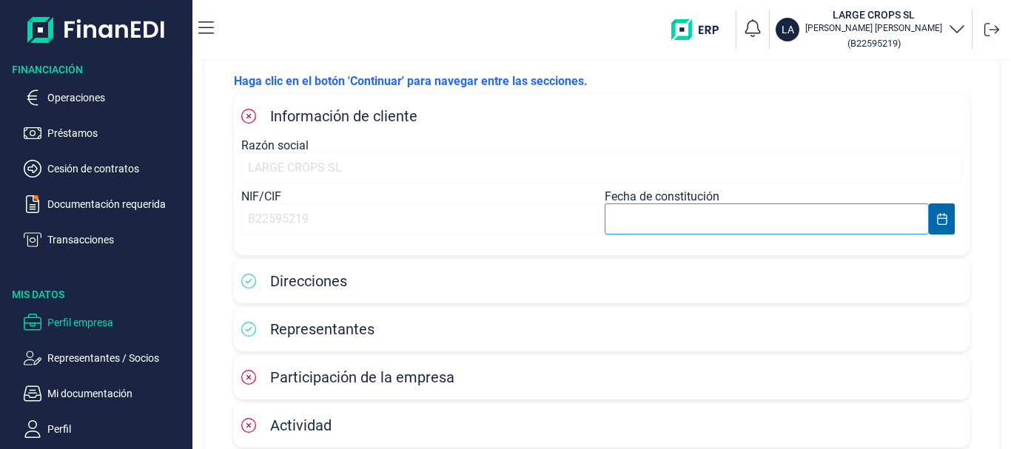
click at [748, 218] on body "Financiación Operaciones Préstamos Cesión de contratos Documentación requerida …" at bounding box center [505, 224] width 1011 height 449
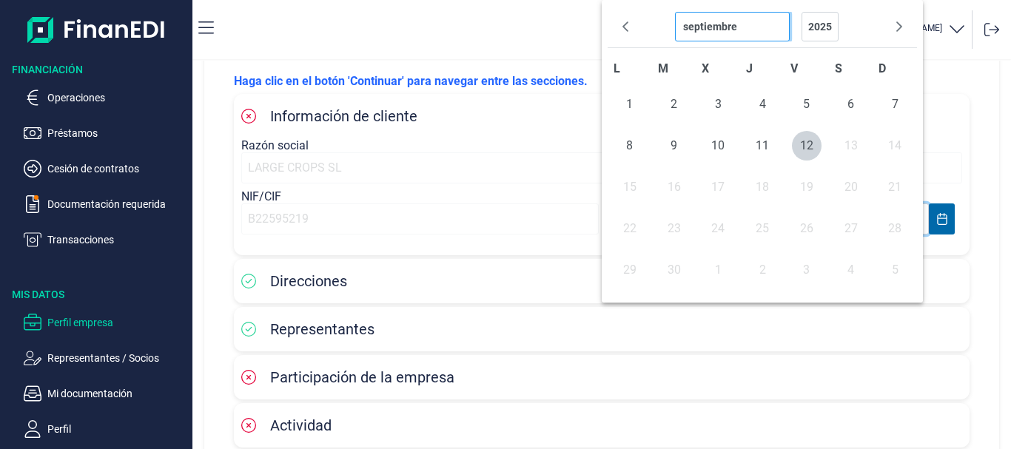
click at [711, 24] on select "septiembre agosto [PERSON_NAME] [PERSON_NAME] febrero enero" at bounding box center [732, 27] width 115 height 30
select select "5"
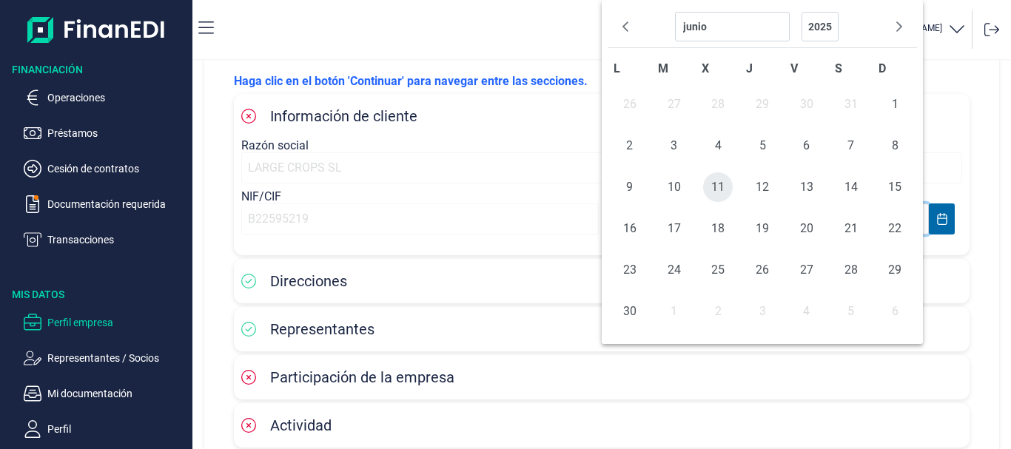
click at [722, 190] on span "11" at bounding box center [718, 187] width 30 height 30
type input "[DATE]"
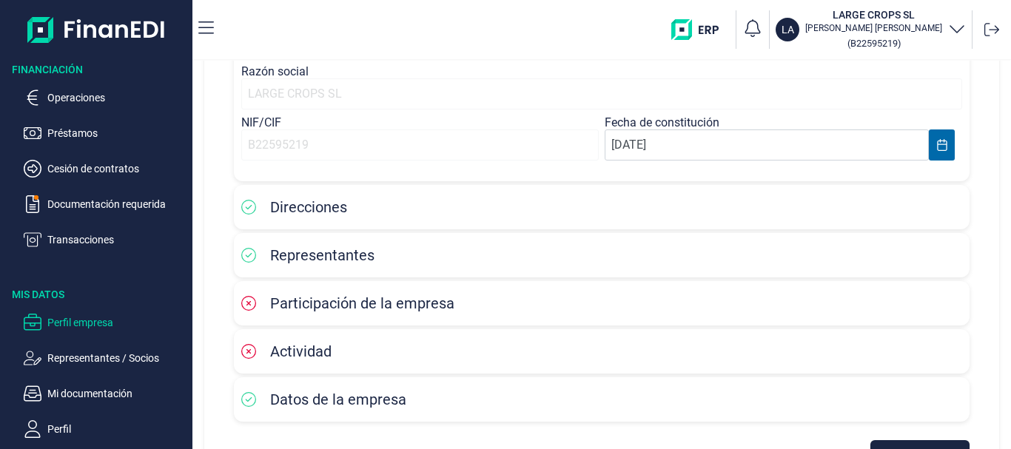
scroll to position [204, 0]
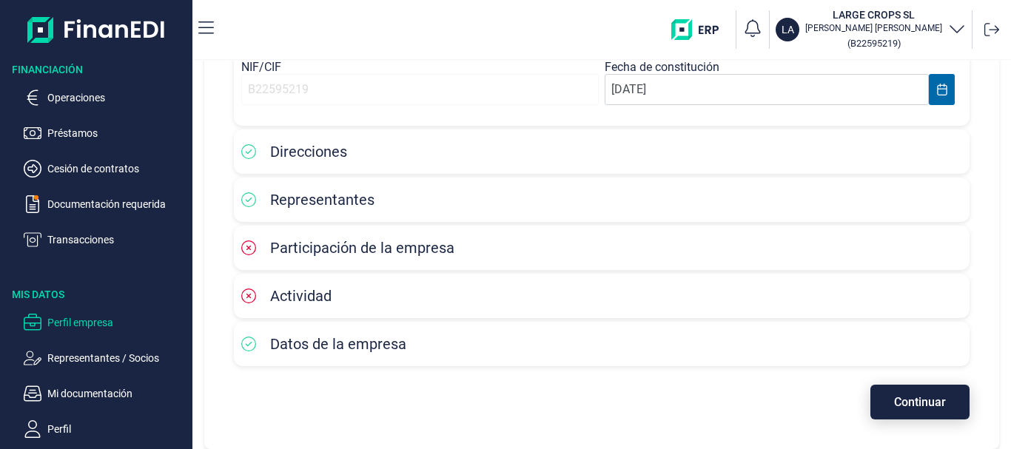
click at [916, 394] on button "Continuar" at bounding box center [919, 402] width 99 height 35
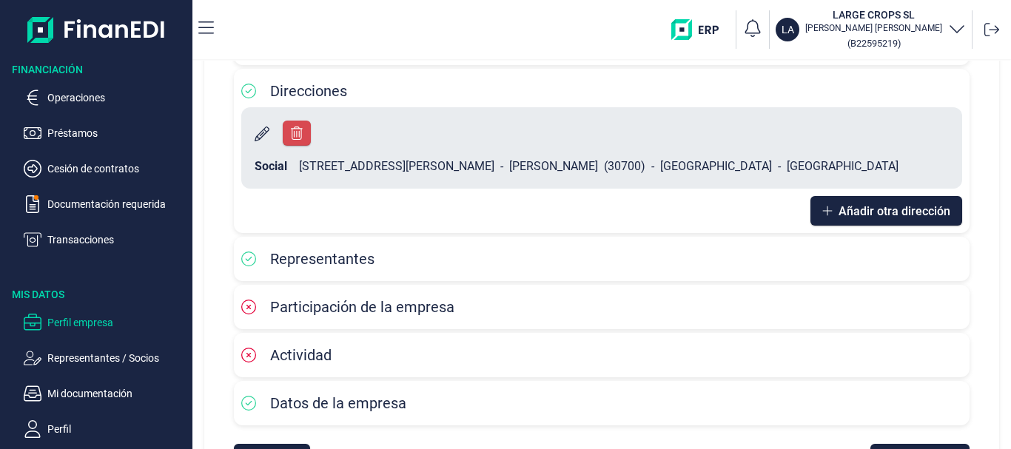
scroll to position [148, 0]
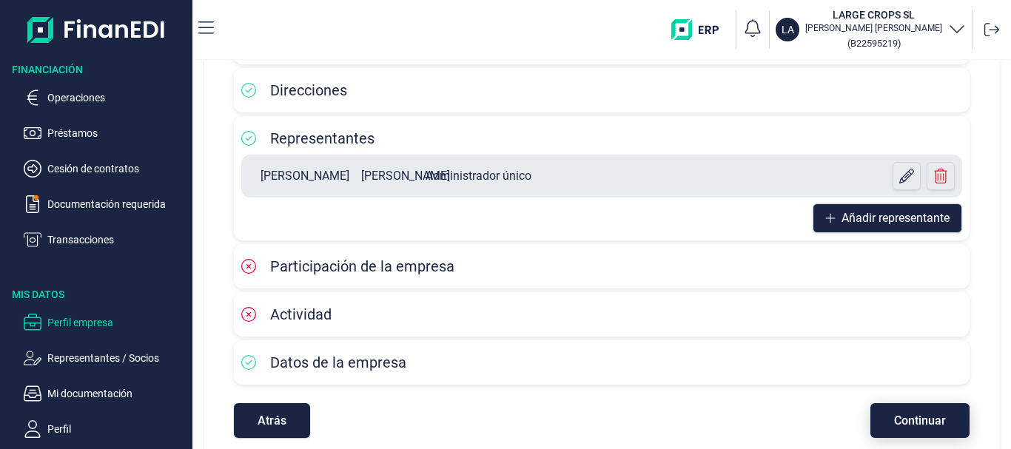
click at [904, 429] on button "Continuar" at bounding box center [919, 420] width 99 height 35
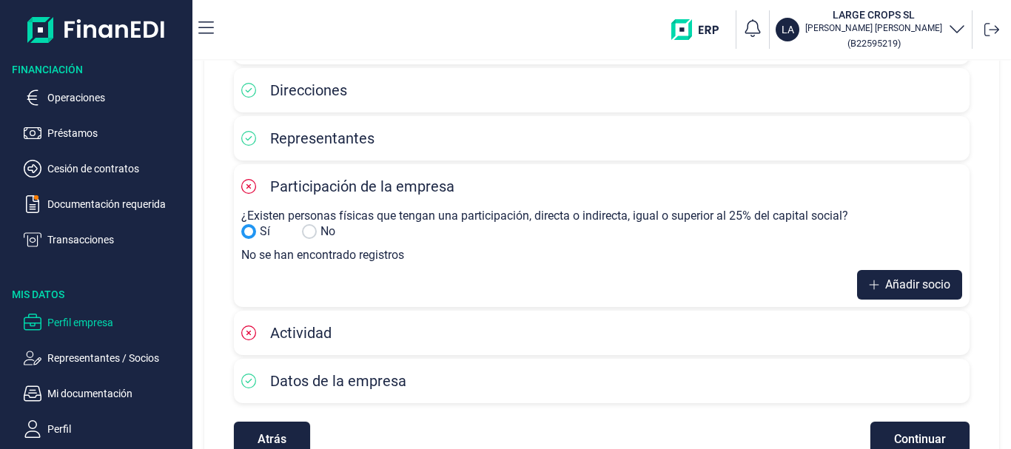
click at [312, 232] on input "Sí" at bounding box center [309, 231] width 15 height 15
click at [312, 223] on label "¿Existen personas físicas que tengan una participación, directa o indirecta, ig…" at bounding box center [544, 216] width 607 height 14
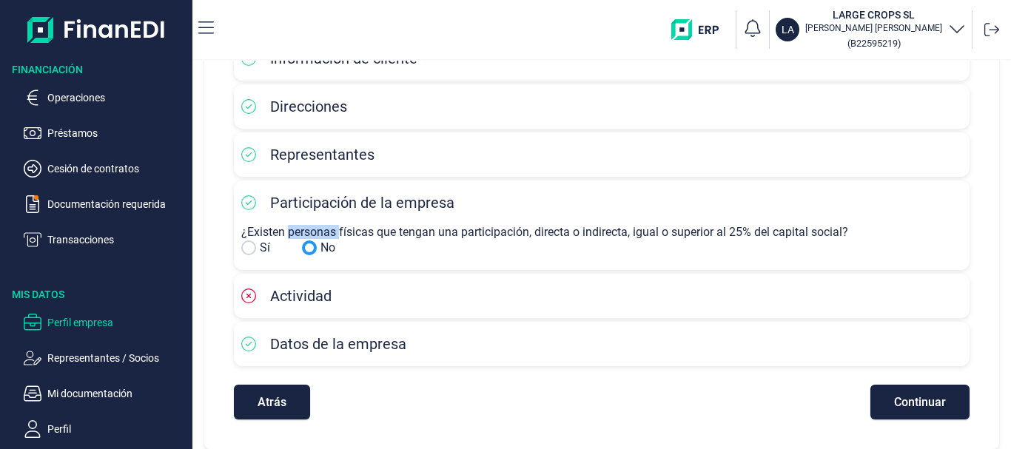
scroll to position [132, 0]
click at [914, 409] on button "Continuar" at bounding box center [919, 402] width 99 height 35
click at [914, 318] on div "Perfil de empresa Haga clic en el botón 'Continuar' para navegar entre las secc…" at bounding box center [601, 123] width 819 height 389
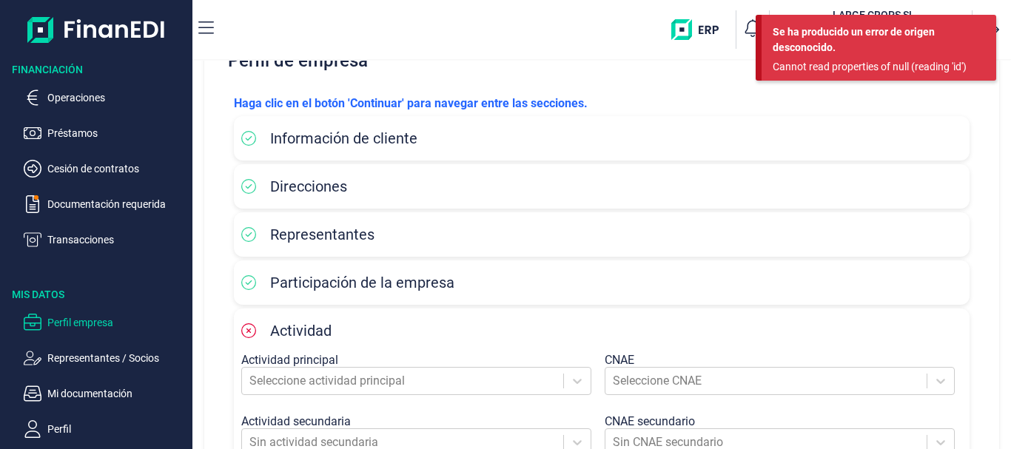
scroll to position [148, 0]
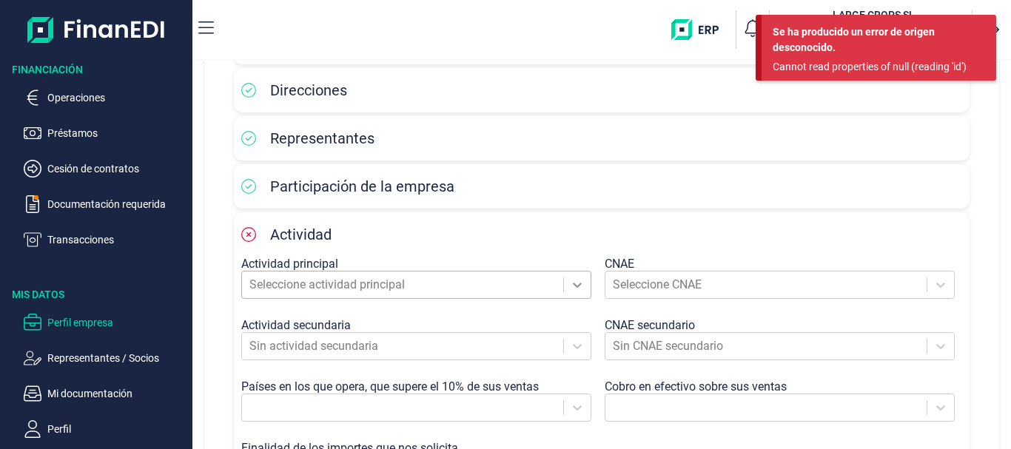
click at [582, 284] on div at bounding box center [577, 285] width 27 height 27
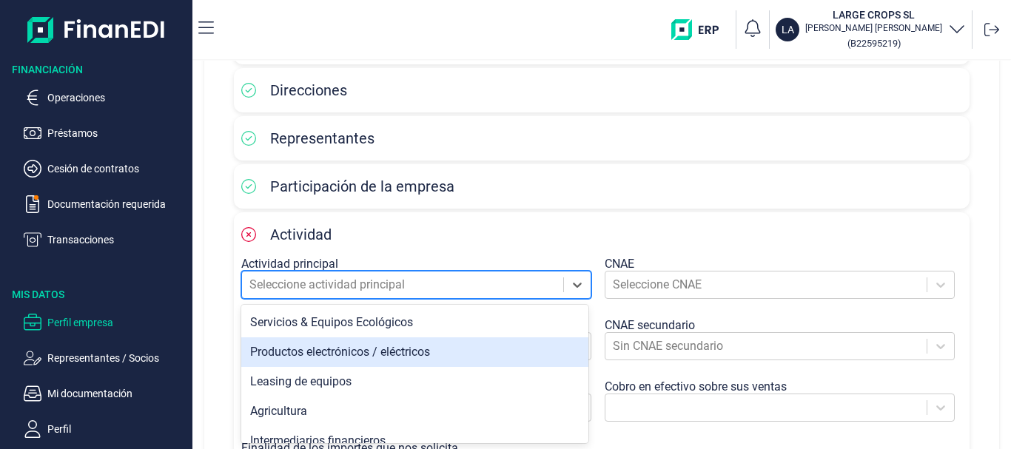
scroll to position [518, 0]
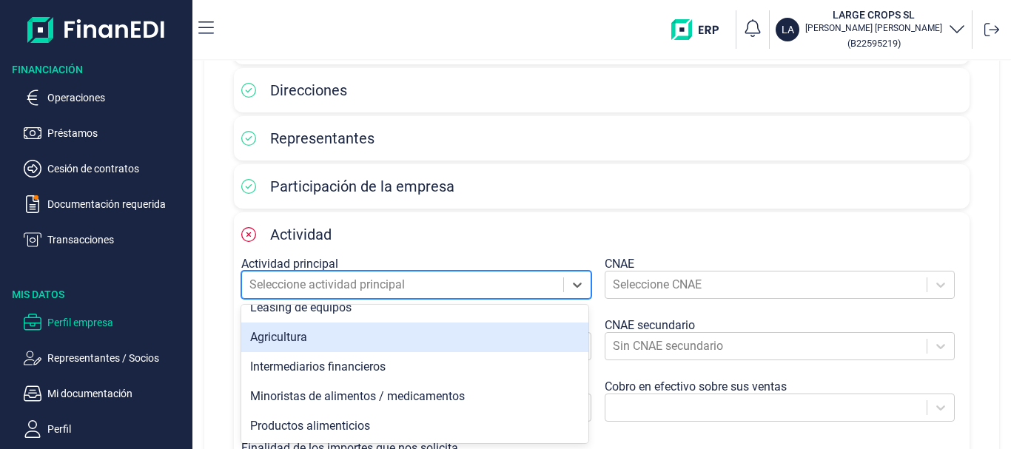
click at [352, 343] on div "Agricultura" at bounding box center [414, 338] width 347 height 30
click at [352, 343] on div at bounding box center [402, 346] width 306 height 21
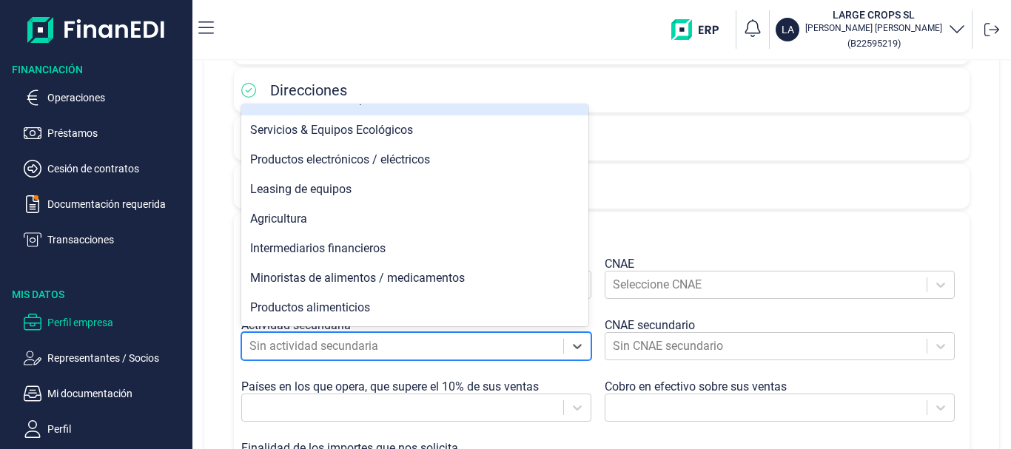
scroll to position [444, 0]
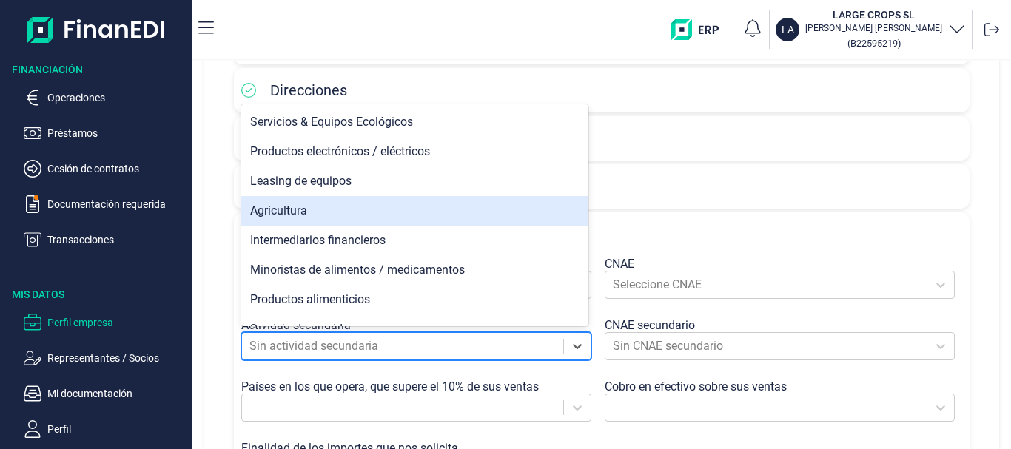
click at [286, 204] on div "Agricultura" at bounding box center [414, 211] width 347 height 30
click at [286, 204] on div "Participación de la empresa" at bounding box center [602, 186] width 736 height 44
click at [286, 203] on div "Participación de la empresa" at bounding box center [602, 186] width 736 height 44
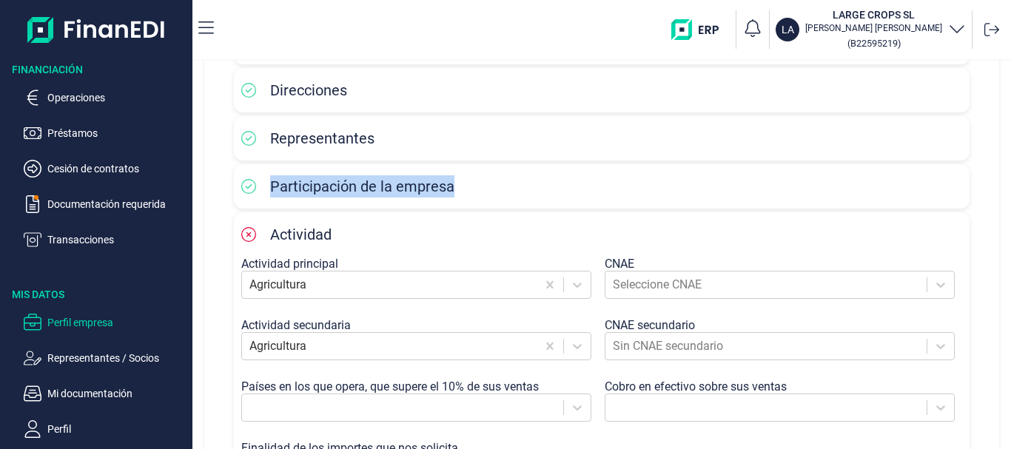
click at [286, 203] on div "Participación de la empresa" at bounding box center [602, 186] width 736 height 44
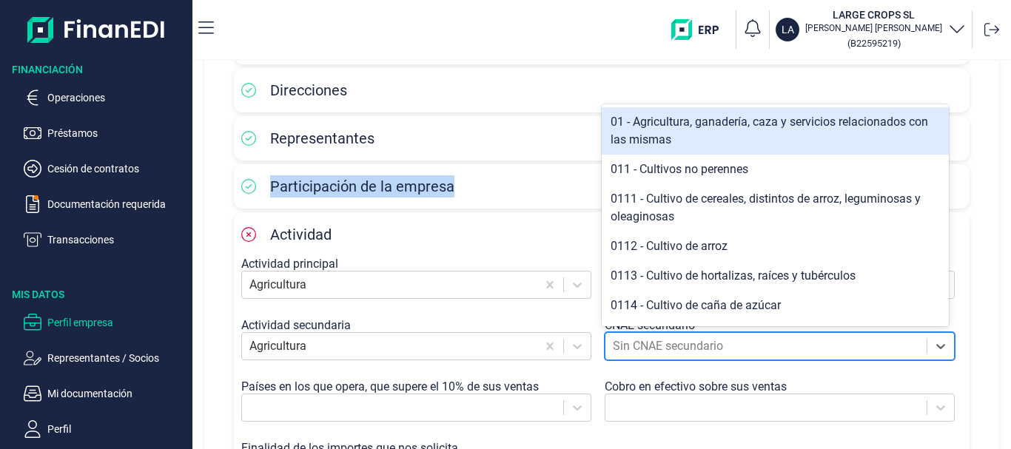
click at [847, 344] on div at bounding box center [766, 346] width 306 height 21
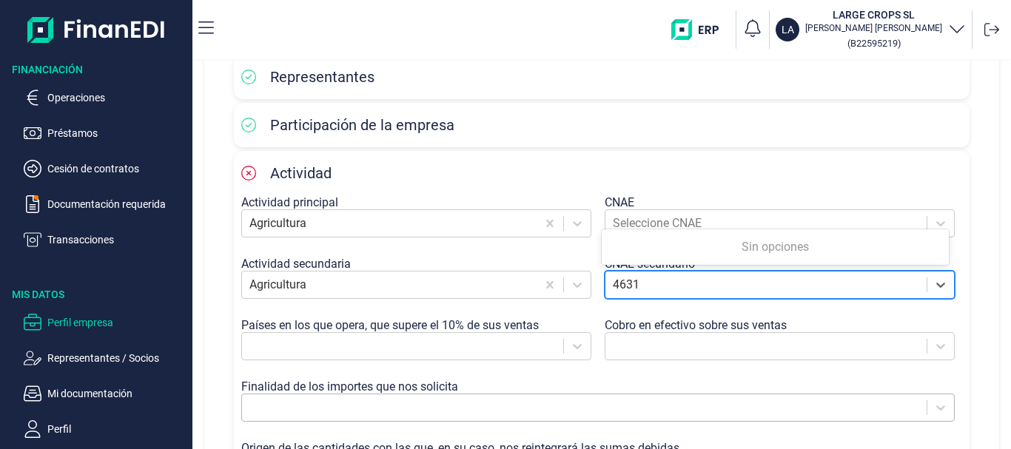
scroll to position [296, 0]
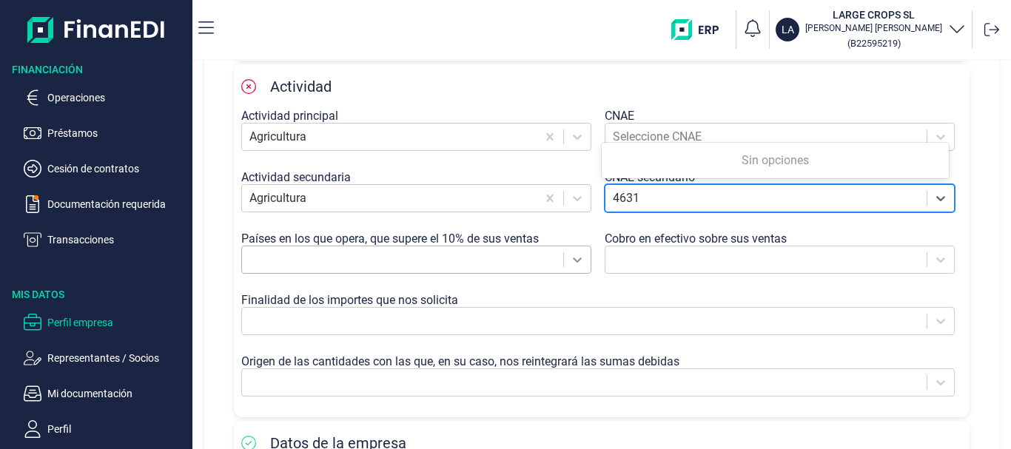
type input "4631"
click at [572, 261] on icon at bounding box center [577, 259] width 15 height 15
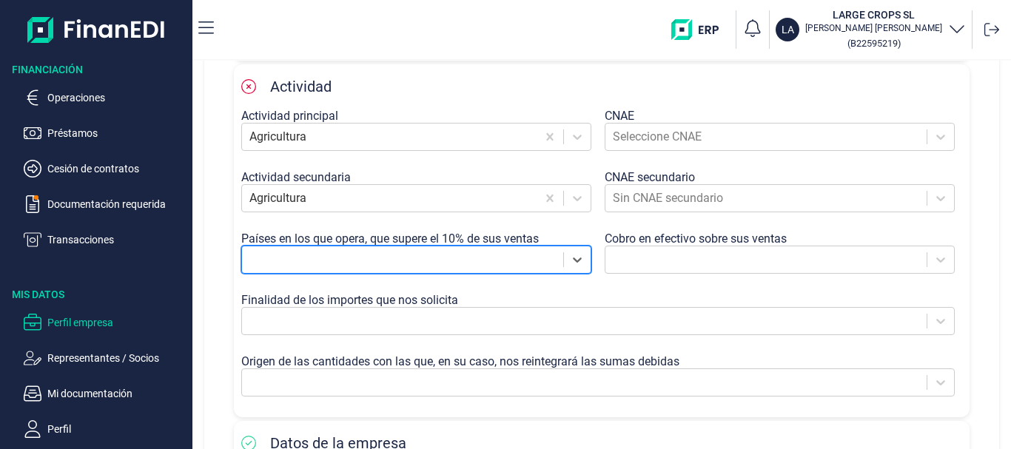
click at [467, 252] on div at bounding box center [402, 259] width 306 height 21
click at [468, 255] on div at bounding box center [402, 259] width 306 height 21
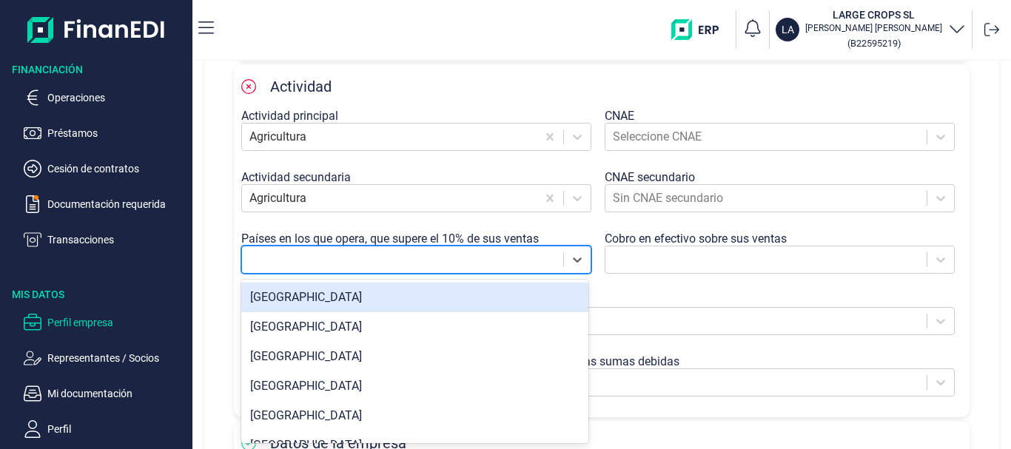
click at [405, 303] on div "[GEOGRAPHIC_DATA]" at bounding box center [414, 298] width 347 height 30
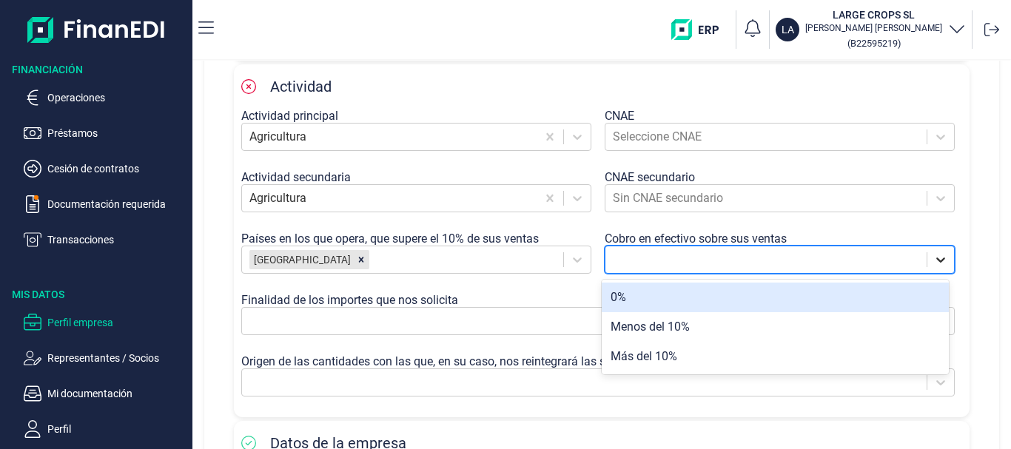
click at [933, 254] on icon at bounding box center [940, 259] width 15 height 15
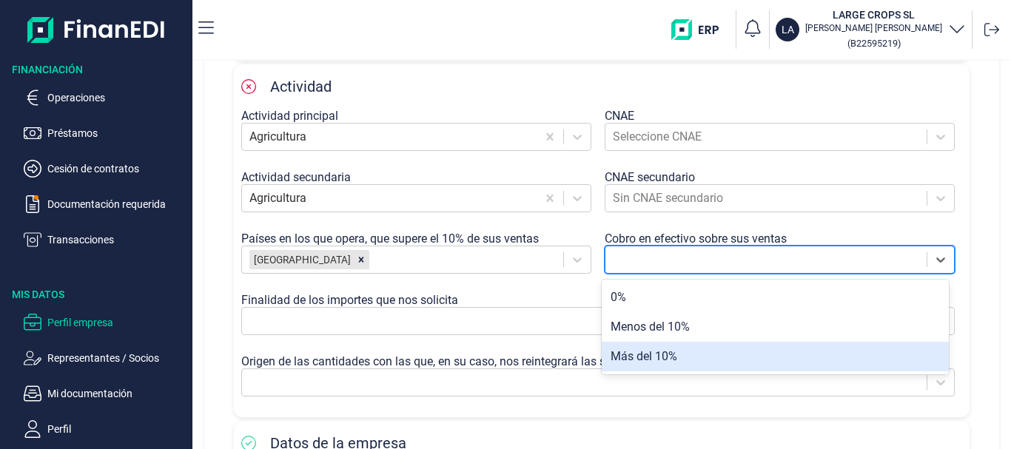
click at [711, 360] on div "Más del 10%" at bounding box center [775, 357] width 347 height 30
click at [711, 360] on div "Origen de las cantidades con las que, en su caso, nos reintegrará las sumas deb…" at bounding box center [601, 362] width 721 height 14
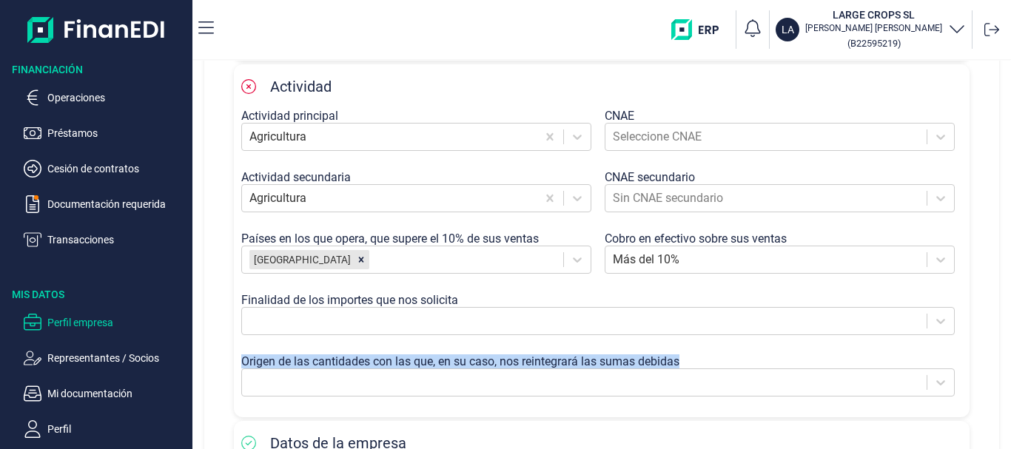
click at [711, 360] on div "Origen de las cantidades con las que, en su caso, nos reintegrará las sumas deb…" at bounding box center [601, 362] width 721 height 14
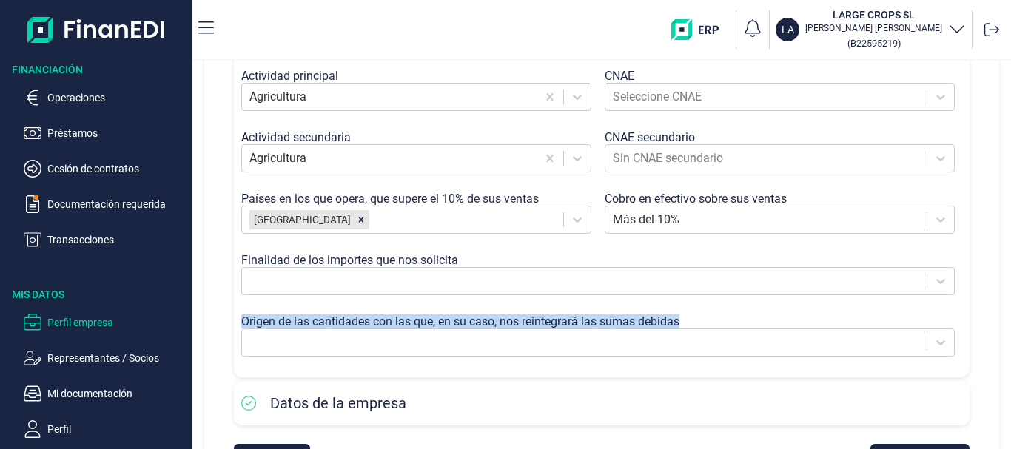
scroll to position [370, 0]
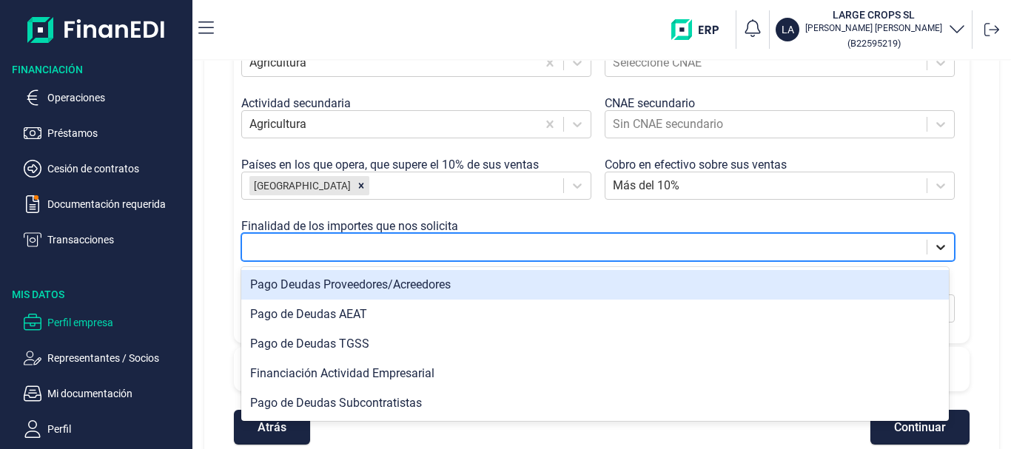
click at [936, 249] on icon at bounding box center [940, 247] width 9 height 5
click at [471, 278] on div "Pago Deudas Proveedores/Acreedores" at bounding box center [595, 285] width 708 height 30
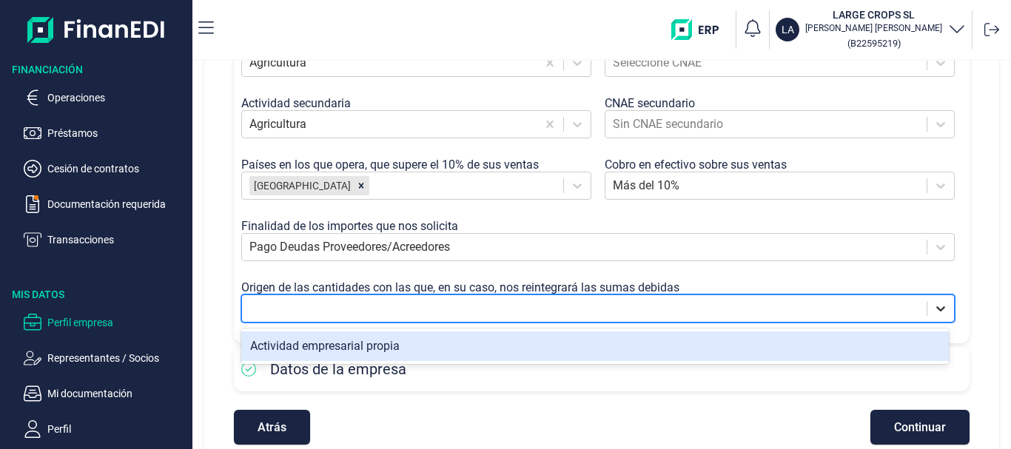
click at [933, 310] on icon at bounding box center [940, 308] width 15 height 15
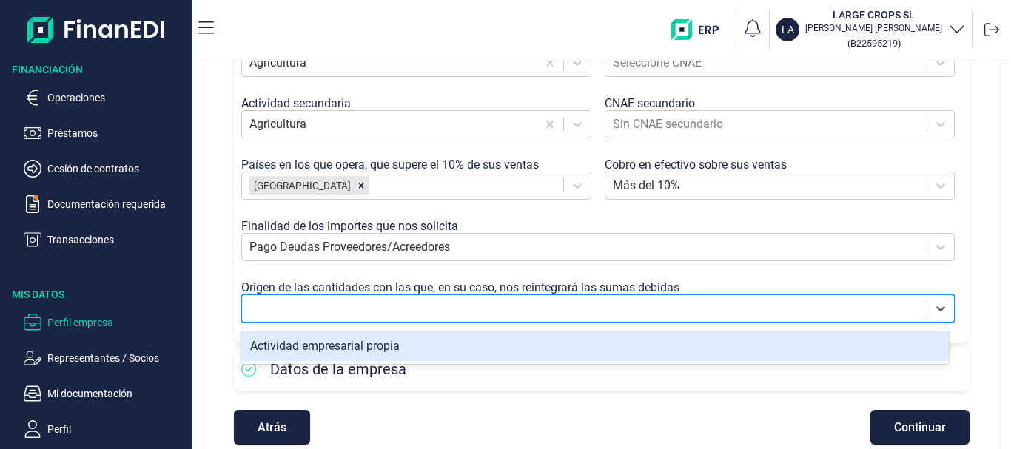
click at [537, 343] on div "Actividad empresarial propia" at bounding box center [595, 347] width 708 height 30
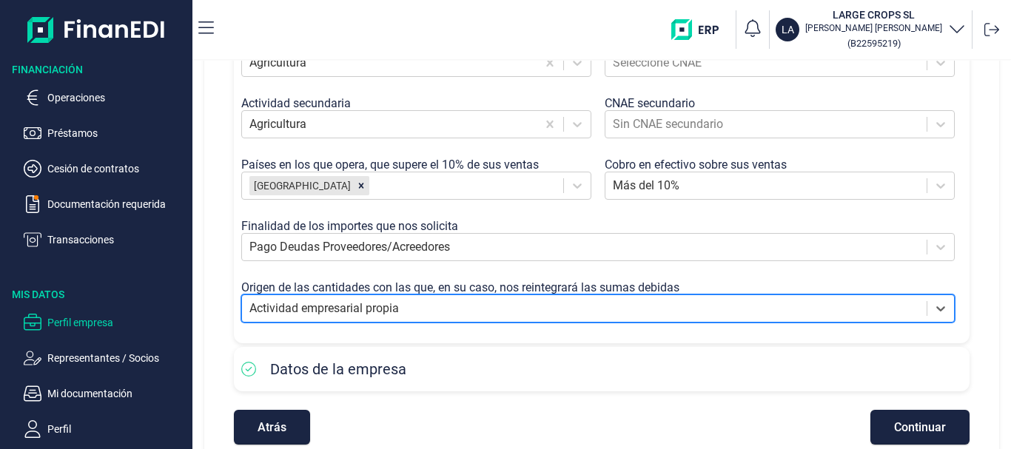
scroll to position [395, 0]
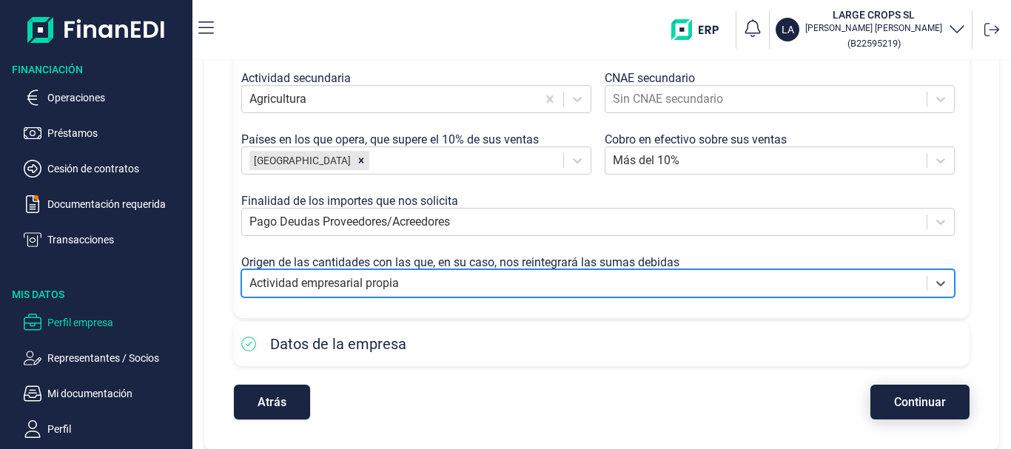
click at [927, 398] on span "Continuar" at bounding box center [920, 402] width 52 height 11
click at [927, 398] on div "Atrás Continuar" at bounding box center [602, 395] width 736 height 50
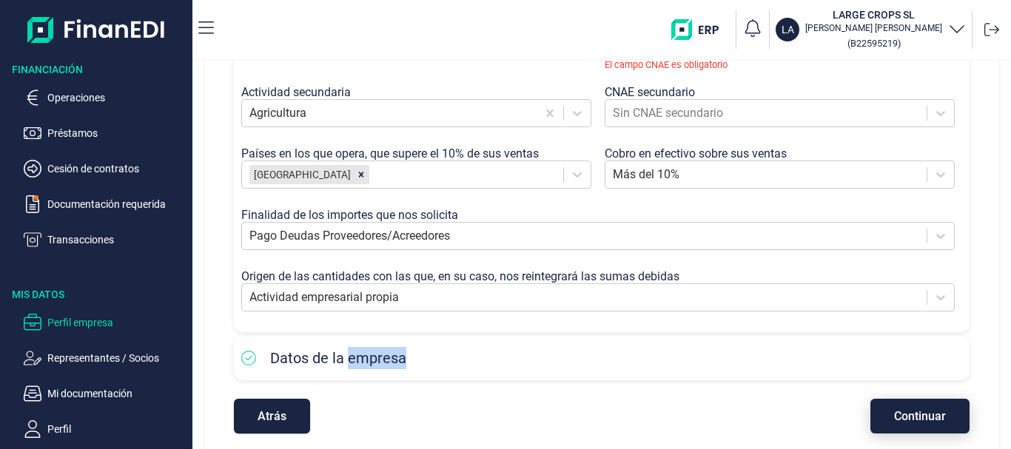
click at [930, 411] on span "Continuar" at bounding box center [920, 416] width 52 height 11
click at [930, 414] on span "Continuar" at bounding box center [920, 416] width 52 height 11
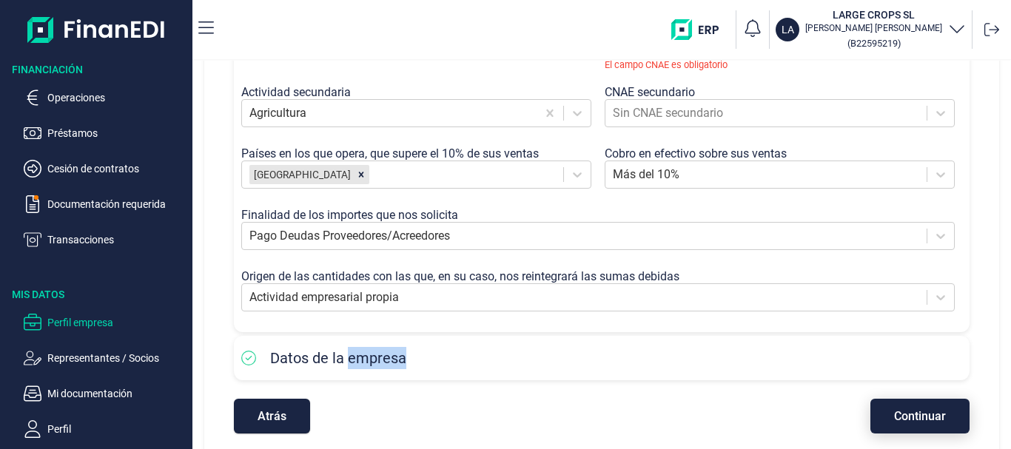
click at [930, 414] on span "Continuar" at bounding box center [920, 416] width 52 height 11
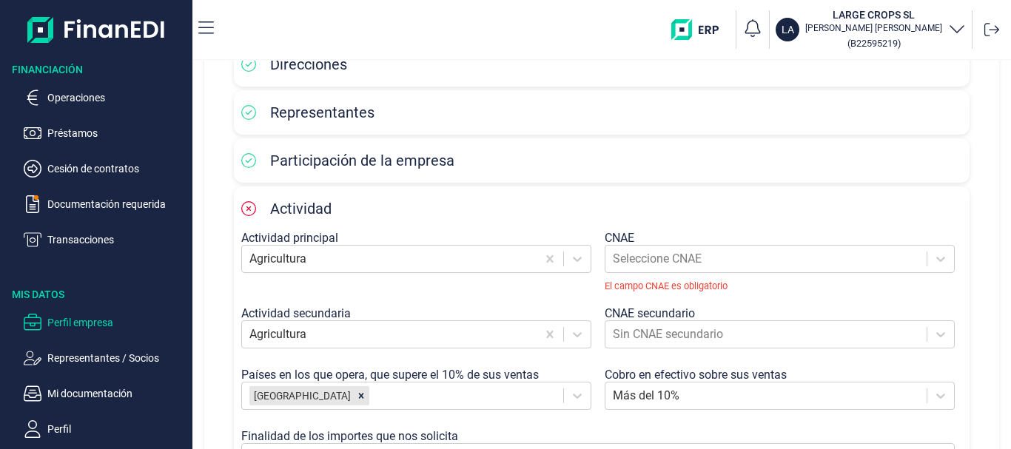
scroll to position [173, 0]
click at [935, 259] on icon at bounding box center [940, 259] width 15 height 15
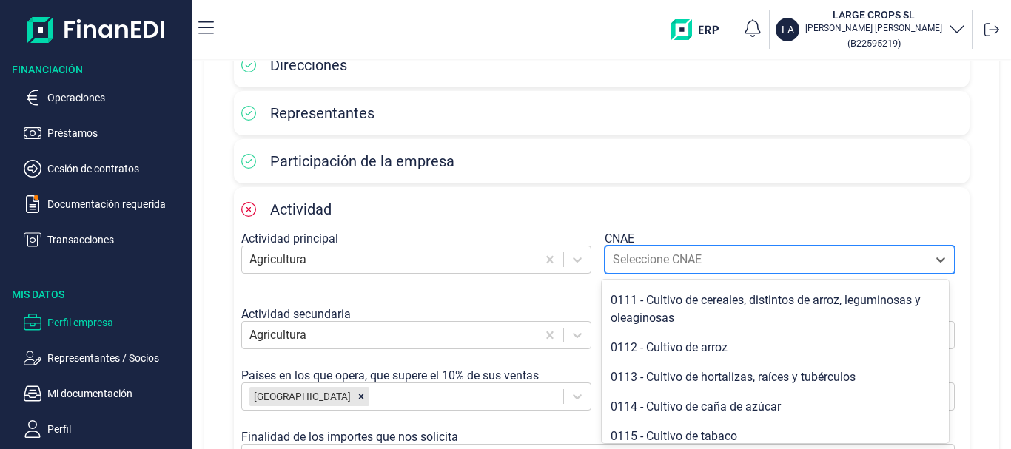
scroll to position [64, 0]
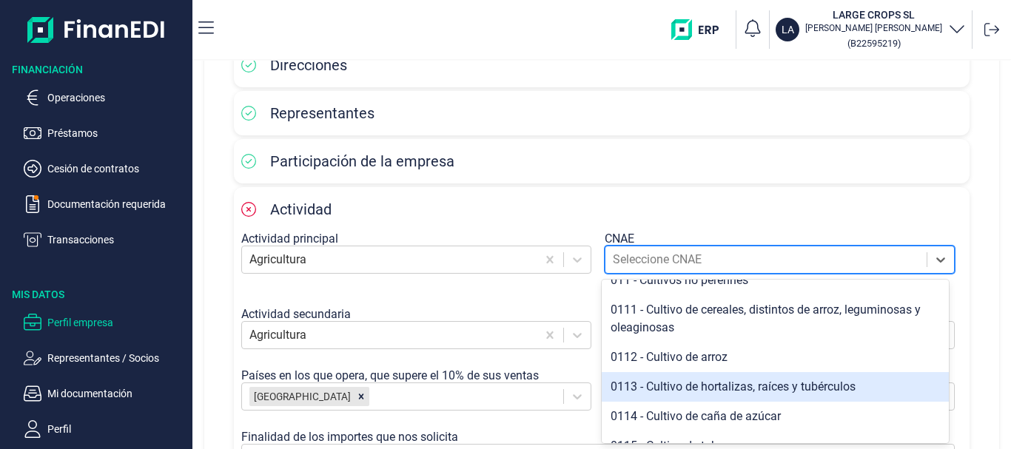
click at [770, 387] on div "0113 - Cultivo de hortalizas, raíces y tubérculos" at bounding box center [775, 387] width 347 height 30
click at [770, 387] on div at bounding box center [766, 396] width 306 height 21
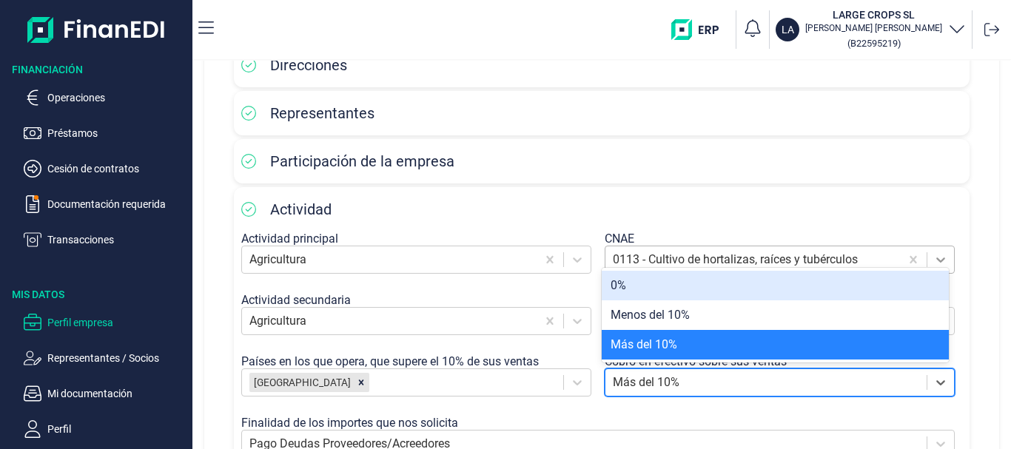
click at [933, 255] on icon at bounding box center [940, 259] width 15 height 15
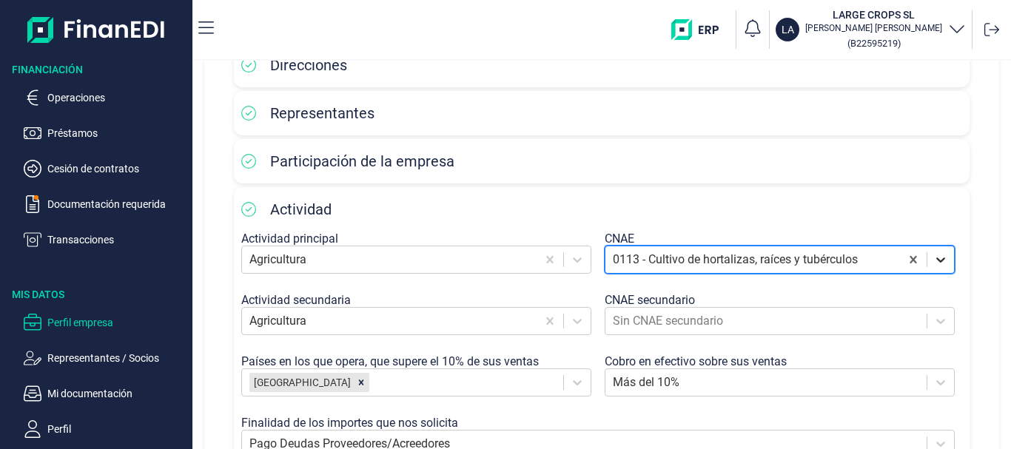
click at [933, 255] on icon at bounding box center [940, 259] width 15 height 15
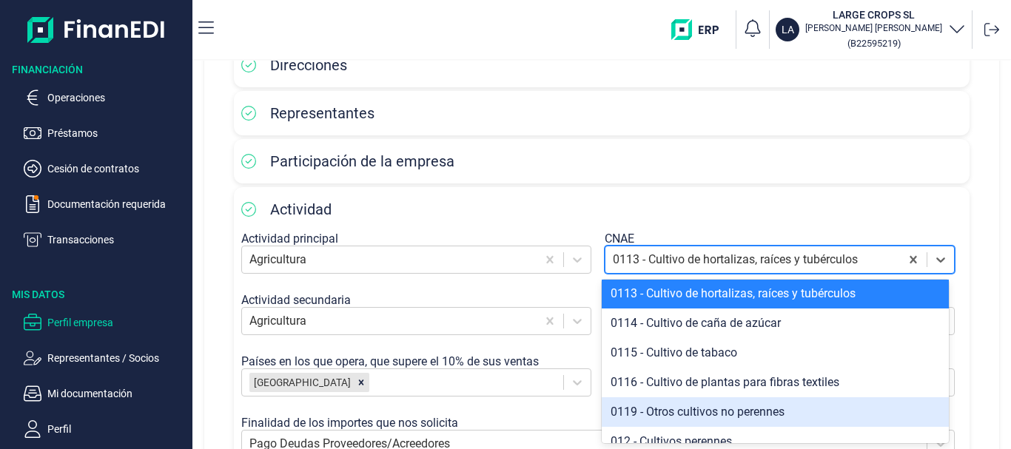
scroll to position [141, 0]
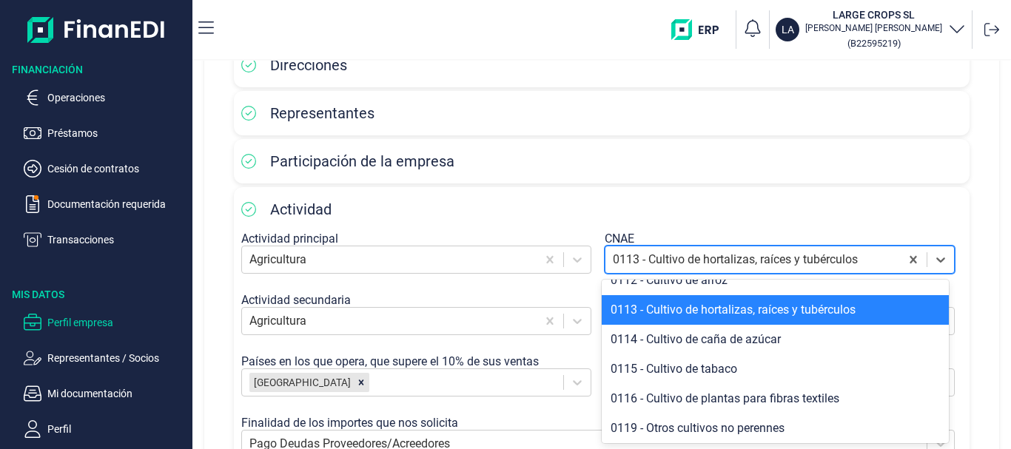
click at [759, 304] on div "0113 - Cultivo de hortalizas, raíces y tubérculos" at bounding box center [775, 310] width 347 height 30
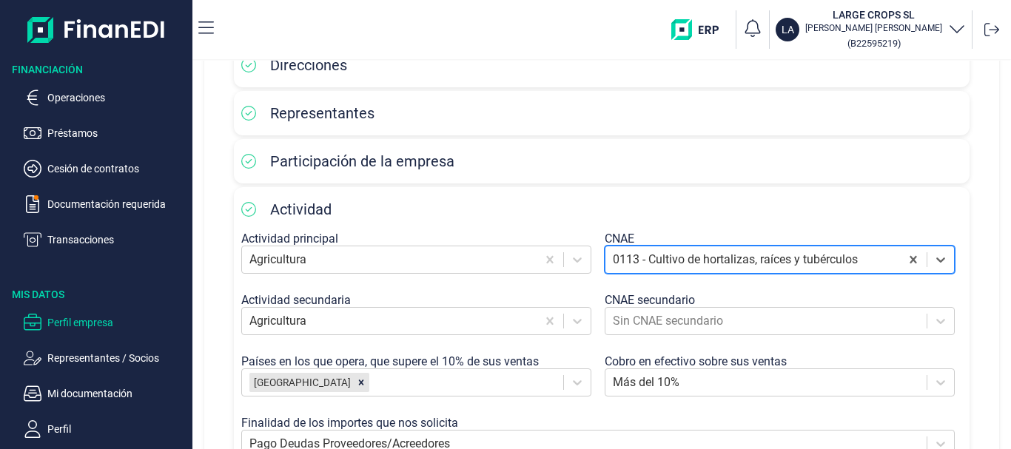
click at [759, 304] on div "CNAE secundario" at bounding box center [783, 300] width 357 height 14
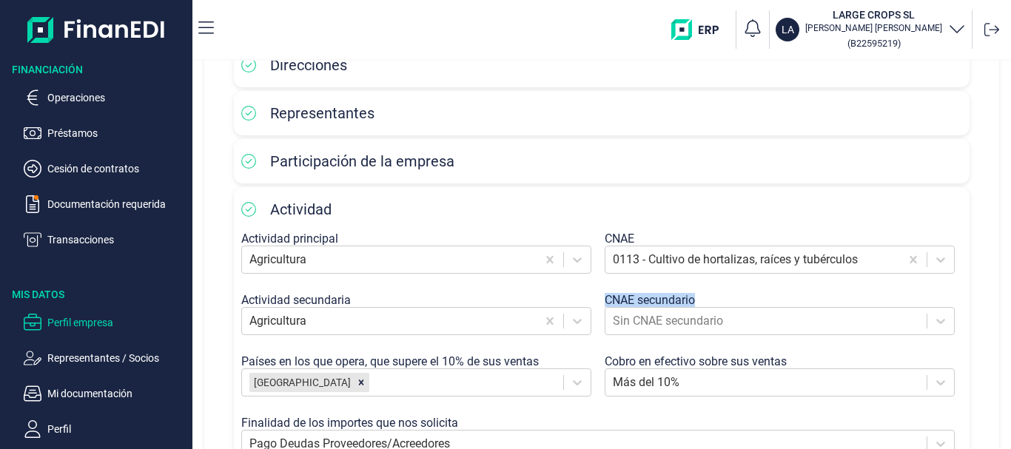
click at [759, 304] on div "CNAE secundario" at bounding box center [783, 300] width 357 height 14
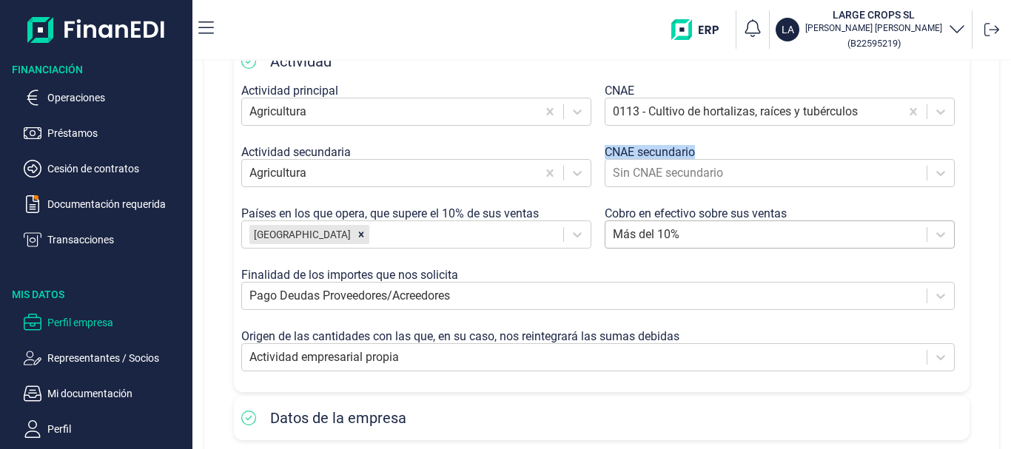
scroll to position [395, 0]
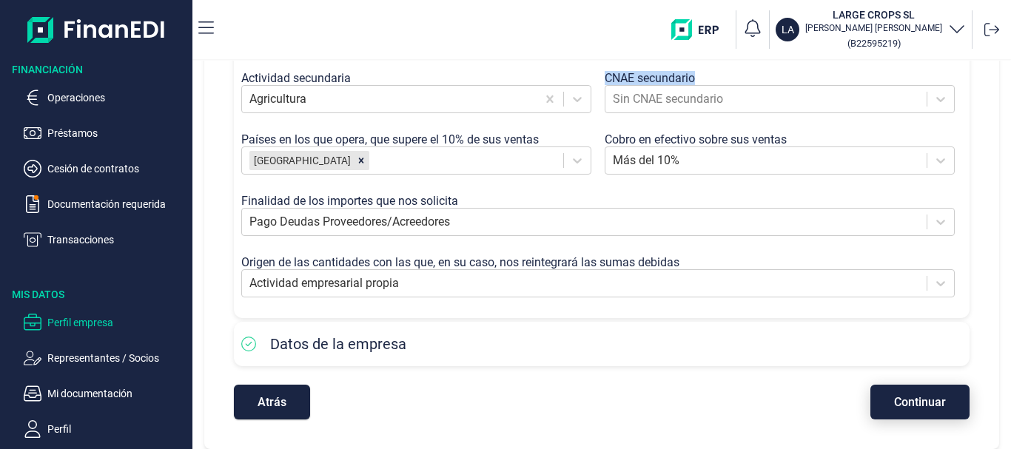
click at [923, 400] on span "Continuar" at bounding box center [920, 402] width 52 height 11
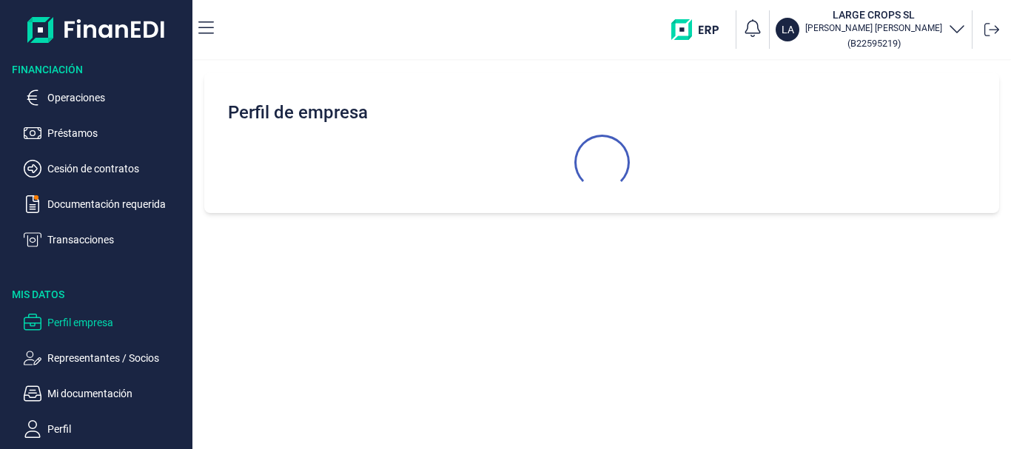
click at [923, 400] on div "Perfil de empresa" at bounding box center [601, 255] width 819 height 389
select select "ES"
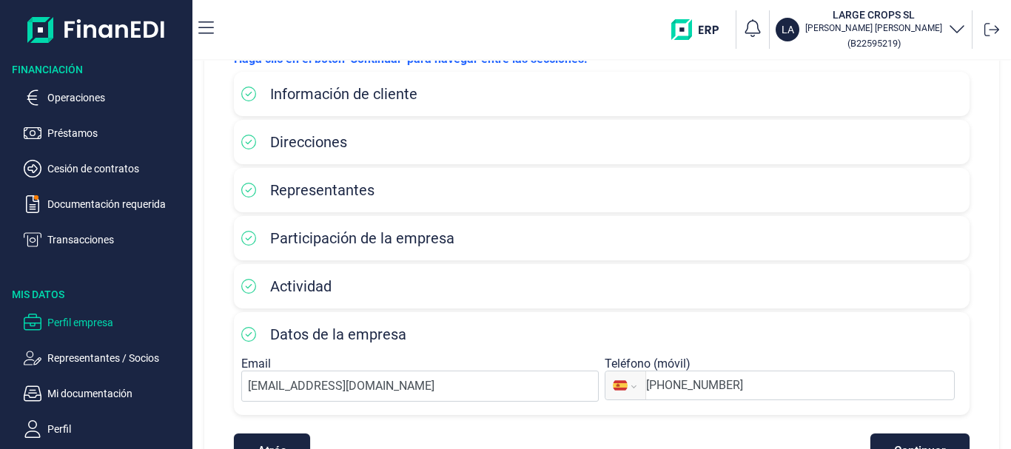
scroll to position [145, 0]
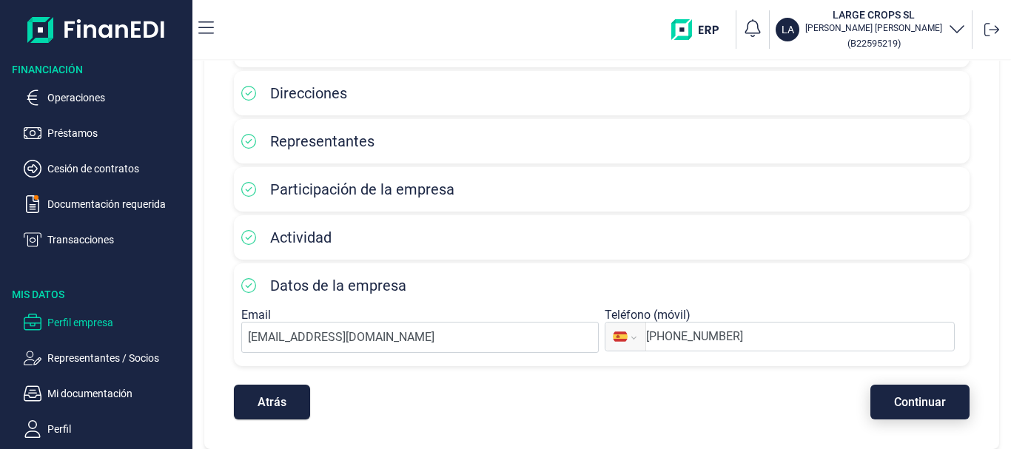
click at [919, 397] on span "Continuar" at bounding box center [920, 402] width 52 height 11
click at [919, 395] on div "Atrás Continuar" at bounding box center [602, 395] width 736 height 50
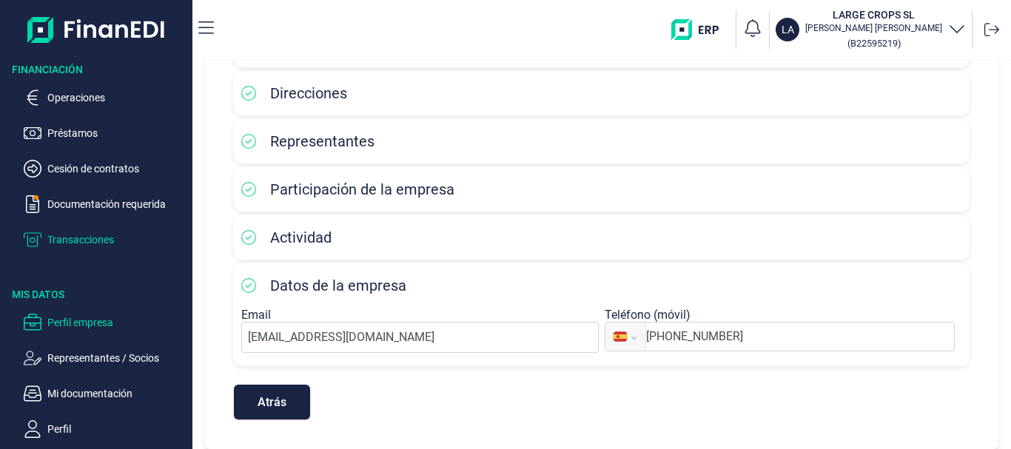
click at [97, 241] on p "Transacciones" at bounding box center [116, 240] width 139 height 18
click at [97, 241] on div "Financiación Operaciones Préstamos Cesión de contratos Documentación requerida …" at bounding box center [505, 224] width 1011 height 449
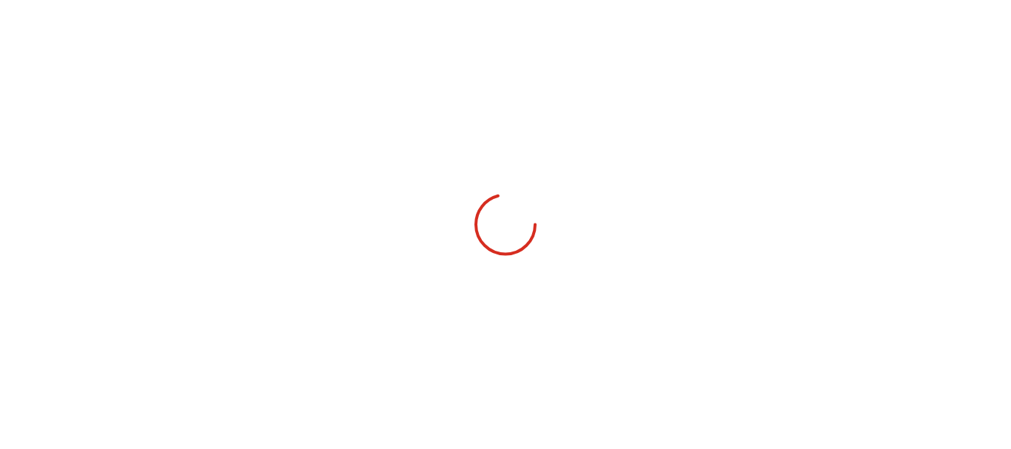
click at [97, 241] on div "Financiación Operaciones Préstamos Cesión de contratos Documentación requerida …" at bounding box center [505, 224] width 1011 height 449
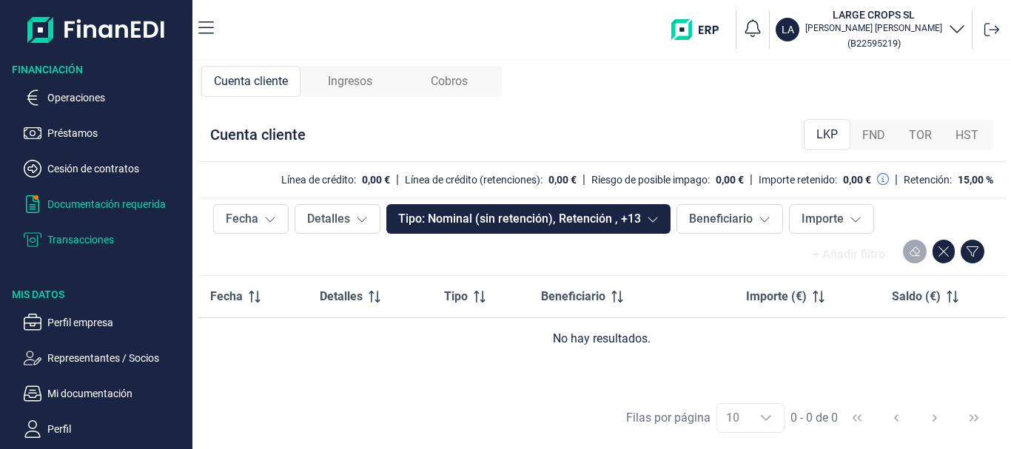
click at [82, 206] on p "Documentación requerida" at bounding box center [116, 204] width 139 height 18
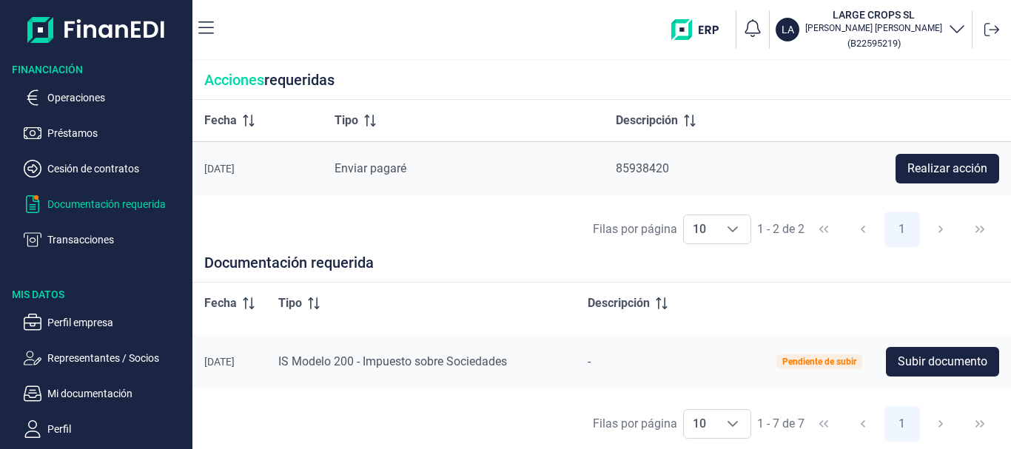
scroll to position [87, 0]
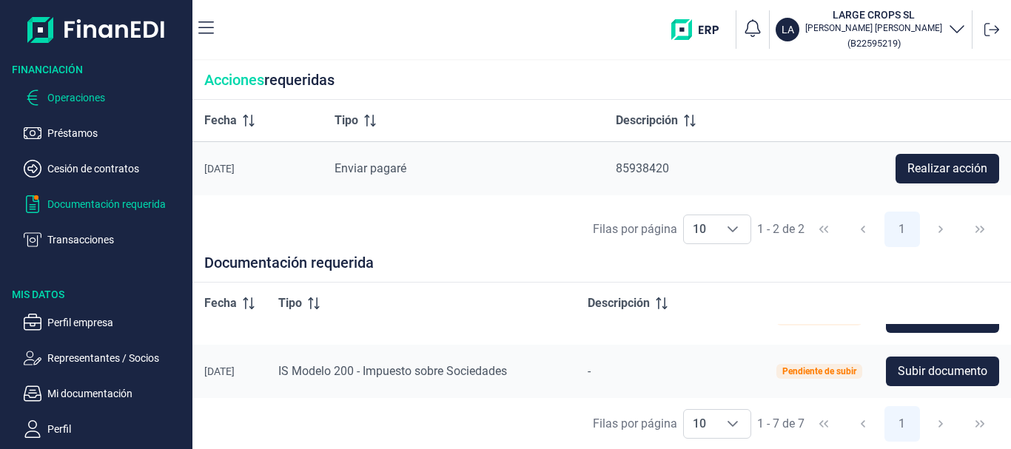
click at [97, 93] on p "Operaciones" at bounding box center [116, 98] width 139 height 18
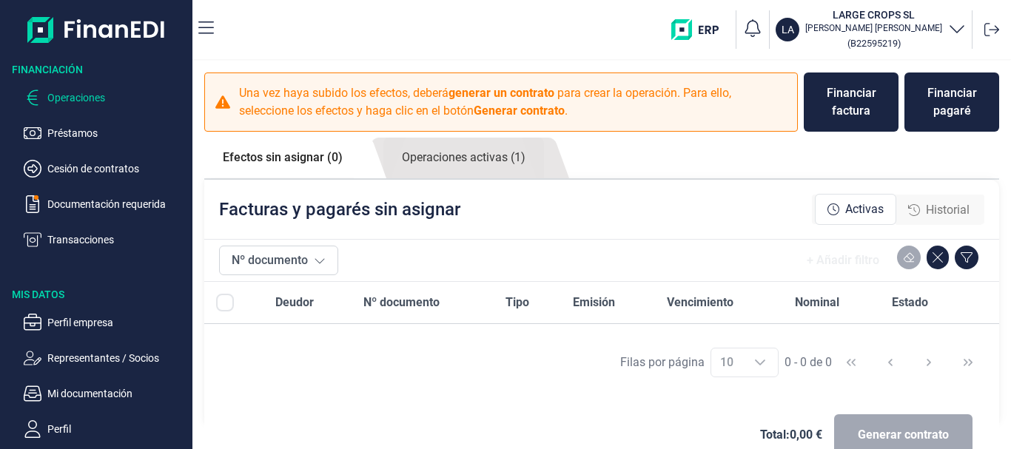
scroll to position [33, 0]
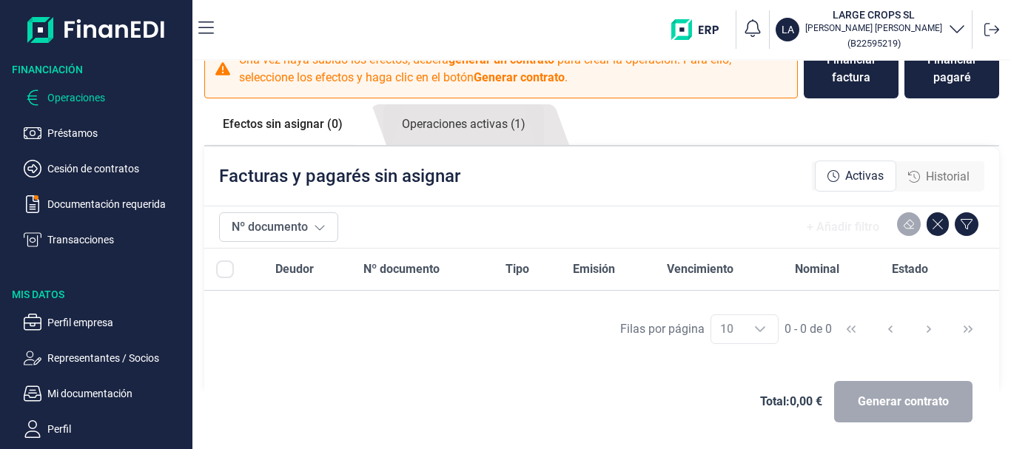
click at [909, 407] on div "Generar contrato" at bounding box center [903, 401] width 138 height 41
click at [111, 395] on p "Mi documentación" at bounding box center [116, 394] width 139 height 18
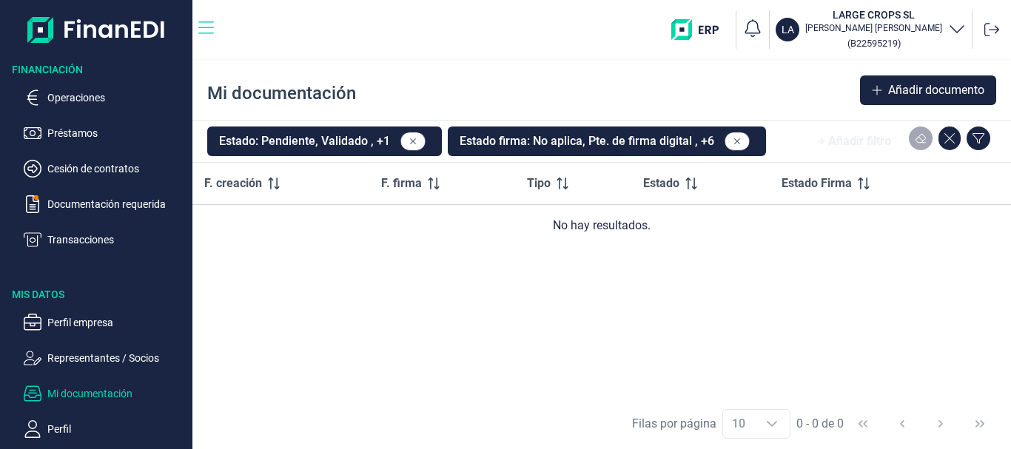
click at [207, 25] on icon "button" at bounding box center [206, 28] width 16 height 18
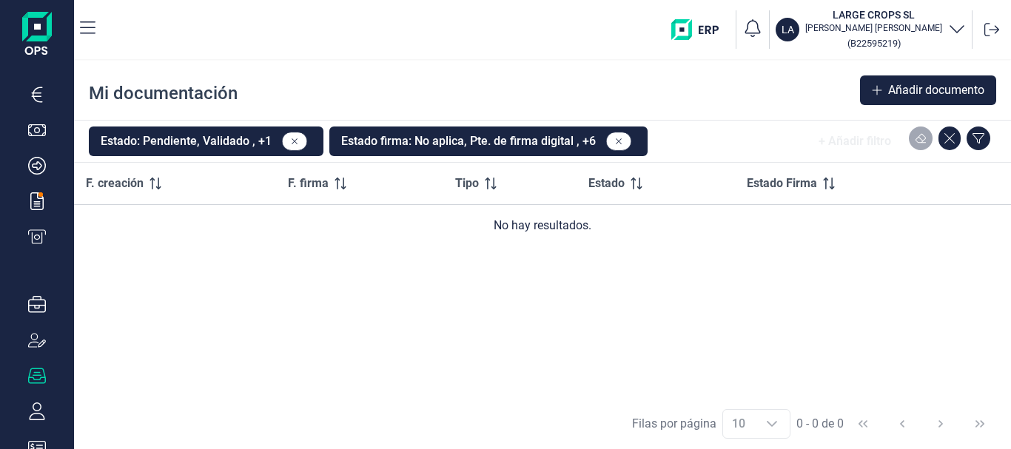
click at [962, 29] on icon "button" at bounding box center [957, 28] width 18 height 18
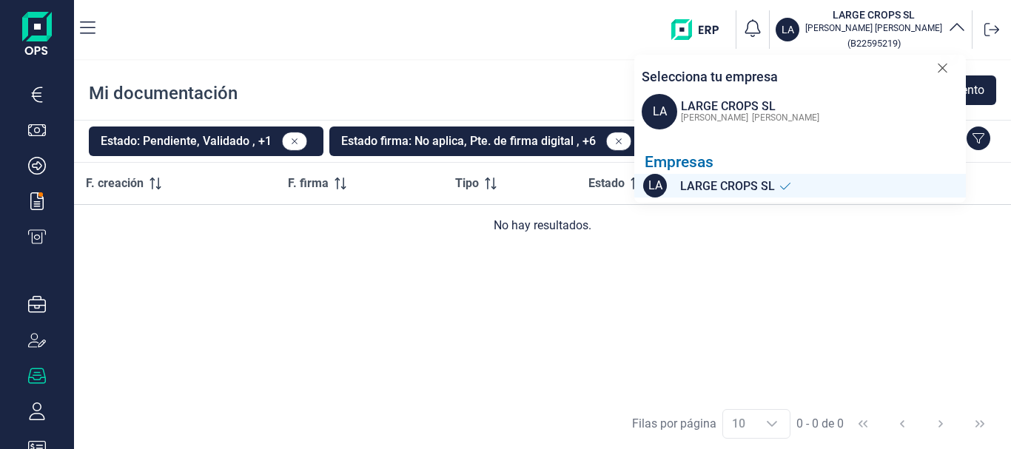
click at [832, 187] on div "LA LARGE CROPS SL" at bounding box center [804, 186] width 323 height 24
click at [946, 68] on icon at bounding box center [942, 68] width 11 height 15
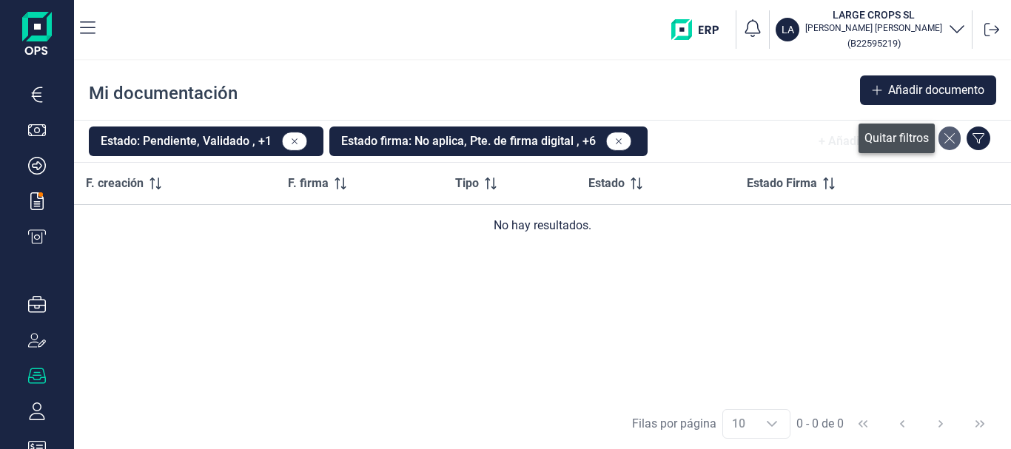
click at [955, 135] on button at bounding box center [949, 139] width 22 height 24
click at [95, 34] on icon "button" at bounding box center [88, 28] width 16 height 18
click at [102, 386] on div "F. creación F. firma Tipo Estado Estado Firma No hay resultados." at bounding box center [542, 280] width 937 height 235
click at [56, 380] on button "button" at bounding box center [37, 376] width 74 height 18
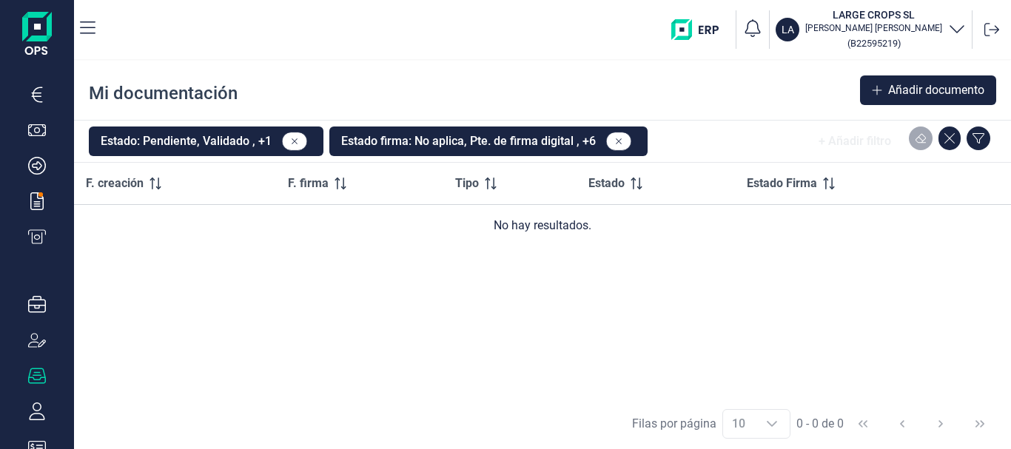
click at [96, 44] on nav "LA LARGE CROPS SL [PERSON_NAME] ( B22595219 )" at bounding box center [542, 29] width 937 height 59
click at [96, 38] on nav "LA LARGE CROPS SL [PERSON_NAME] ( B22595219 )" at bounding box center [542, 29] width 937 height 59
click at [96, 33] on nav "LA LARGE CROPS SL [PERSON_NAME] ( B22595219 )" at bounding box center [542, 29] width 937 height 59
drag, startPoint x: 96, startPoint y: 32, endPoint x: 60, endPoint y: 19, distance: 38.4
click at [95, 30] on nav "LA LARGE CROPS SL [PERSON_NAME] ( B22595219 )" at bounding box center [542, 29] width 937 height 59
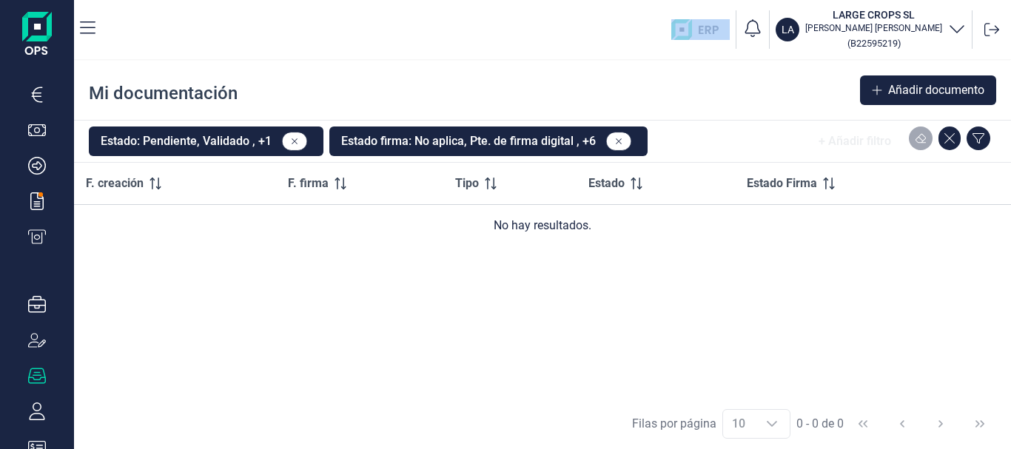
click at [48, 19] on img at bounding box center [37, 35] width 30 height 47
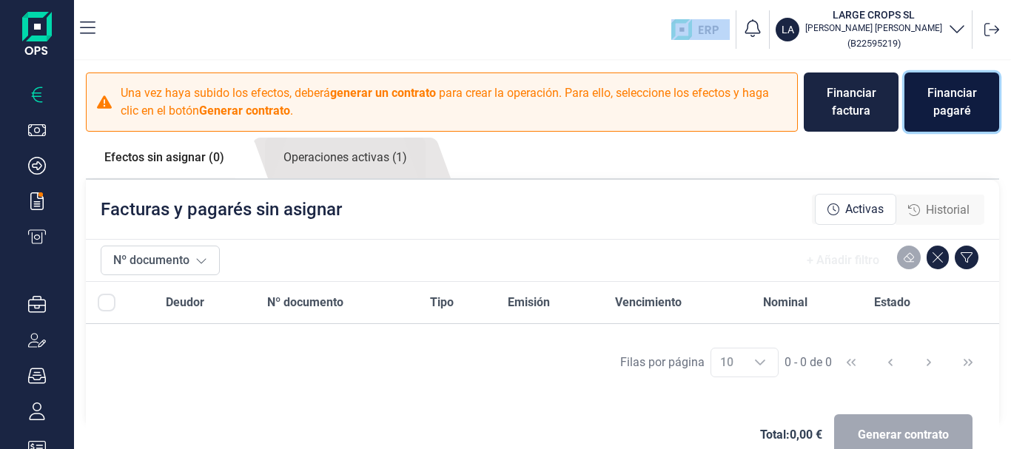
click at [949, 108] on div "Financiar pagaré" at bounding box center [951, 102] width 71 height 36
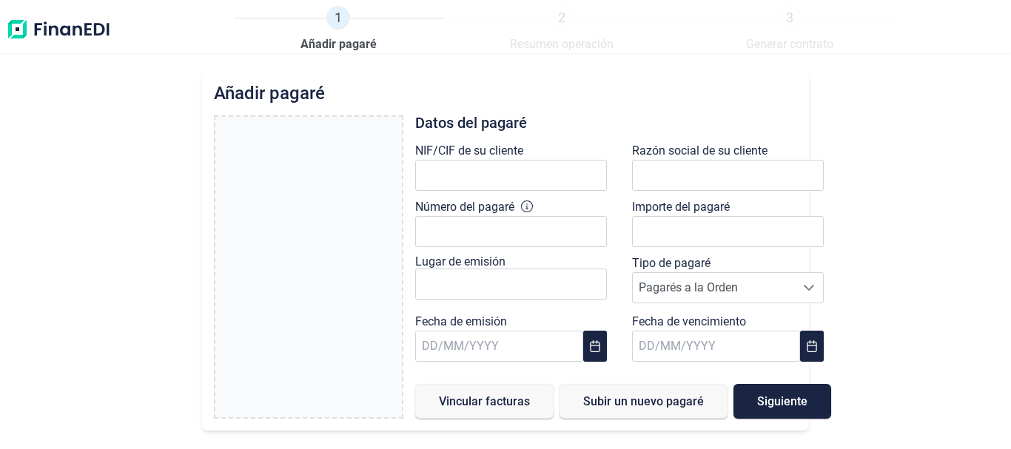
type input "0,00 €"
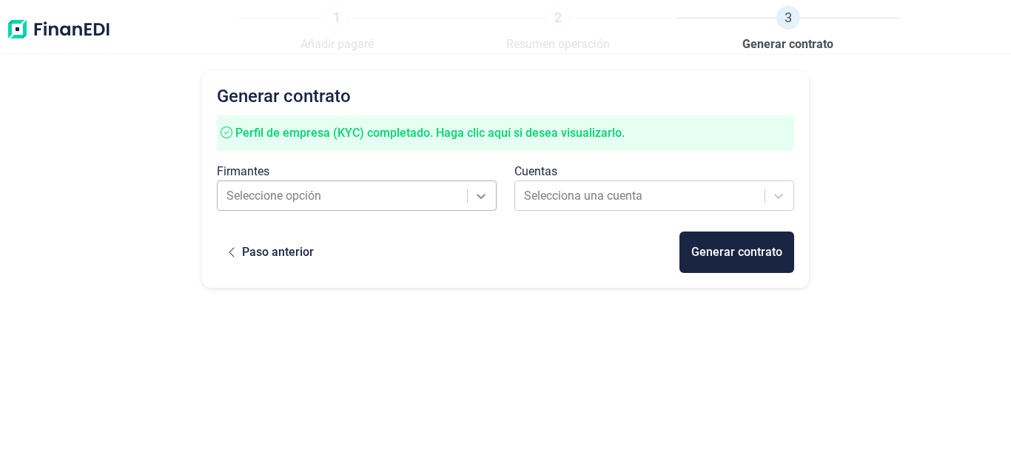
click at [482, 196] on icon at bounding box center [481, 196] width 15 height 15
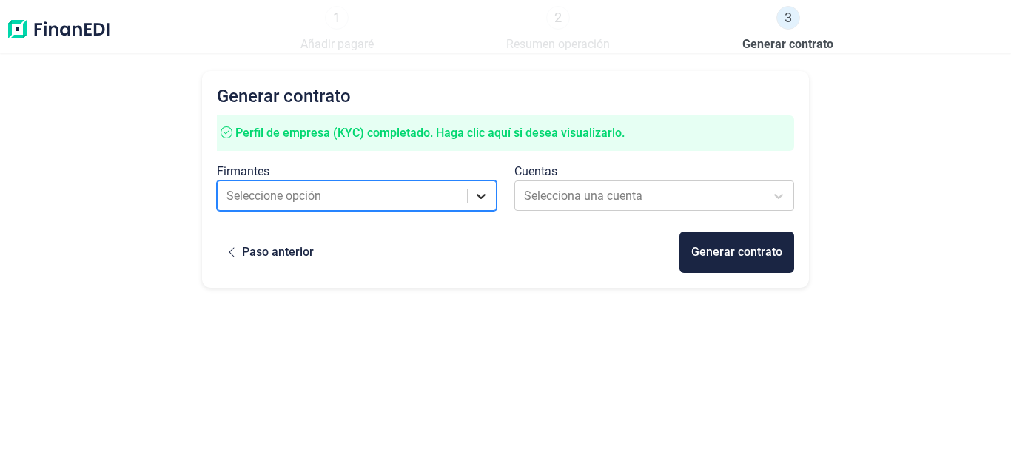
click at [482, 196] on icon at bounding box center [481, 196] width 15 height 15
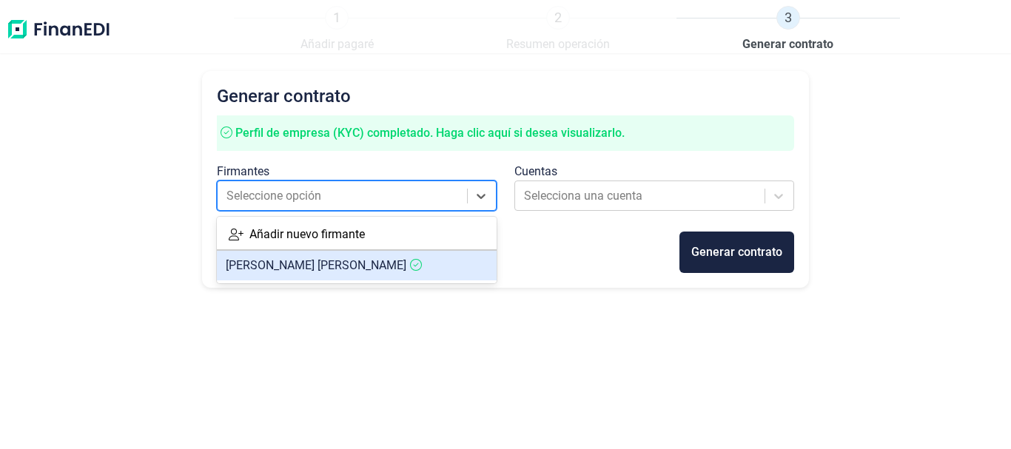
click at [410, 270] on icon at bounding box center [416, 265] width 12 height 12
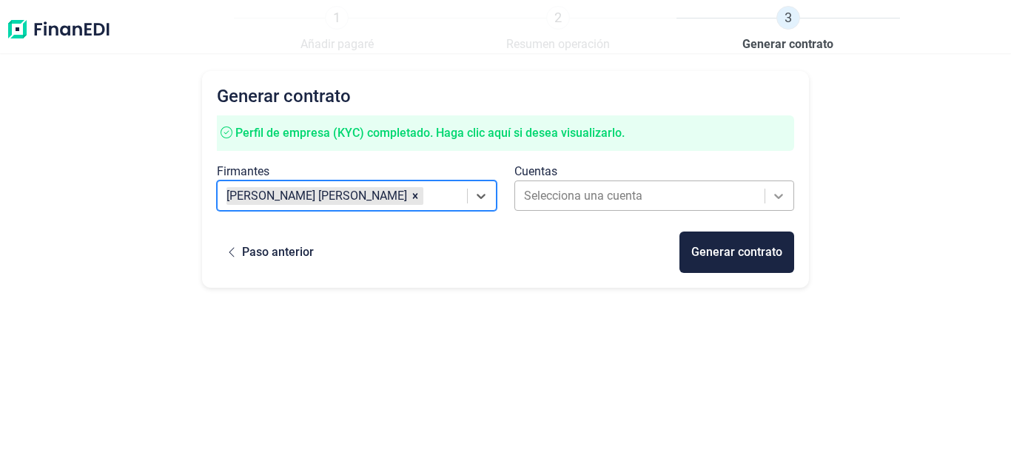
click at [783, 192] on icon at bounding box center [778, 196] width 15 height 15
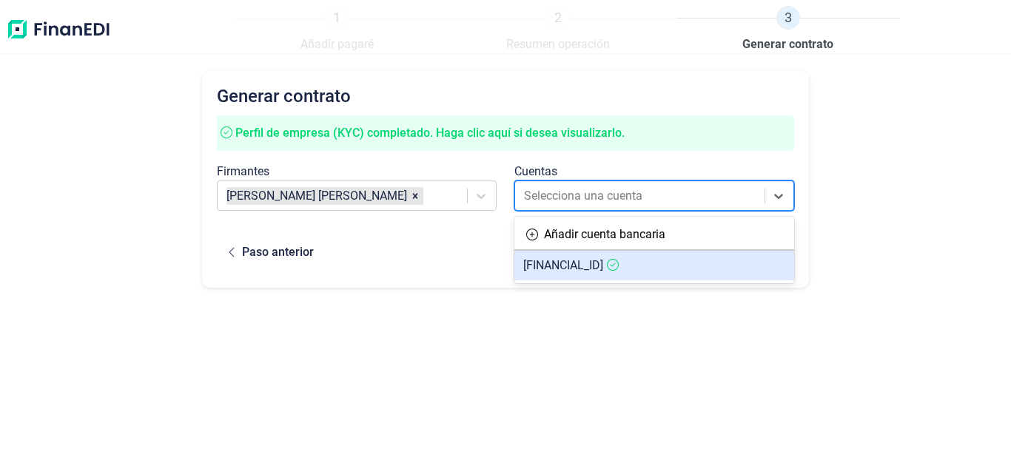
click at [603, 263] on span "[FINANCIAL_ID]" at bounding box center [563, 265] width 80 height 14
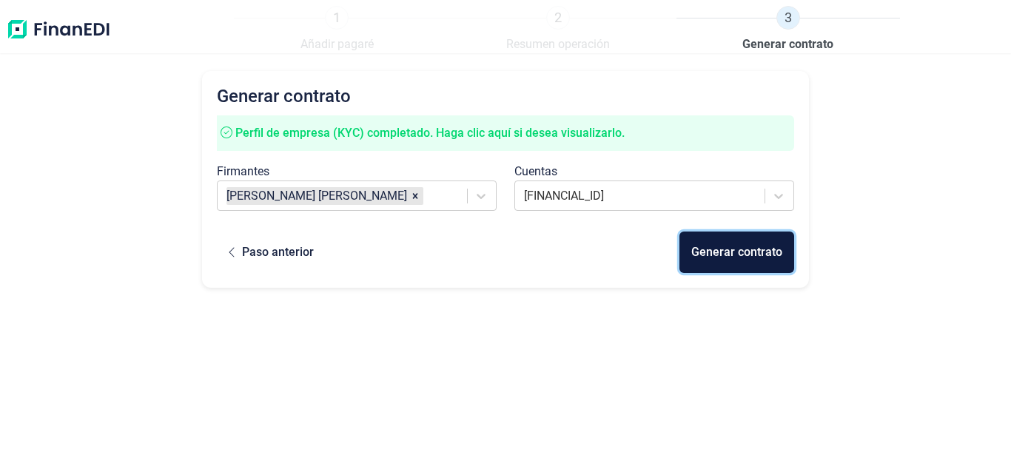
click at [727, 248] on div "Generar contrato" at bounding box center [736, 253] width 91 height 18
click at [734, 264] on button "Generar contrato" at bounding box center [736, 252] width 115 height 41
click at [734, 264] on div "Generar contrato" at bounding box center [736, 252] width 115 height 41
click at [734, 264] on button "Generar contrato" at bounding box center [736, 252] width 115 height 41
click at [734, 264] on div "Generar contrato" at bounding box center [736, 252] width 115 height 41
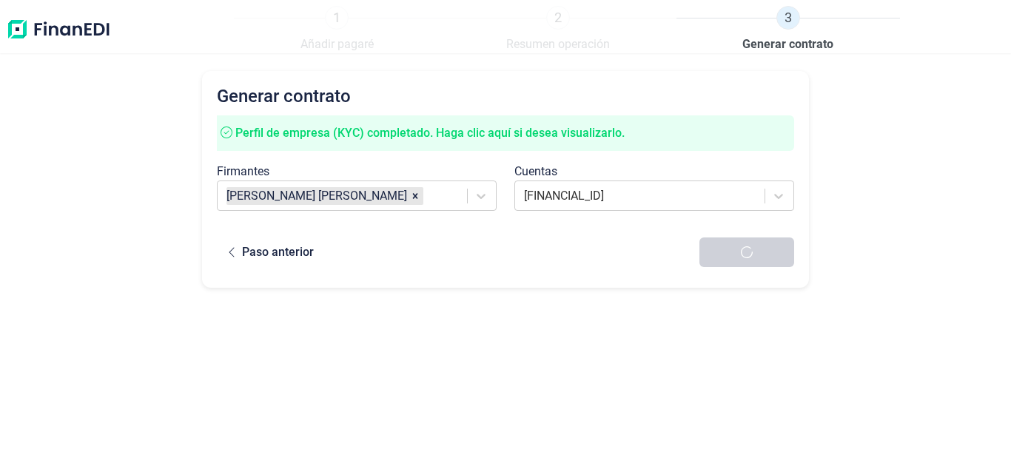
click at [734, 264] on div at bounding box center [746, 253] width 95 height 30
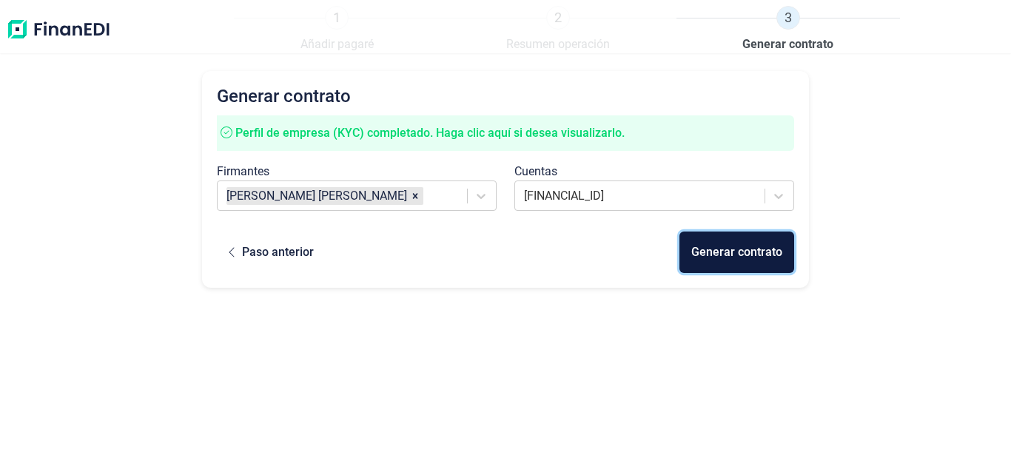
click at [734, 264] on button "Generar contrato" at bounding box center [736, 252] width 115 height 41
click at [734, 263] on button "Generar contrato" at bounding box center [736, 252] width 115 height 41
click at [772, 250] on div "Generar contrato" at bounding box center [736, 253] width 91 height 18
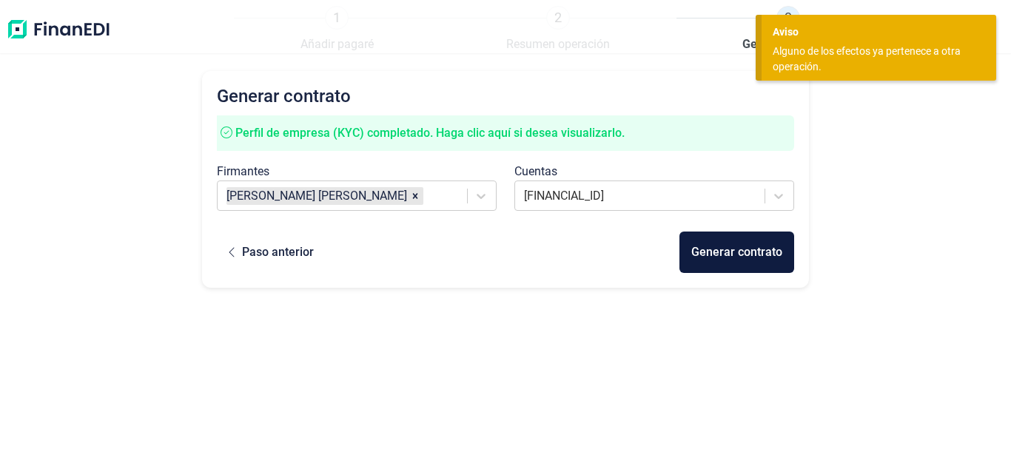
click at [892, 38] on div "Aviso" at bounding box center [879, 32] width 212 height 16
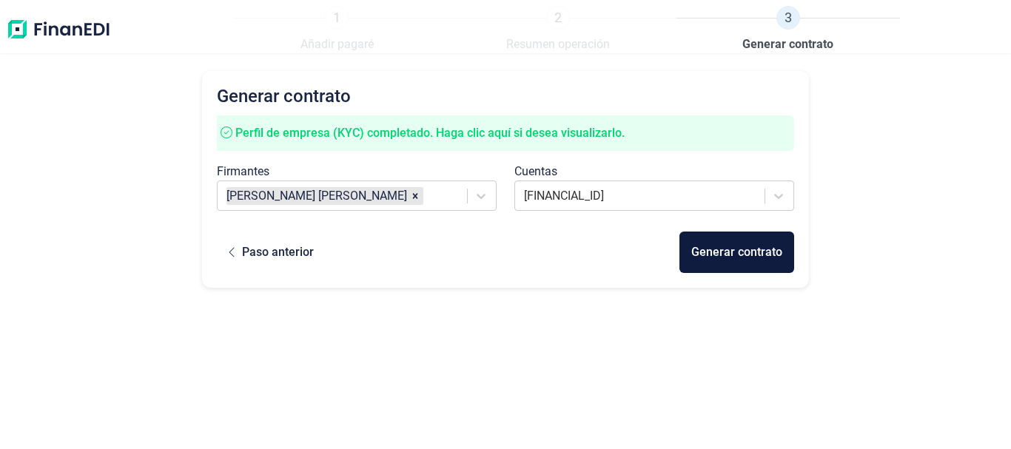
click at [892, 38] on div "Aviso" at bounding box center [879, 32] width 212 height 16
click at [716, 256] on div "Generar contrato" at bounding box center [736, 253] width 91 height 18
click at [716, 256] on div "Generar contrato" at bounding box center [736, 252] width 115 height 41
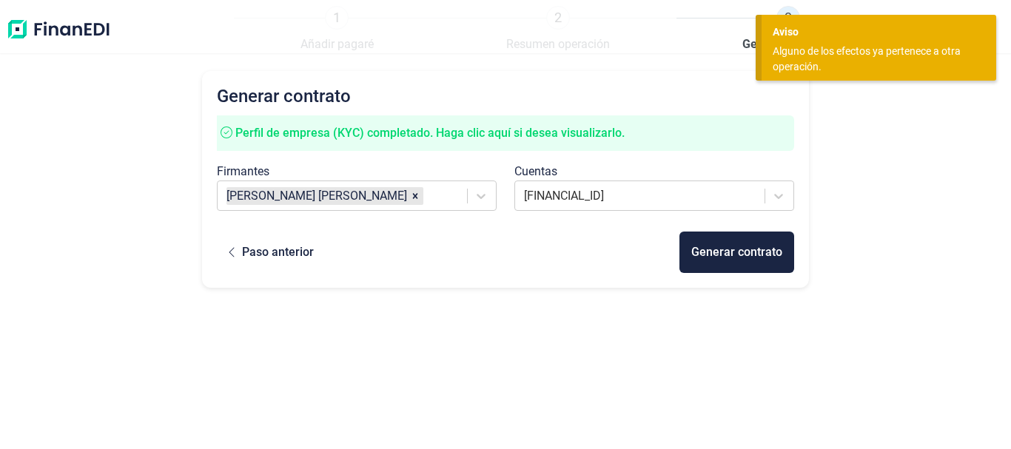
click at [885, 34] on div "Aviso" at bounding box center [879, 32] width 212 height 16
click at [885, 33] on div "Aviso" at bounding box center [879, 32] width 212 height 16
click at [885, 32] on div "Aviso" at bounding box center [879, 32] width 212 height 16
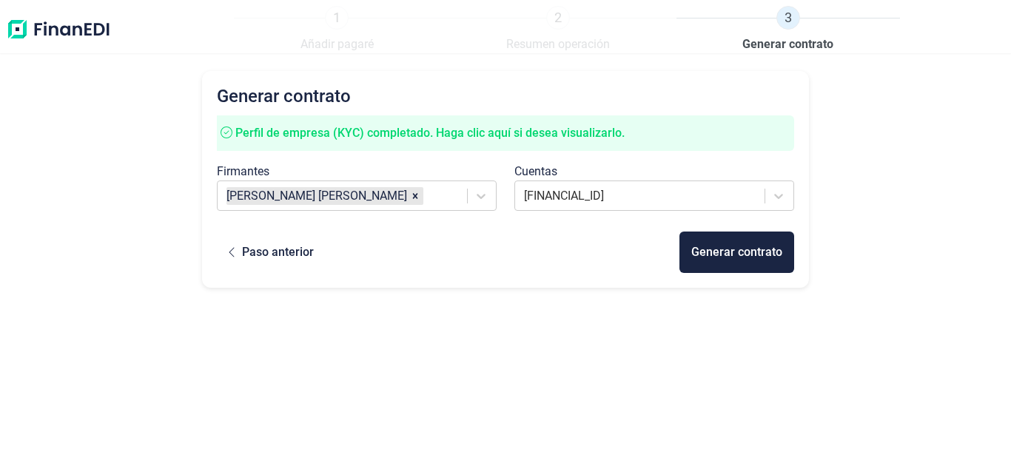
click at [885, 32] on div "Aviso" at bounding box center [879, 32] width 212 height 16
click at [546, 133] on span "Perfil de empresa (KYC) completado. Haga clic aquí si desea visualizarlo." at bounding box center [429, 133] width 389 height 14
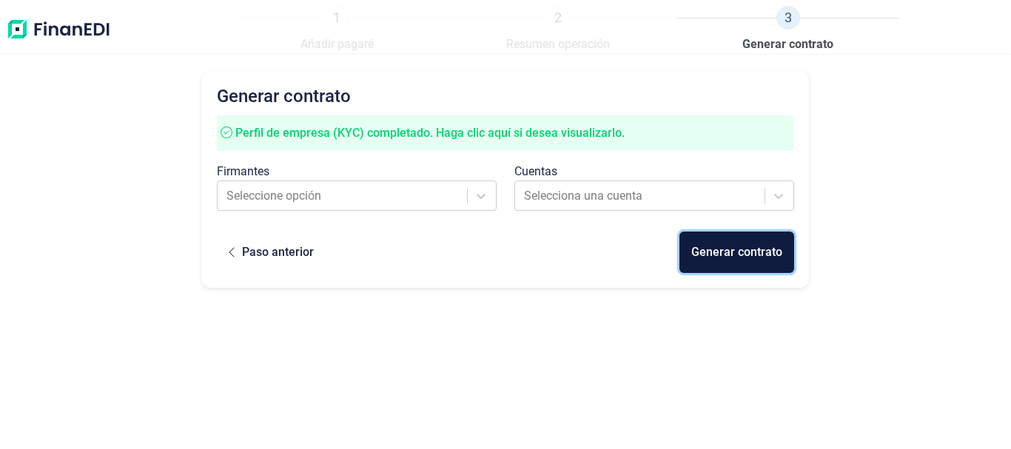
click at [730, 251] on div "Generar contrato" at bounding box center [736, 253] width 91 height 18
click at [730, 251] on button "Generar contrato" at bounding box center [736, 252] width 115 height 41
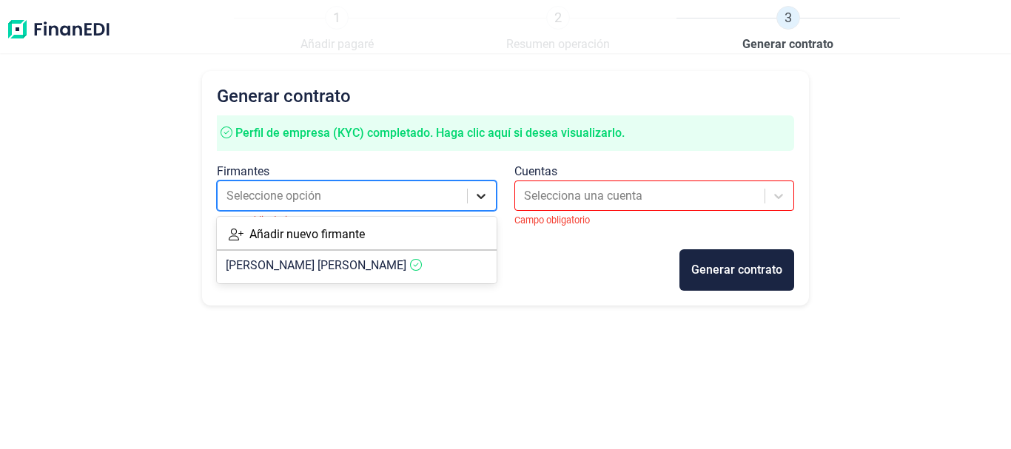
click at [482, 189] on icon at bounding box center [481, 196] width 15 height 15
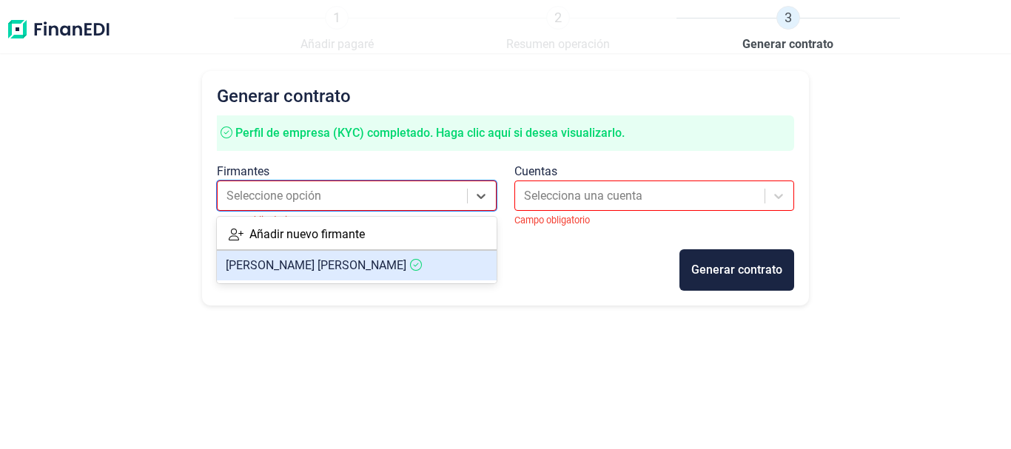
click at [336, 264] on span "[PERSON_NAME]" at bounding box center [316, 265] width 181 height 14
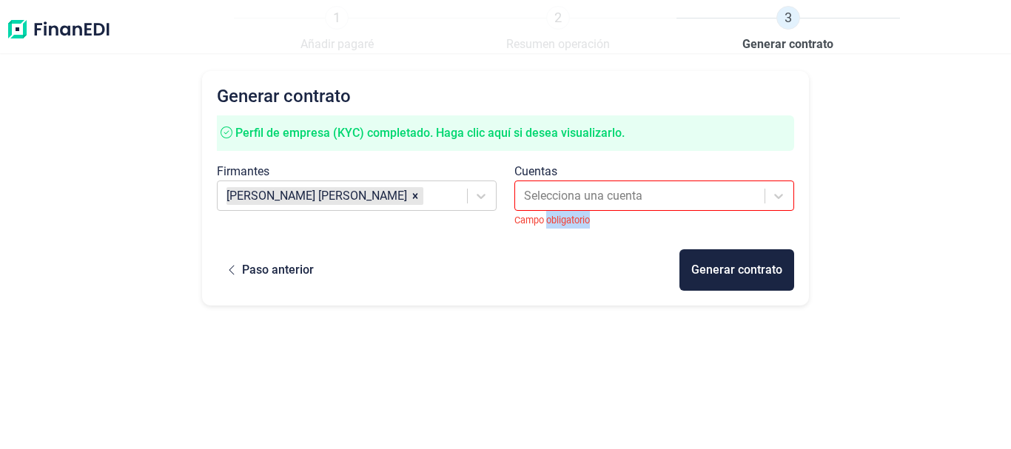
click at [336, 264] on div "Paso anterior Generar contrato" at bounding box center [505, 269] width 577 height 41
click at [788, 192] on div at bounding box center [778, 196] width 27 height 27
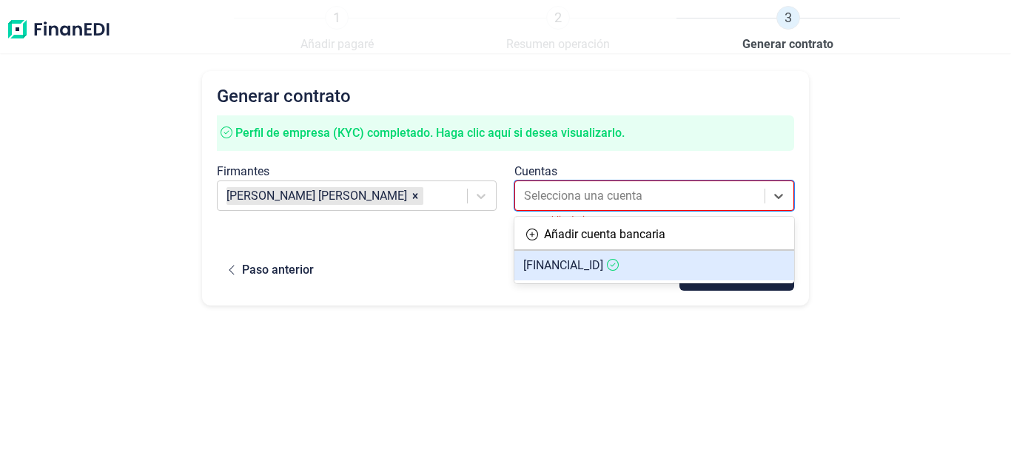
click at [603, 261] on span "[FINANCIAL_ID]" at bounding box center [563, 265] width 80 height 14
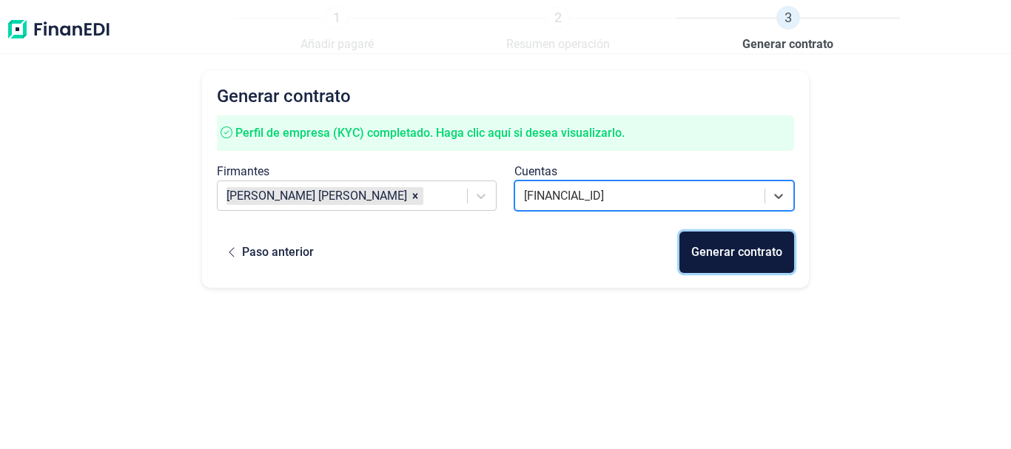
click at [764, 249] on div "Generar contrato" at bounding box center [736, 253] width 91 height 18
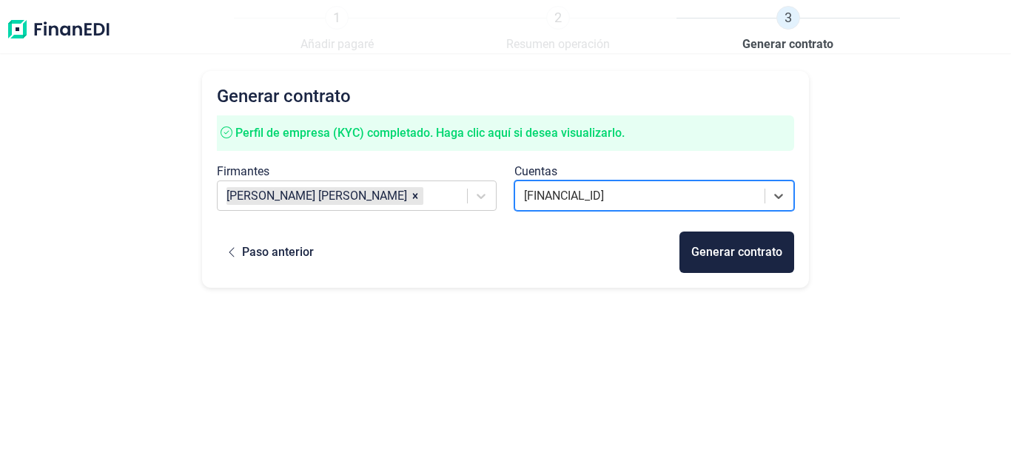
click at [764, 249] on div "Generar contrato" at bounding box center [736, 252] width 115 height 41
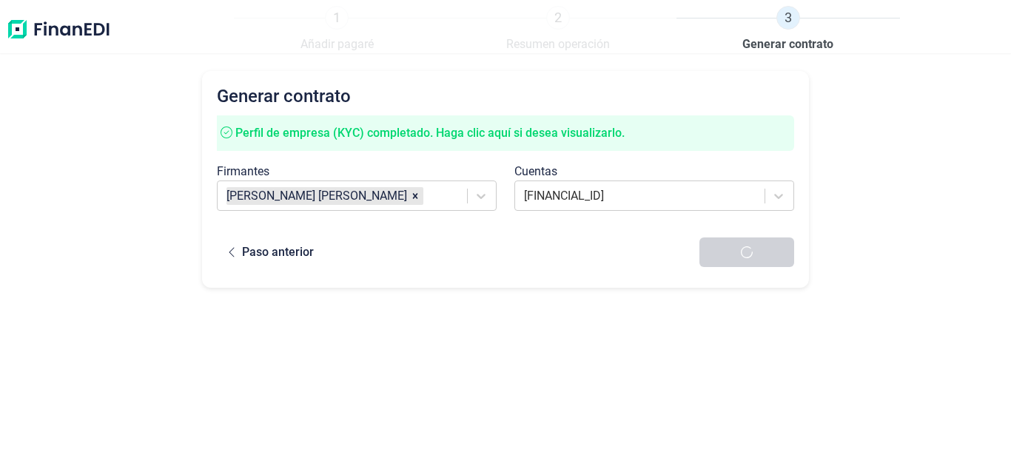
click at [763, 249] on div at bounding box center [746, 253] width 95 height 30
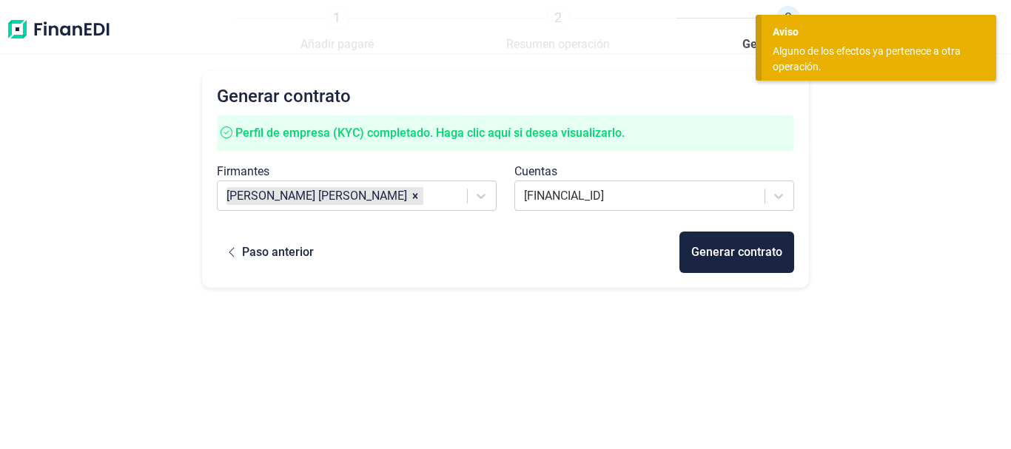
click at [905, 127] on div "Generar contrato Perfil de empresa (KYC) completado. Haga clic aquí si desea vi…" at bounding box center [505, 255] width 1011 height 369
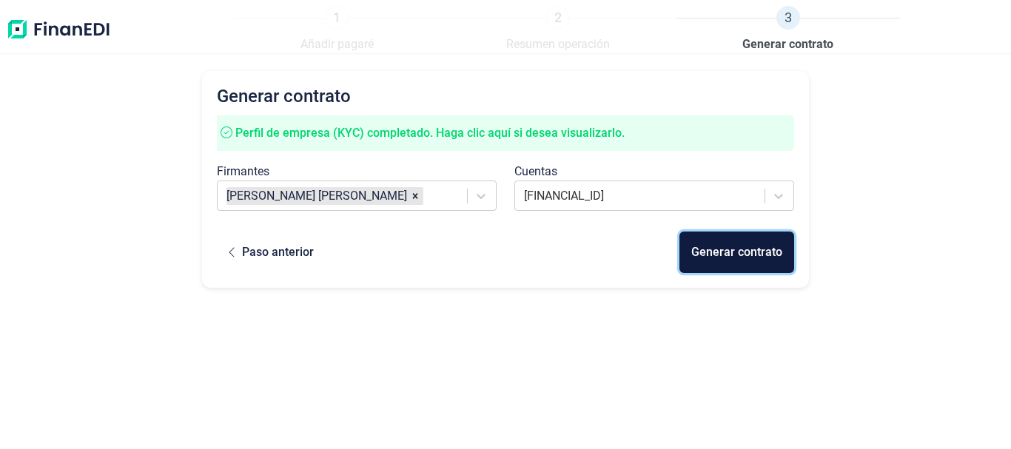
click at [745, 246] on div "Generar contrato" at bounding box center [736, 253] width 91 height 18
click at [745, 246] on div "Generar contrato" at bounding box center [736, 252] width 115 height 41
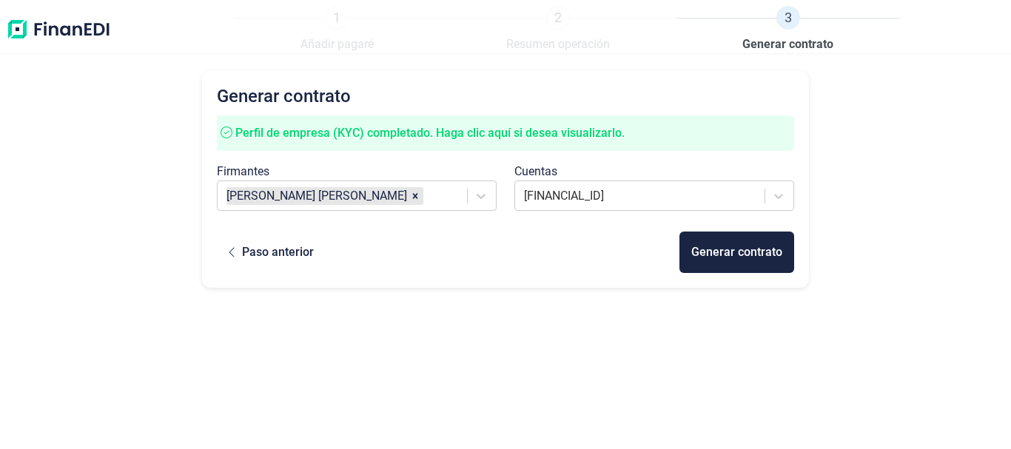
click at [745, 247] on div "Generar contrato" at bounding box center [736, 252] width 115 height 41
click at [605, 382] on div "Generar contrato Perfil de empresa (KYC) completado. Haga clic aquí si desea vi…" at bounding box center [505, 255] width 607 height 369
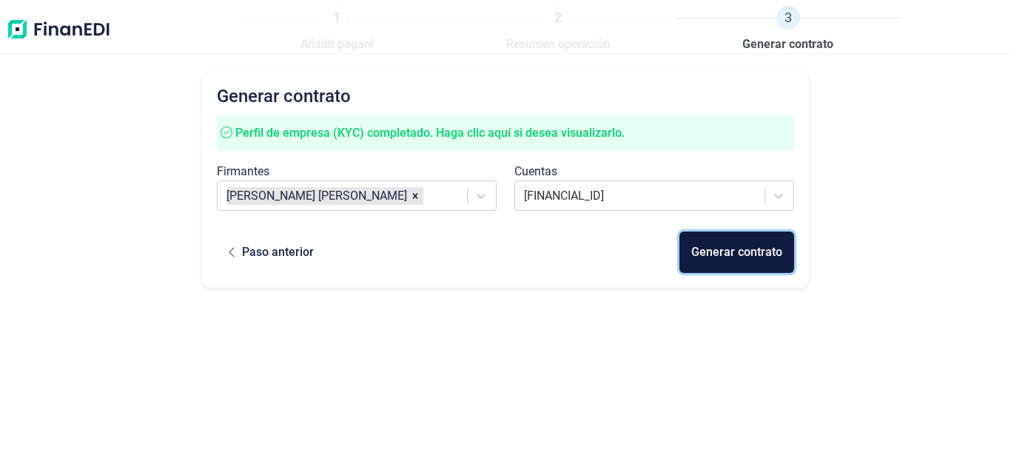
click at [743, 262] on button "Generar contrato" at bounding box center [736, 252] width 115 height 41
click at [743, 248] on div "Generar contrato" at bounding box center [736, 253] width 91 height 18
